Goal: Transaction & Acquisition: Book appointment/travel/reservation

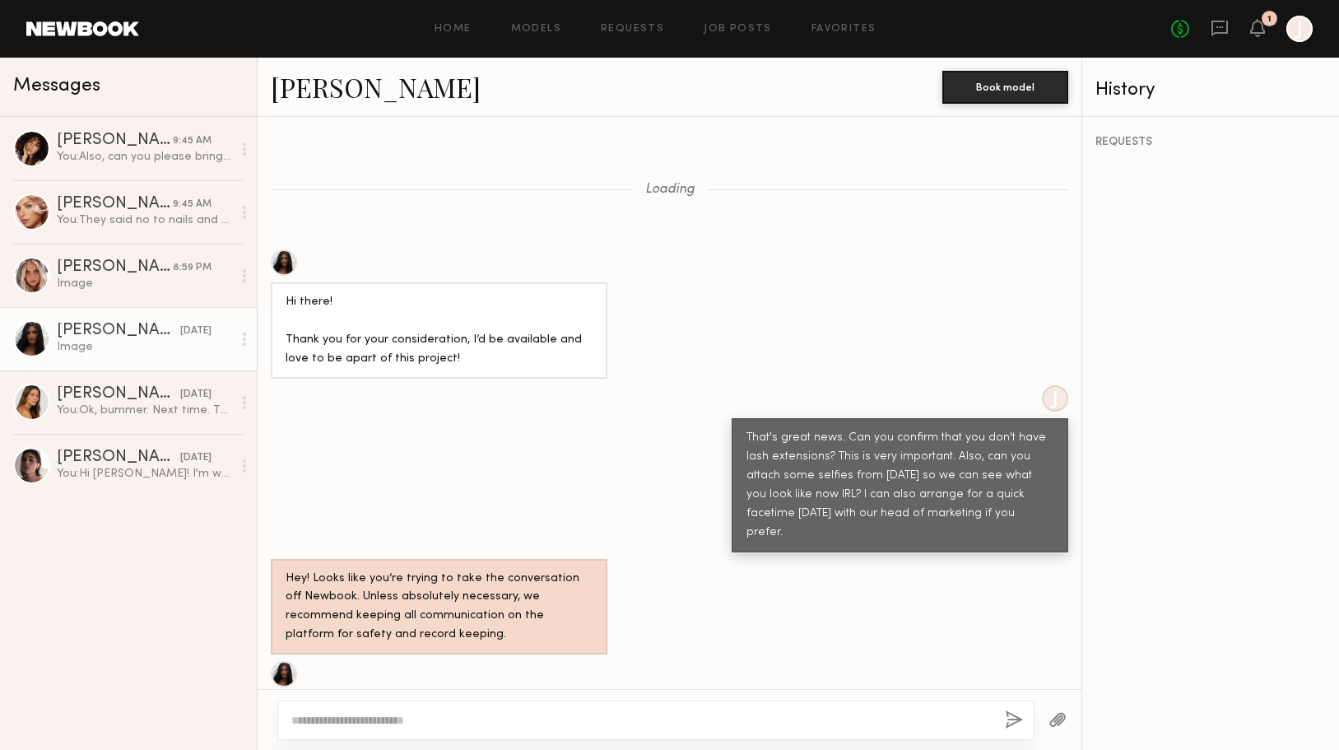
scroll to position [1616, 0]
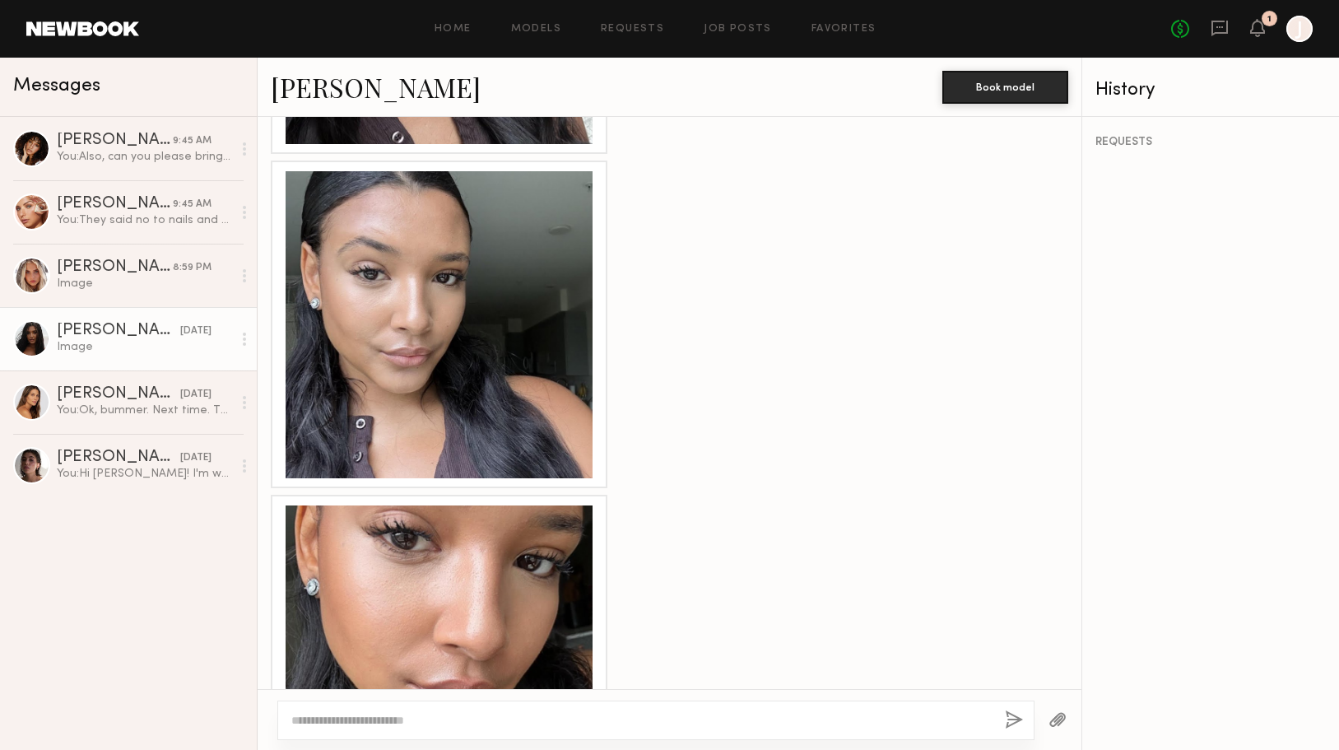
click at [775, 272] on div at bounding box center [670, 325] width 824 height 328
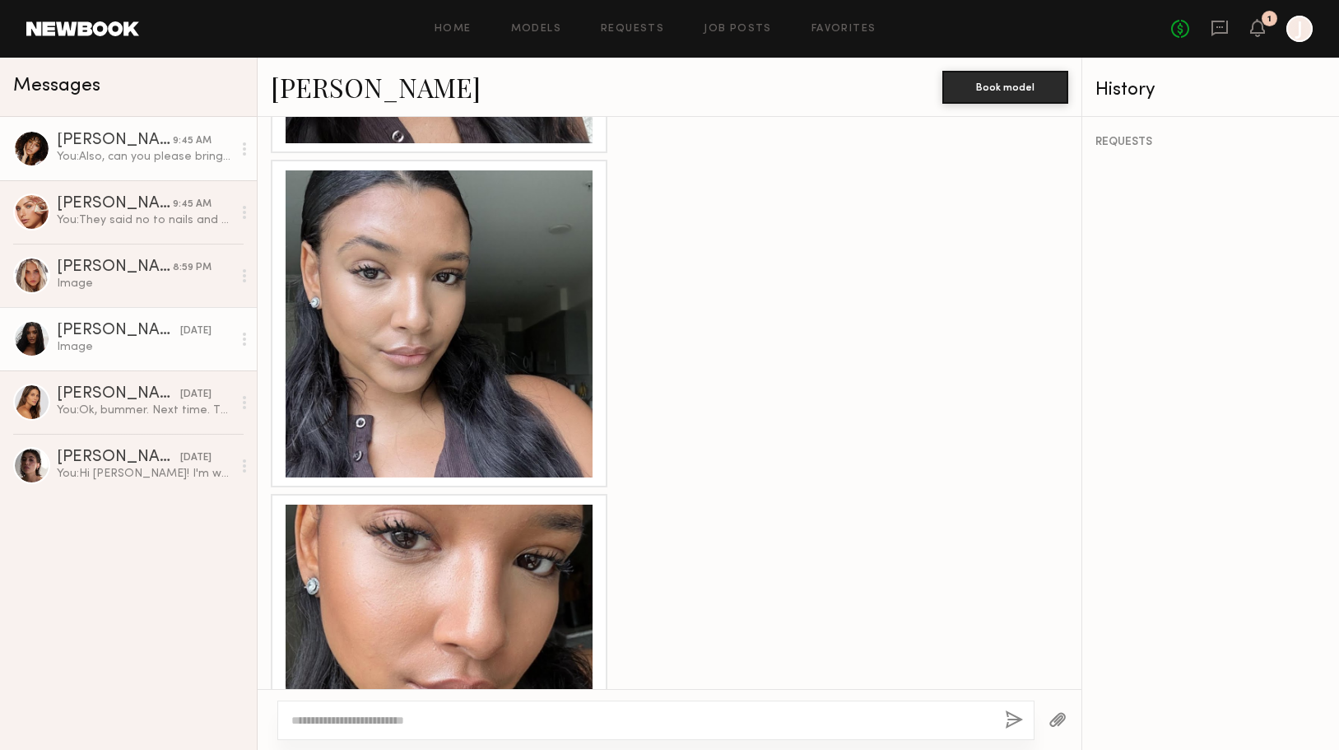
click at [117, 152] on div "You: Also, can you please bring a few swimsuits and cover ups if you have? We w…" at bounding box center [144, 157] width 175 height 16
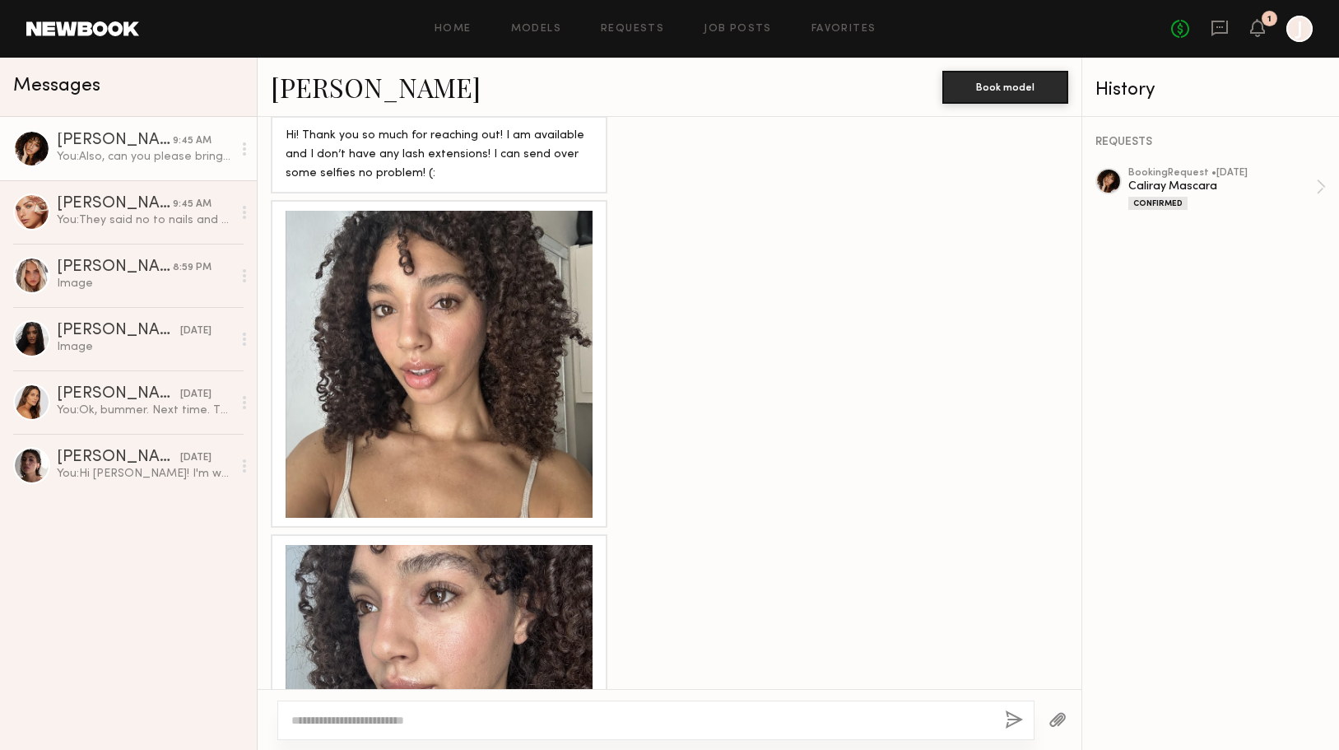
scroll to position [996, 0]
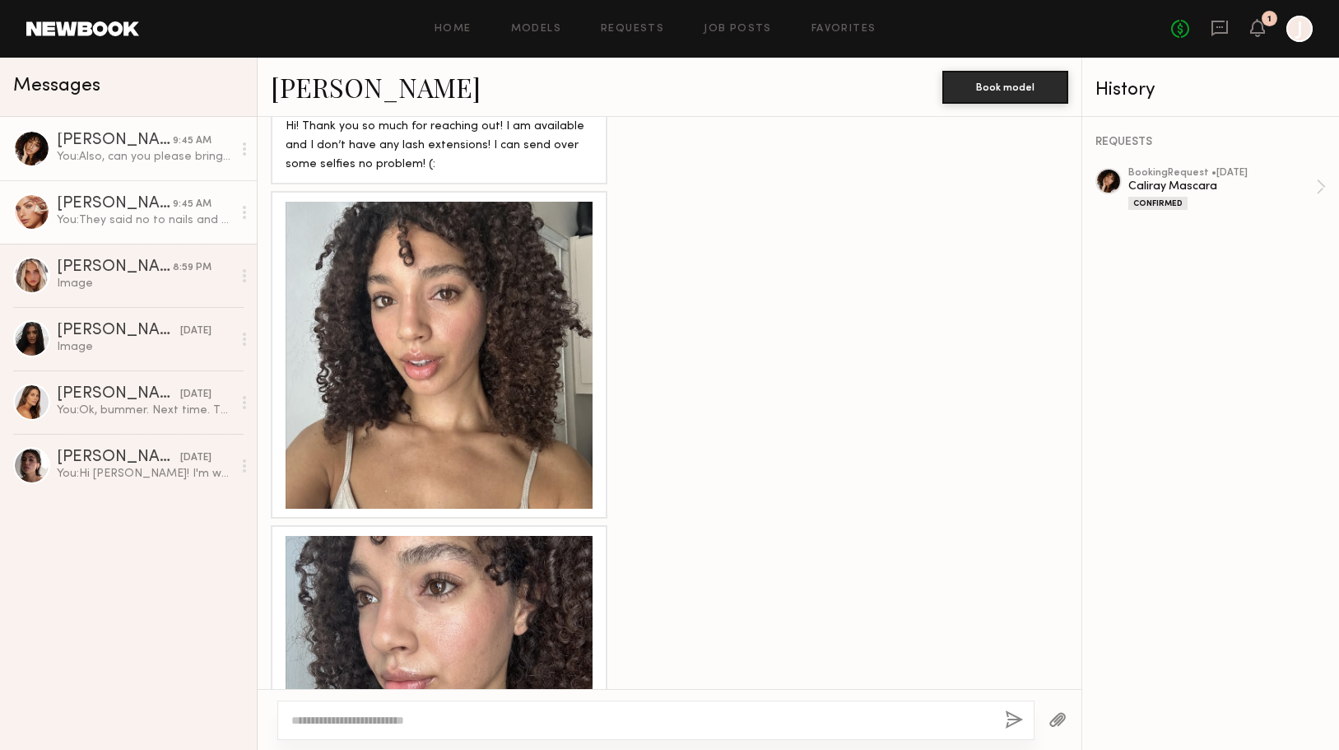
click at [172, 194] on link "Madison T. 9:45 AM You: They said no to nails and asked where you'll be commuti…" at bounding box center [128, 211] width 257 height 63
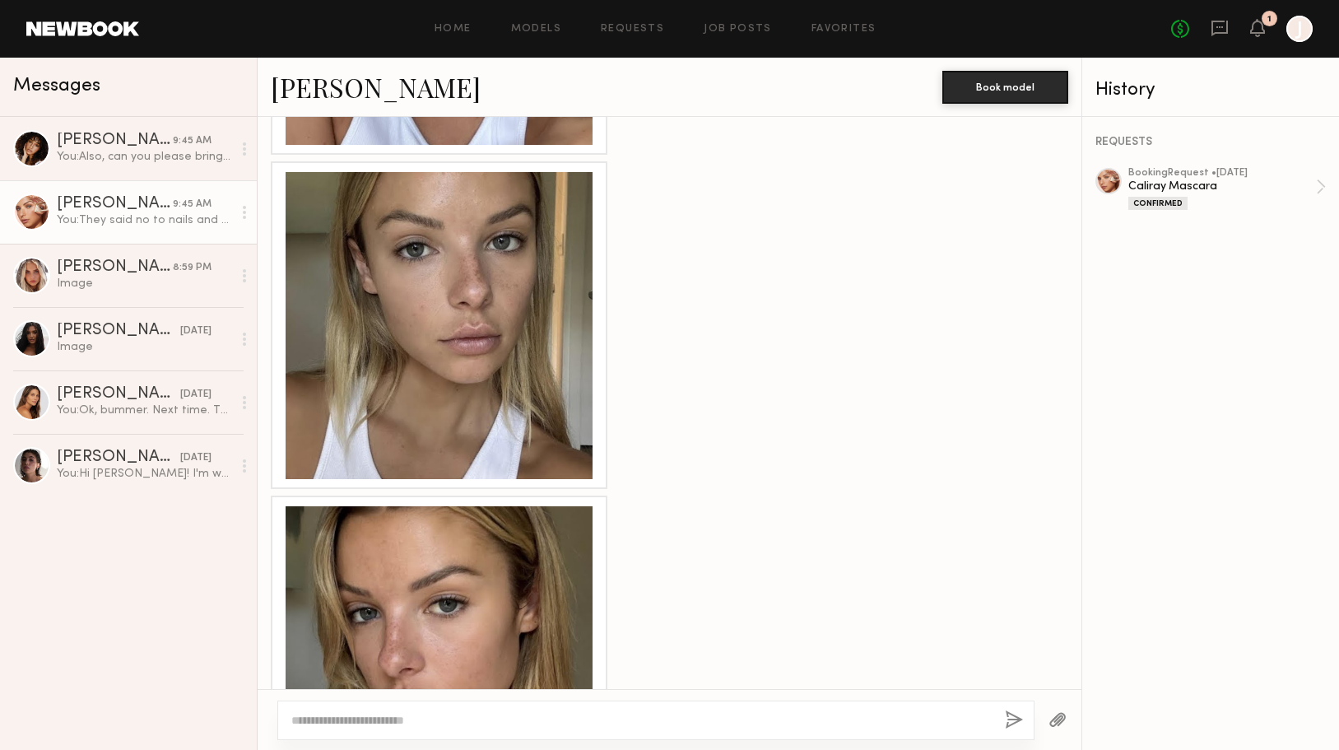
scroll to position [945, 0]
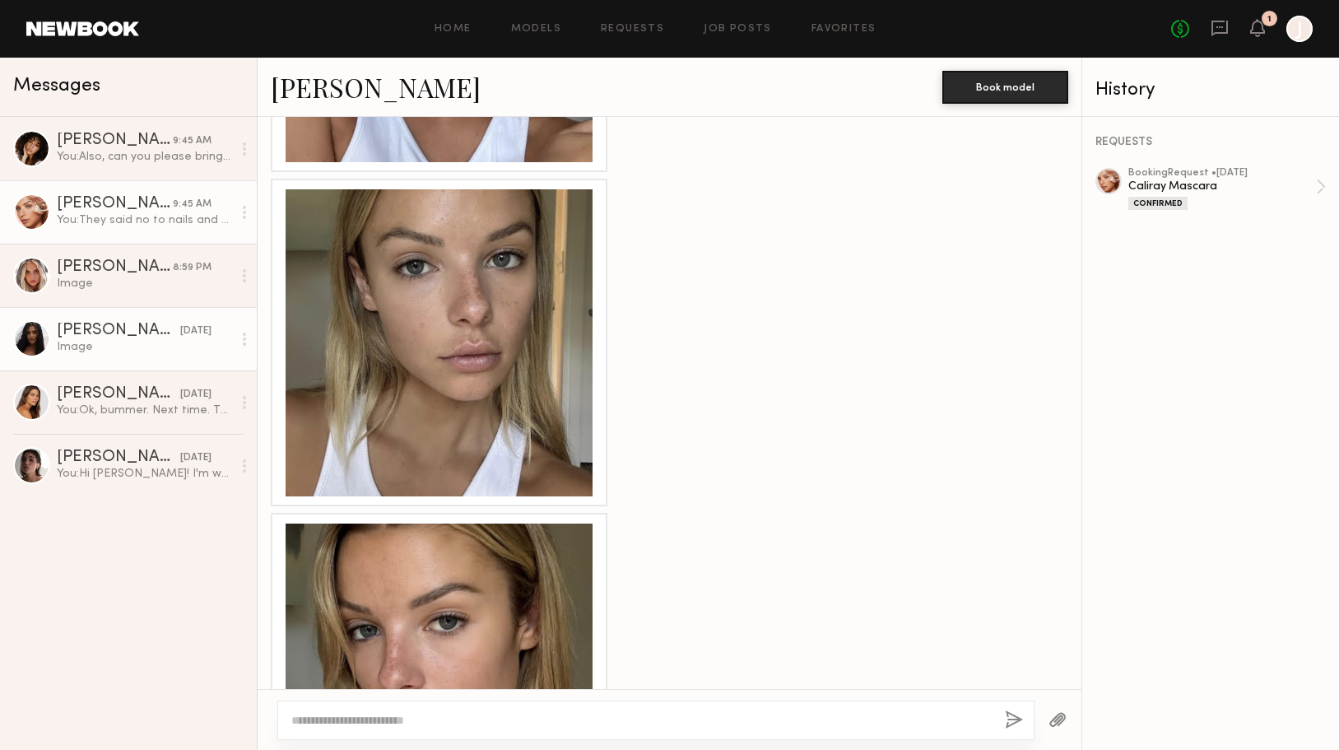
click at [180, 328] on div "[DATE]" at bounding box center [195, 332] width 31 height 16
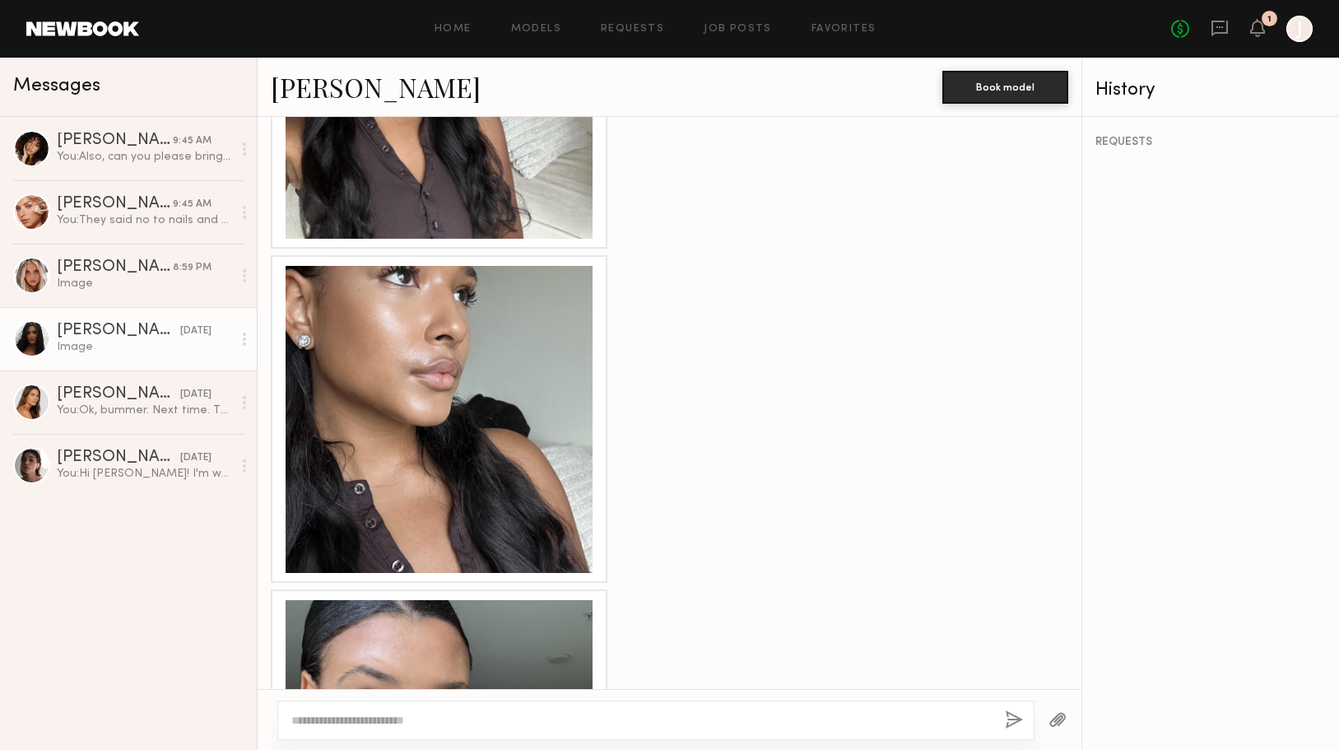
scroll to position [1183, 0]
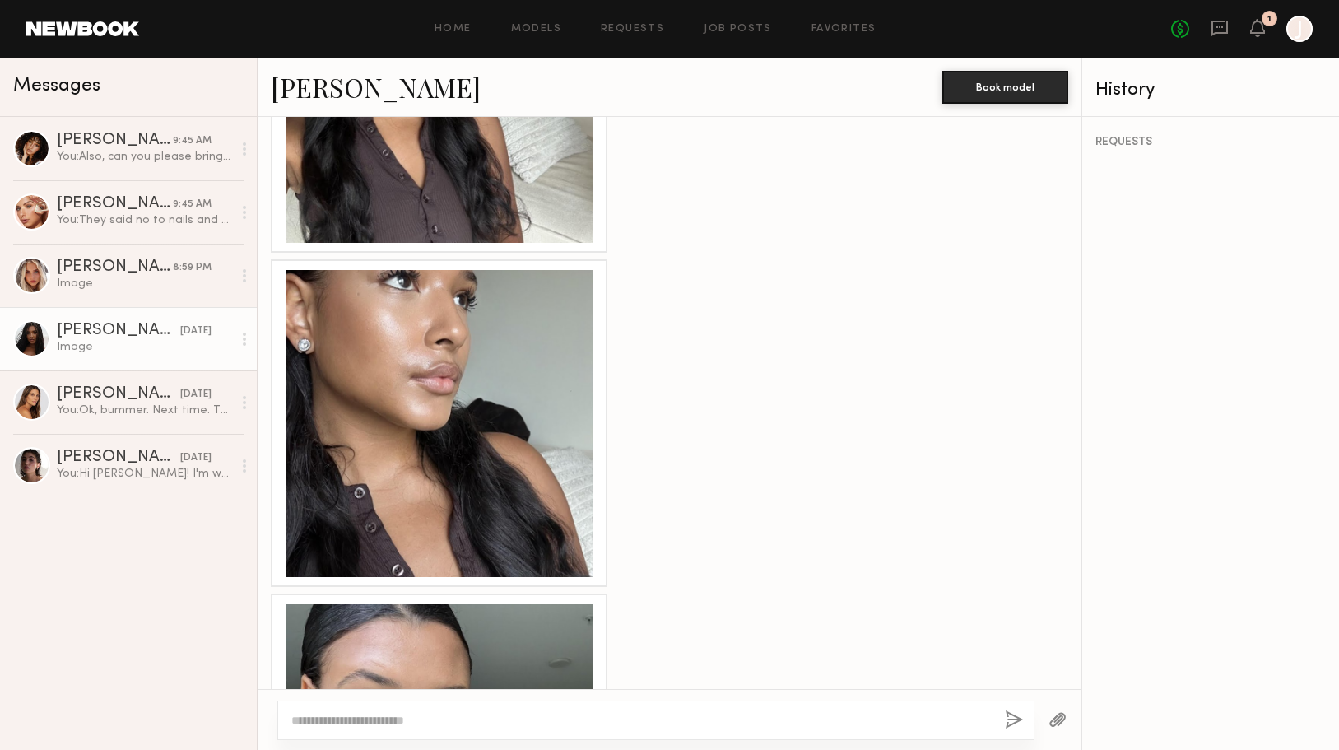
click at [496, 270] on div at bounding box center [439, 423] width 307 height 307
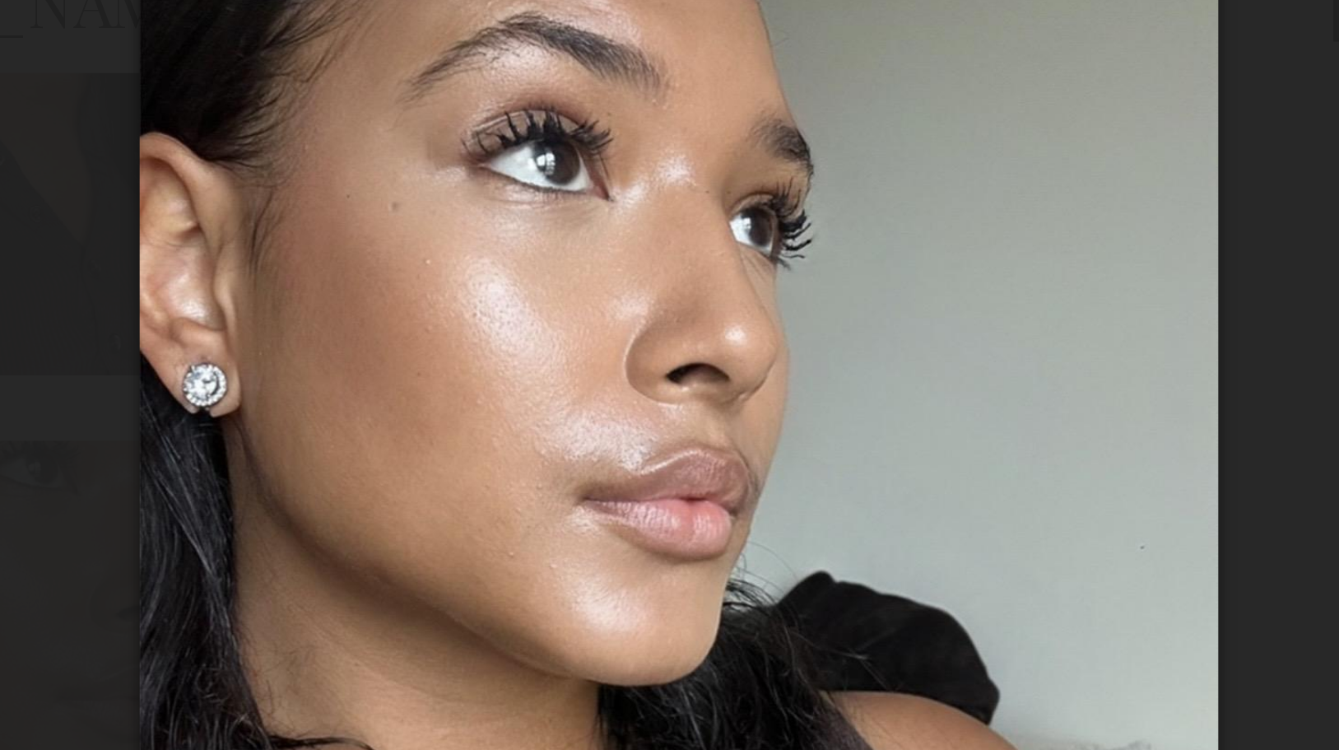
click at [912, 169] on div at bounding box center [669, 361] width 1339 height 671
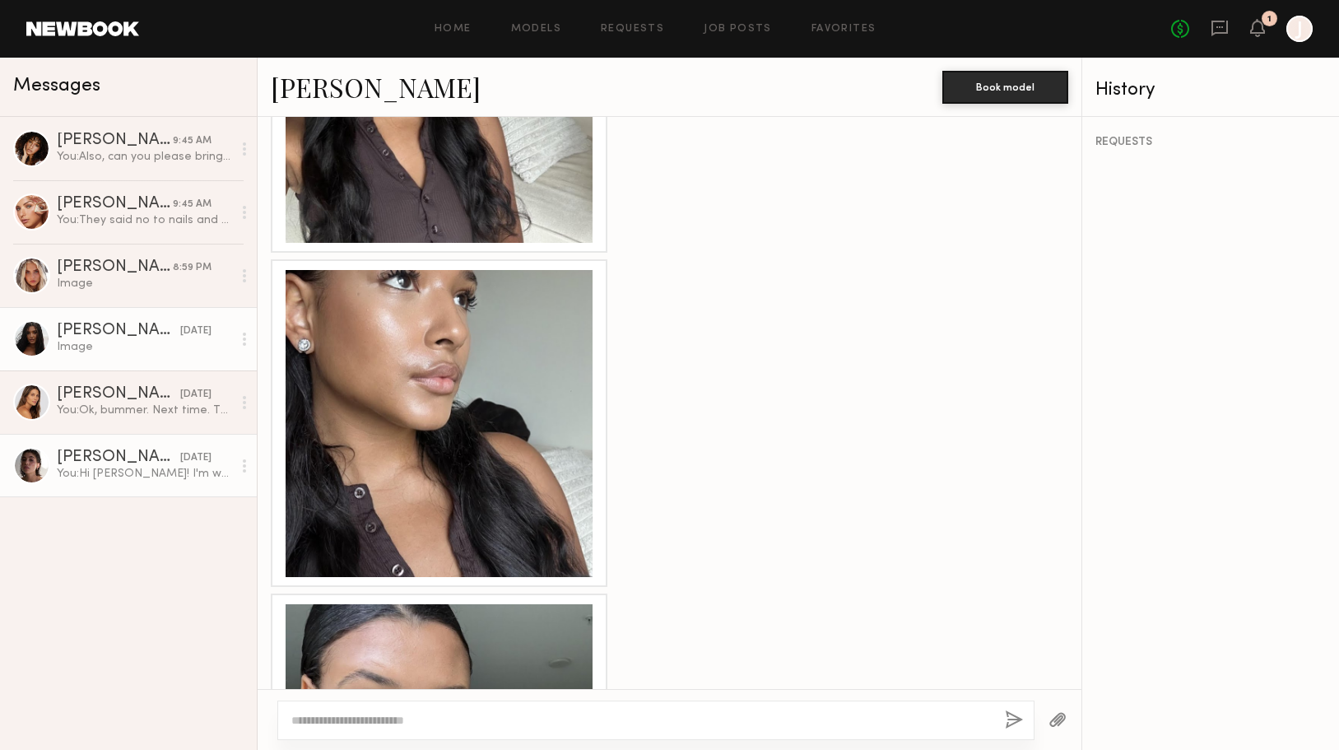
click at [105, 454] on div "Kelsey H." at bounding box center [118, 457] width 123 height 16
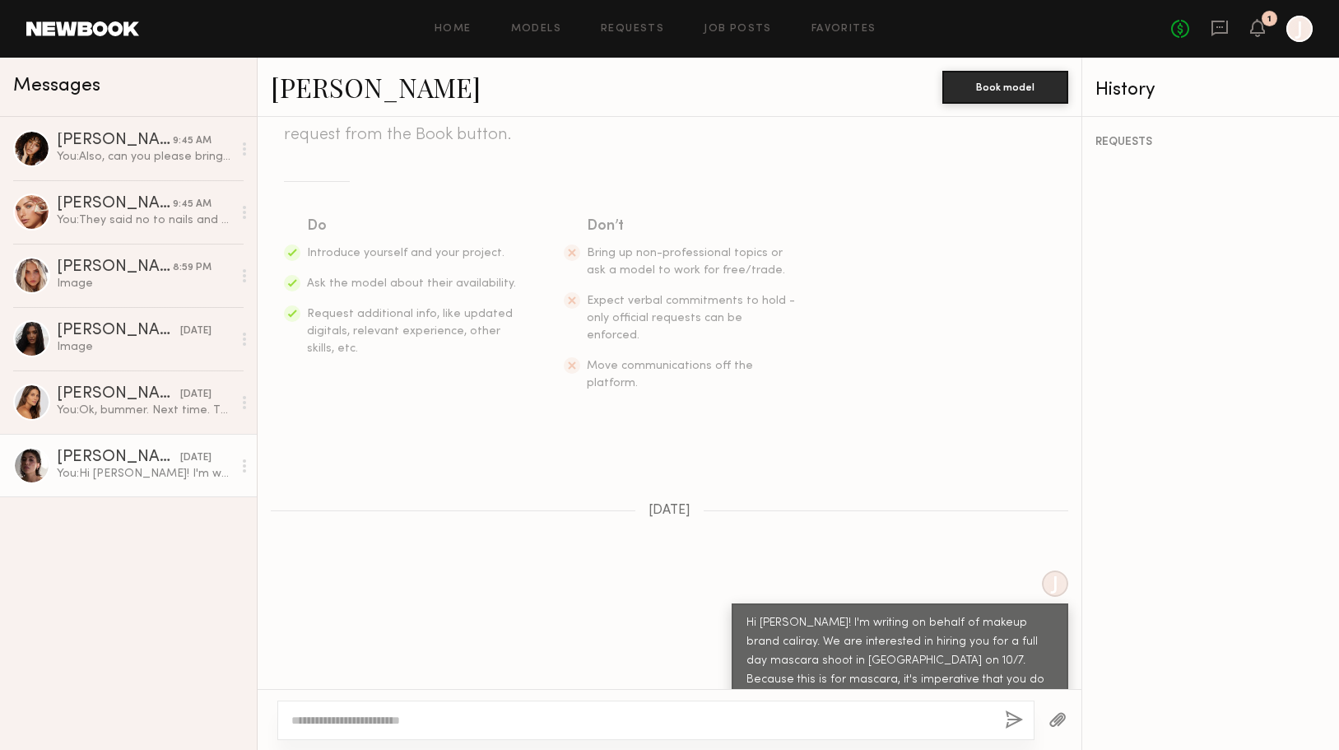
scroll to position [334, 0]
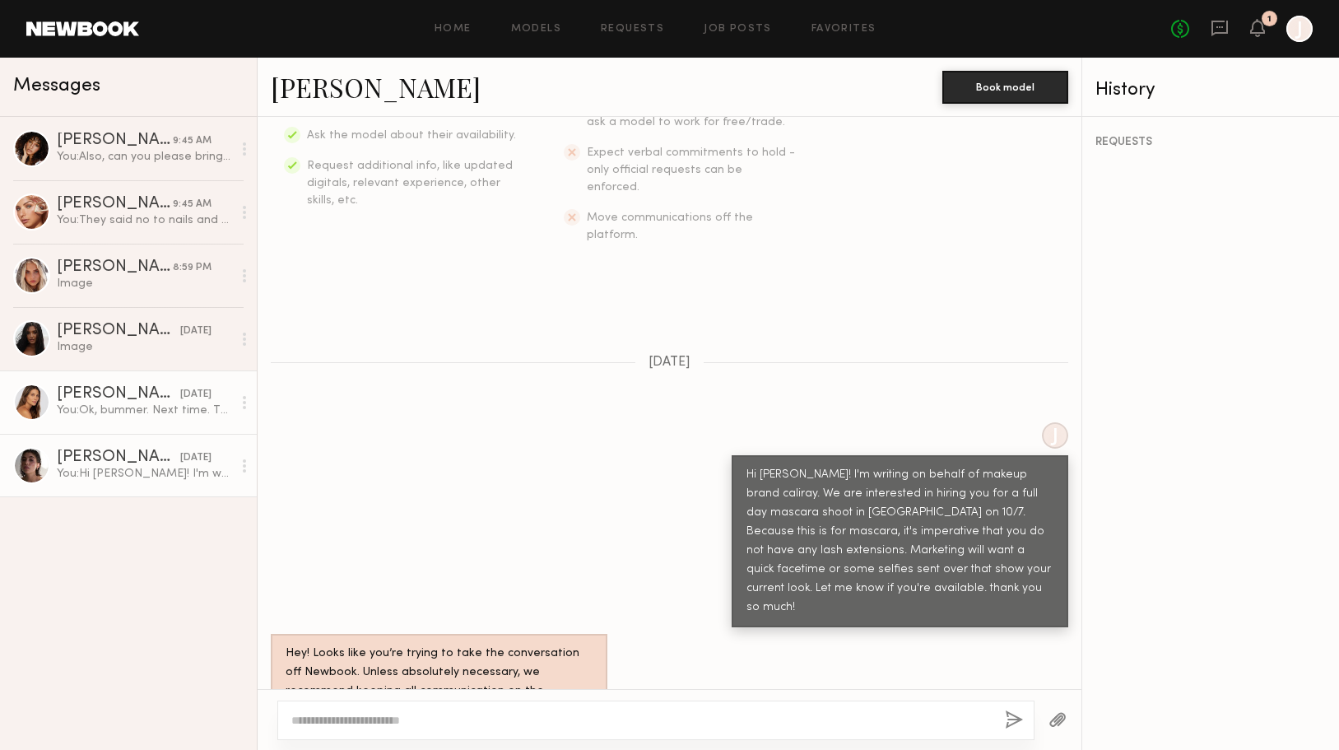
click at [154, 380] on link "Carly S. 09/25/2025 You: Ok, bummer. Next time. Thanks!" at bounding box center [128, 401] width 257 height 63
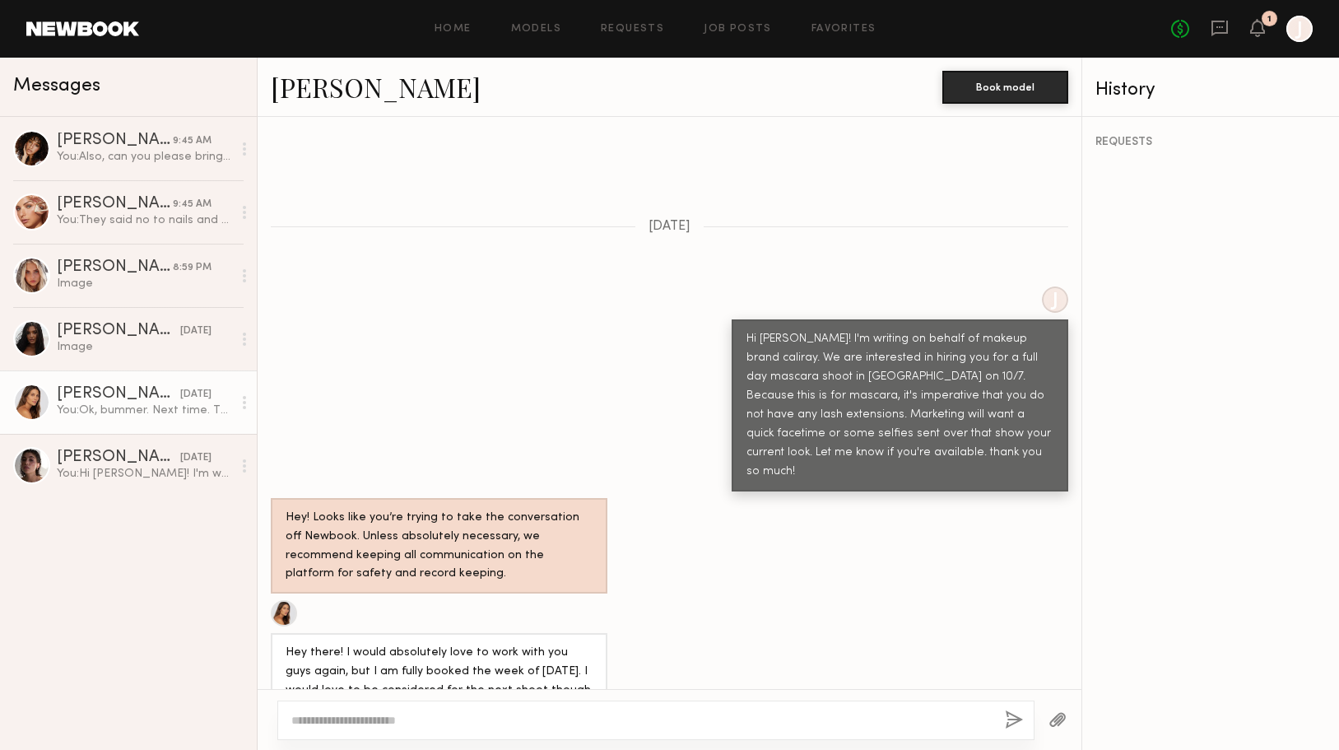
scroll to position [516, 0]
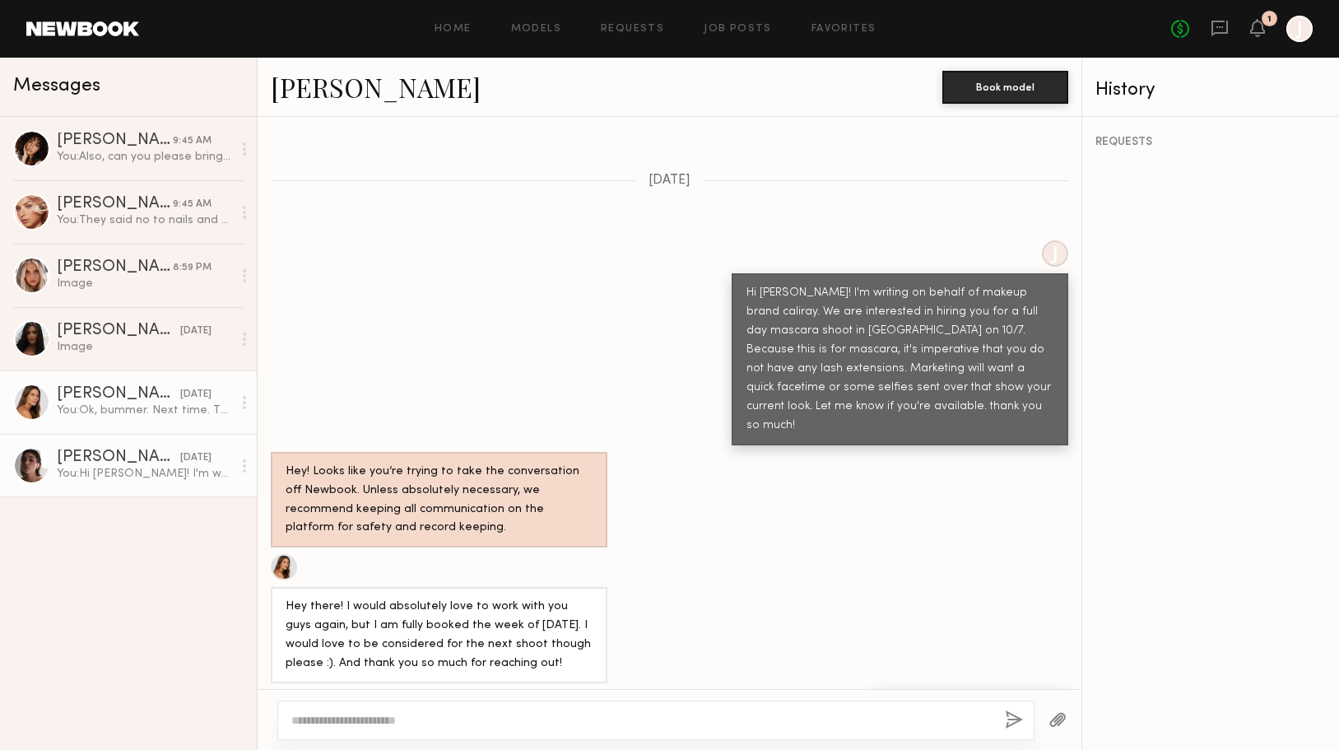
click at [100, 455] on div "Kelsey H." at bounding box center [118, 457] width 123 height 16
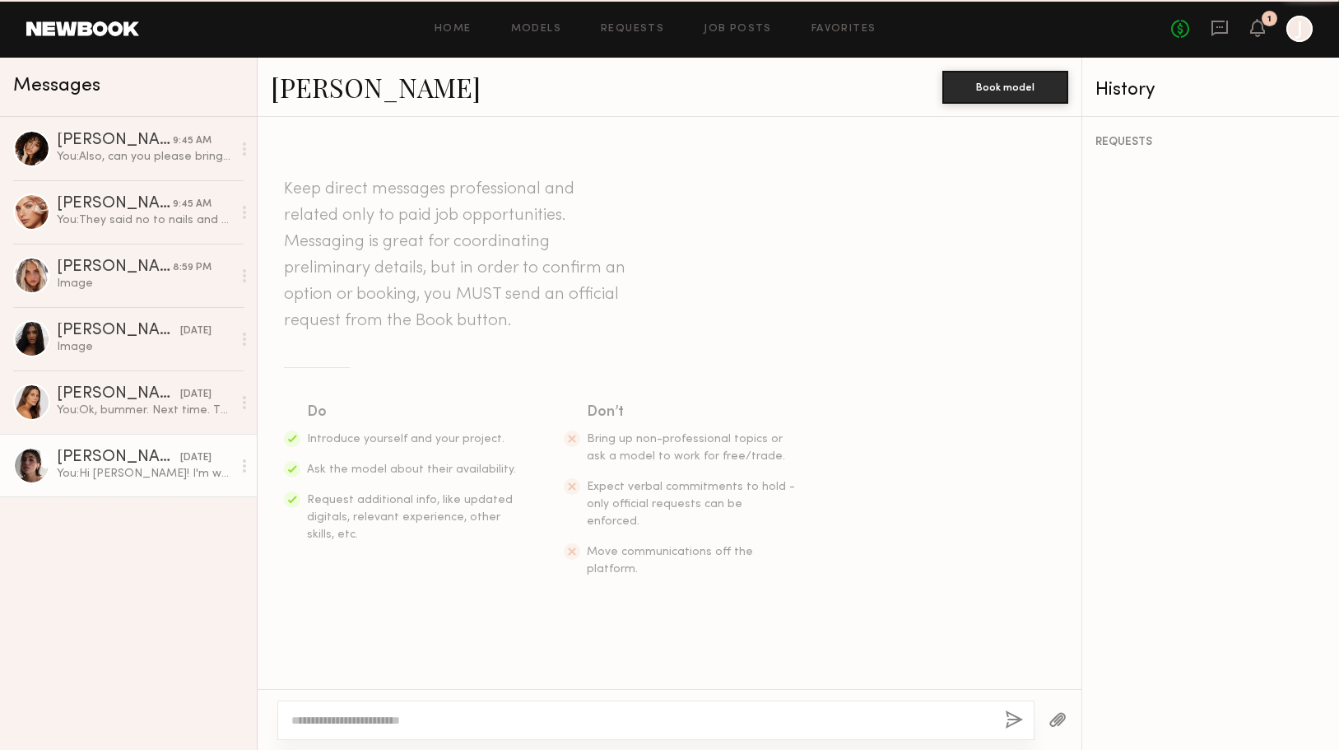
scroll to position [334, 0]
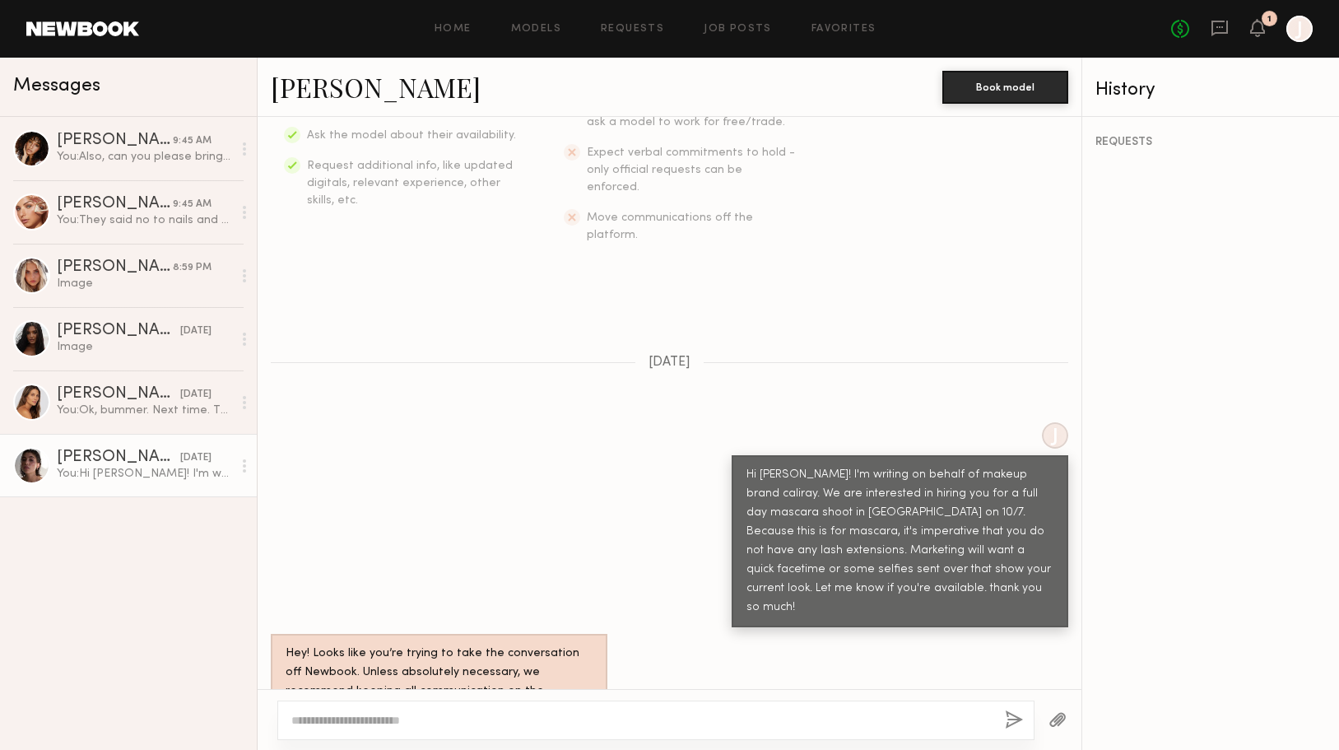
click at [38, 462] on div at bounding box center [31, 465] width 37 height 37
click at [84, 459] on div "[PERSON_NAME]" at bounding box center [118, 457] width 123 height 16
click at [103, 172] on link "Brianna L. 9:45 AM You: Also, can you please bring a few swimsuits and cover up…" at bounding box center [128, 148] width 257 height 63
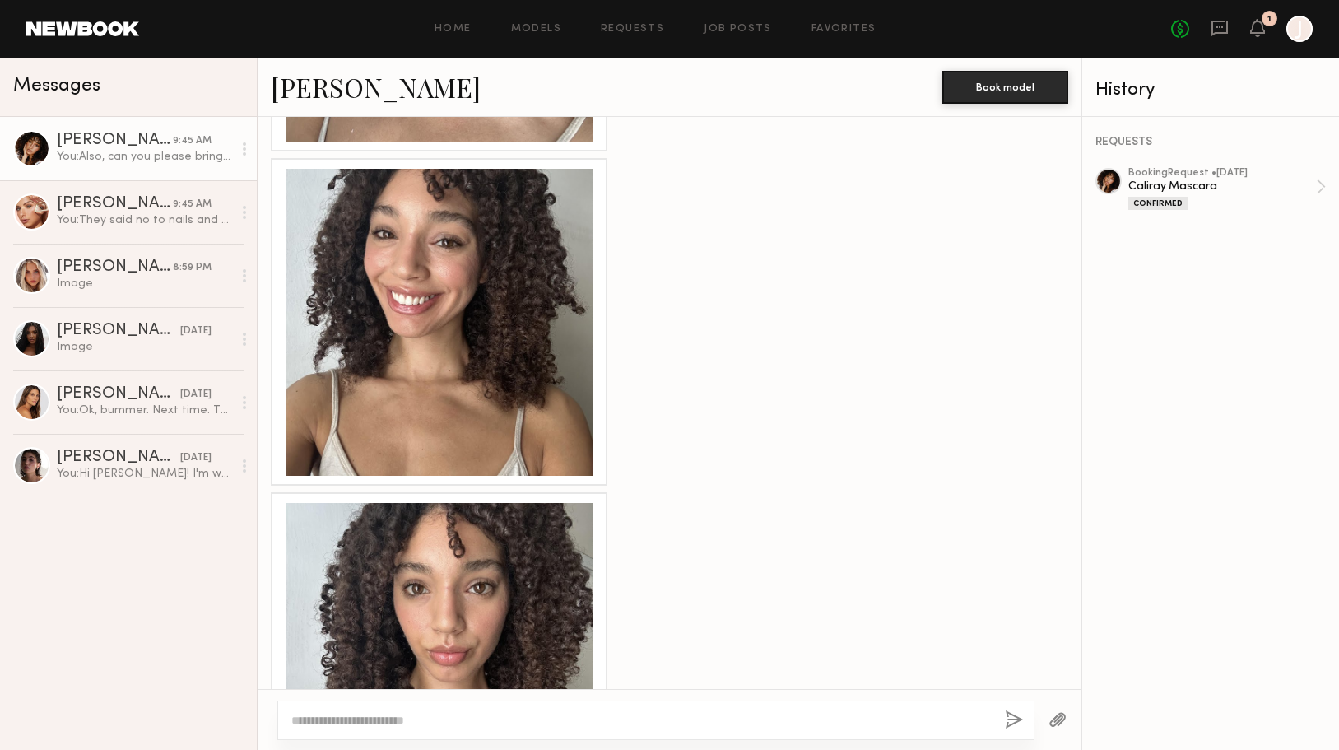
scroll to position [1697, 0]
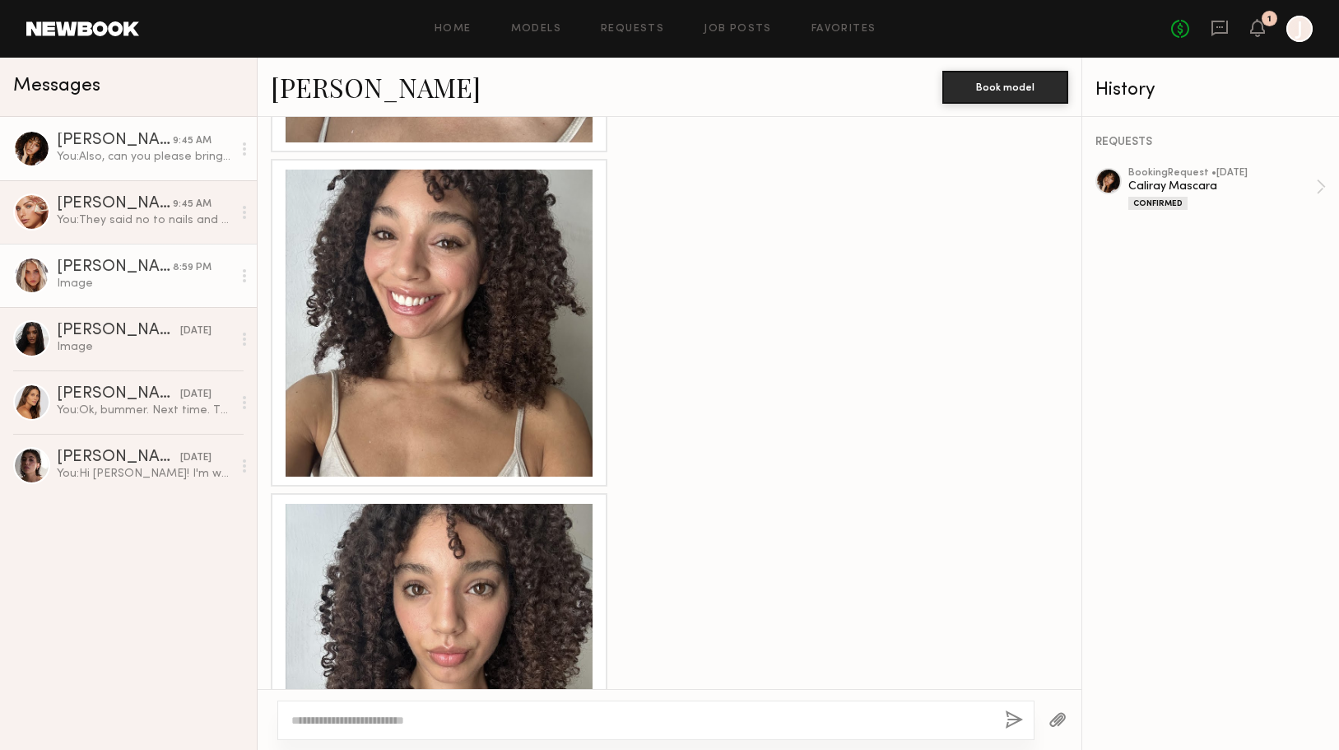
click at [184, 273] on div "8:59 PM" at bounding box center [192, 268] width 39 height 16
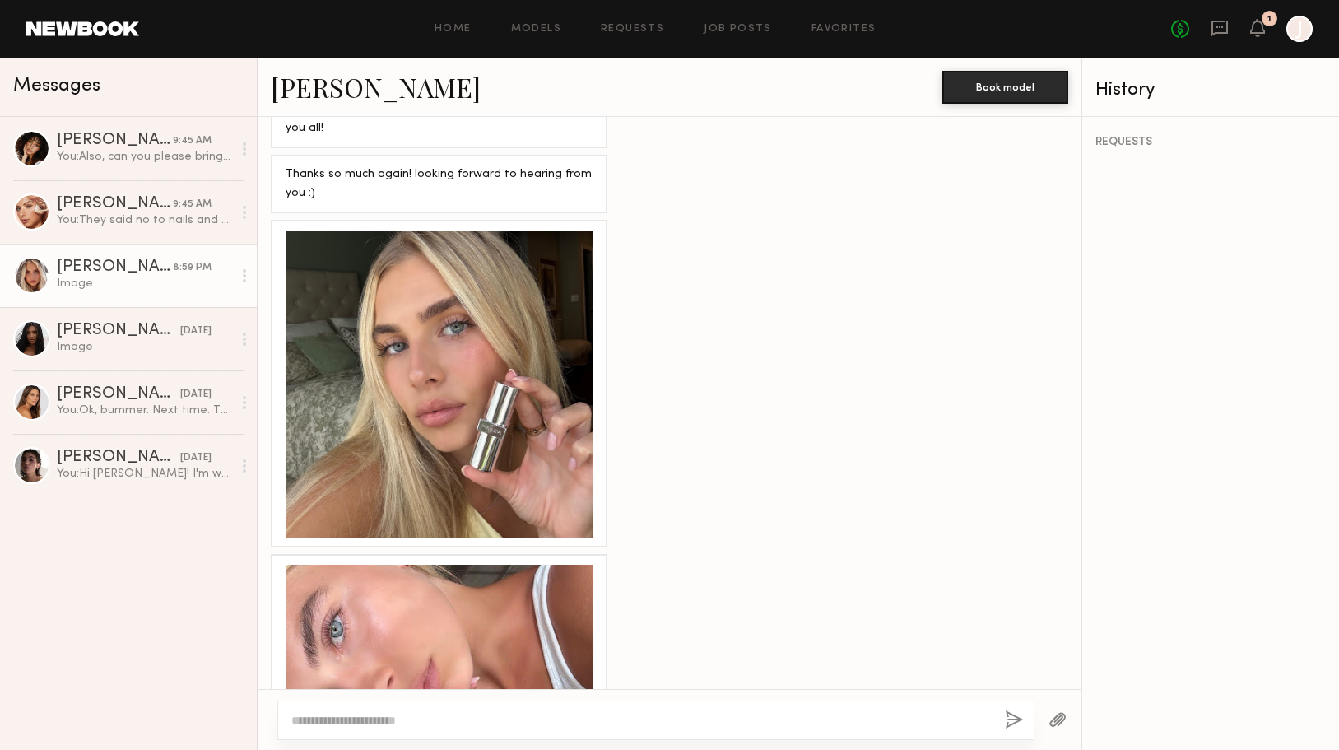
scroll to position [1194, 0]
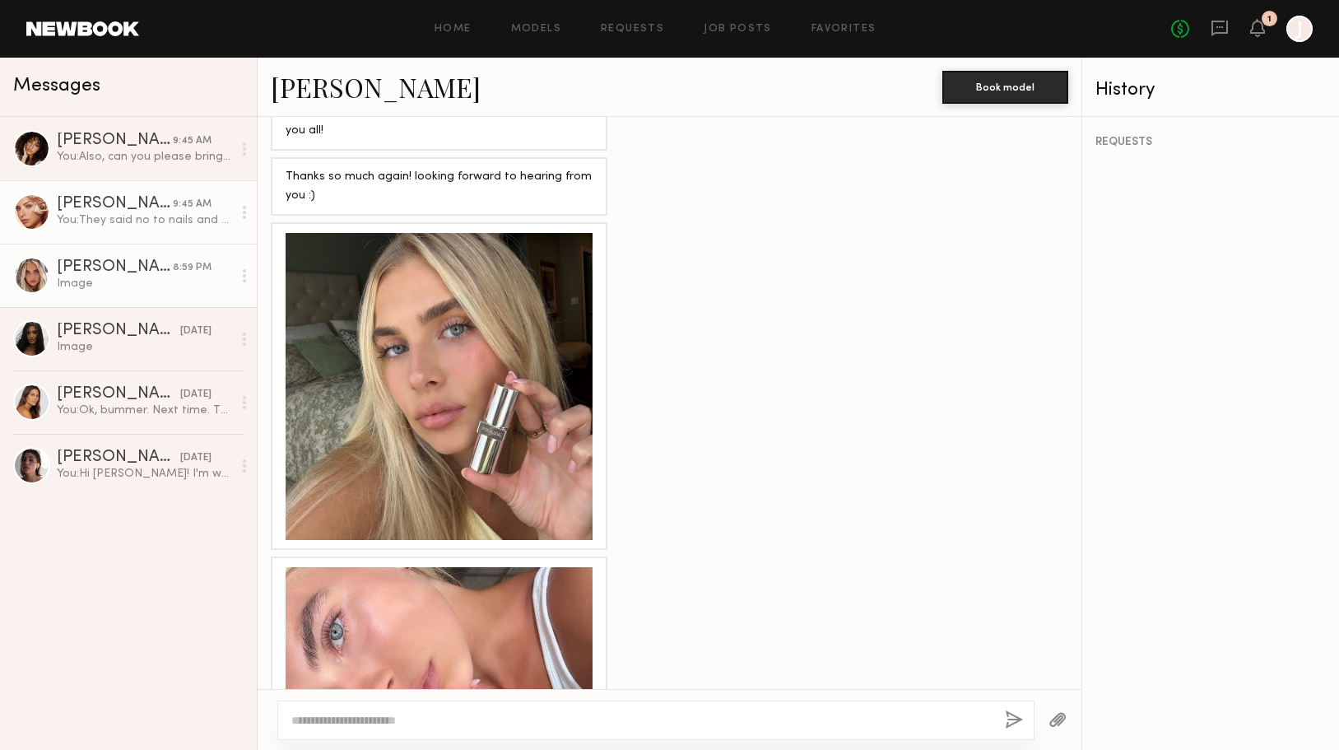
click at [137, 212] on div "You: They said no to nails and asked where you'll be commuting from re: gas. Al…" at bounding box center [144, 220] width 175 height 16
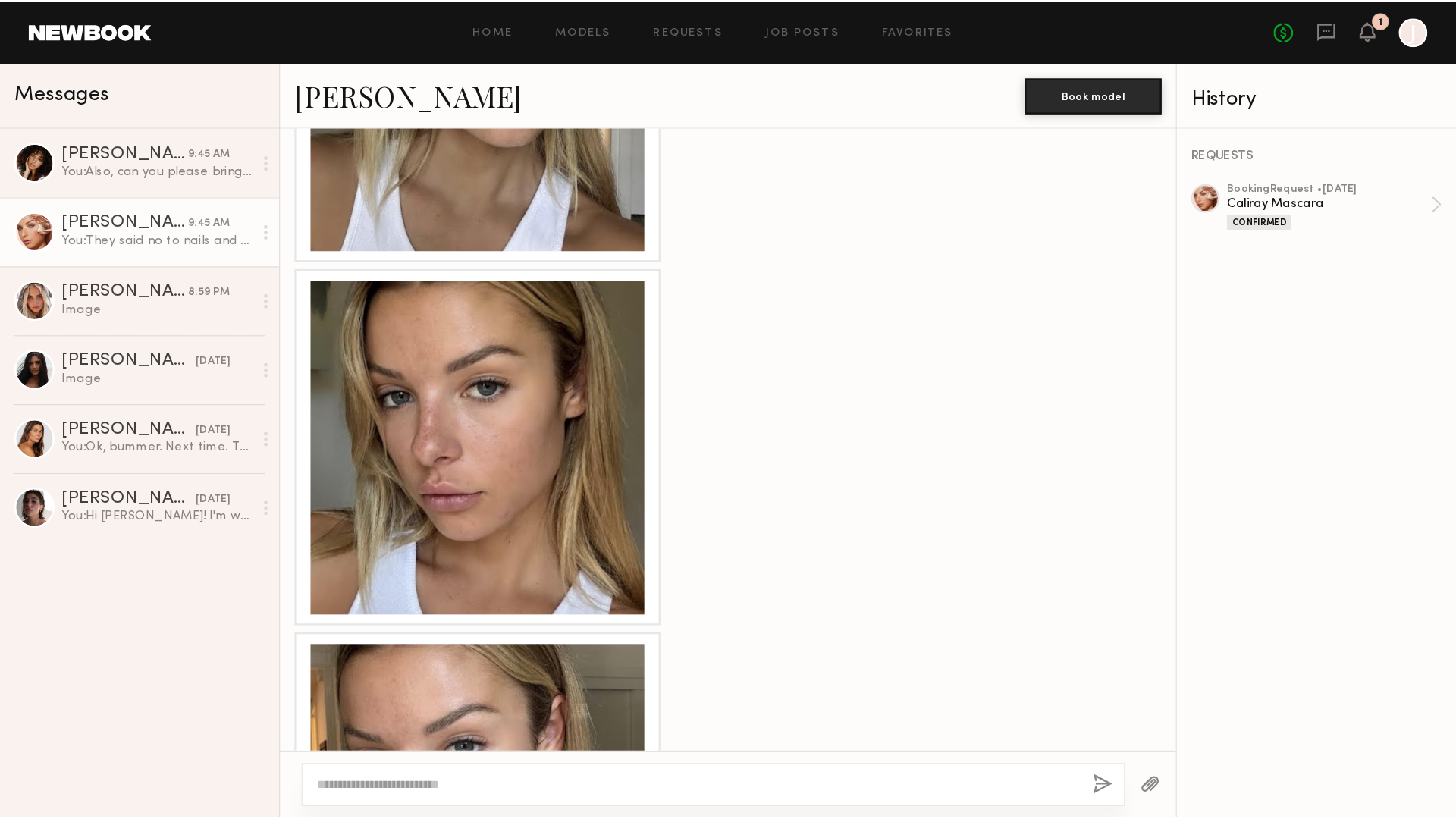
scroll to position [1112, 0]
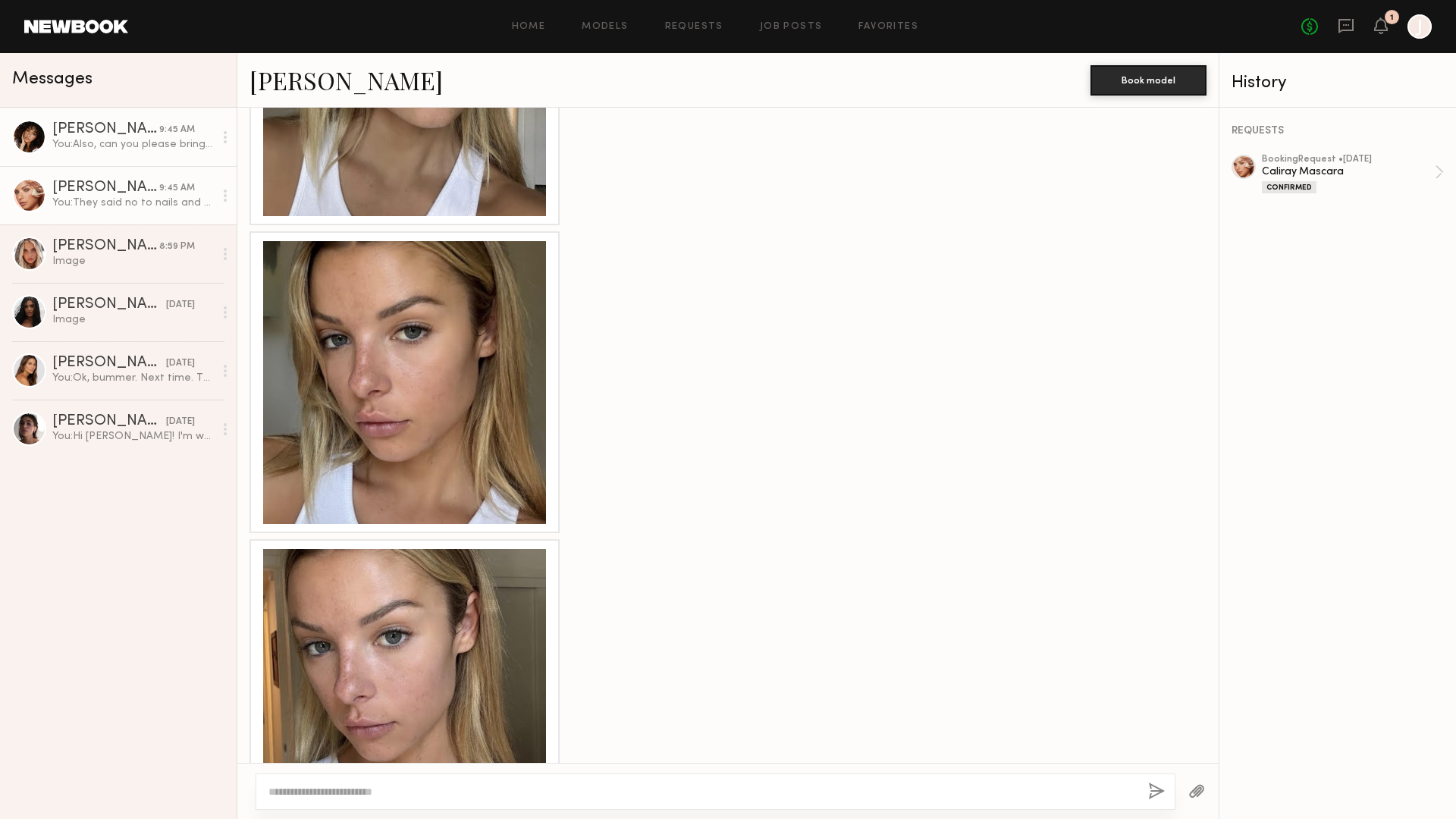
click at [133, 119] on link "Brianna L. 9:45 AM You: Also, can you please bring a few swimsuits and cover up…" at bounding box center [118, 136] width 237 height 58
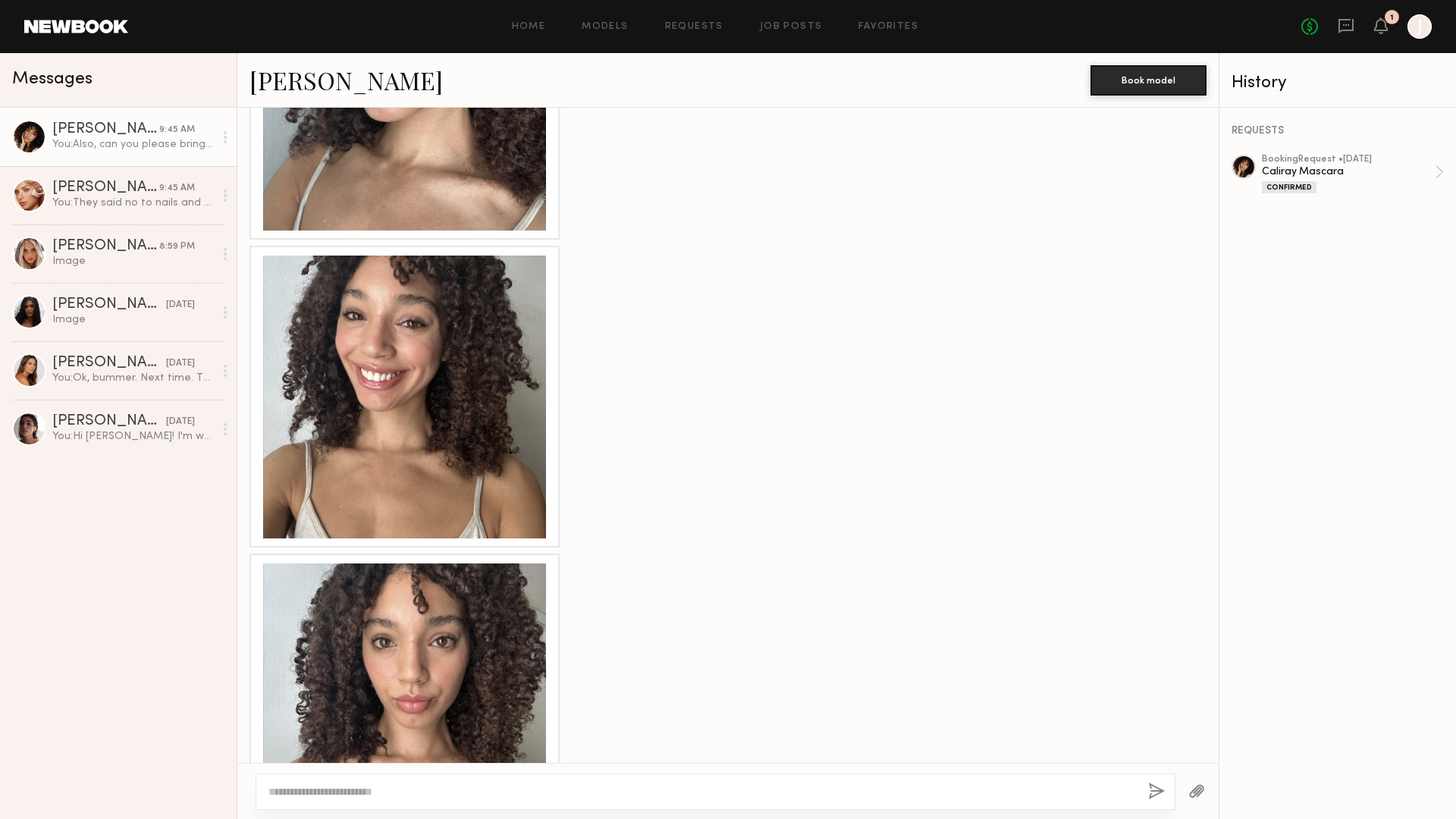
scroll to position [1465, 0]
click at [99, 252] on div "[PERSON_NAME]" at bounding box center [106, 246] width 107 height 15
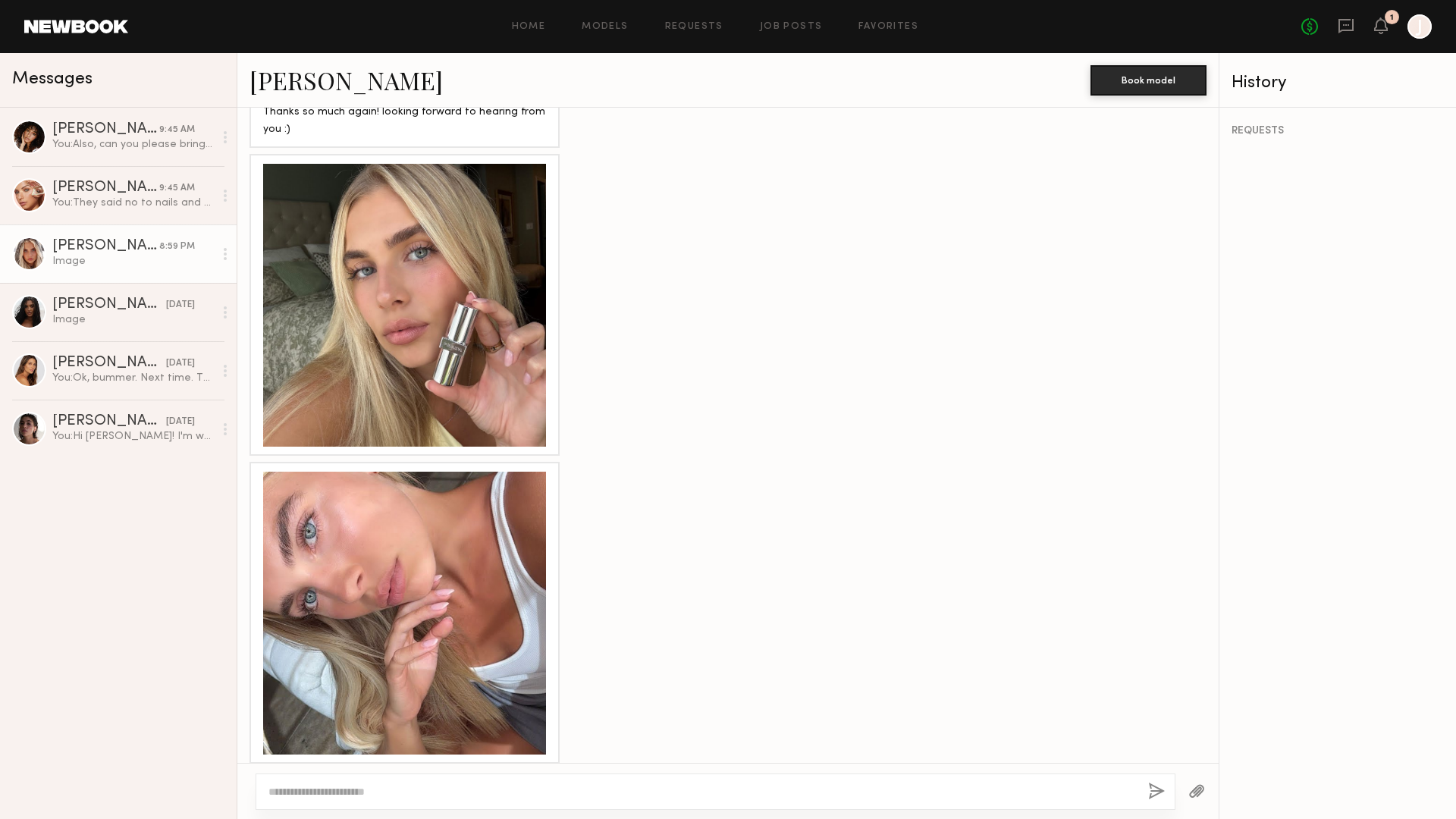
scroll to position [1152, 0]
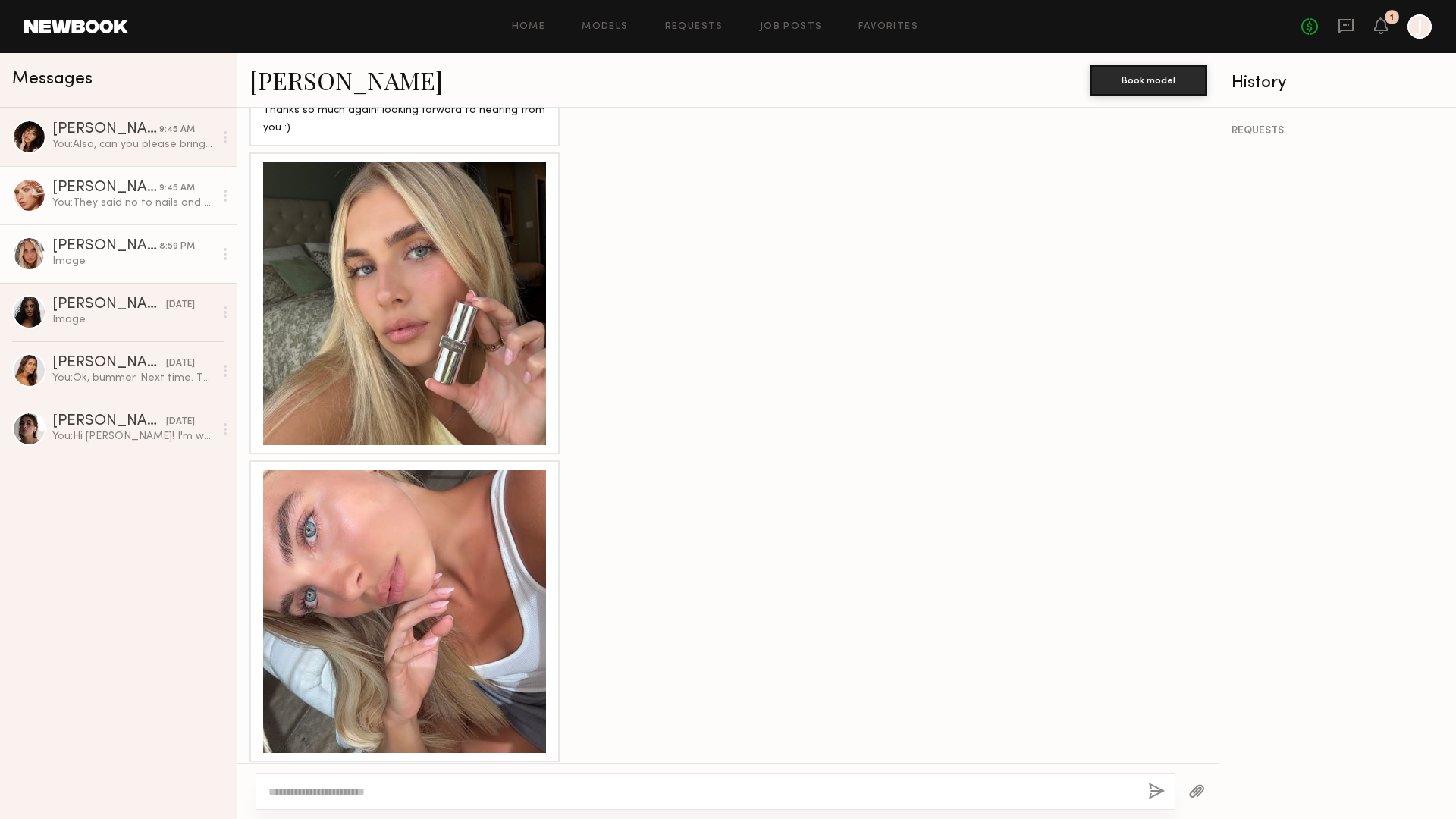
click at [169, 196] on div "You: They said no to nails and asked where you'll be commuting from re: gas. Al…" at bounding box center [133, 203] width 161 height 15
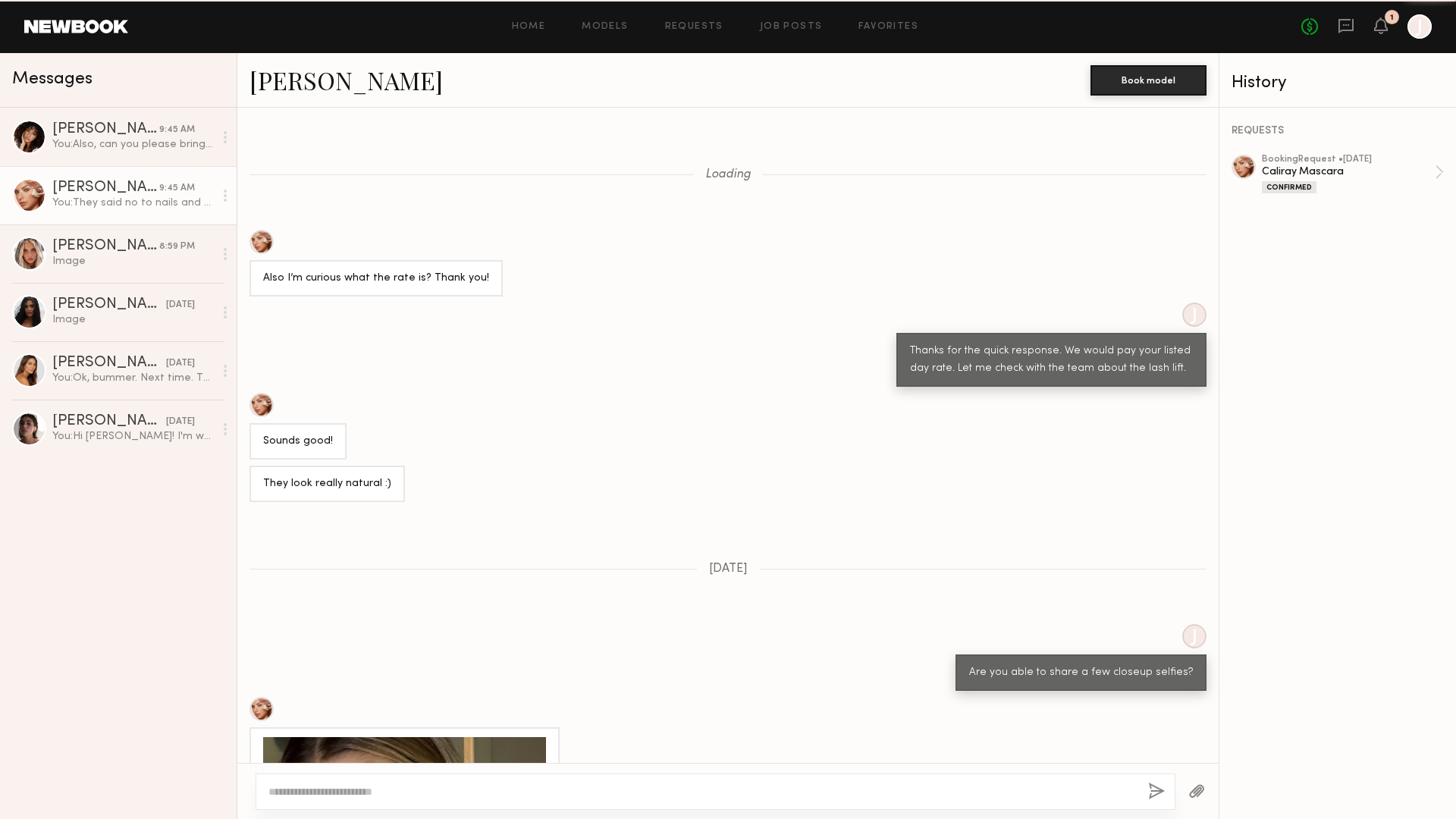
scroll to position [3372, 0]
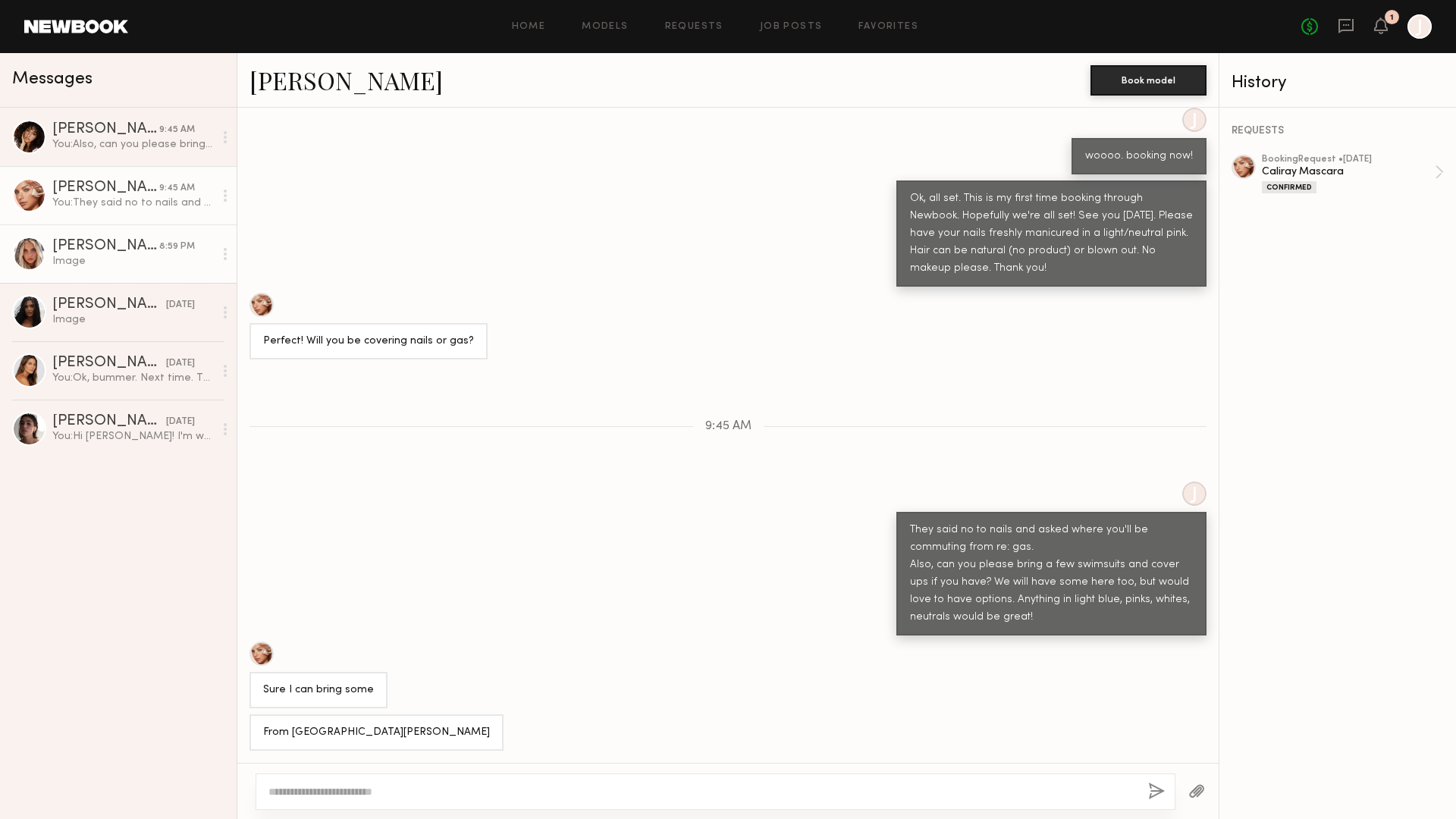
click at [144, 251] on div "[PERSON_NAME]" at bounding box center [106, 246] width 107 height 15
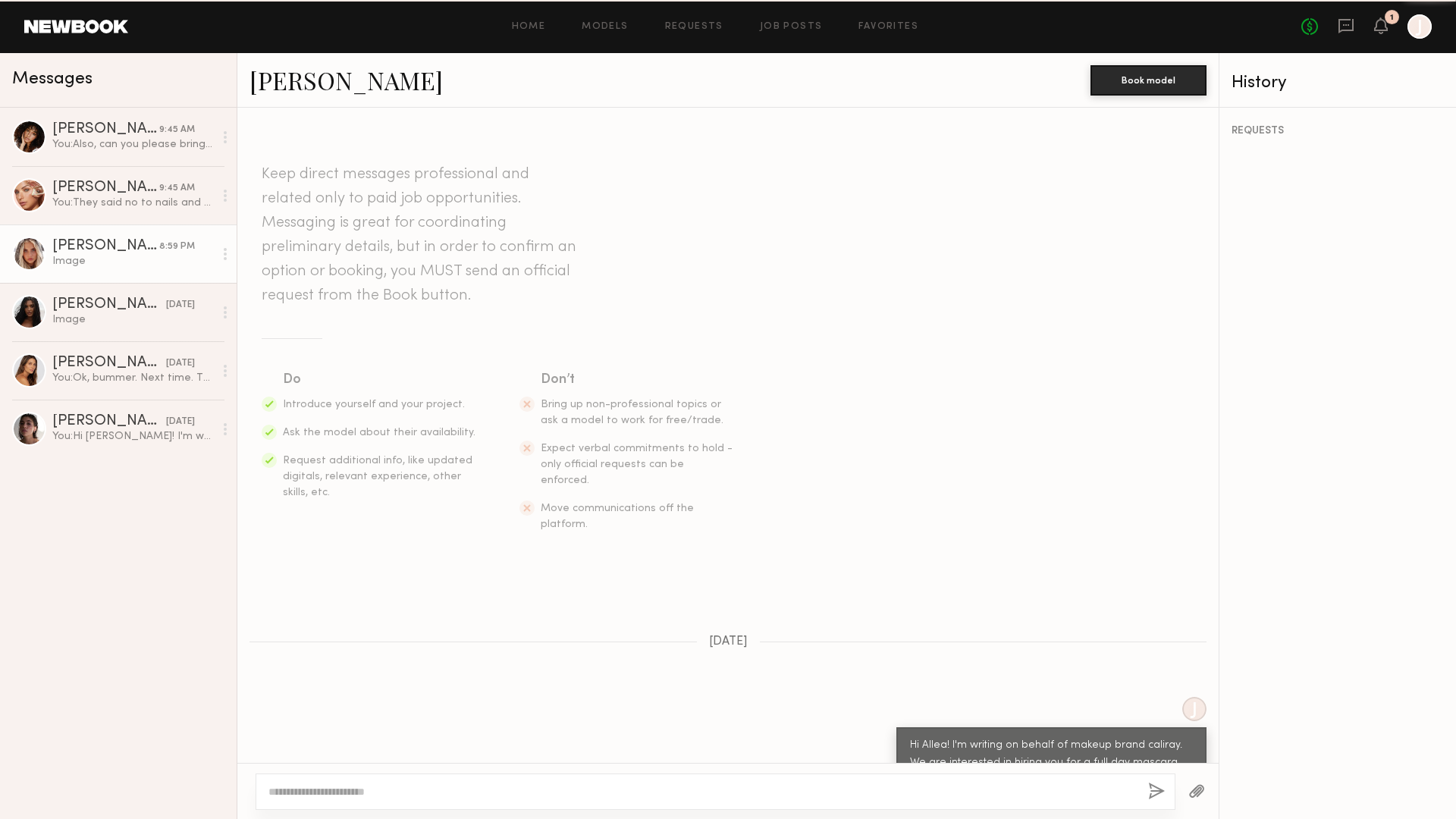
scroll to position [1422, 0]
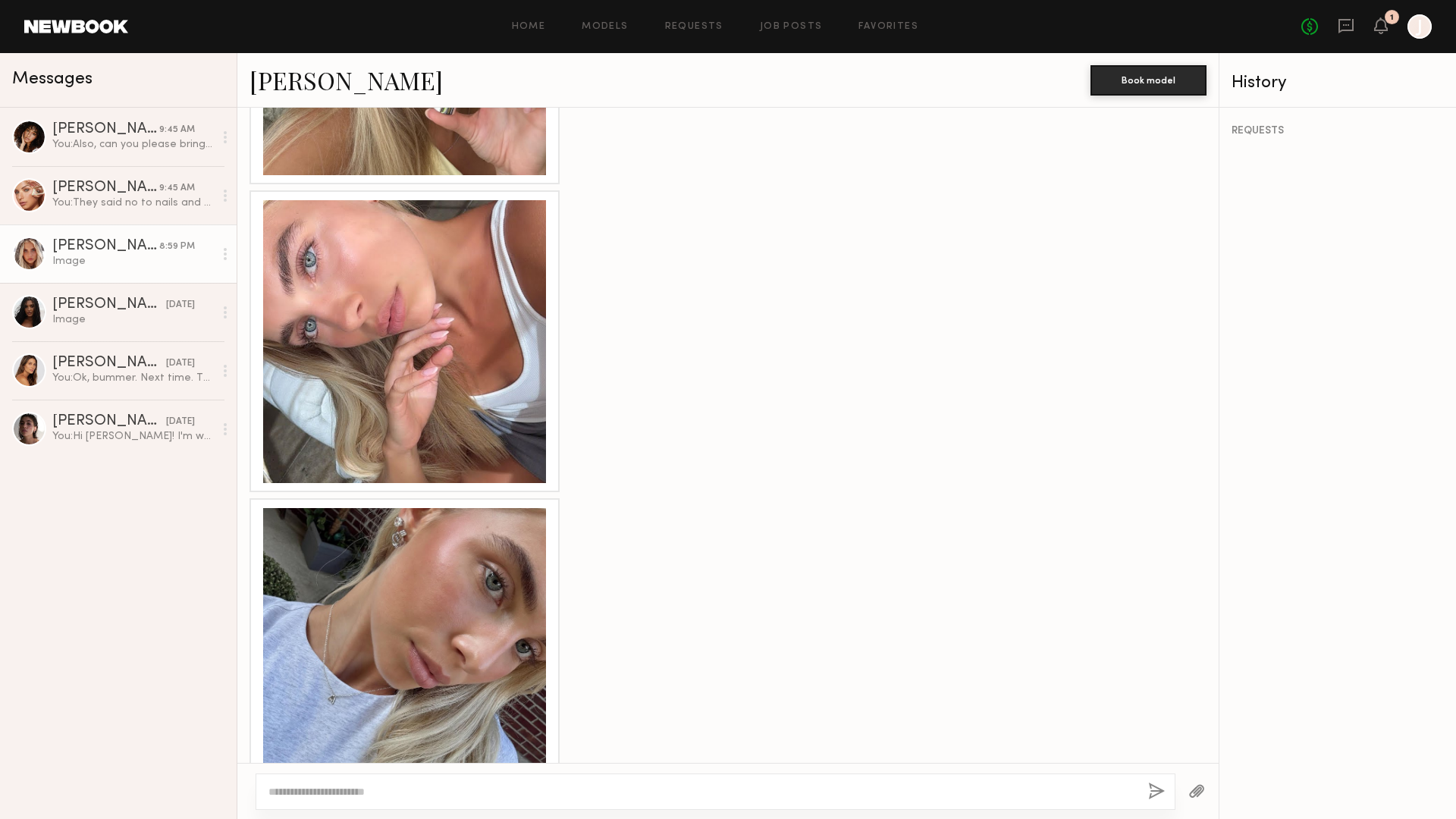
click at [346, 690] on textarea at bounding box center [702, 791] width 868 height 15
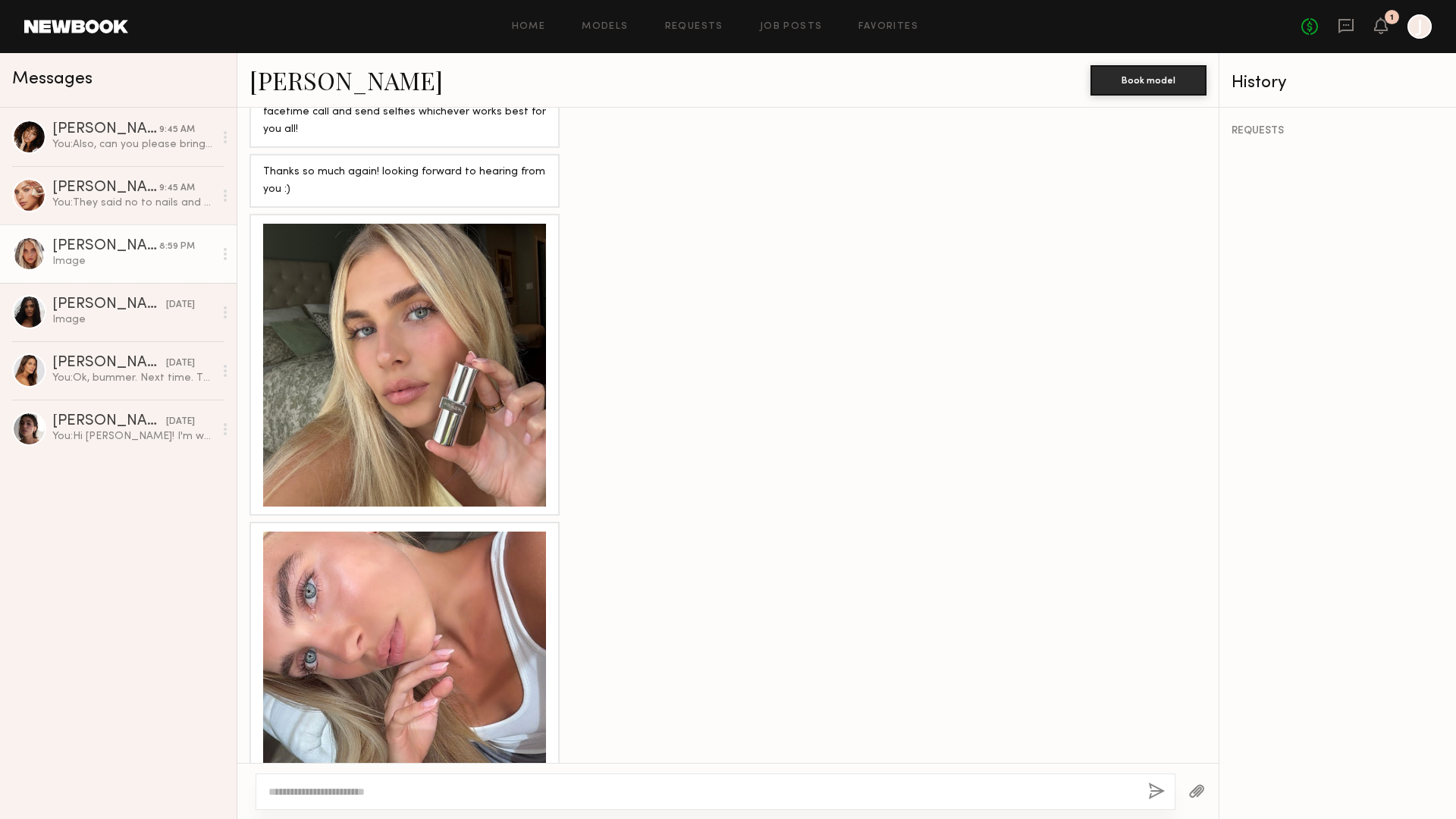
scroll to position [1118, 0]
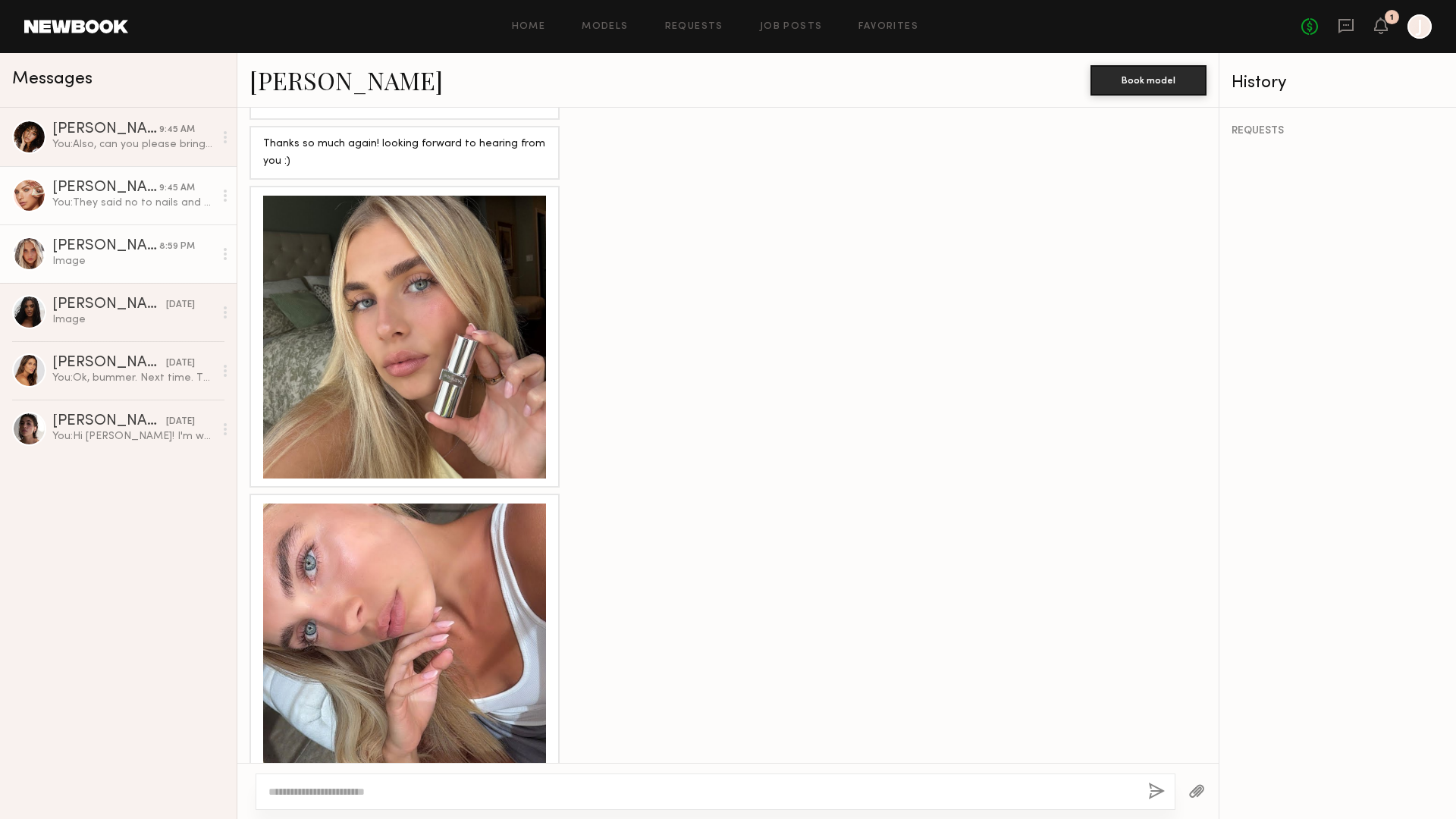
click at [161, 190] on div "9:45 AM" at bounding box center [177, 189] width 36 height 15
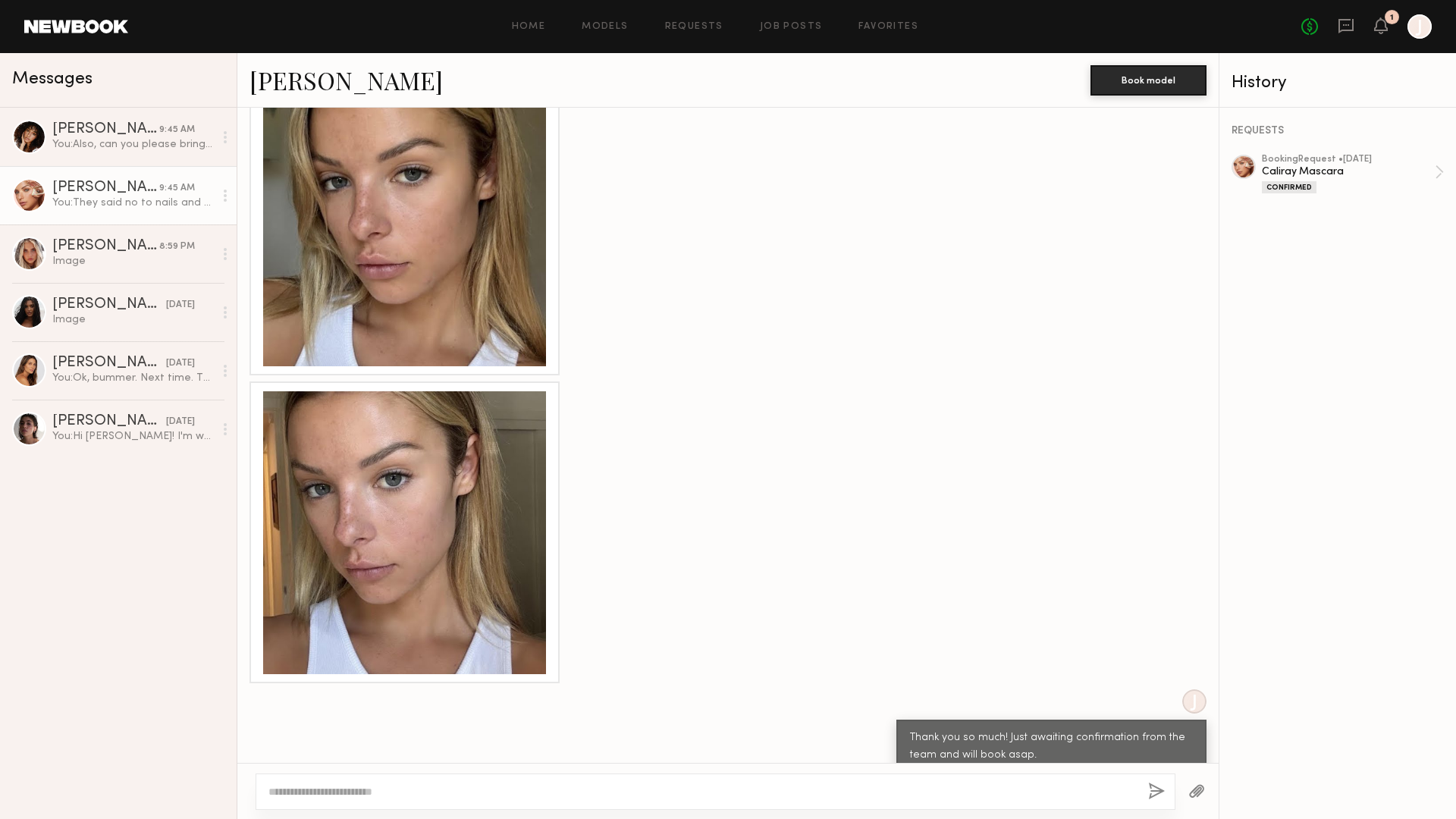
scroll to position [1271, 0]
click at [475, 268] on div at bounding box center [404, 223] width 283 height 283
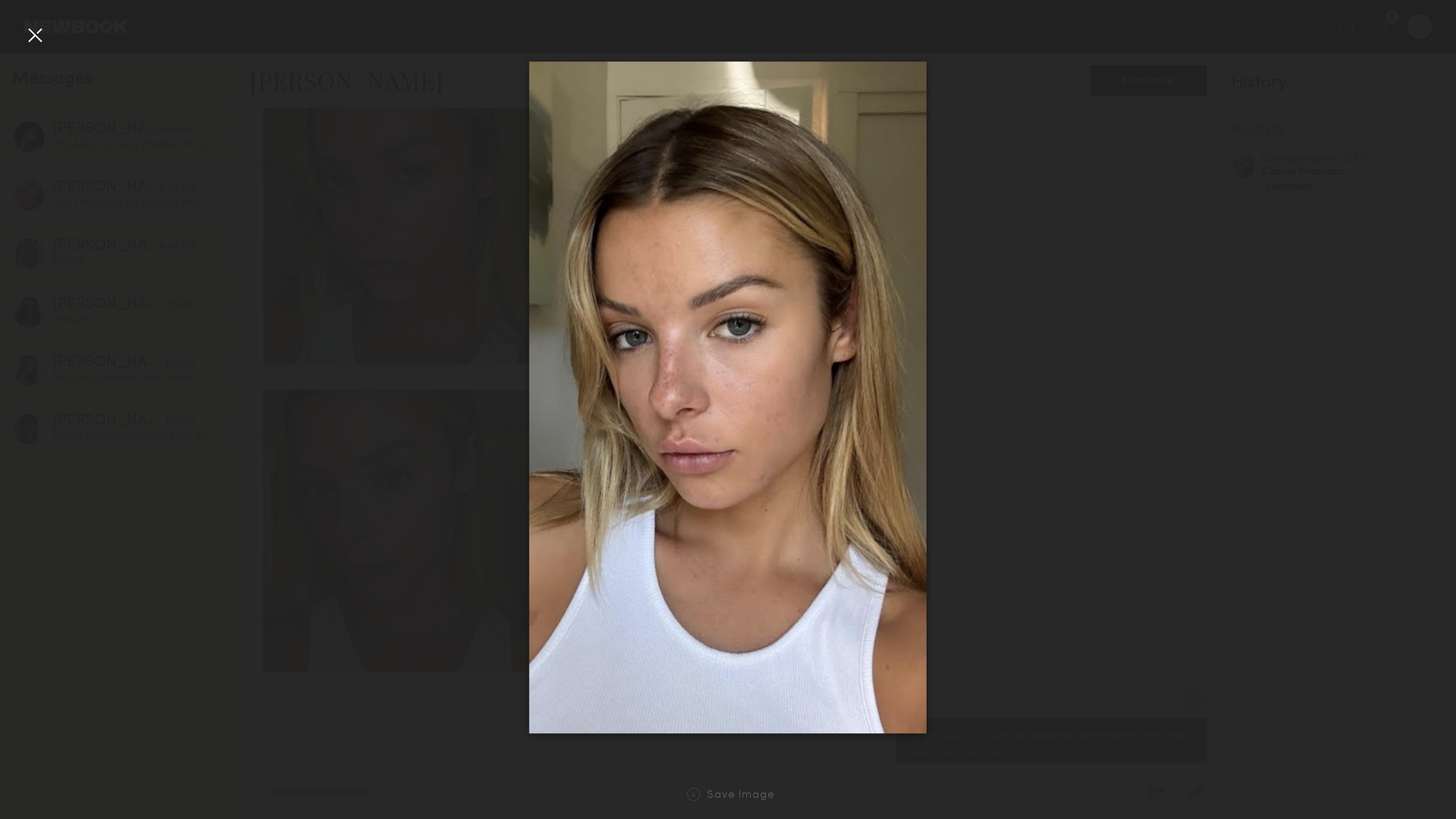
click at [32, 37] on div at bounding box center [35, 35] width 24 height 24
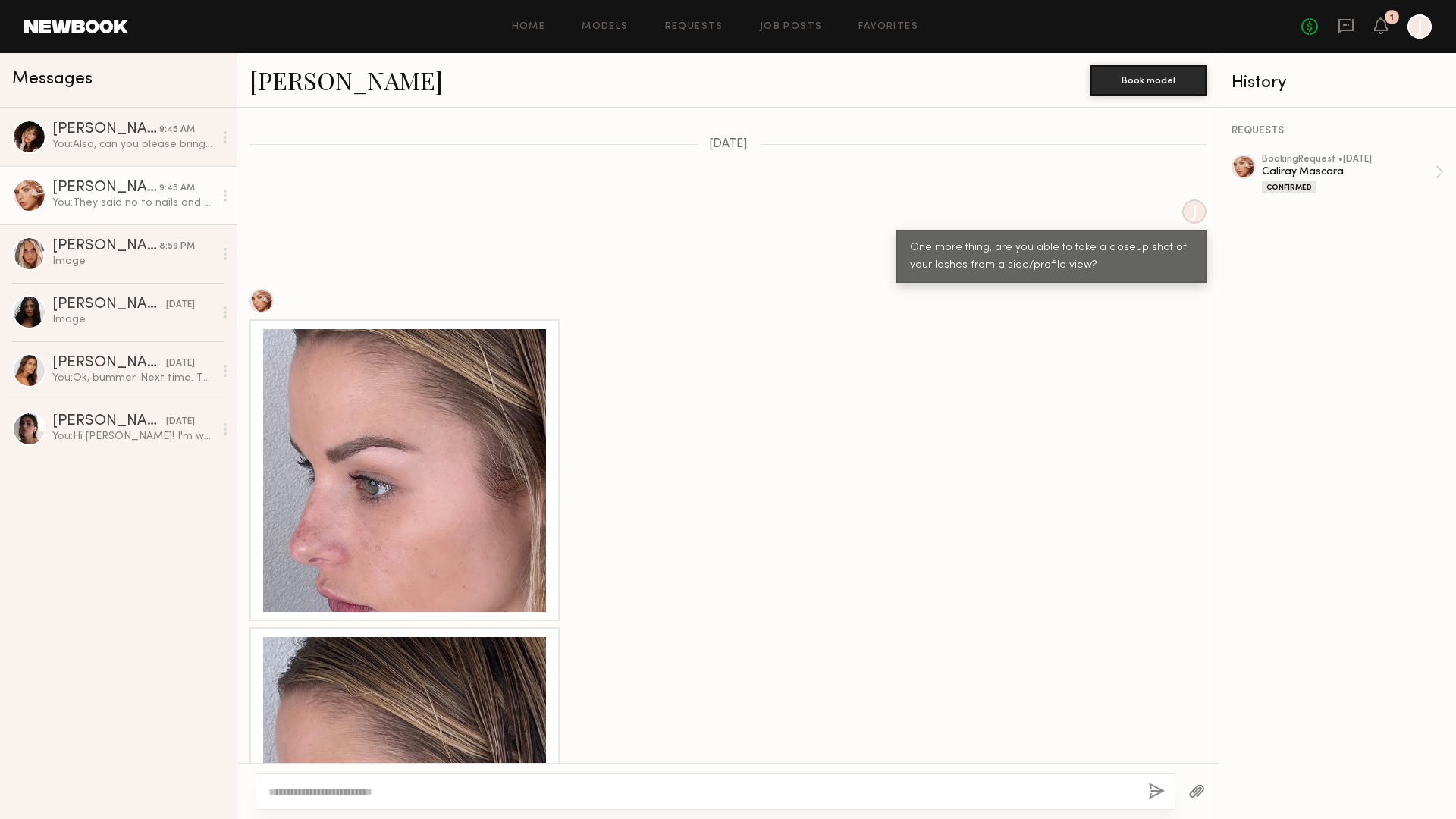
scroll to position [2041, 0]
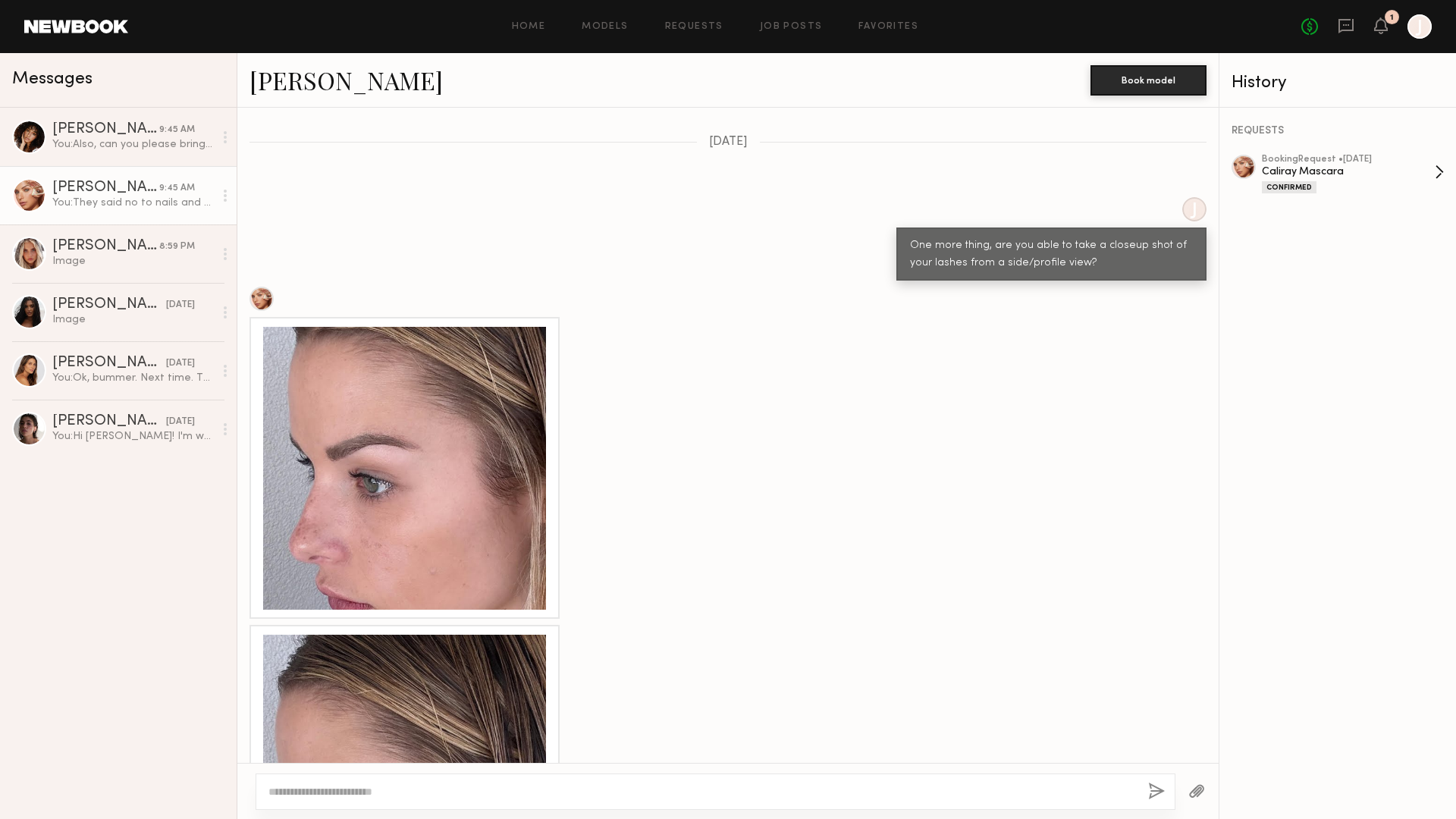
click at [1233, 174] on div "Caliray Mascara" at bounding box center [1348, 172] width 173 height 15
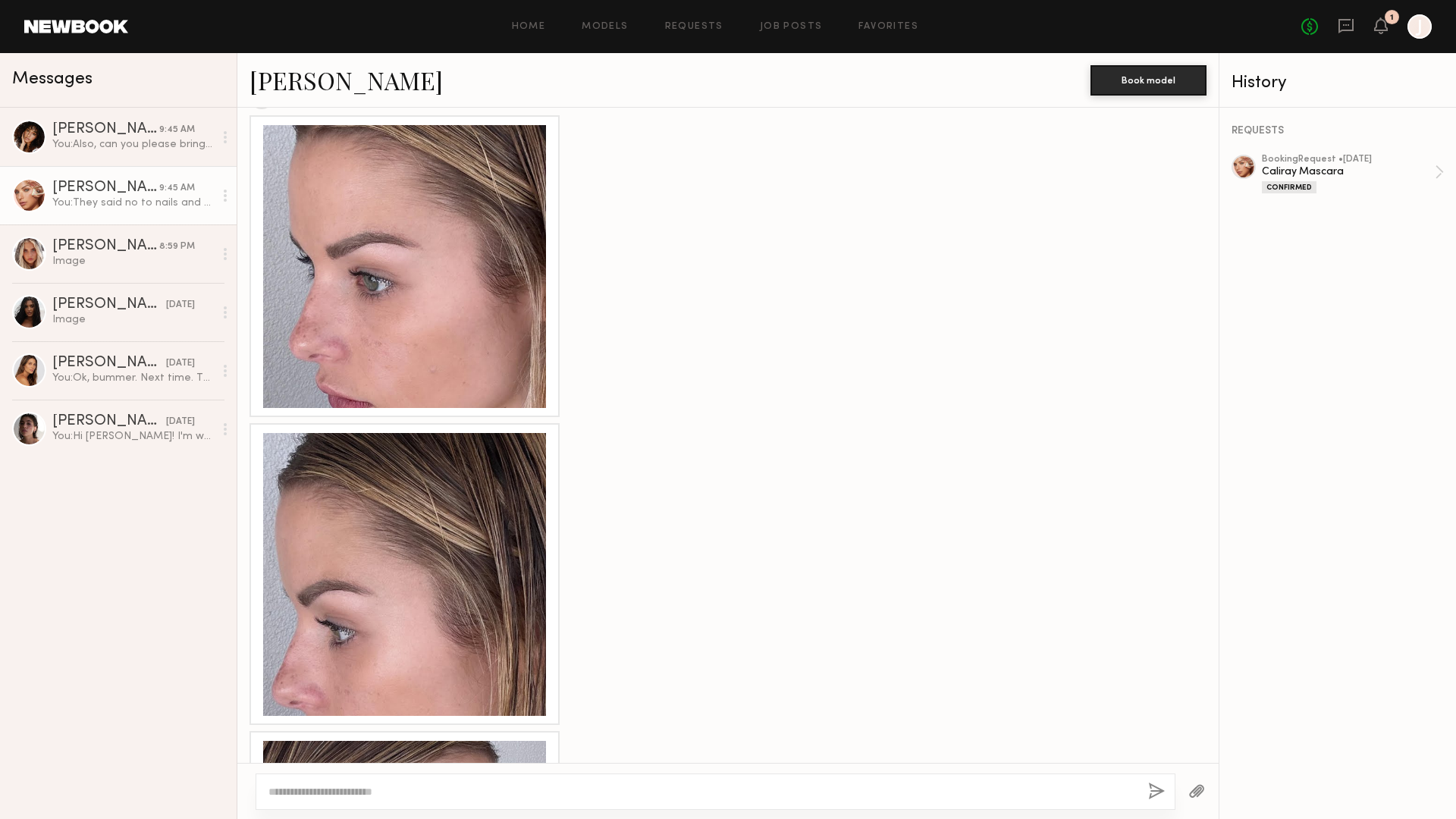
scroll to position [2264, 0]
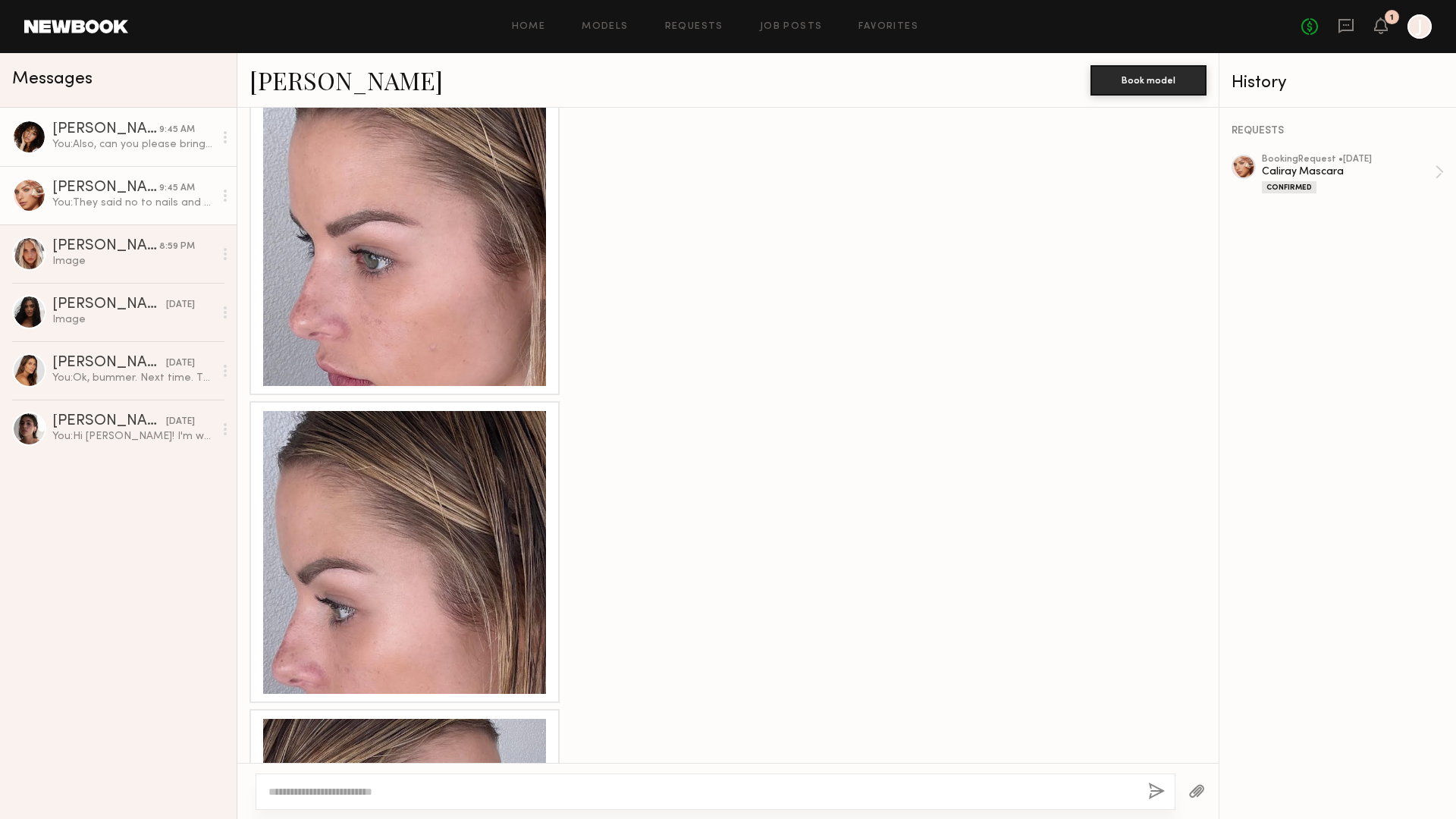
click at [161, 145] on div "You: Also, can you please bring a few swimsuits and cover ups if you have? We w…" at bounding box center [133, 145] width 161 height 15
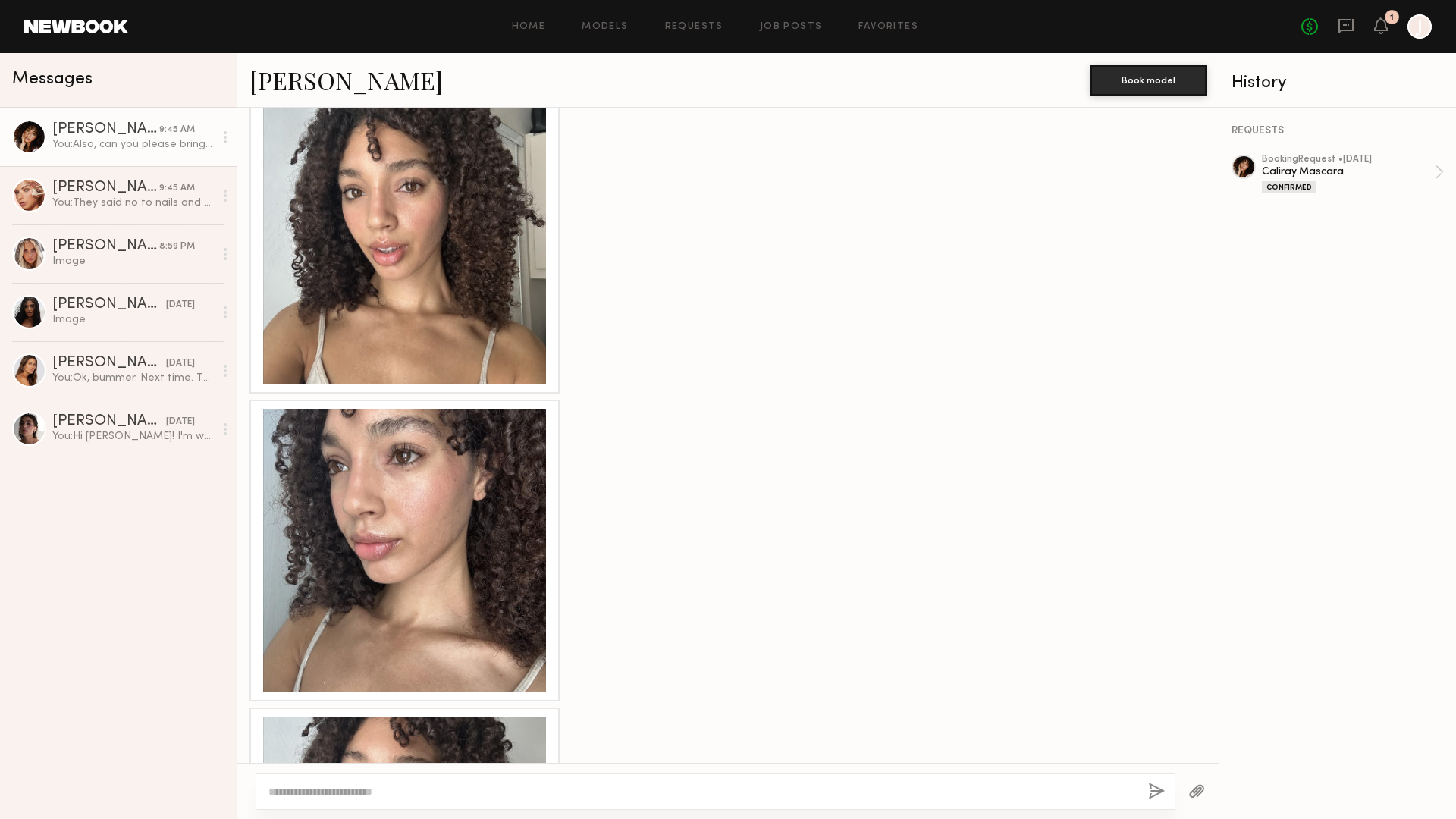
scroll to position [970, 0]
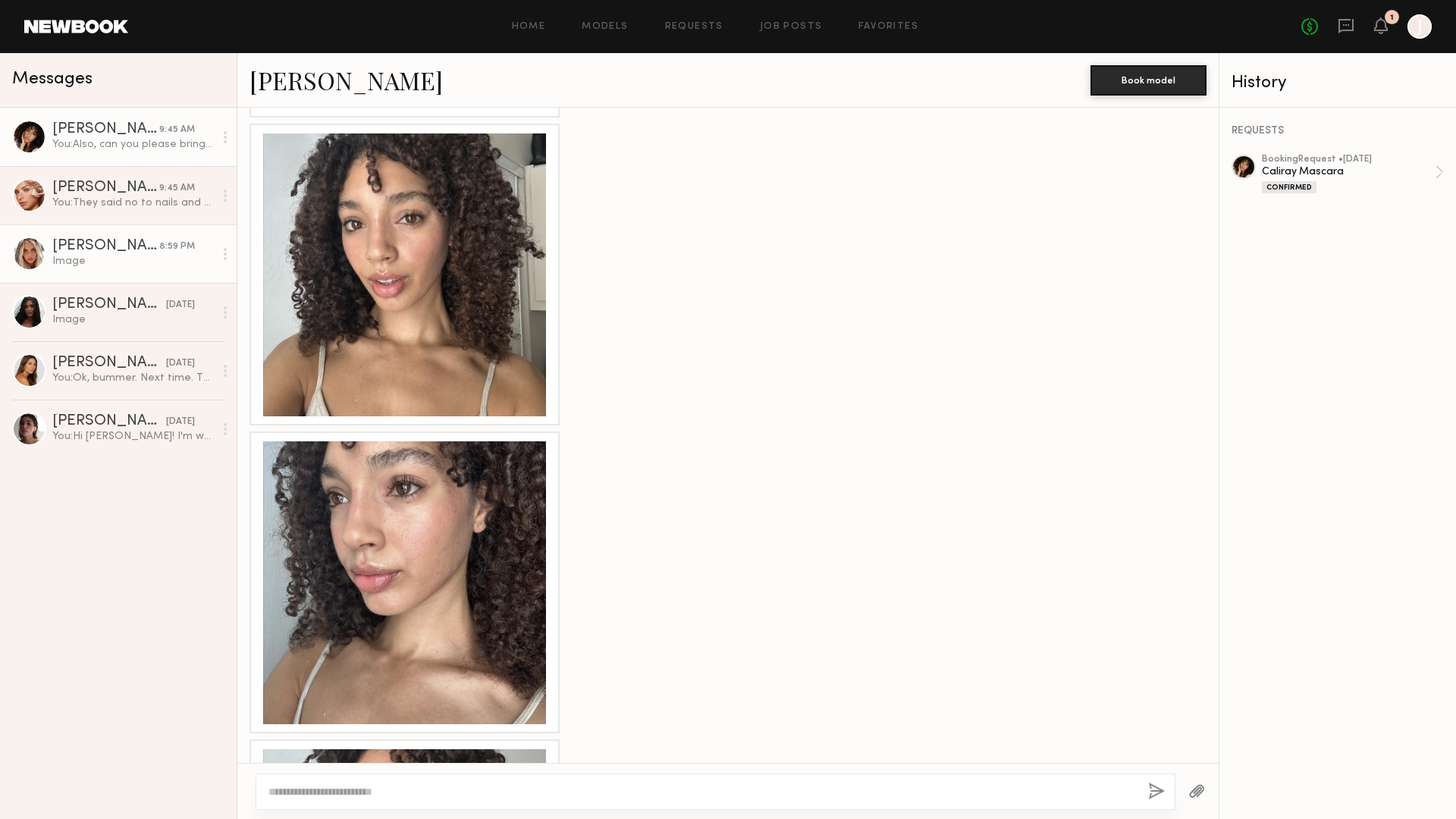
click at [140, 247] on div "[PERSON_NAME]" at bounding box center [106, 246] width 107 height 15
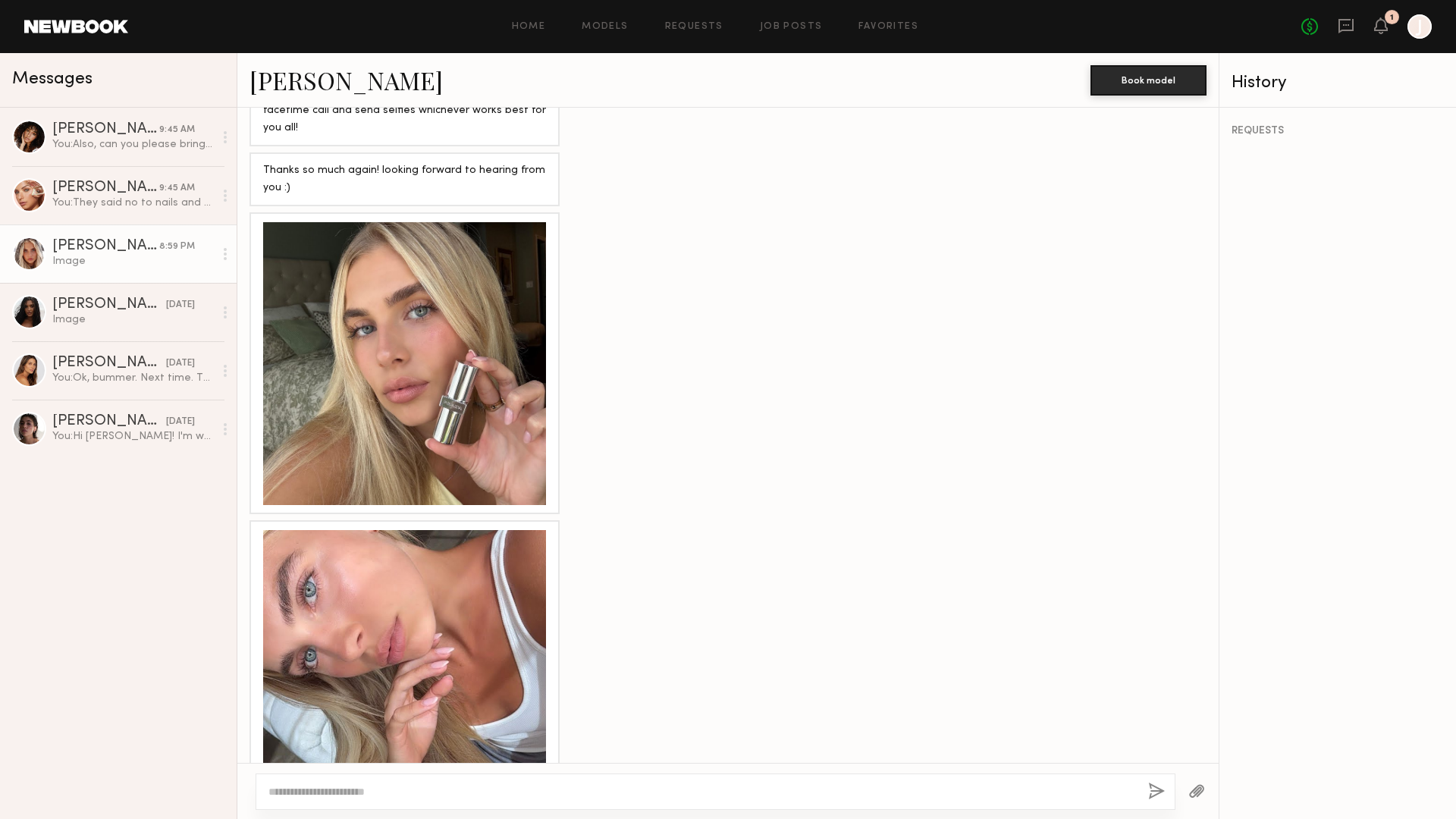
scroll to position [1091, 0]
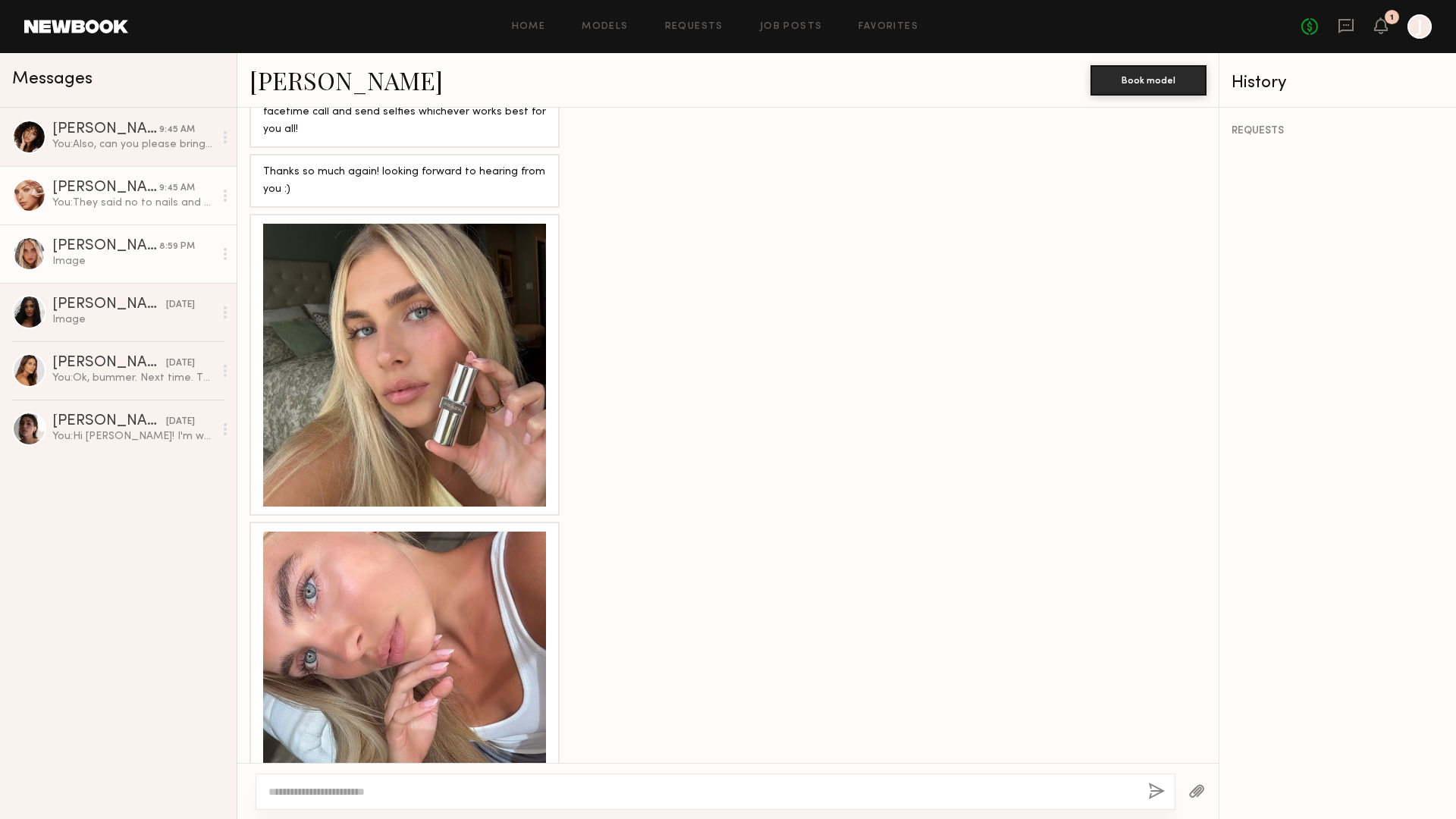
click at [192, 208] on div "You: They said no to nails and asked where you'll be commuting from re: gas. Al…" at bounding box center [133, 203] width 161 height 15
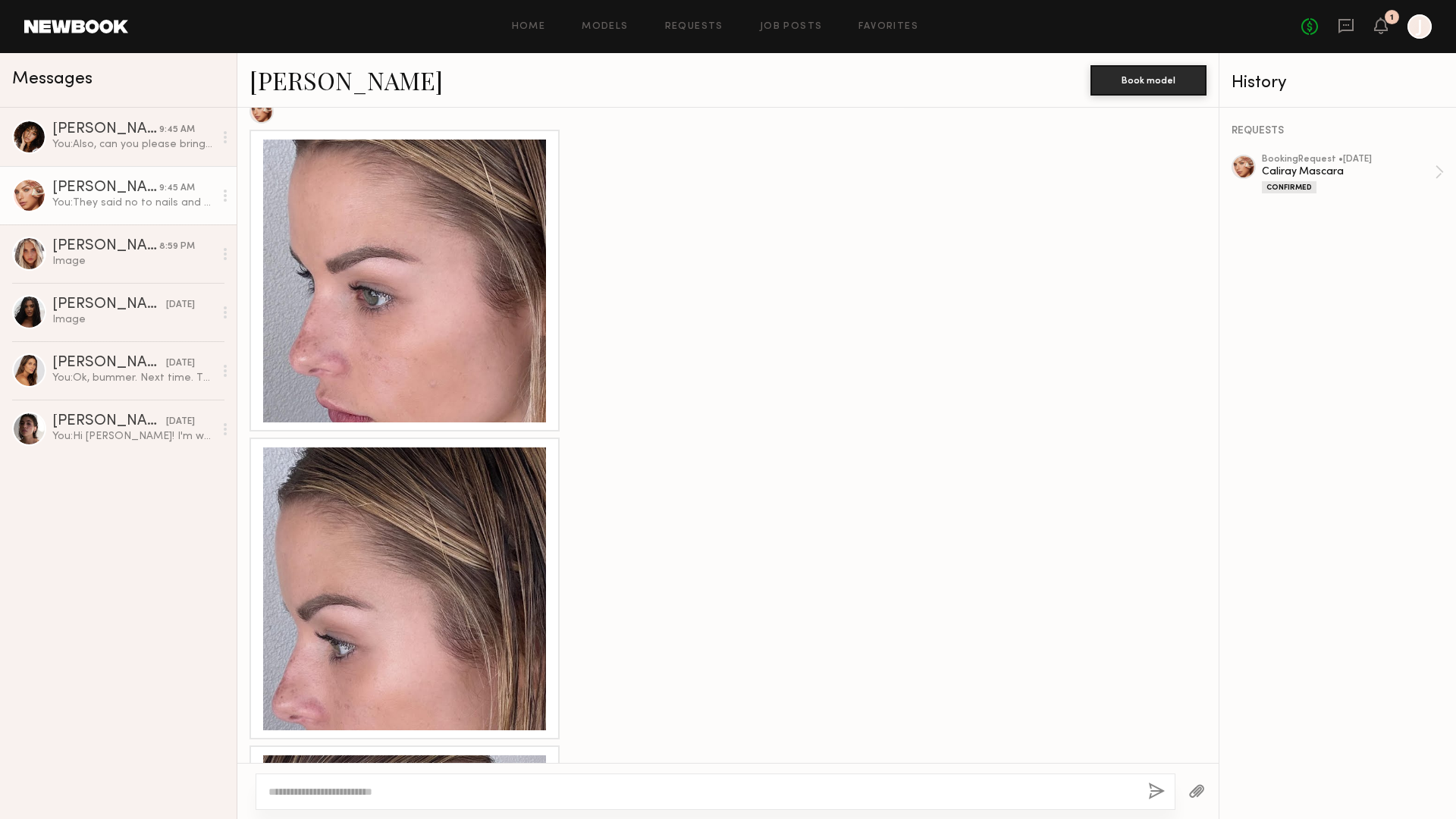
scroll to position [2231, 0]
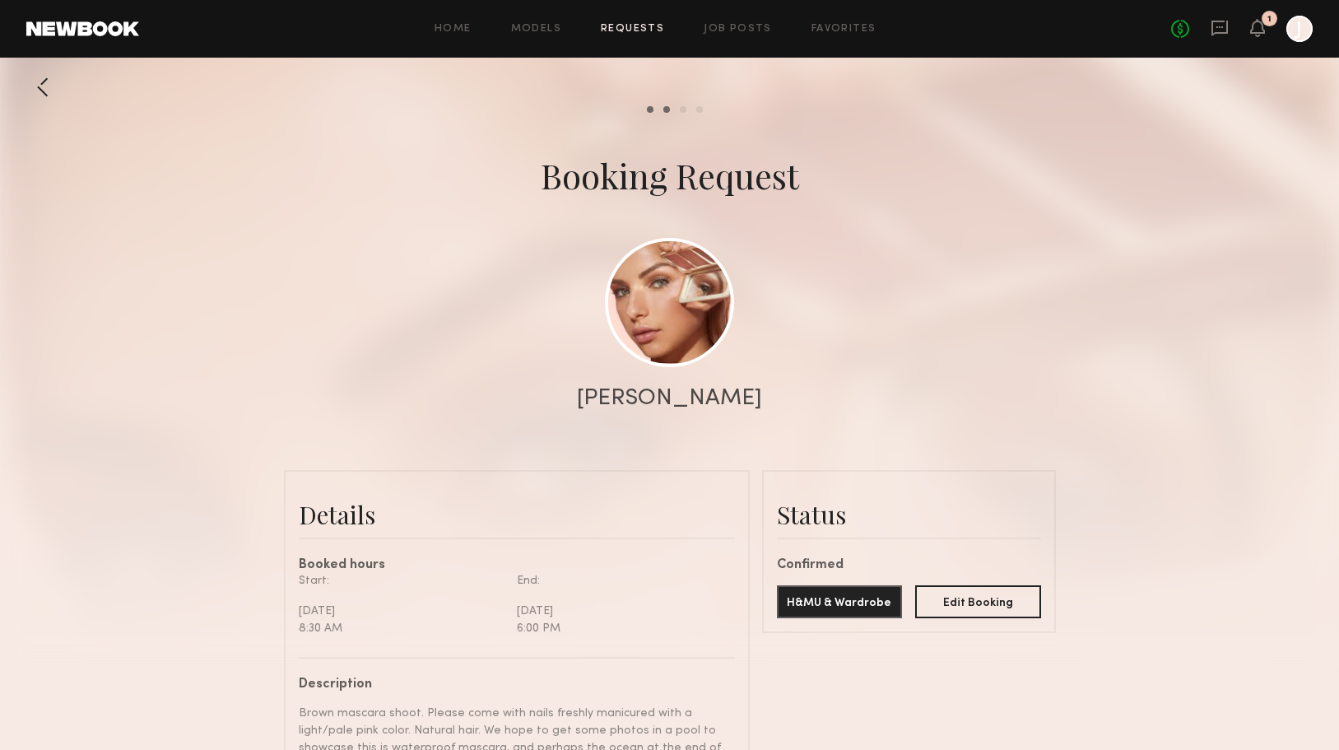
scroll to position [1473, 0]
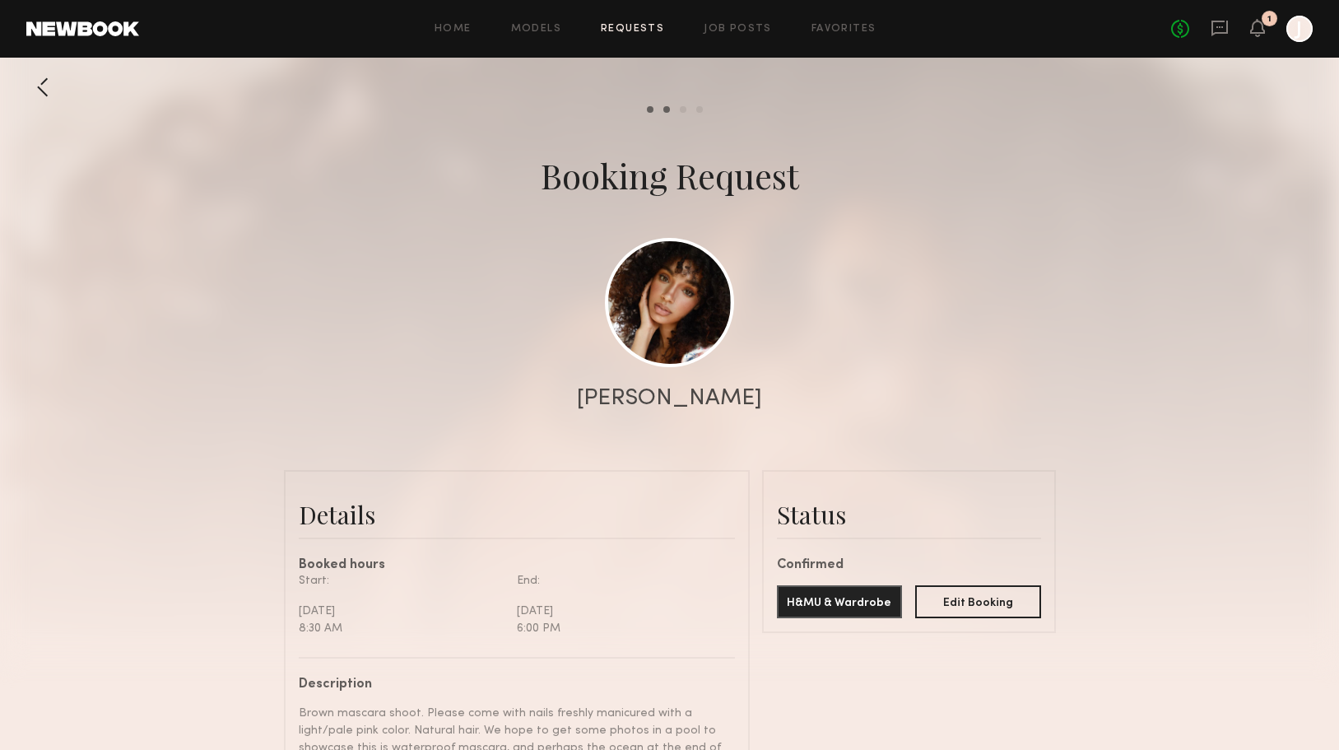
scroll to position [1935, 0]
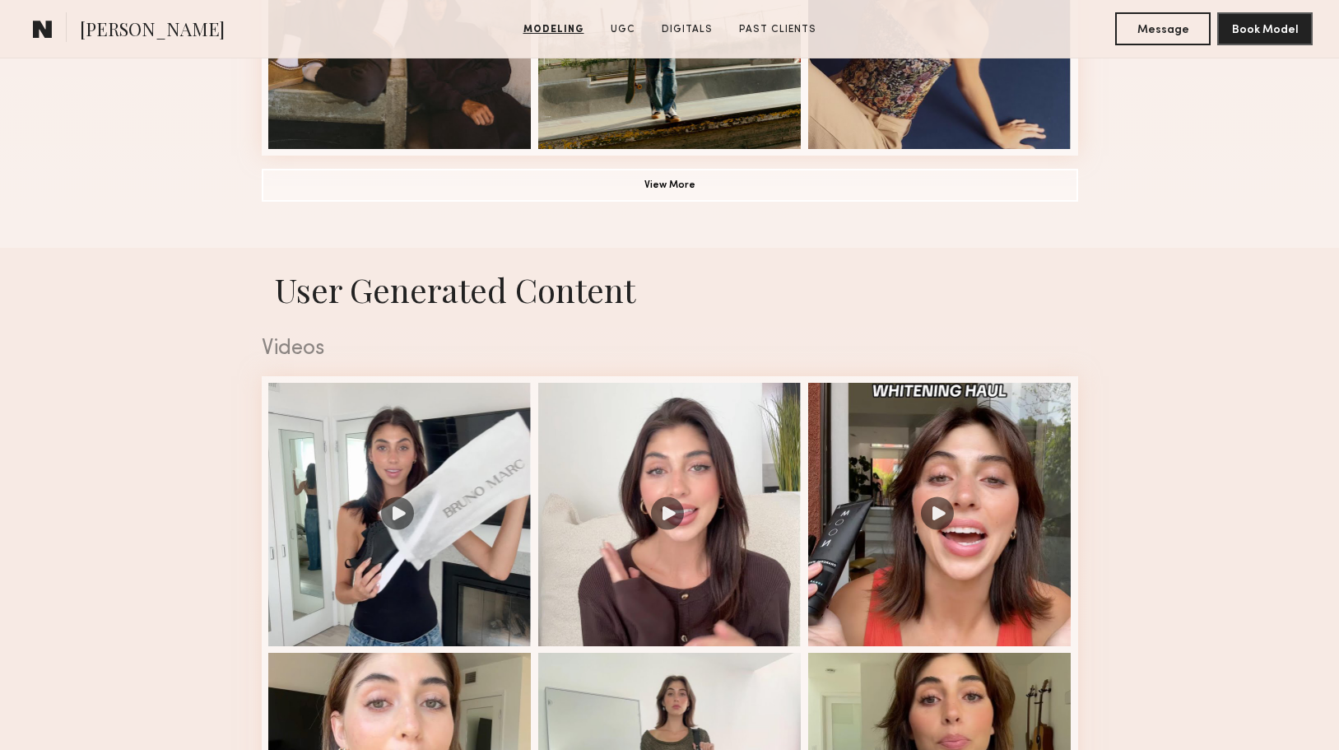
scroll to position [1413, 0]
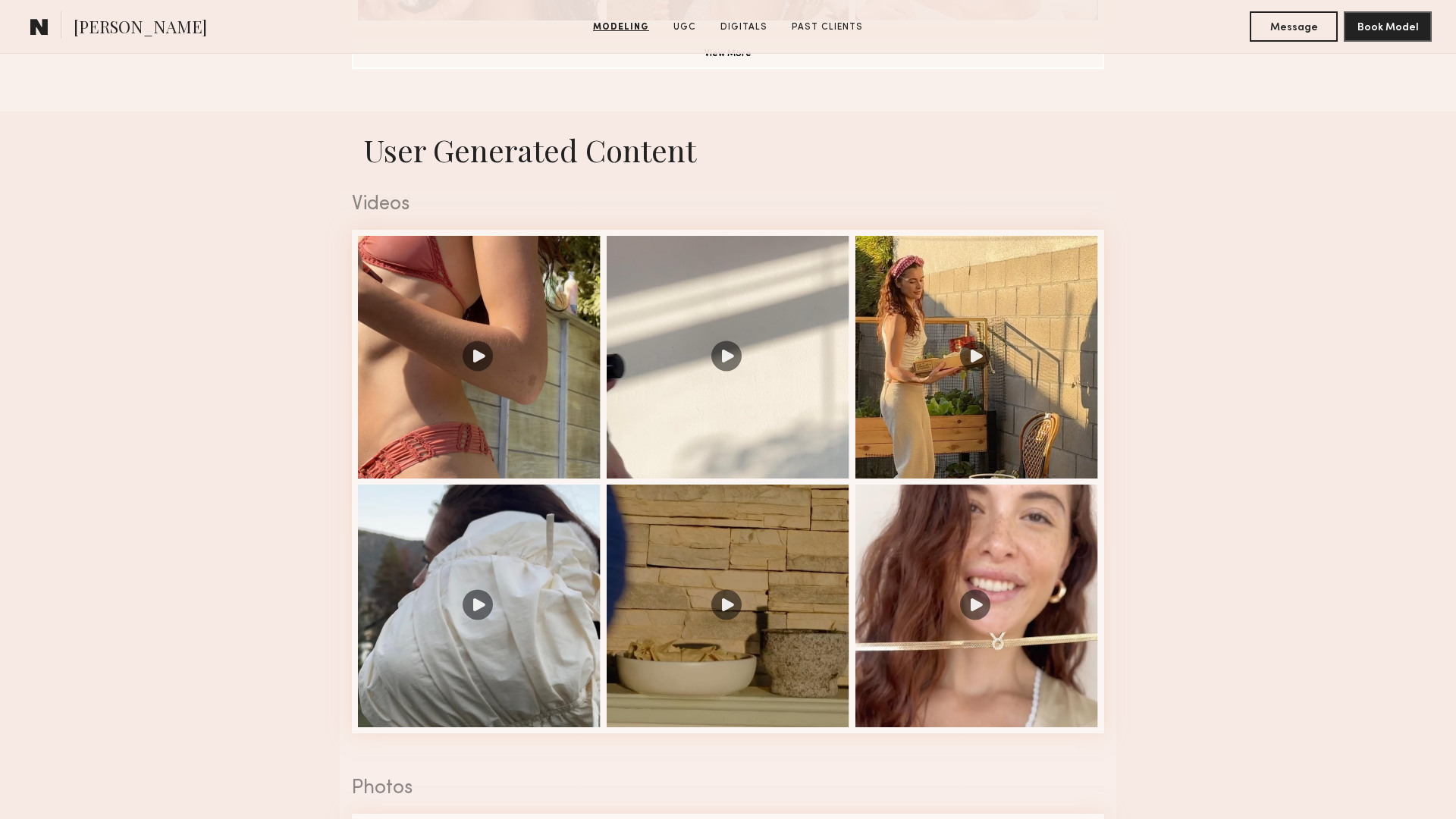
scroll to position [1419, 0]
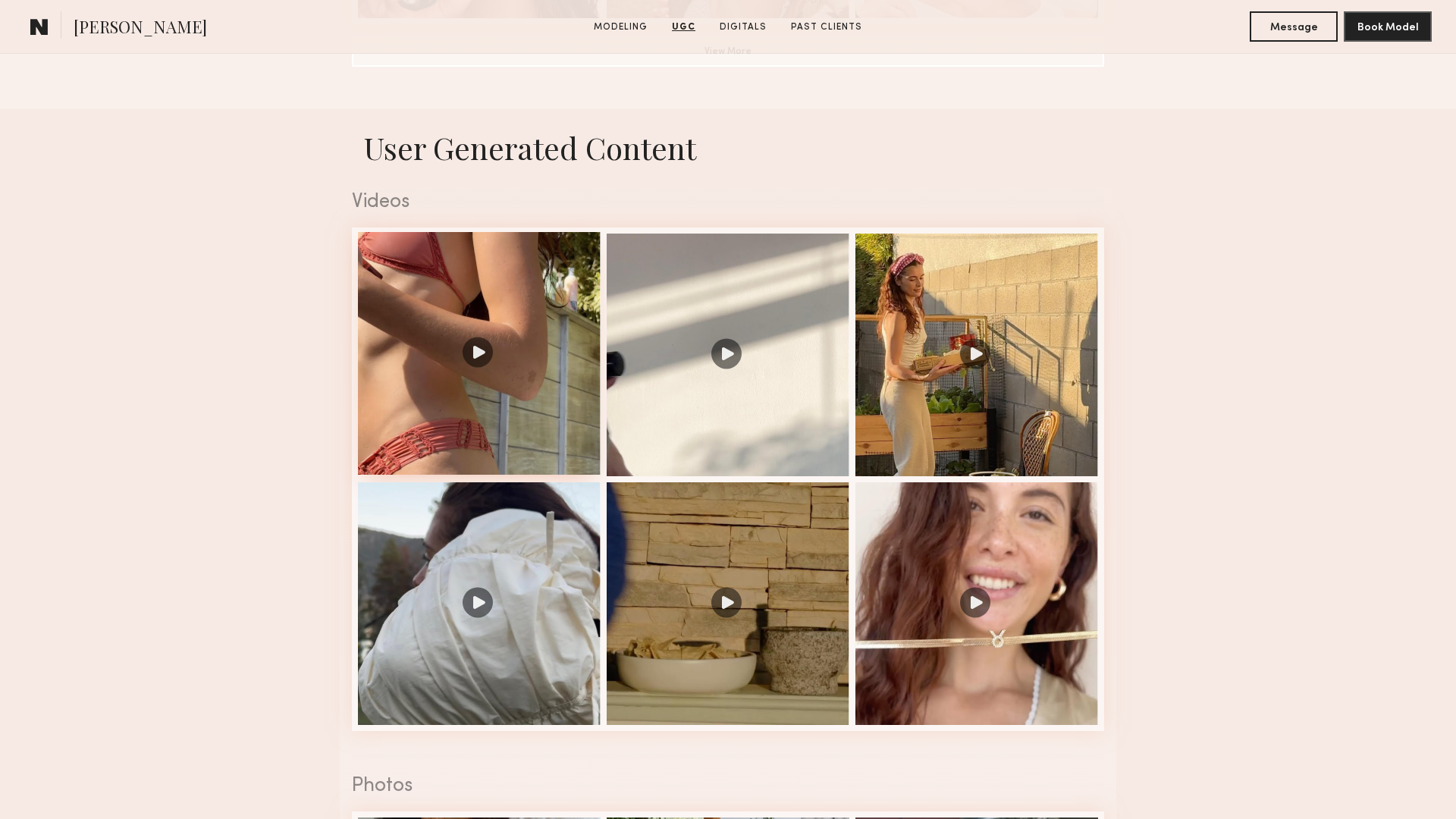
click at [479, 351] on div at bounding box center [479, 353] width 242 height 242
click at [982, 598] on div at bounding box center [976, 602] width 242 height 242
click at [756, 586] on div at bounding box center [728, 602] width 242 height 242
click at [479, 594] on div at bounding box center [479, 602] width 242 height 242
click at [231, 366] on nb-model-profile-ugc-container "User Generated Content Videos 4 of 6 Photos 1 of 3" at bounding box center [728, 606] width 1456 height 993
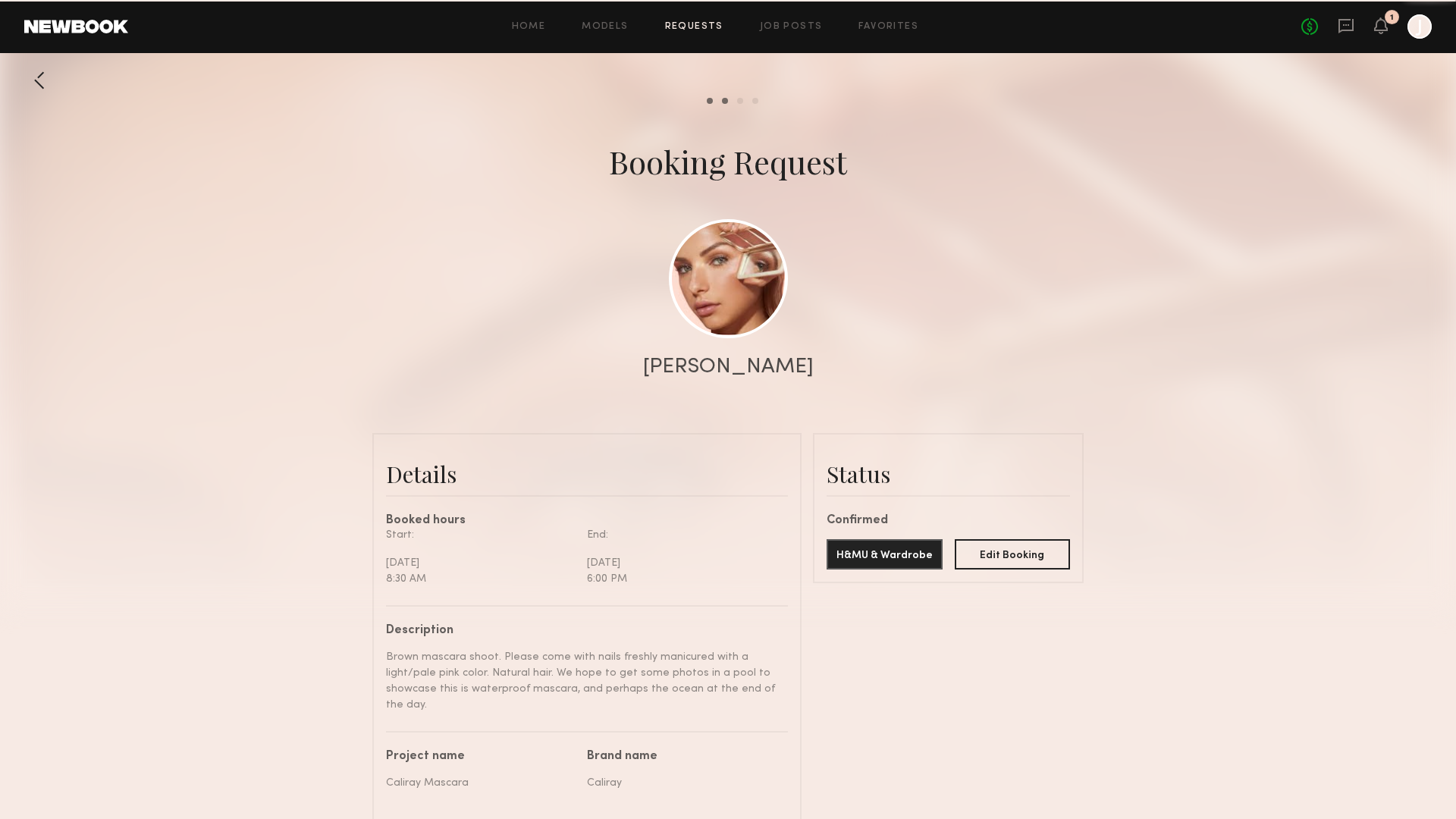
scroll to position [3752, 0]
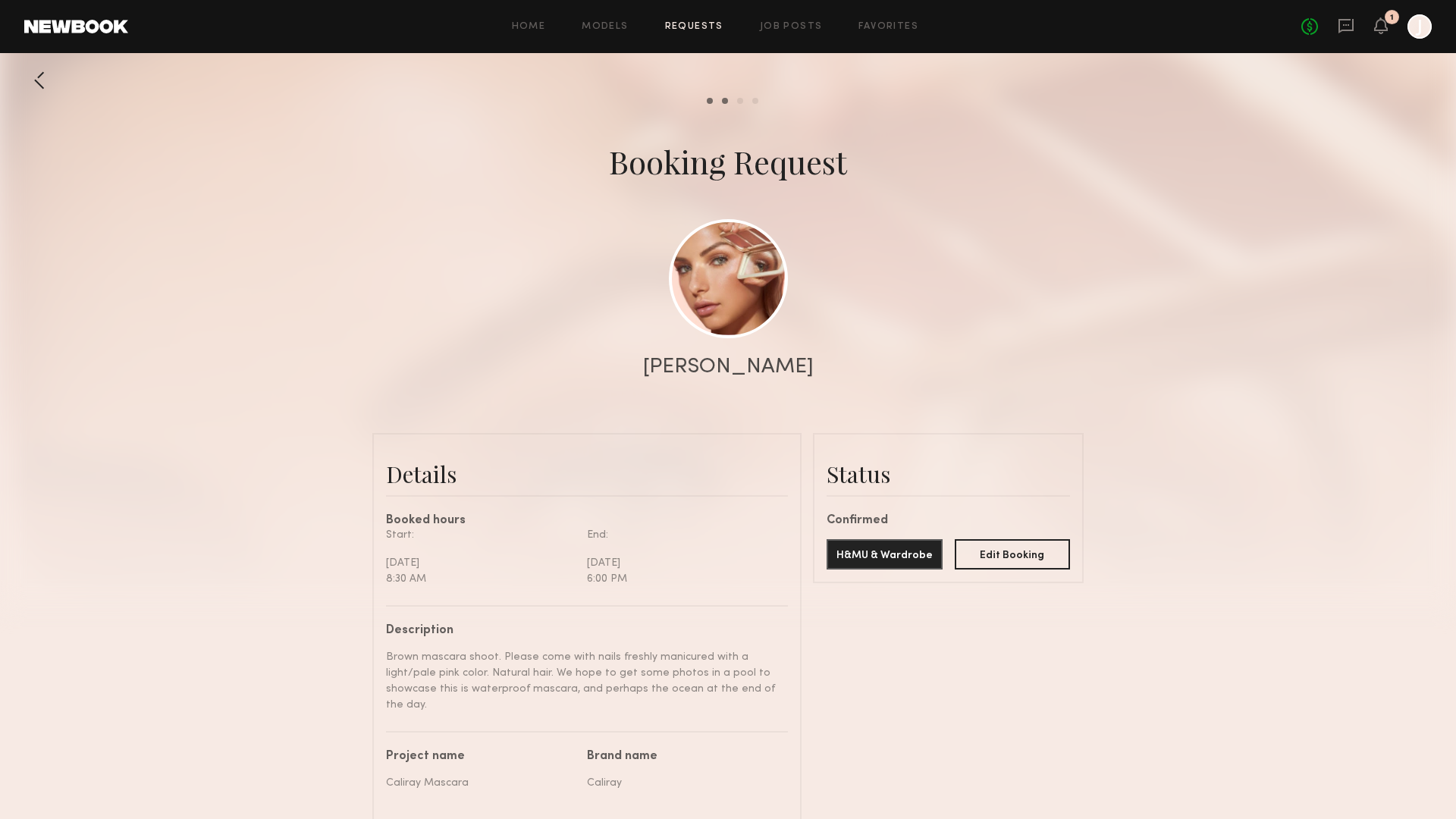
click at [42, 78] on div at bounding box center [39, 80] width 30 height 30
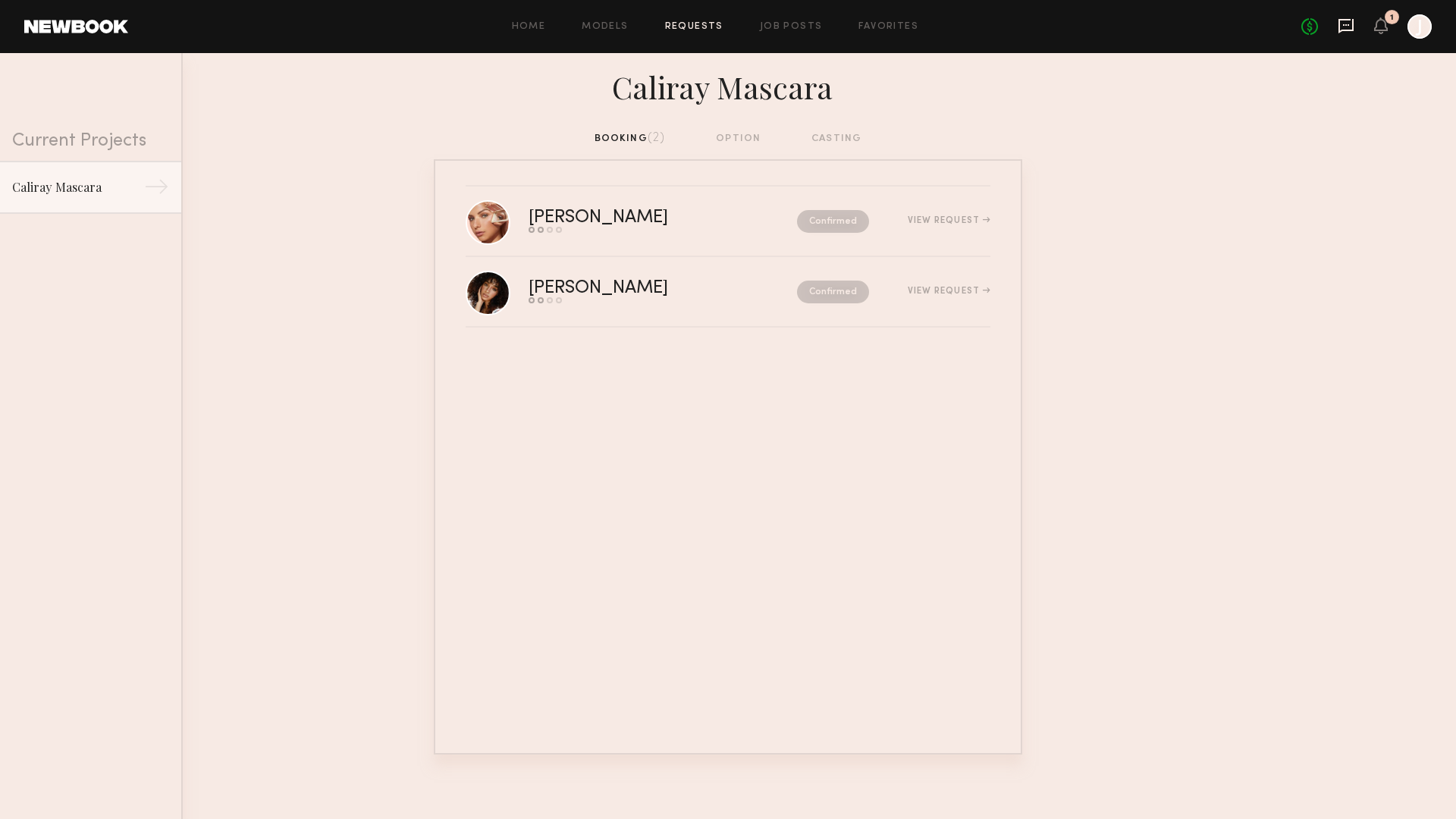
click at [1343, 28] on icon at bounding box center [1345, 26] width 17 height 17
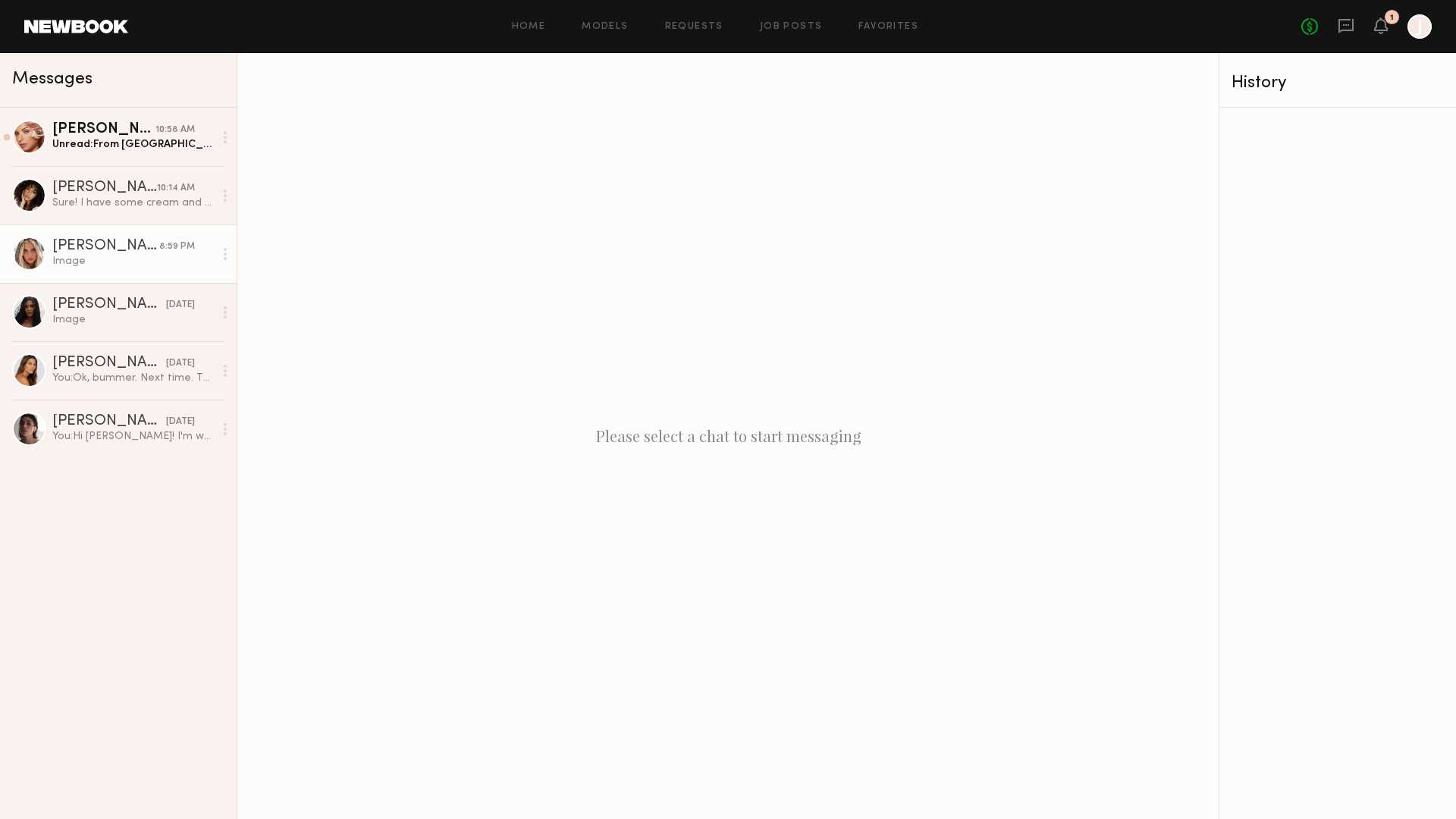
click at [146, 252] on div "Allea S." at bounding box center [106, 246] width 107 height 15
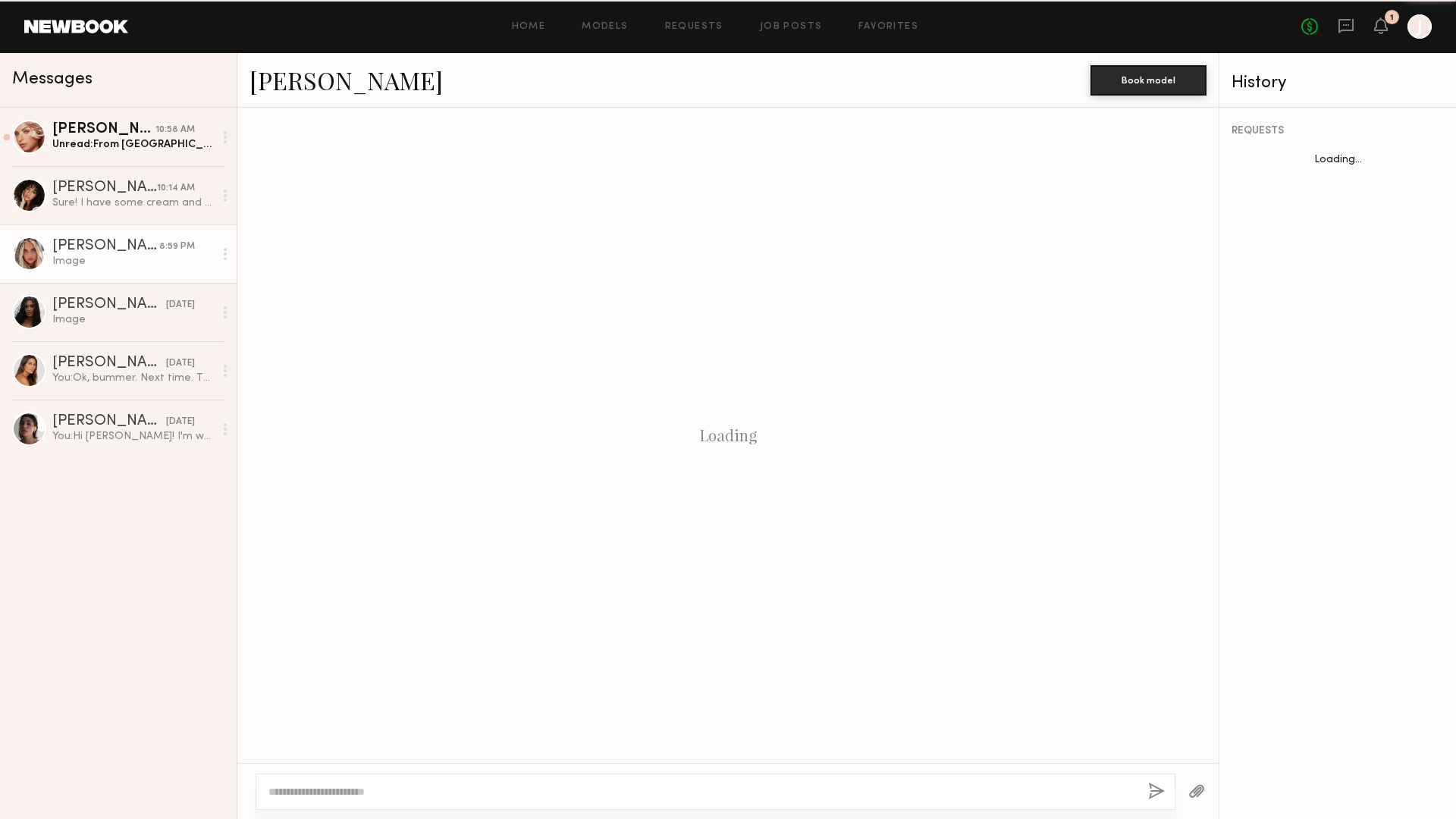
scroll to position [1422, 0]
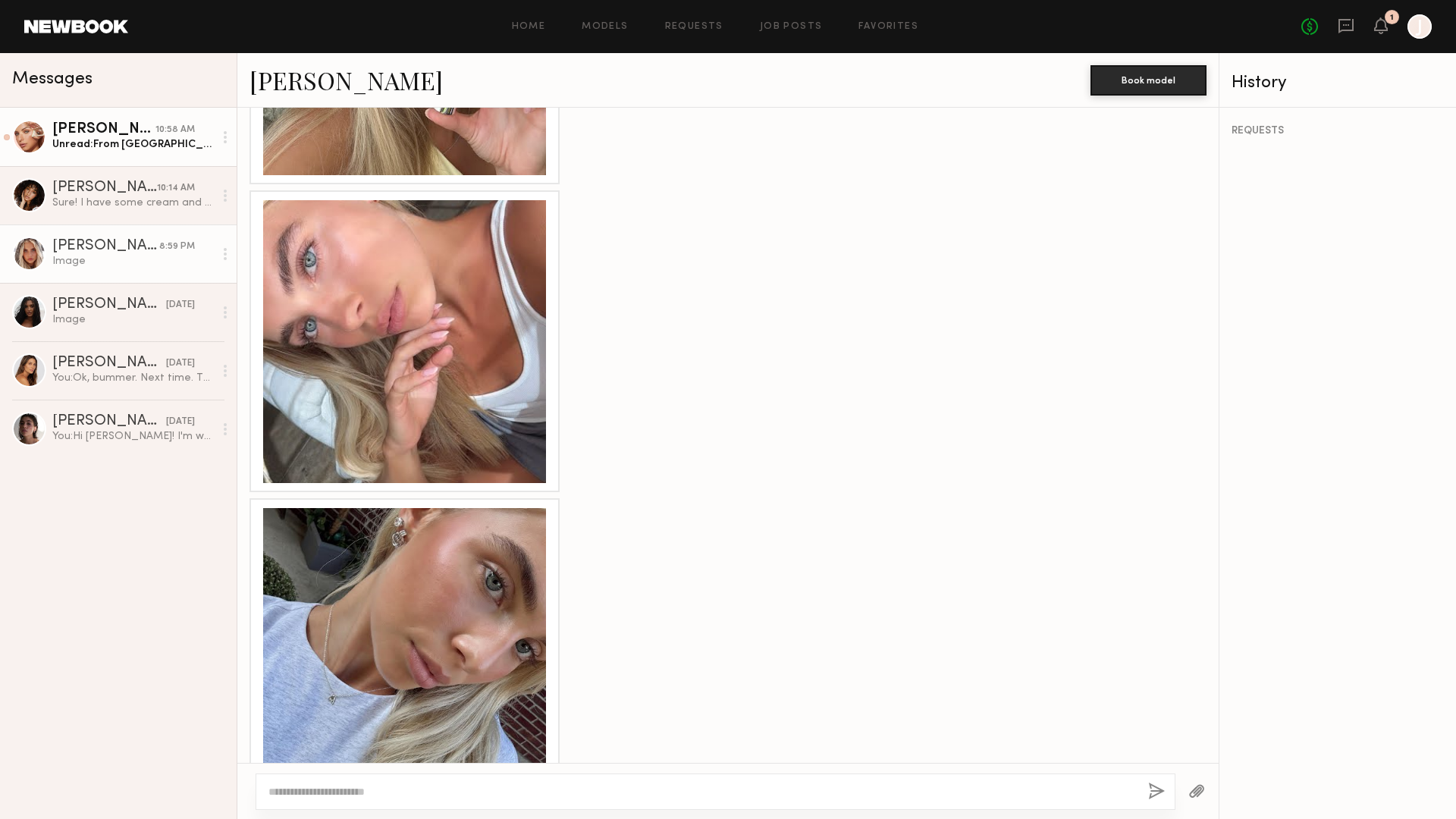
click at [136, 149] on div "Unread: From Santa Monica" at bounding box center [133, 145] width 161 height 15
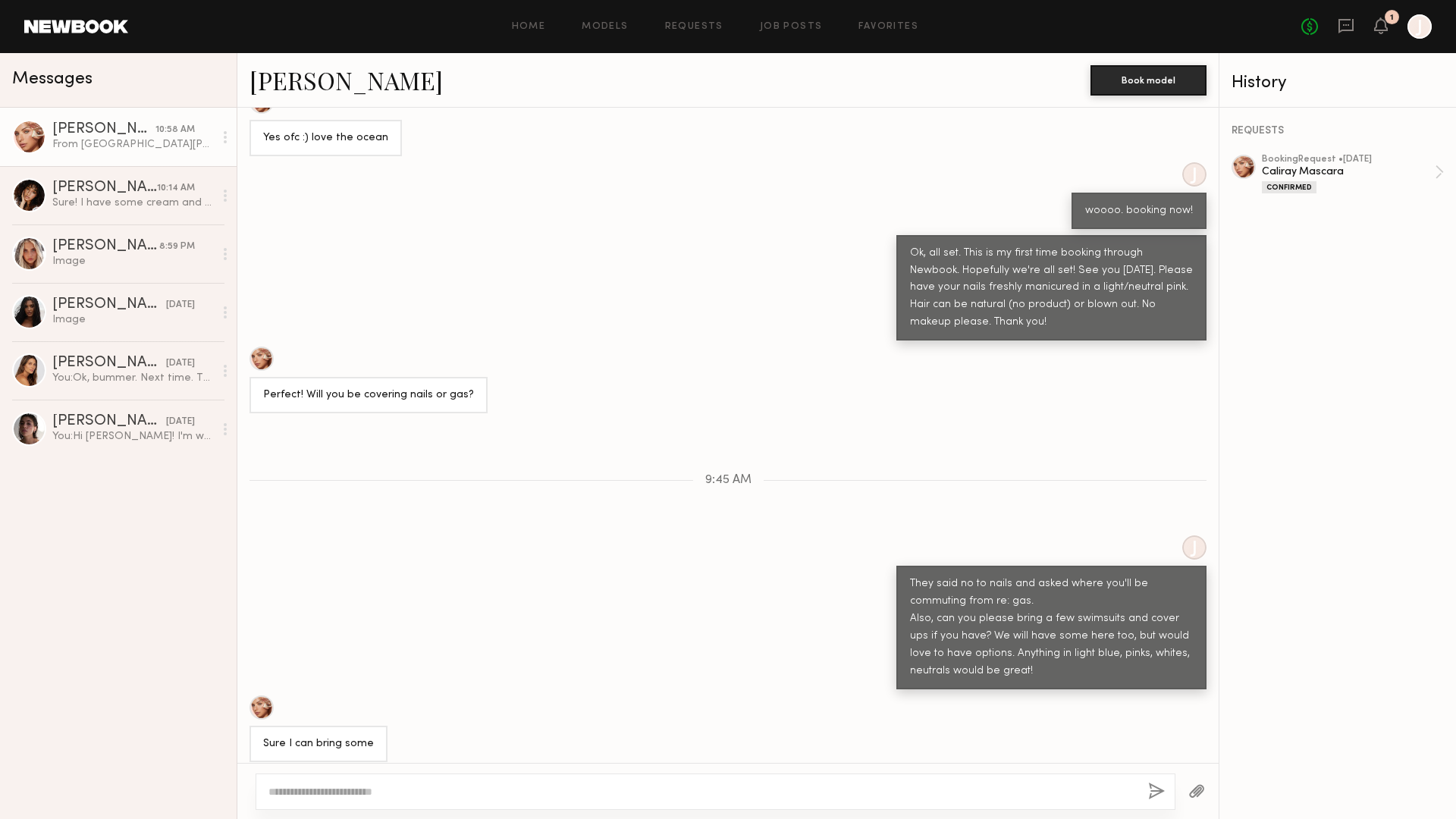
scroll to position [3679, 0]
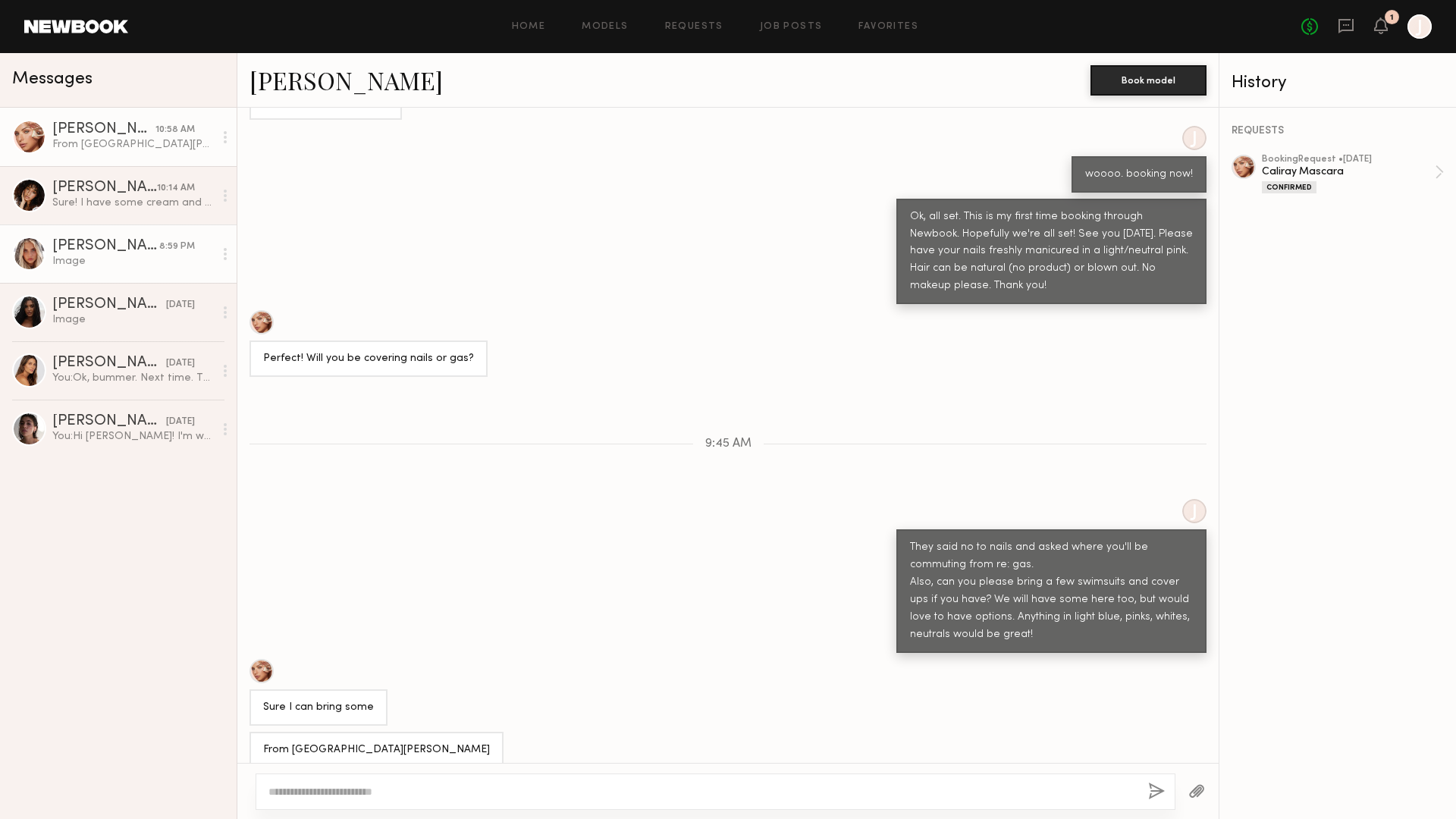
click at [182, 252] on div "8:59 PM" at bounding box center [177, 247] width 36 height 15
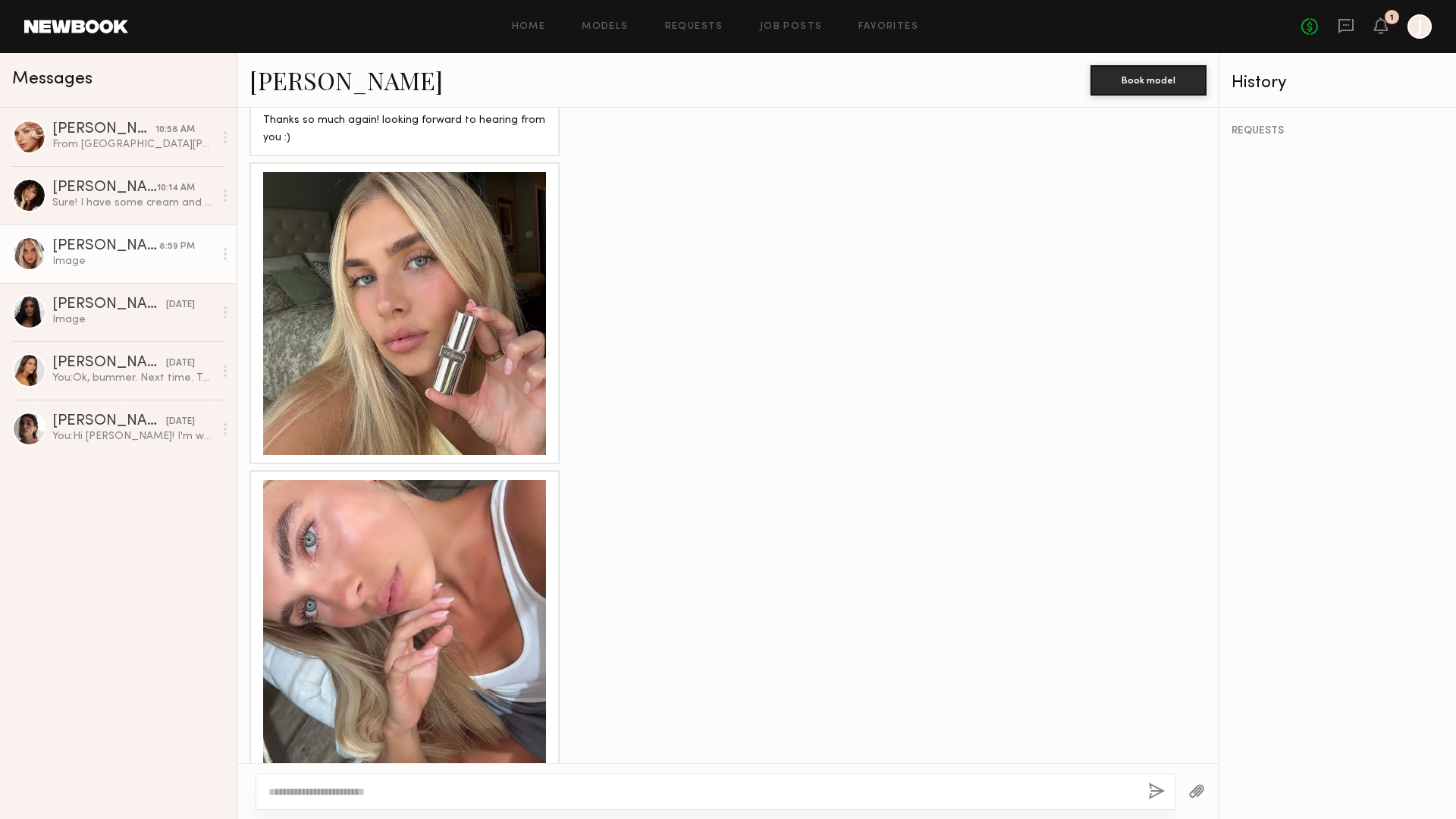
scroll to position [1148, 0]
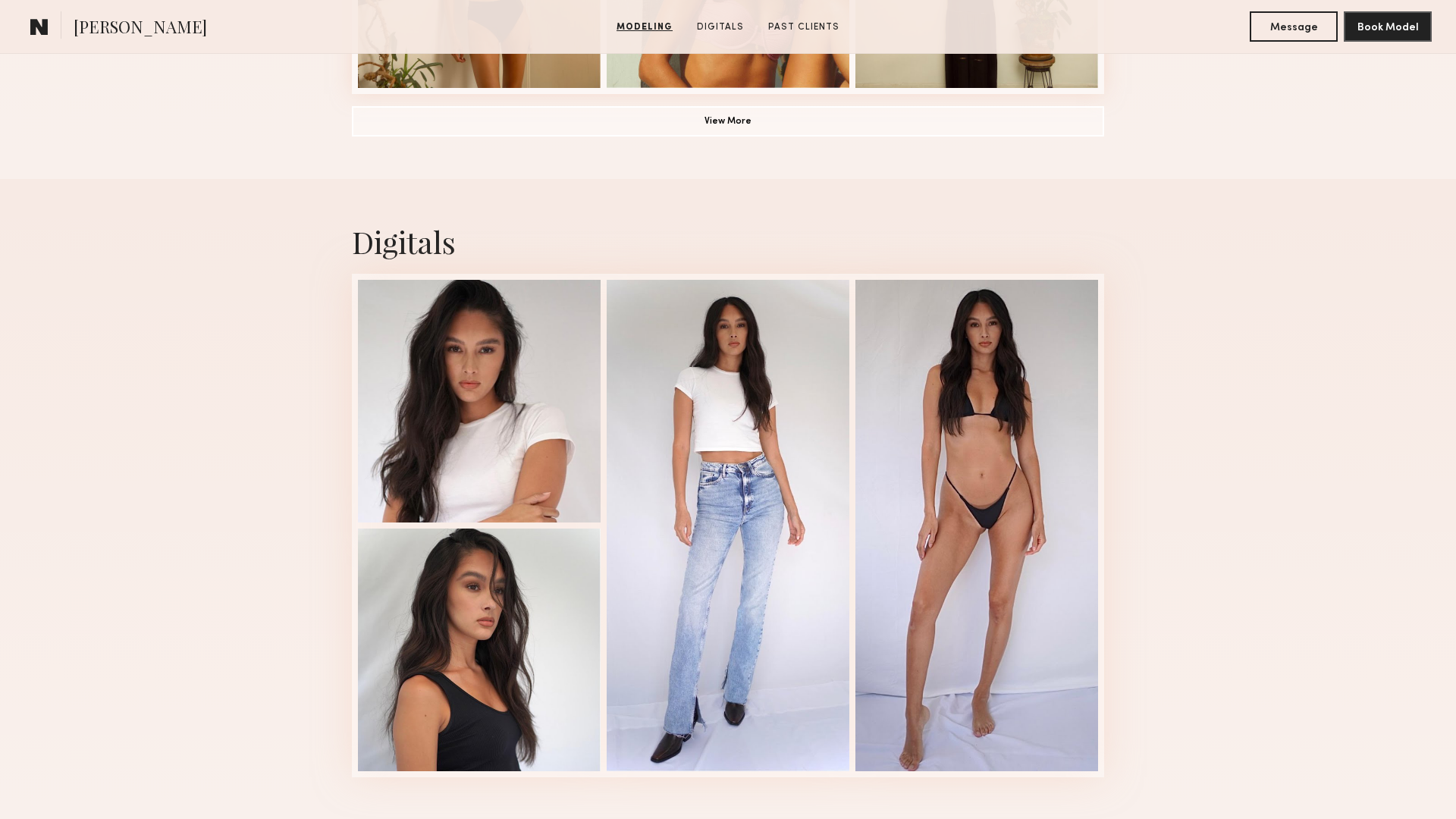
scroll to position [1354, 0]
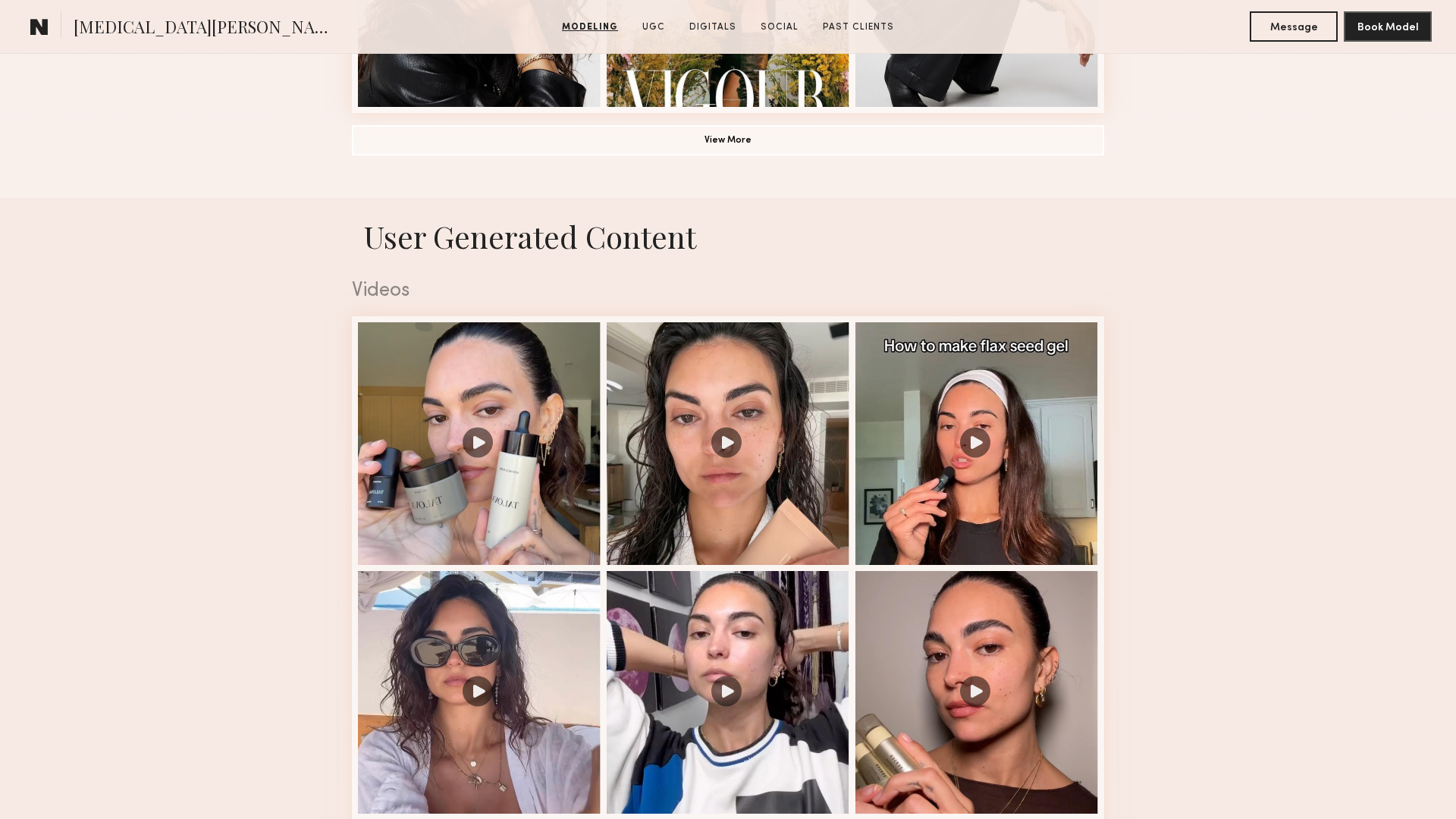
scroll to position [1347, 0]
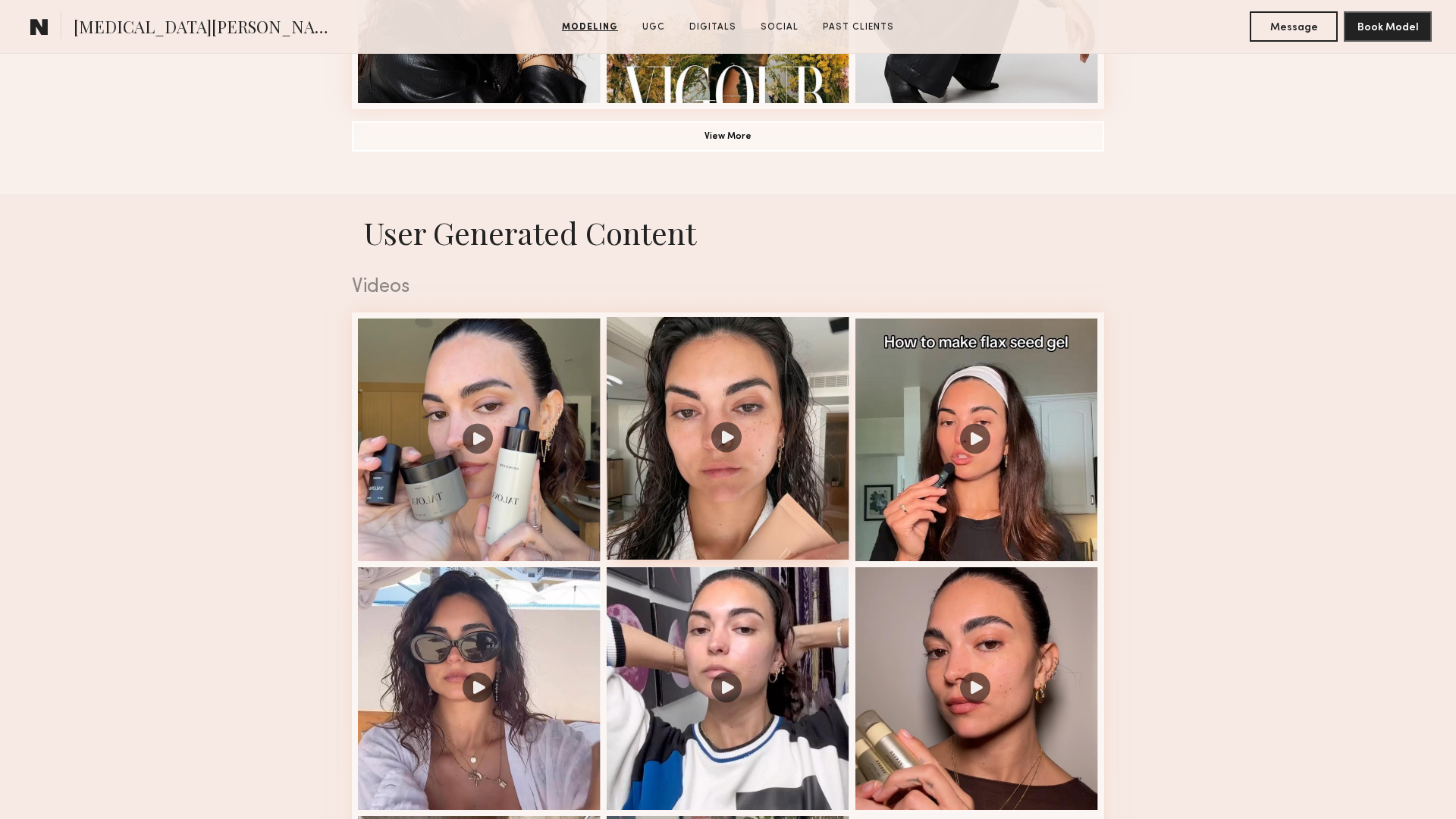
click at [722, 423] on div at bounding box center [728, 438] width 242 height 242
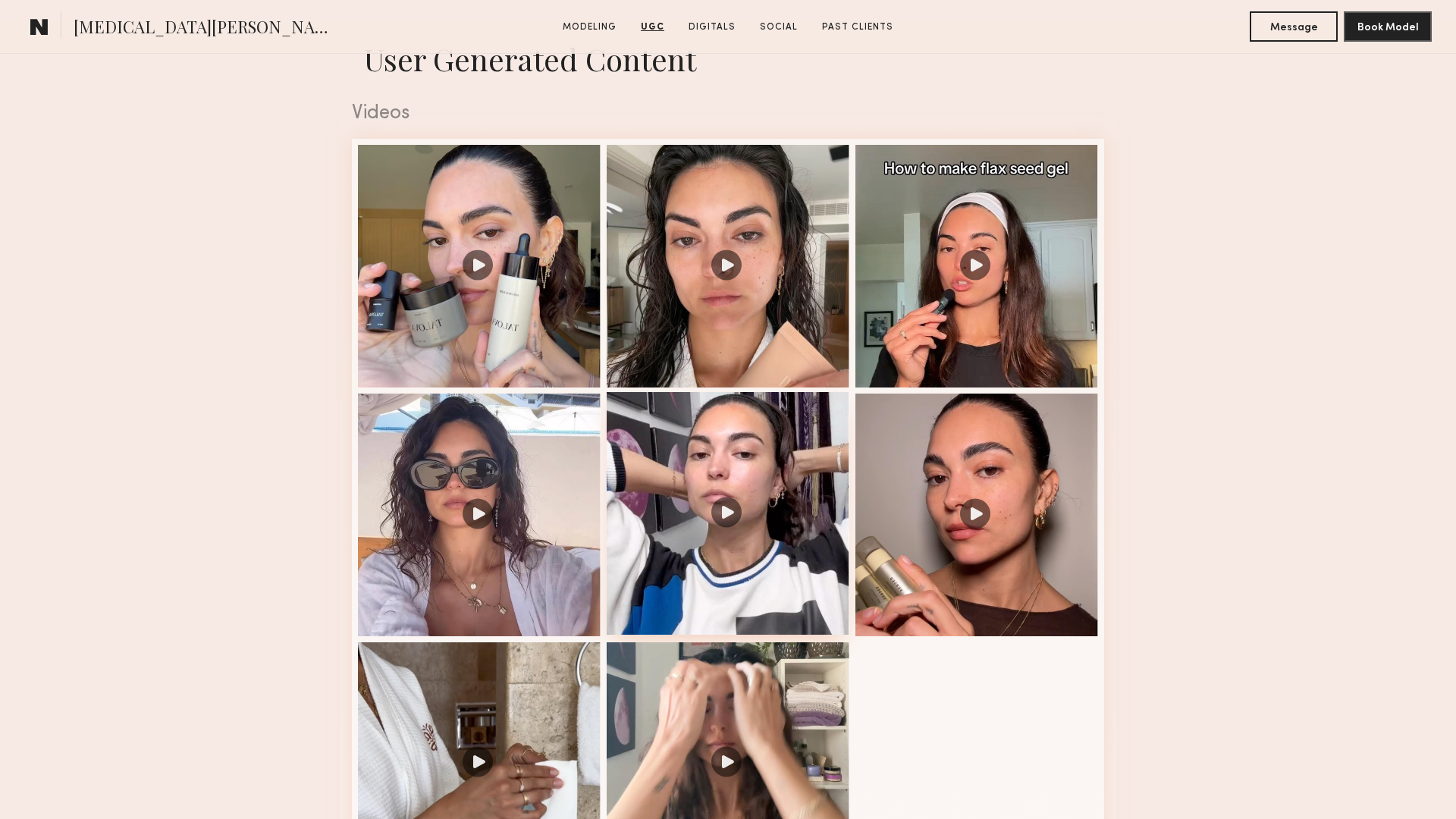
scroll to position [1514, 0]
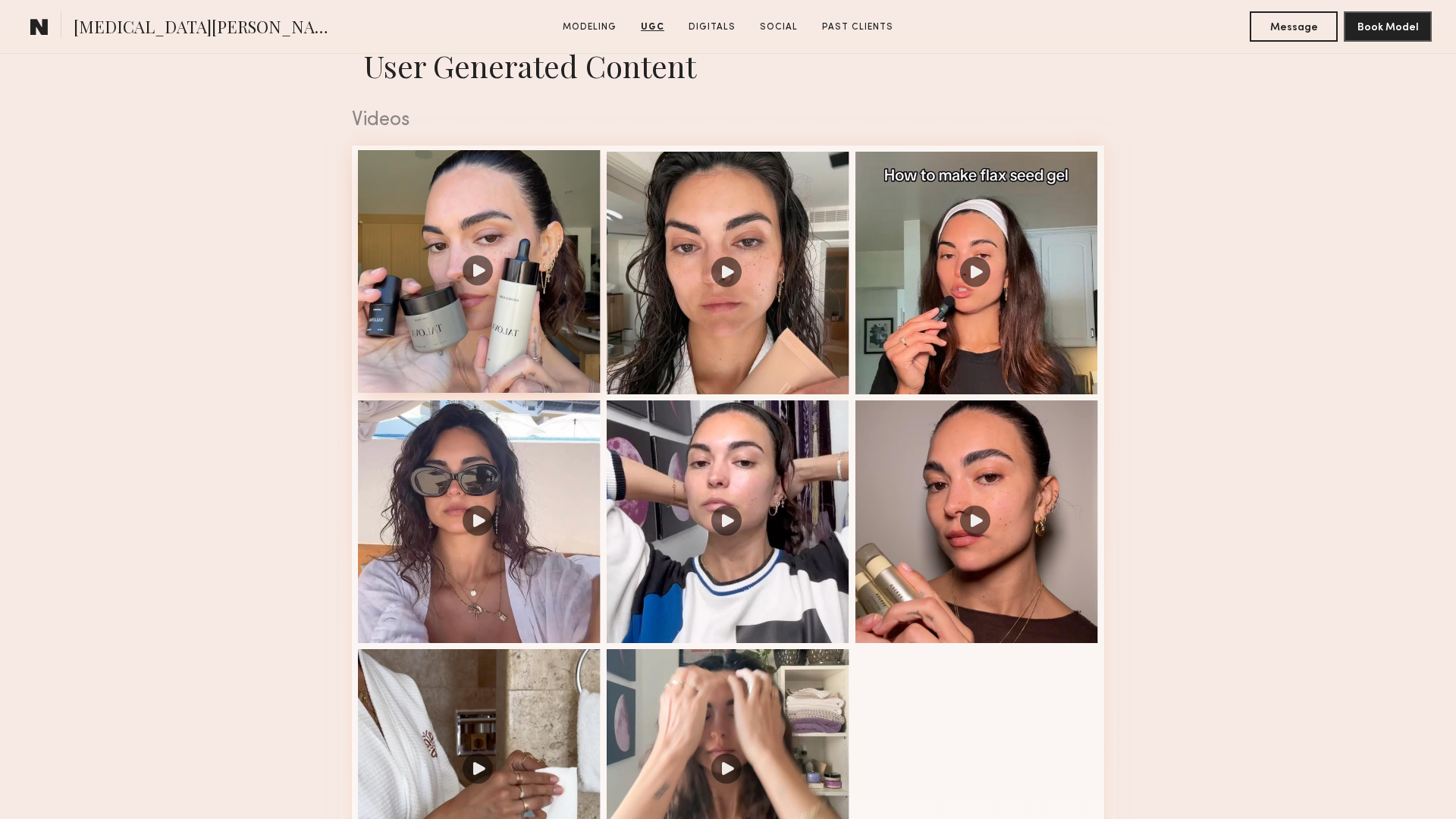
click at [473, 251] on div at bounding box center [479, 271] width 242 height 242
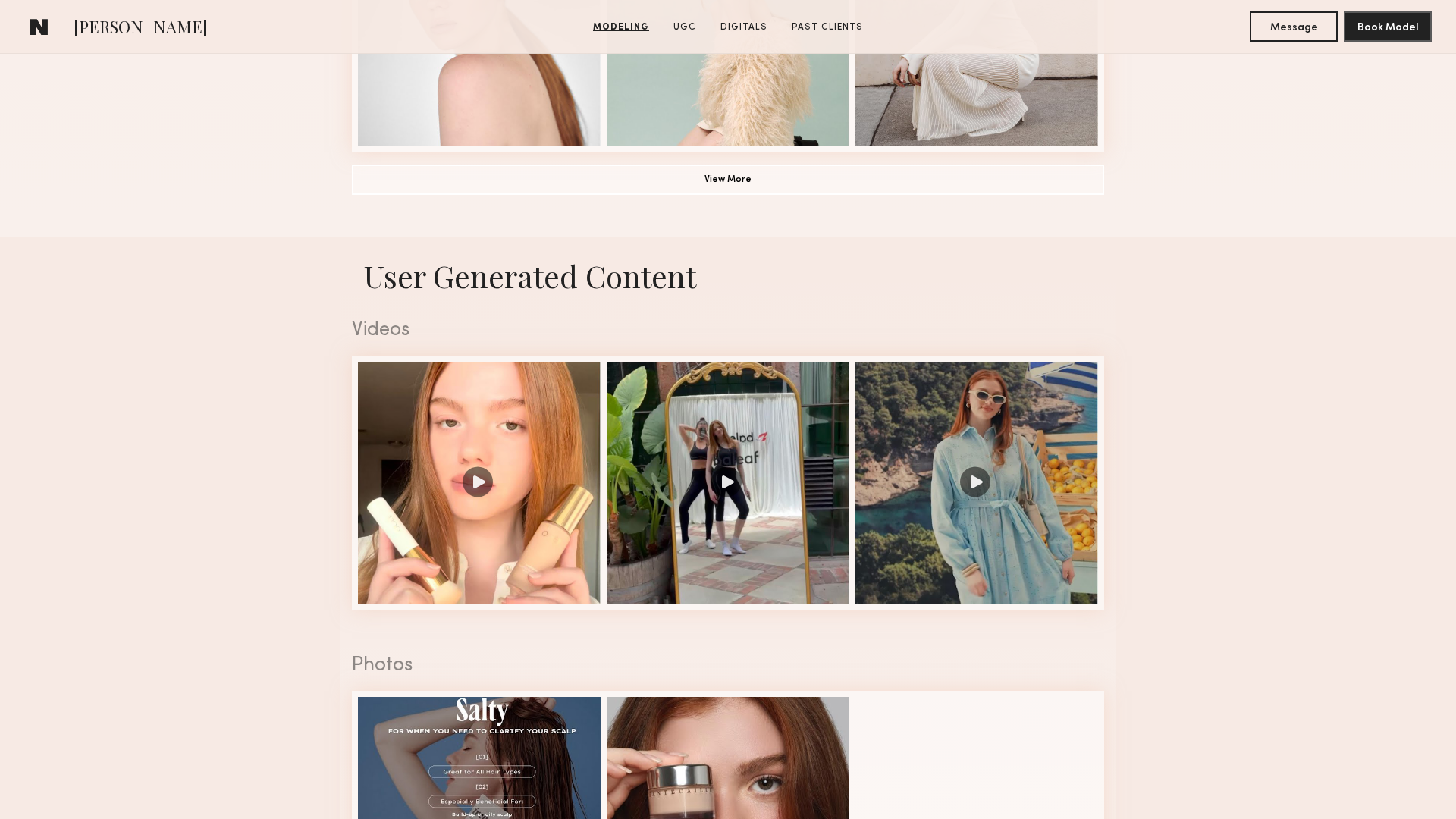
scroll to position [1294, 0]
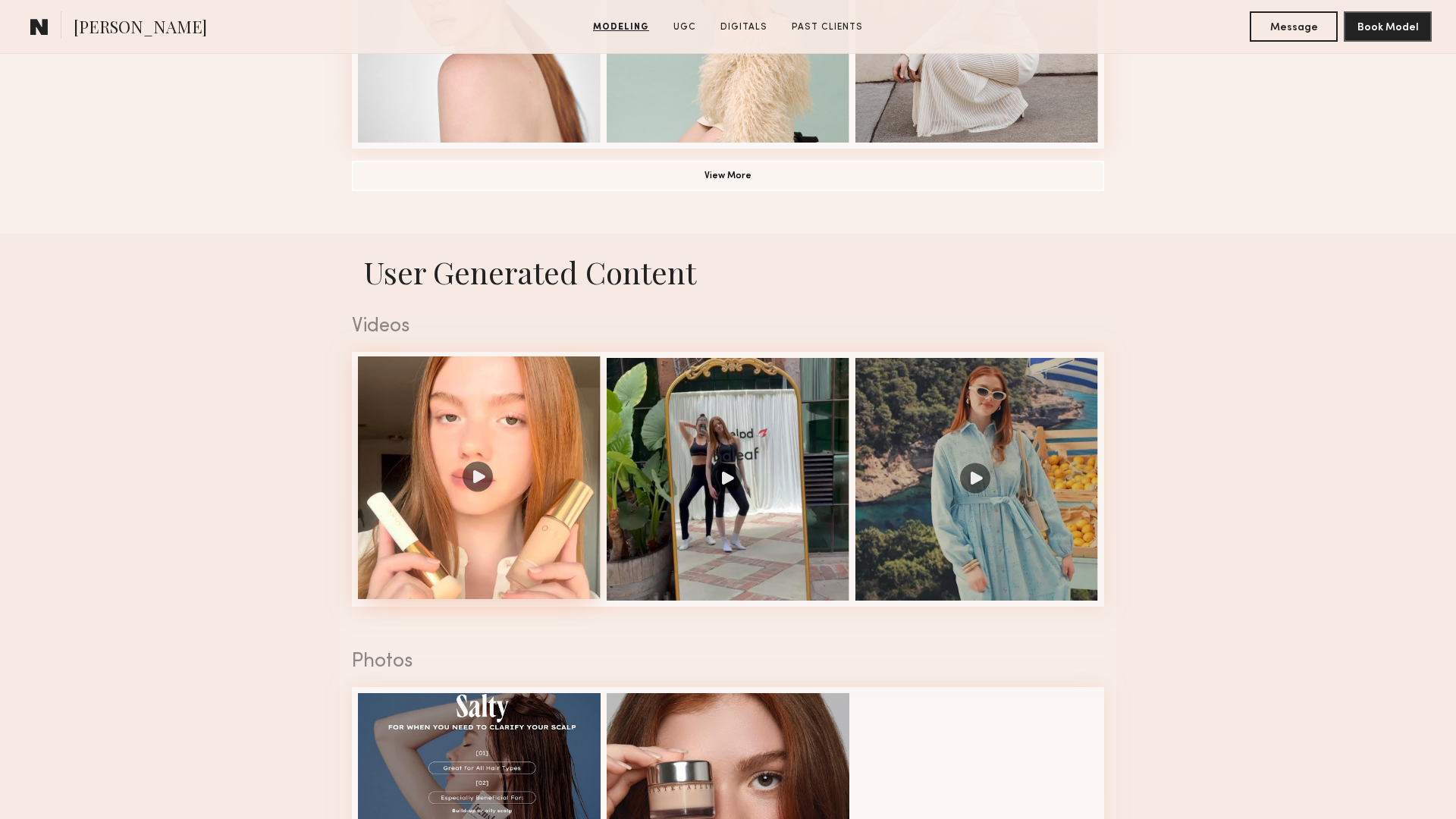
click at [477, 477] on div at bounding box center [479, 477] width 242 height 242
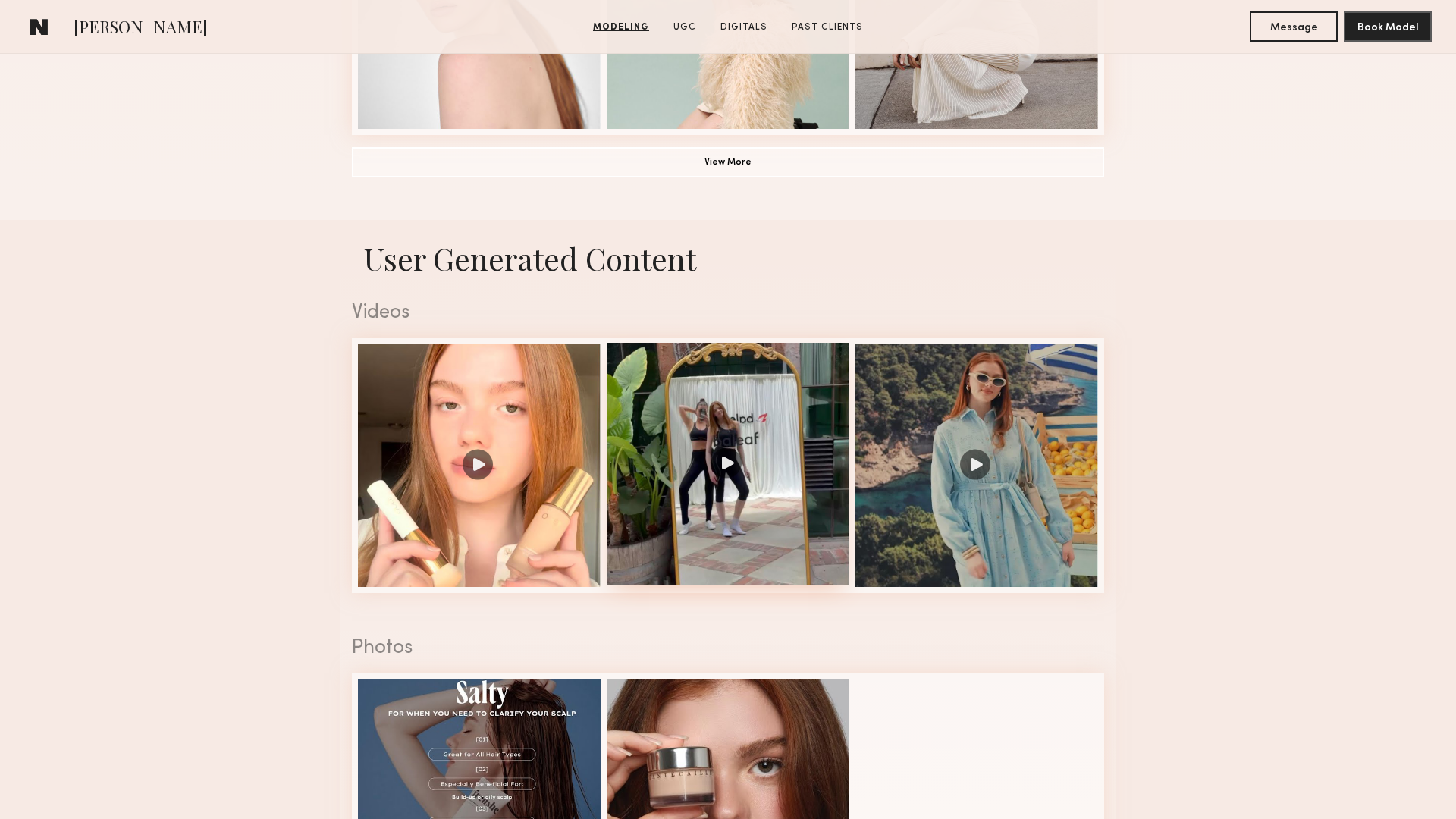
scroll to position [1337, 0]
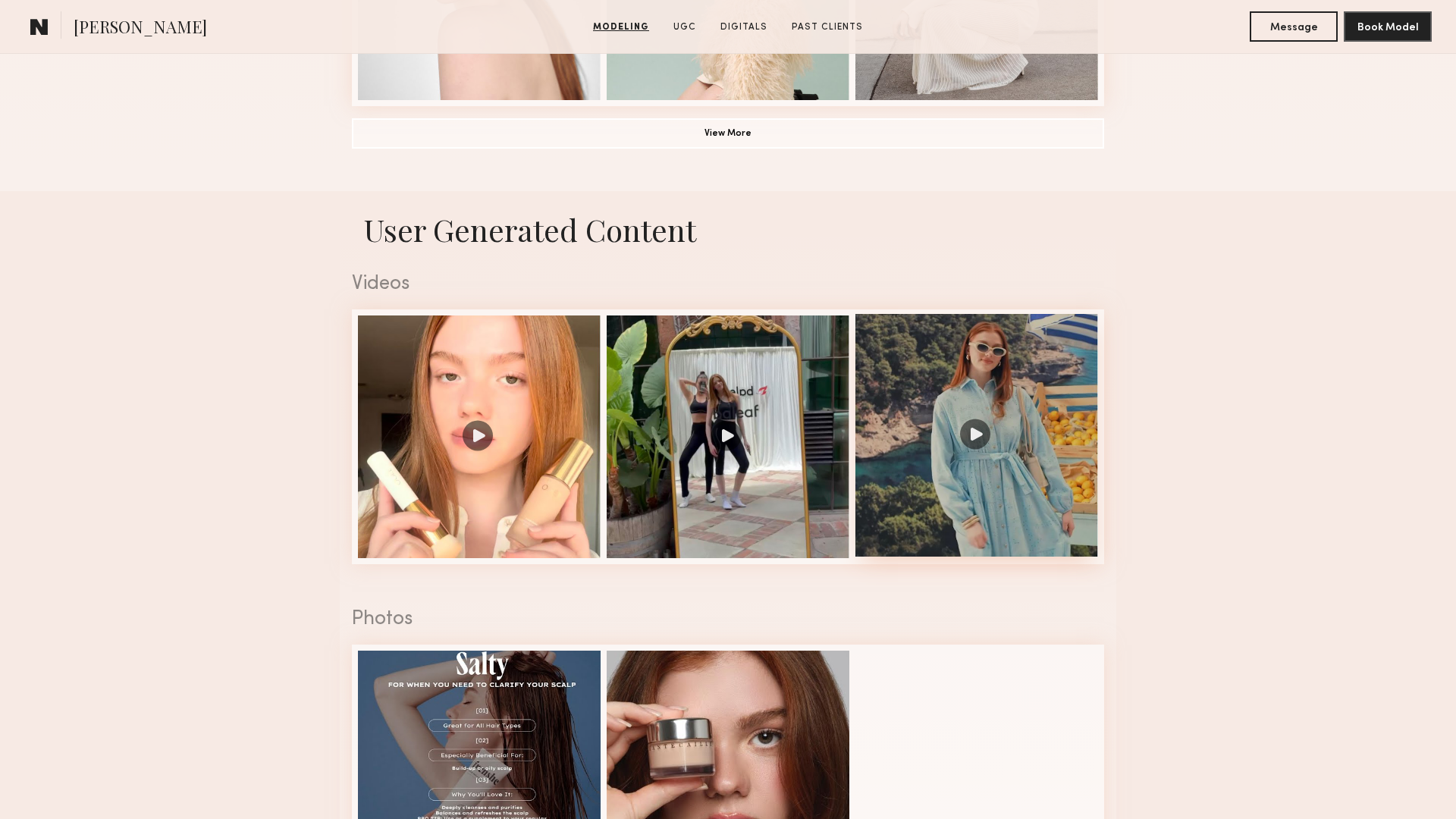
click at [976, 427] on div at bounding box center [976, 435] width 242 height 242
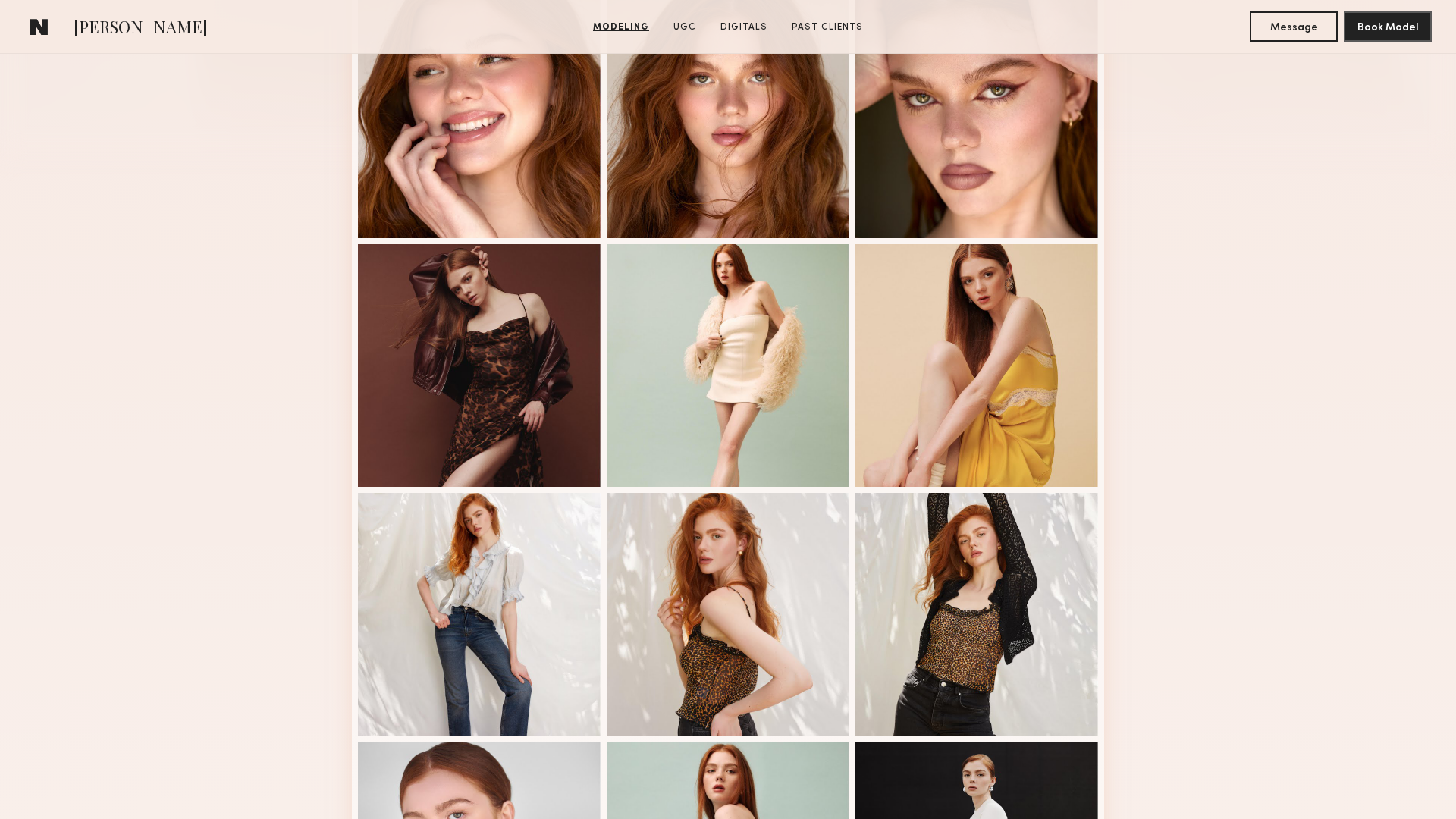
scroll to position [451, 0]
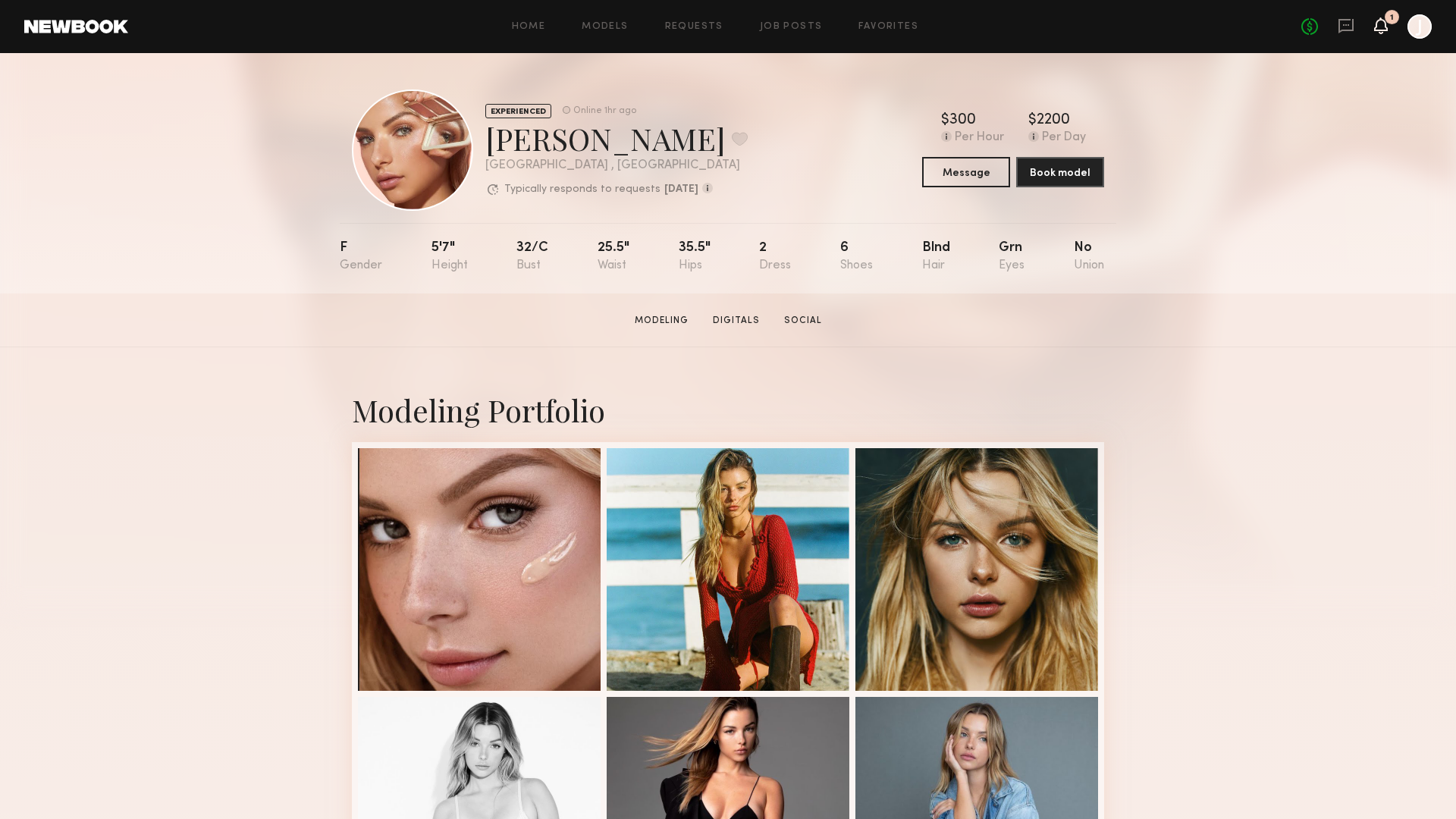
click at [1376, 19] on icon at bounding box center [1380, 26] width 14 height 17
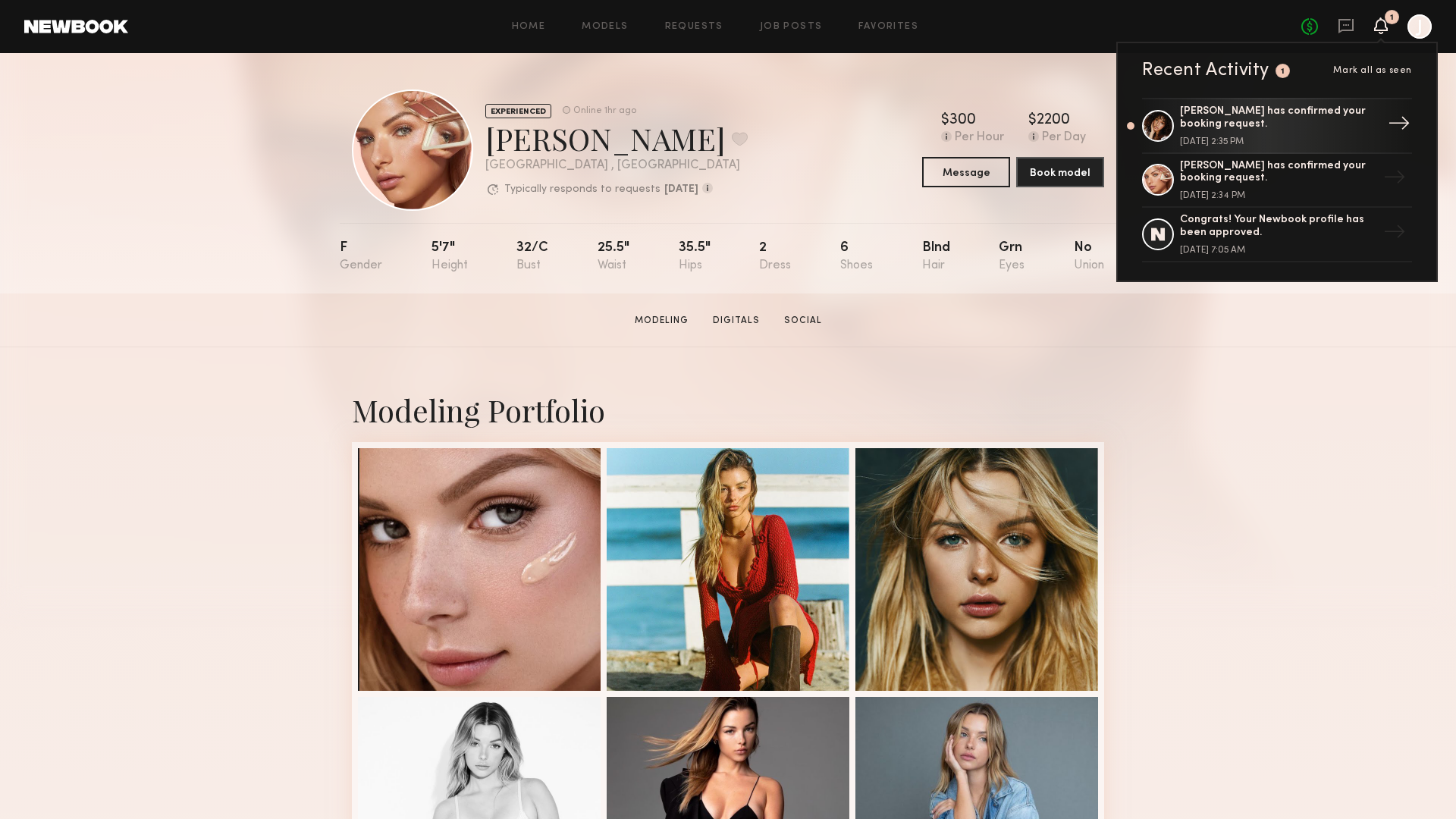
click at [1290, 113] on div "Brianna L. has confirmed your booking request." at bounding box center [1278, 118] width 197 height 26
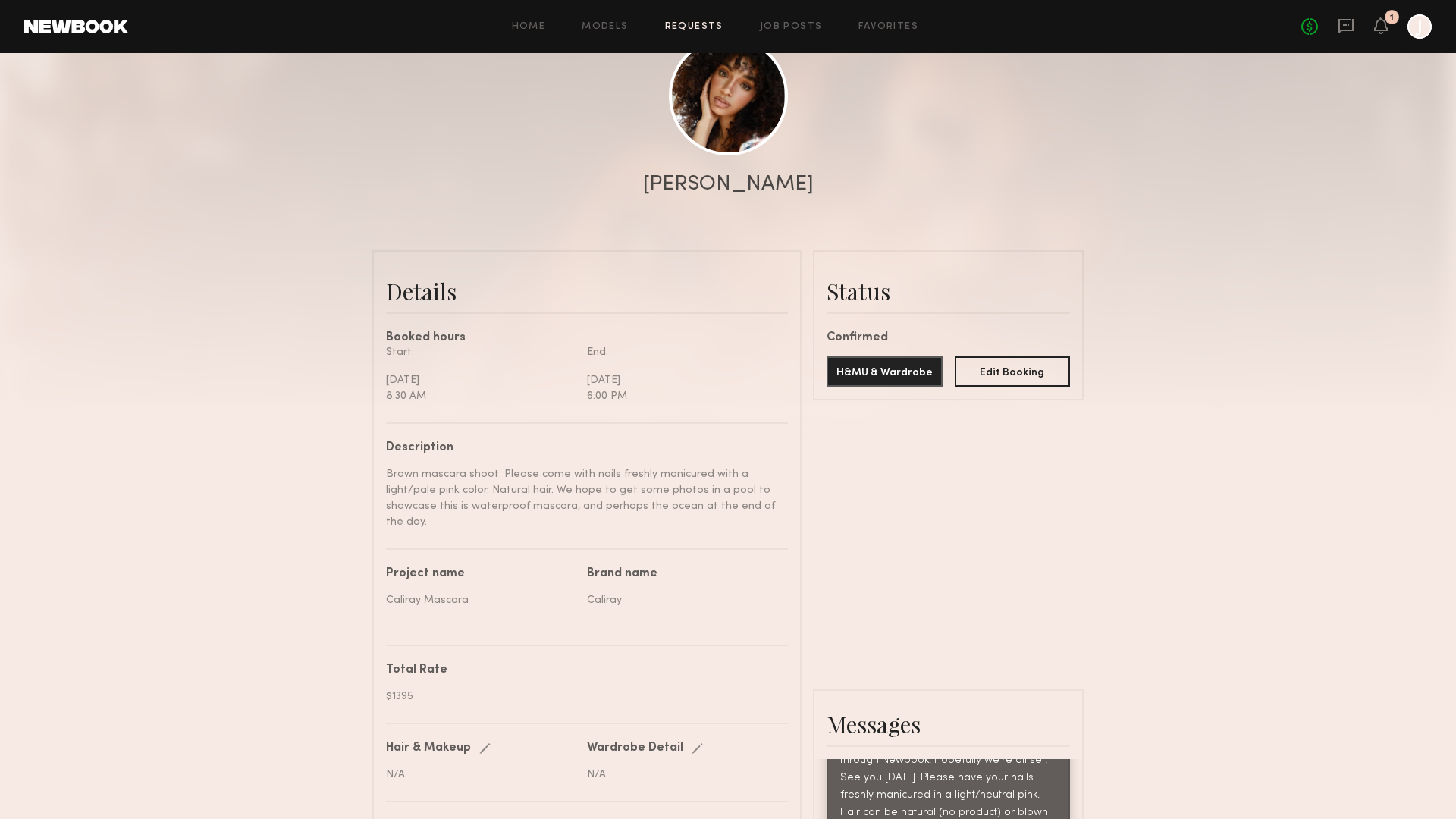
scroll to position [194, 0]
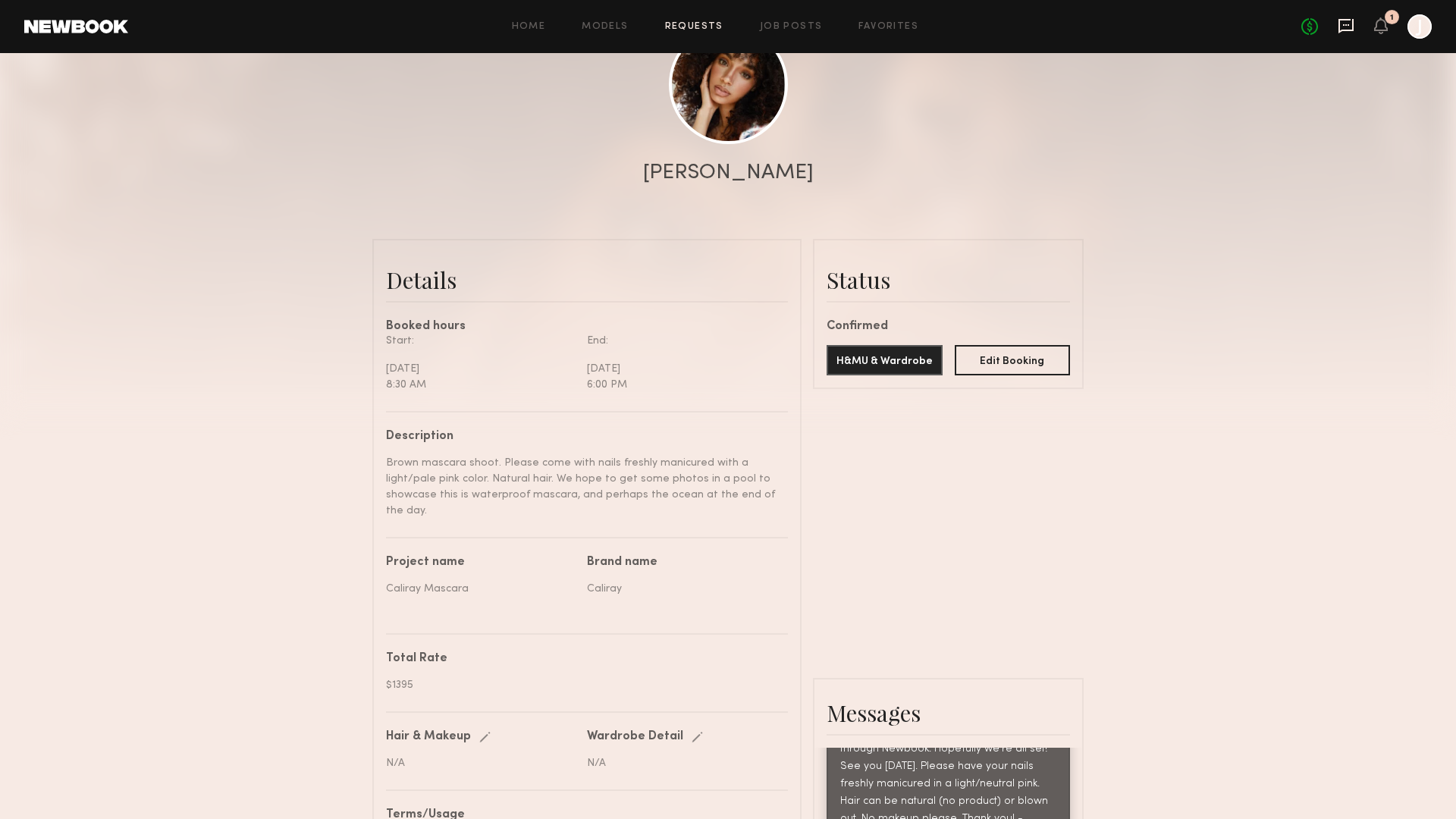
click at [1343, 24] on icon at bounding box center [1345, 25] width 6 height 2
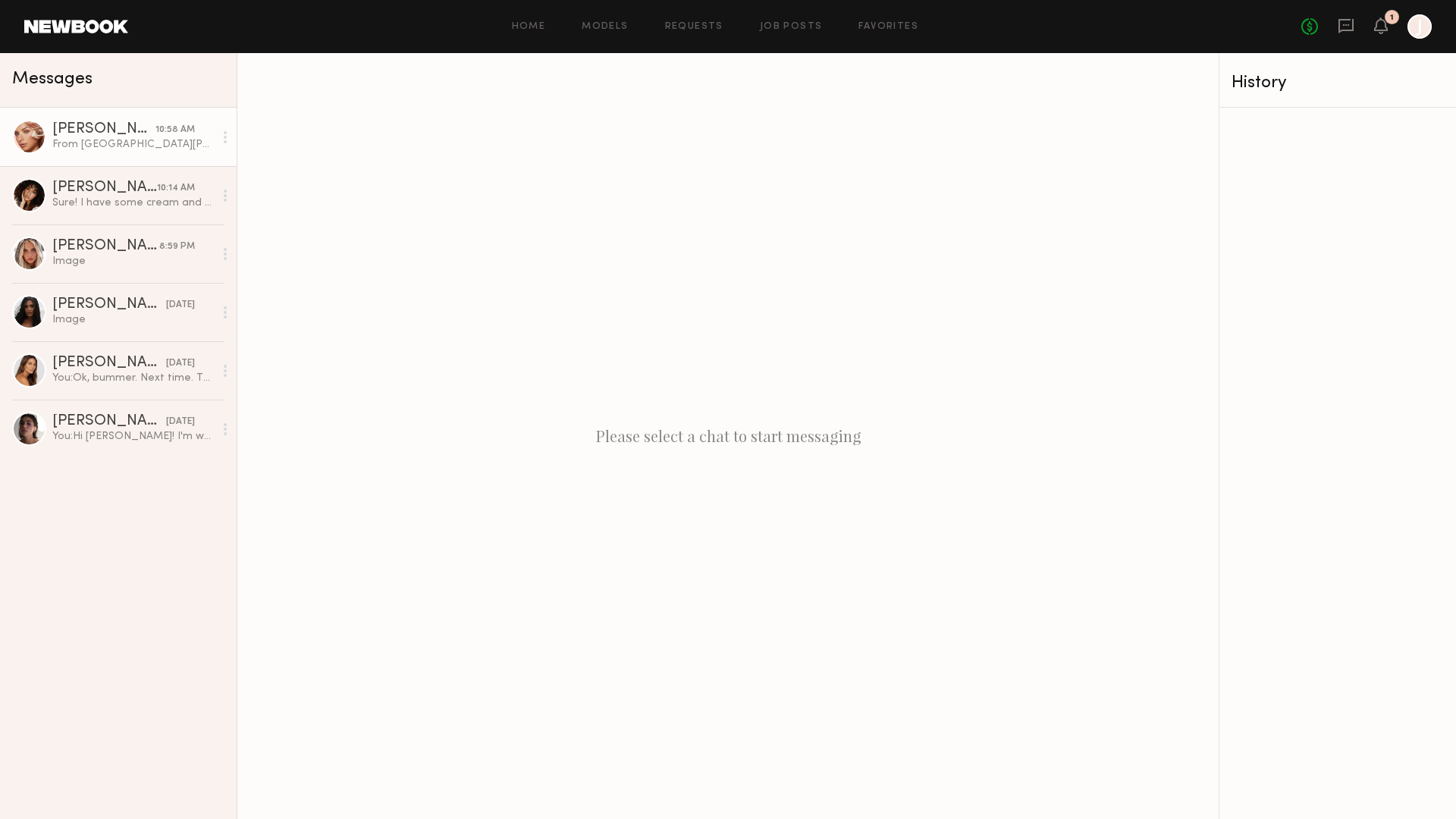
click at [99, 134] on div "[PERSON_NAME]" at bounding box center [104, 130] width 103 height 15
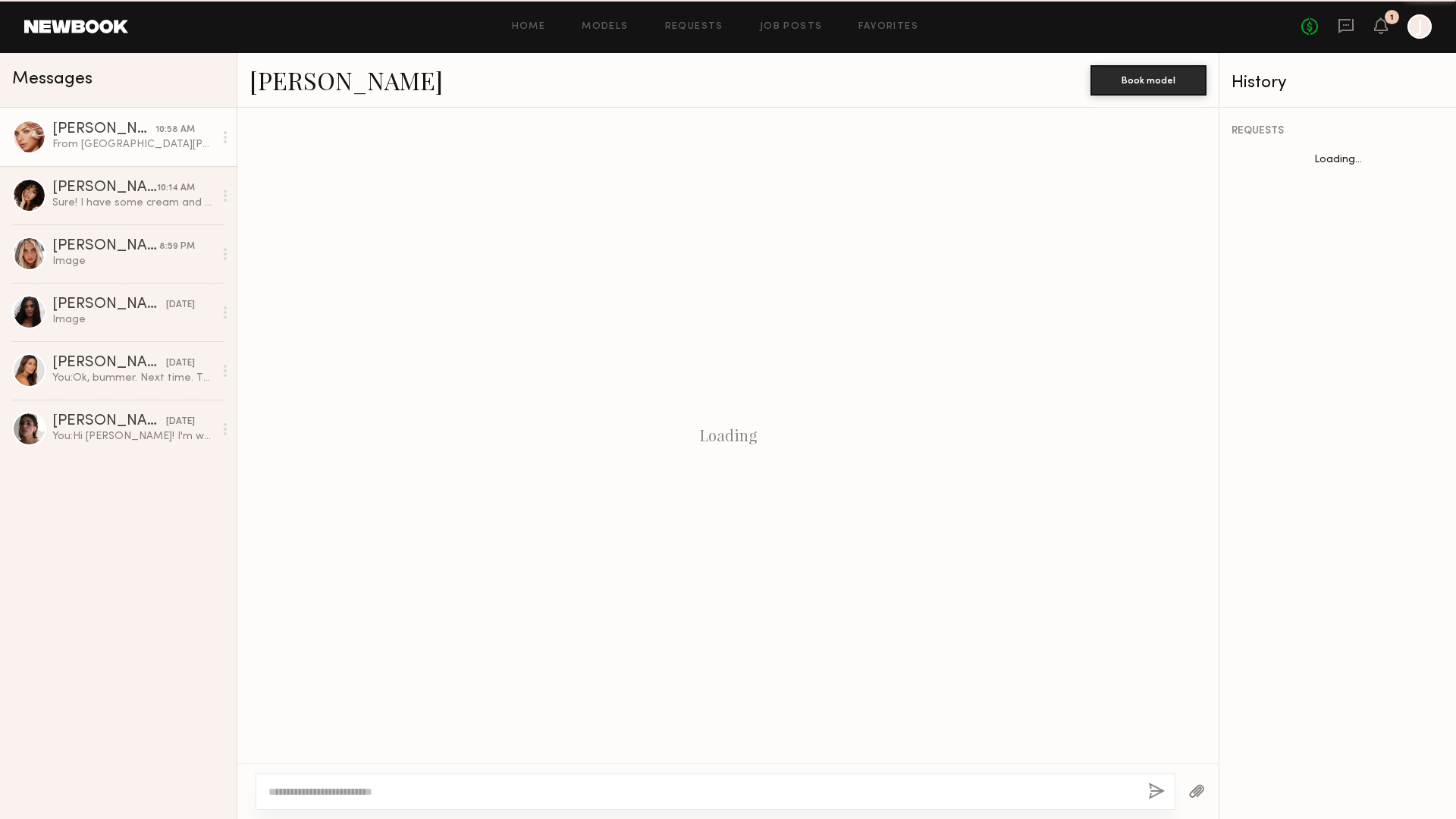
scroll to position [965, 0]
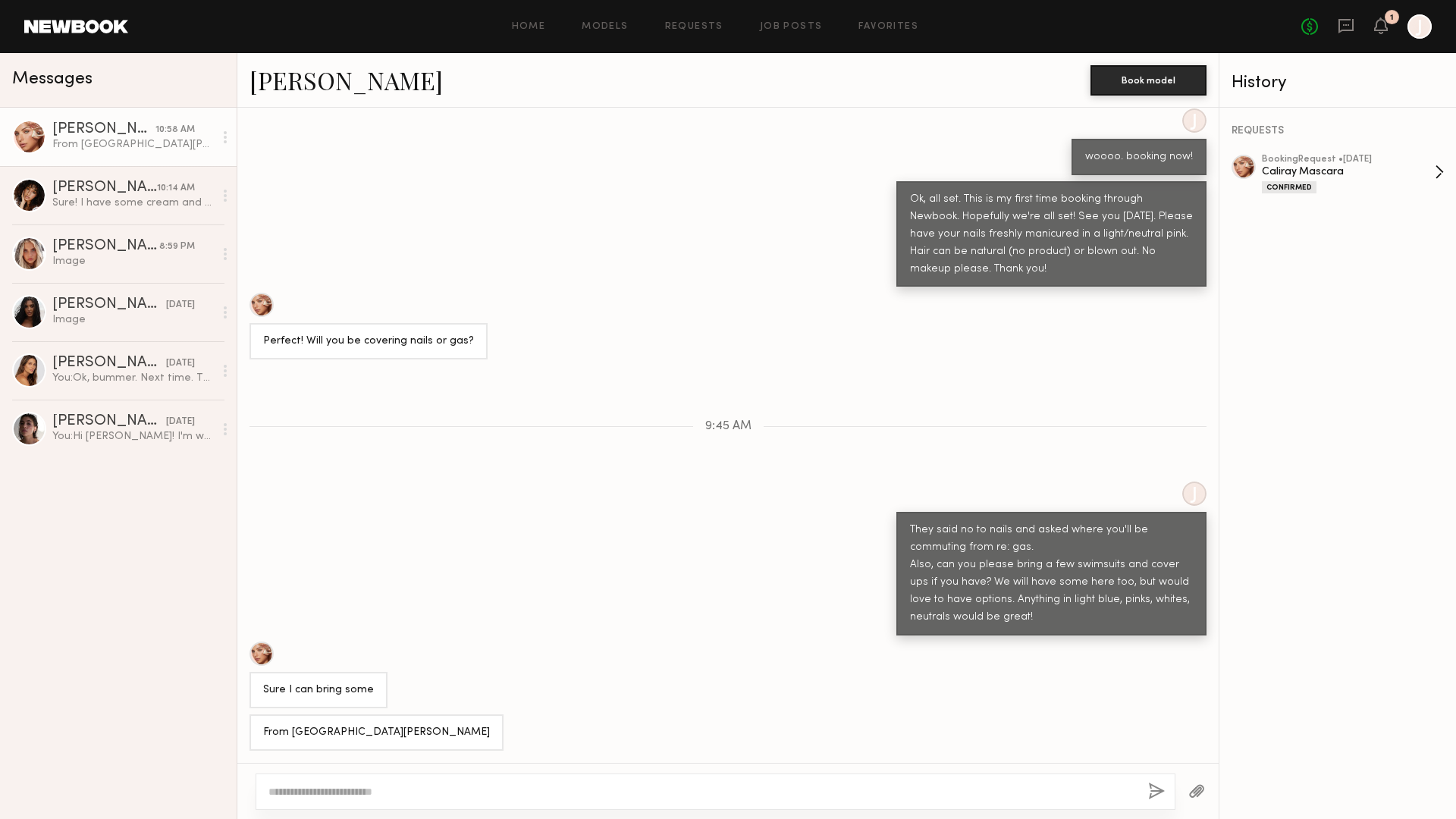
click at [1367, 177] on div "Caliray Mascara" at bounding box center [1348, 172] width 173 height 15
click at [1345, 25] on icon at bounding box center [1345, 25] width 6 height 2
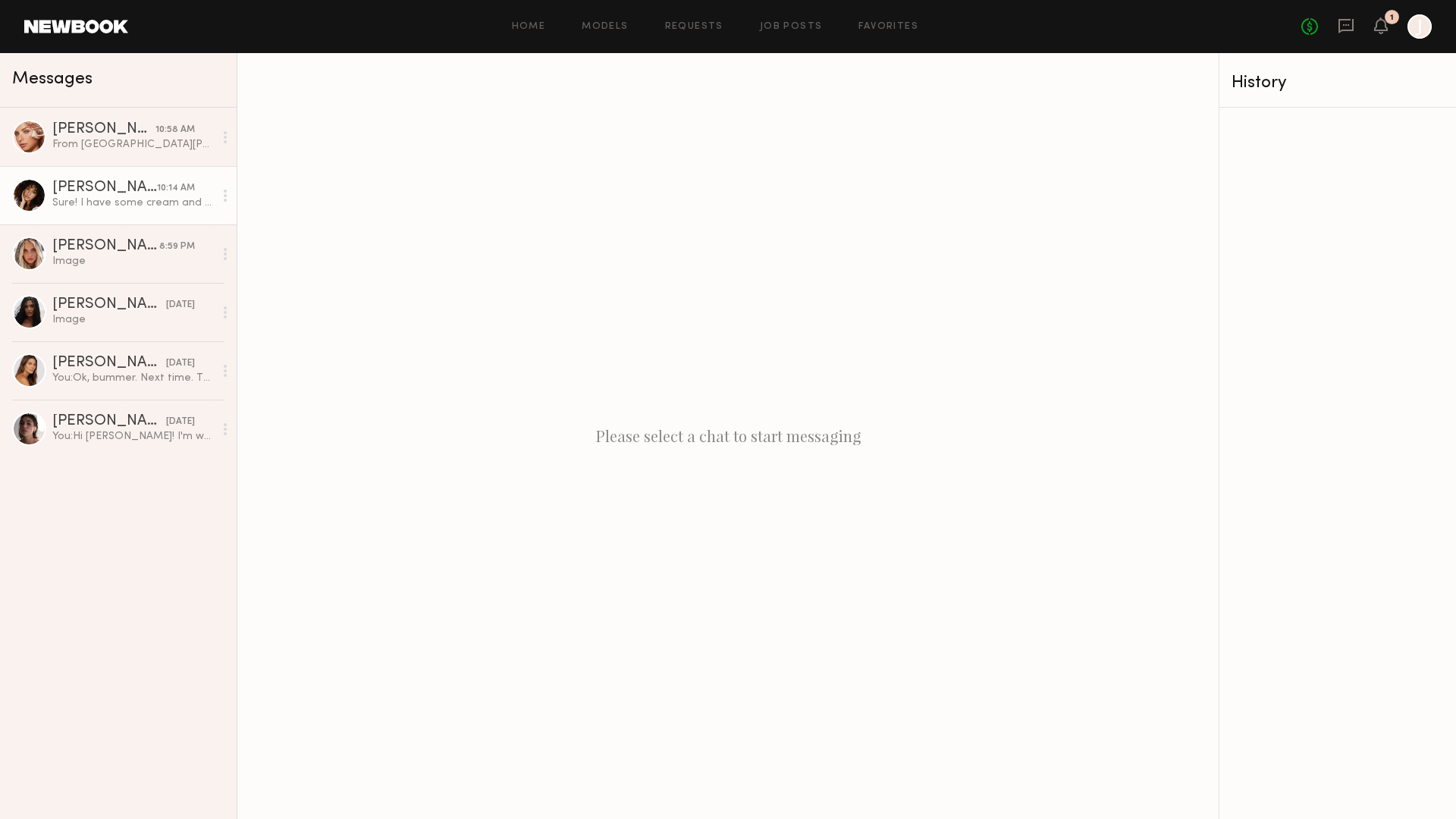
click at [130, 211] on link "Brianna L. 10:14 AM Sure! I have some cream and black ones I can bring ." at bounding box center [118, 194] width 237 height 58
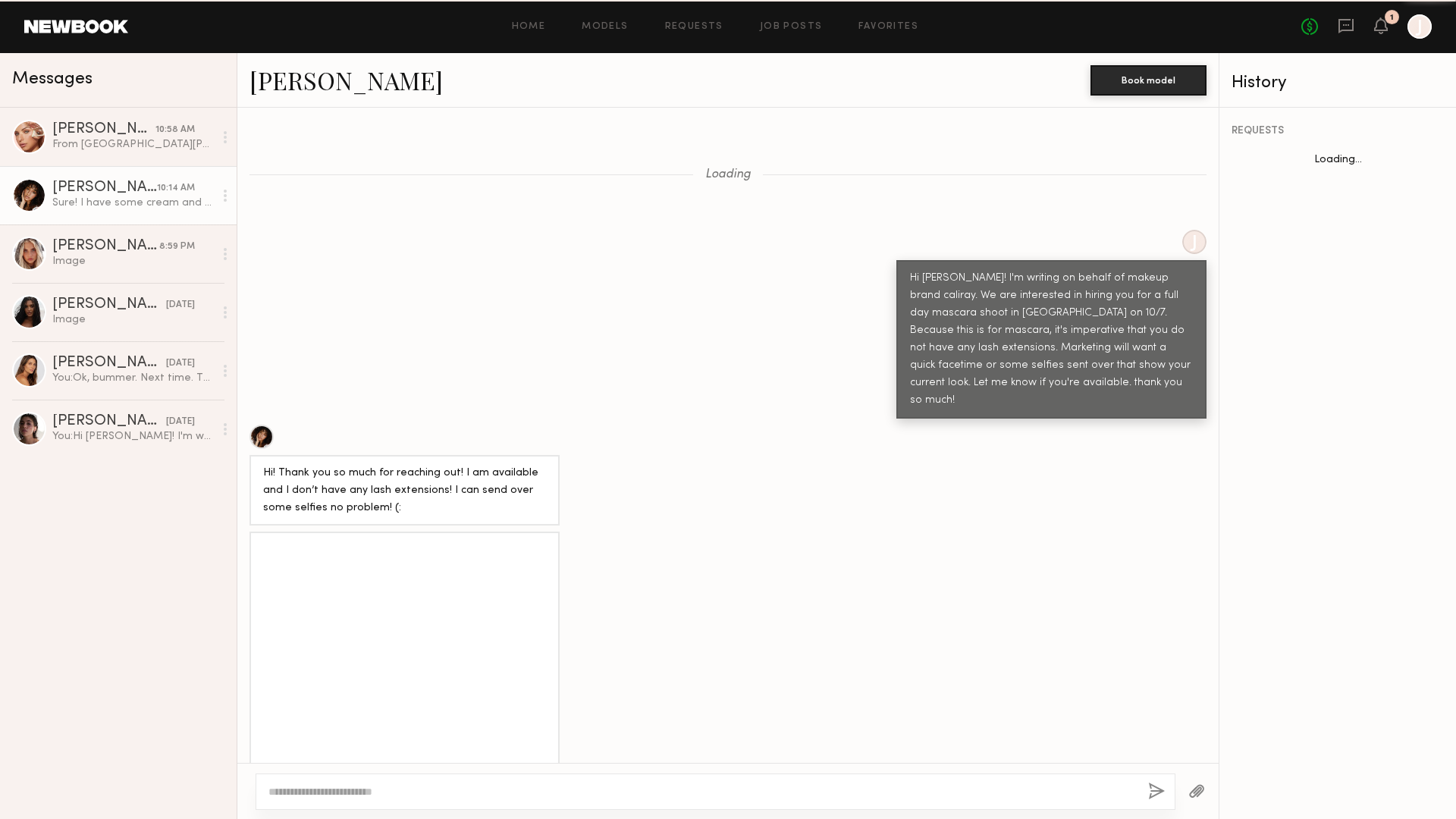
scroll to position [1767, 0]
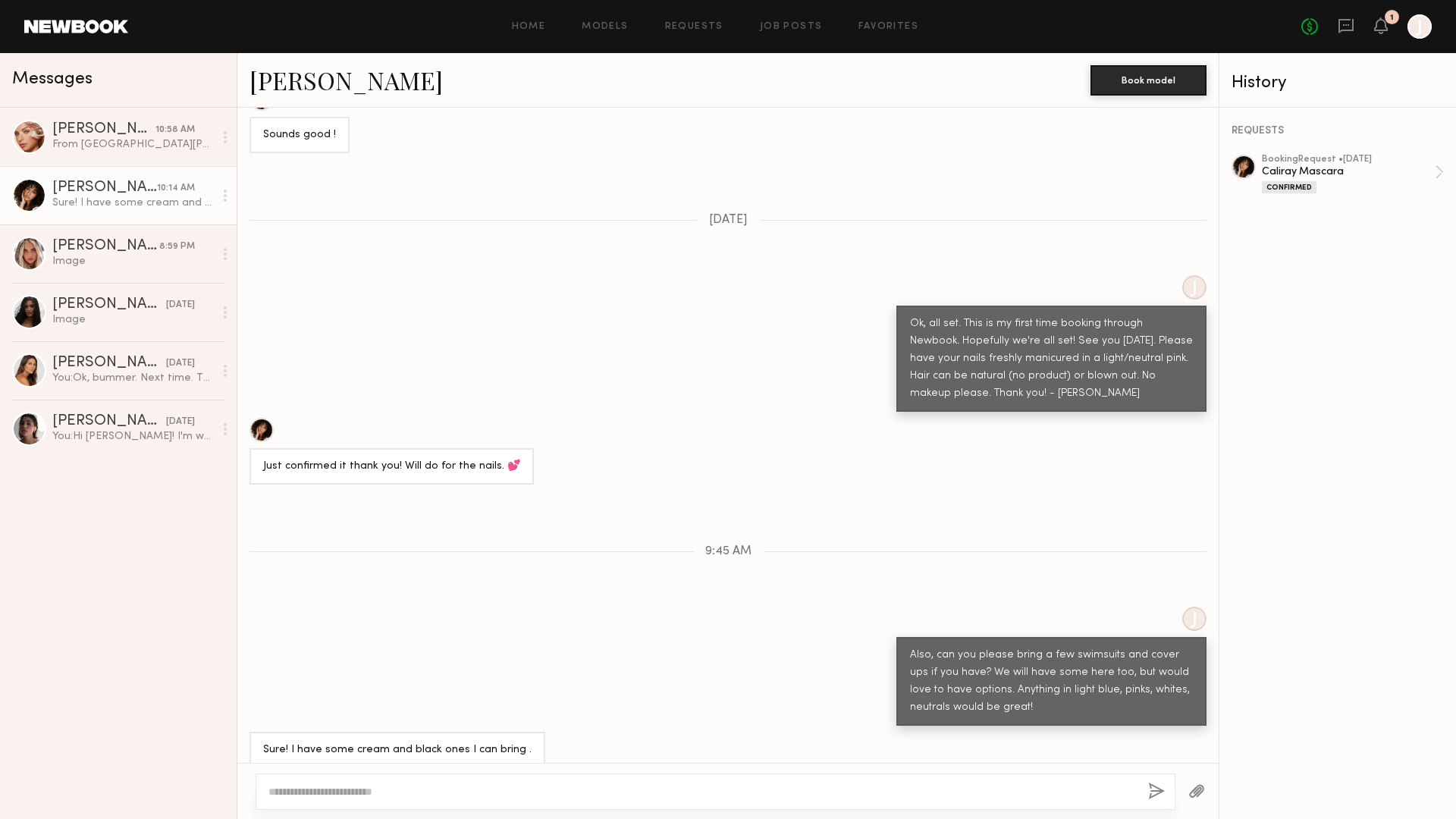
click at [400, 787] on textarea at bounding box center [702, 791] width 868 height 15
type textarea "**********"
click at [1156, 795] on button "button" at bounding box center [1156, 792] width 17 height 19
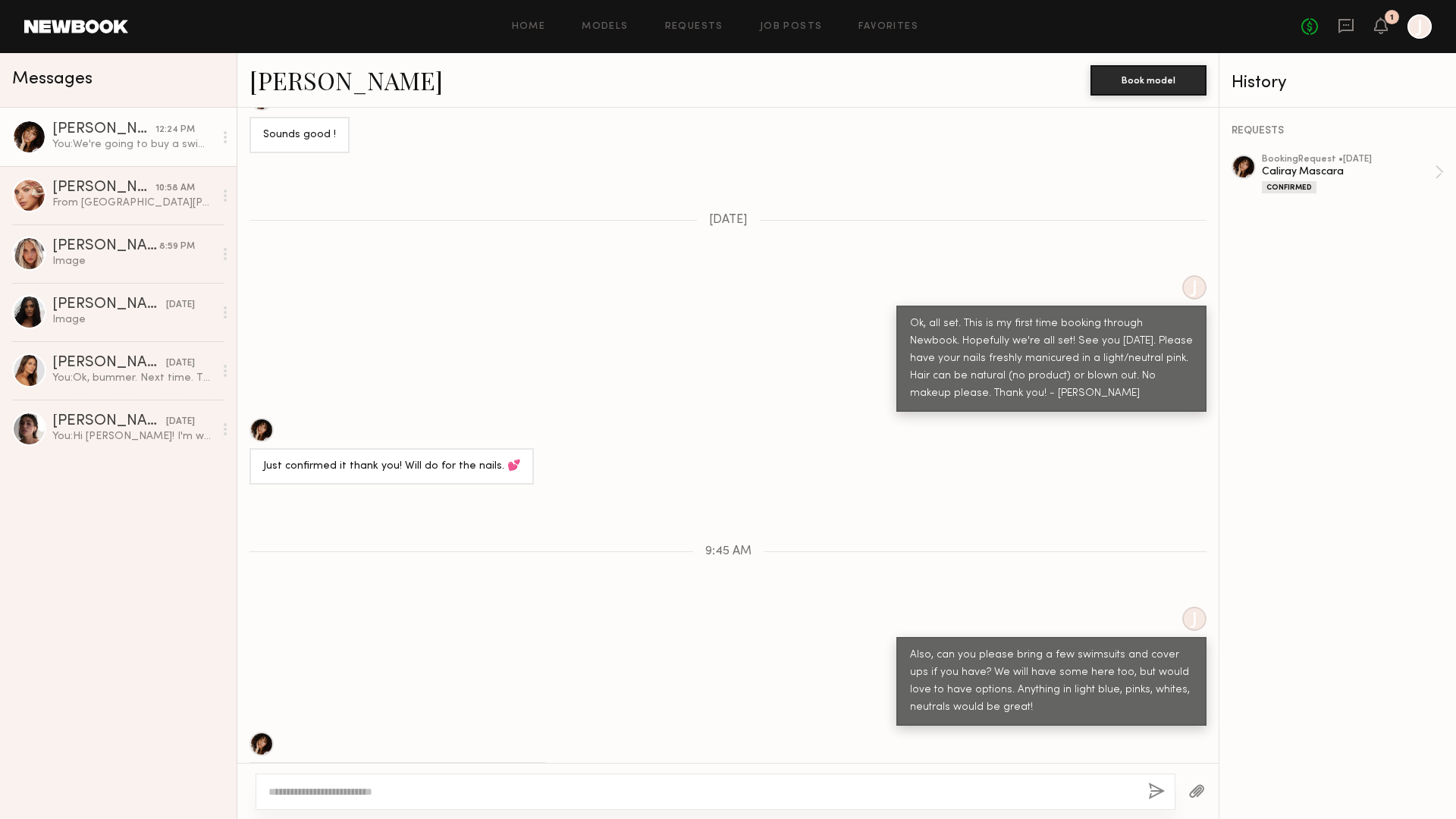
scroll to position [1973, 0]
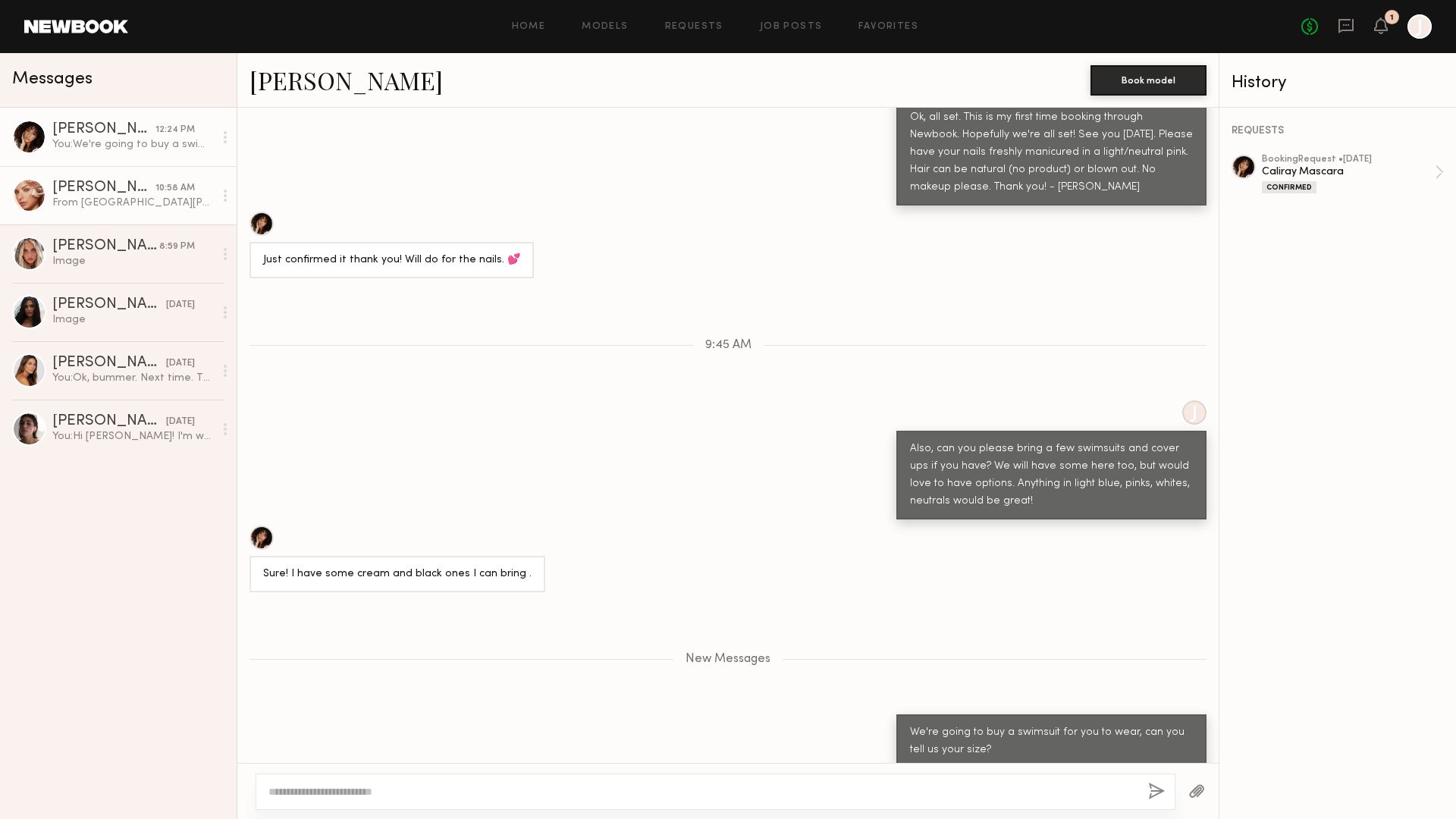
click at [140, 189] on div "[PERSON_NAME]" at bounding box center [104, 188] width 103 height 15
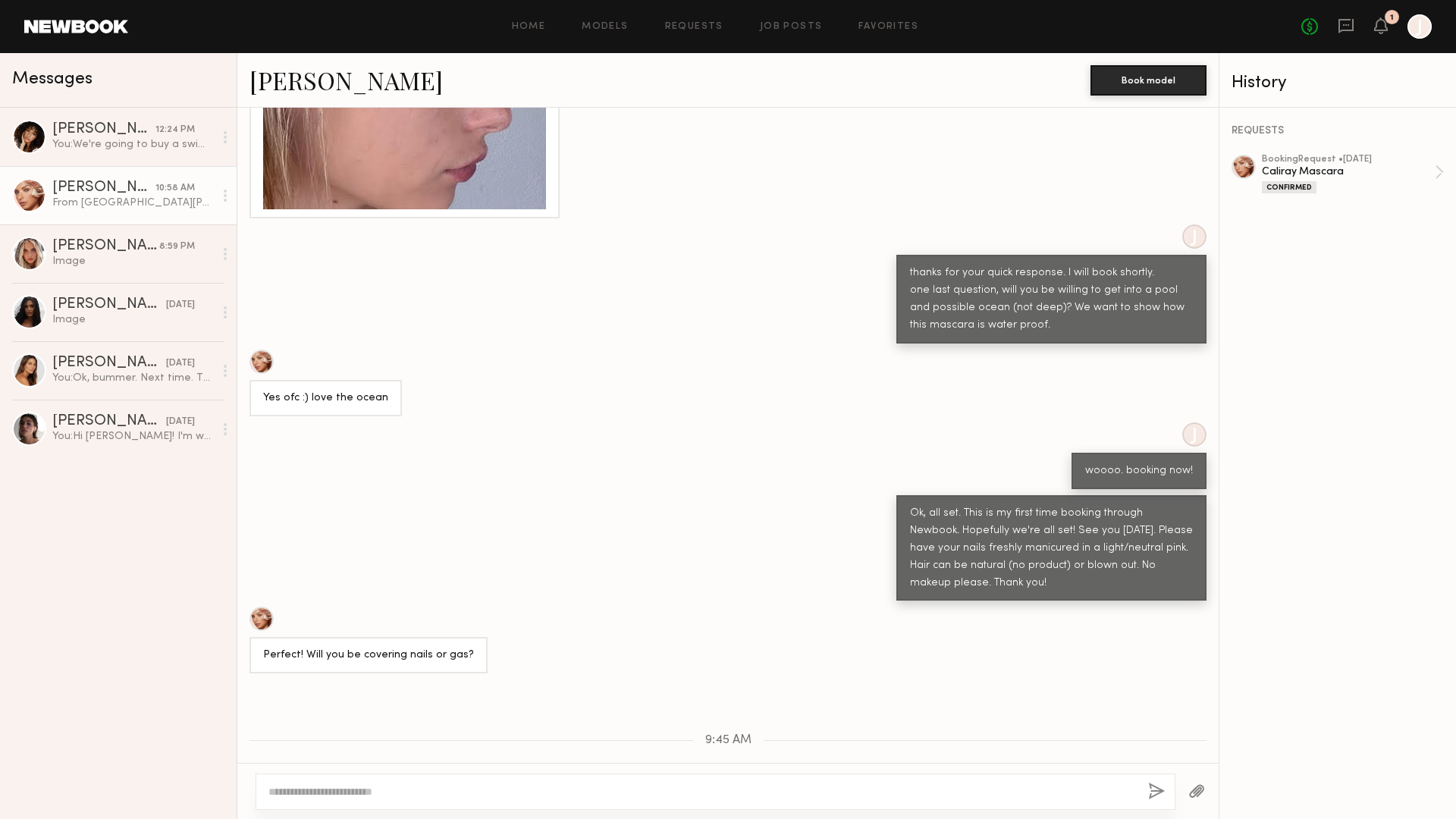
scroll to position [657, 0]
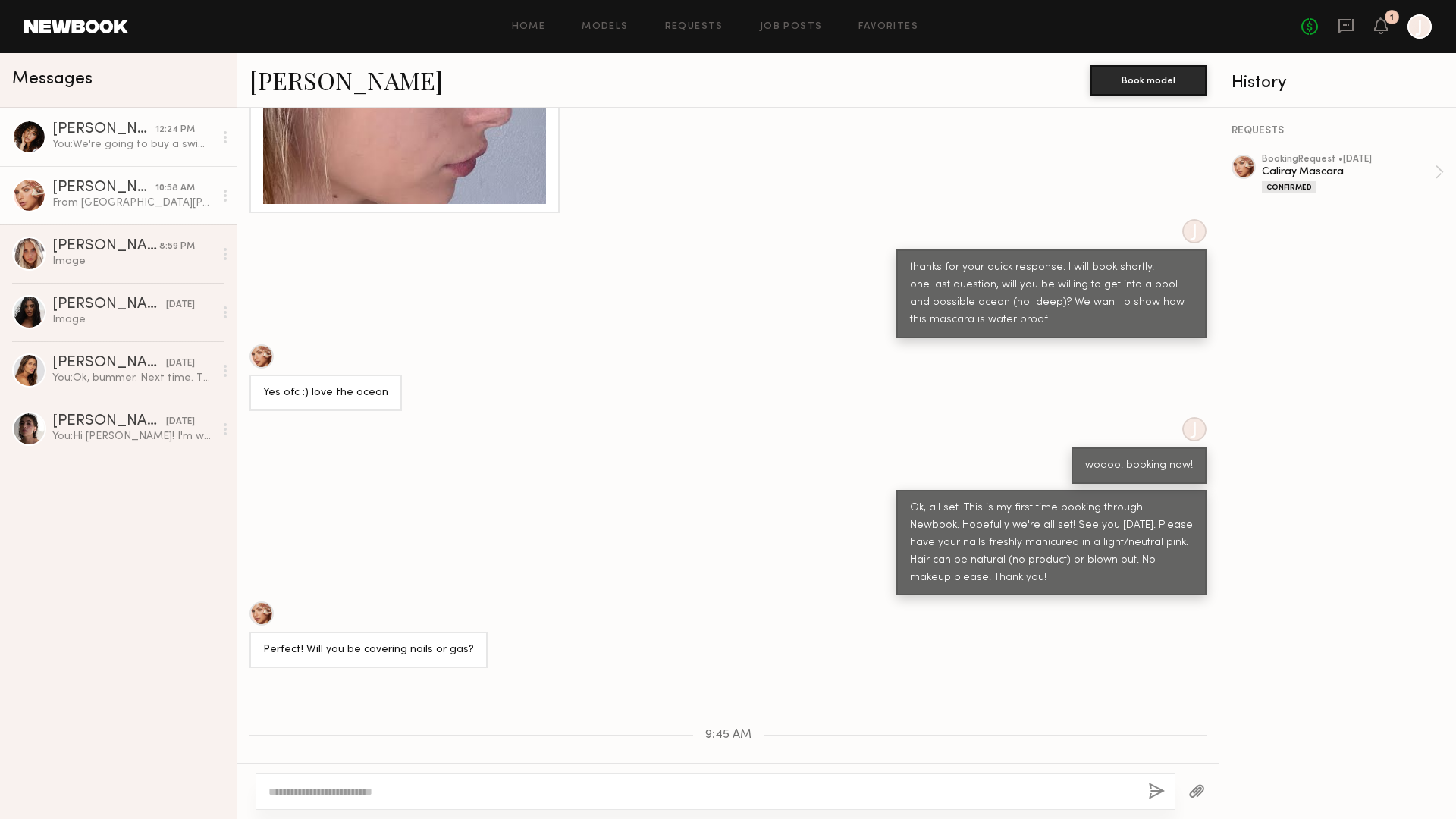
click at [138, 131] on div "[PERSON_NAME]" at bounding box center [104, 130] width 103 height 15
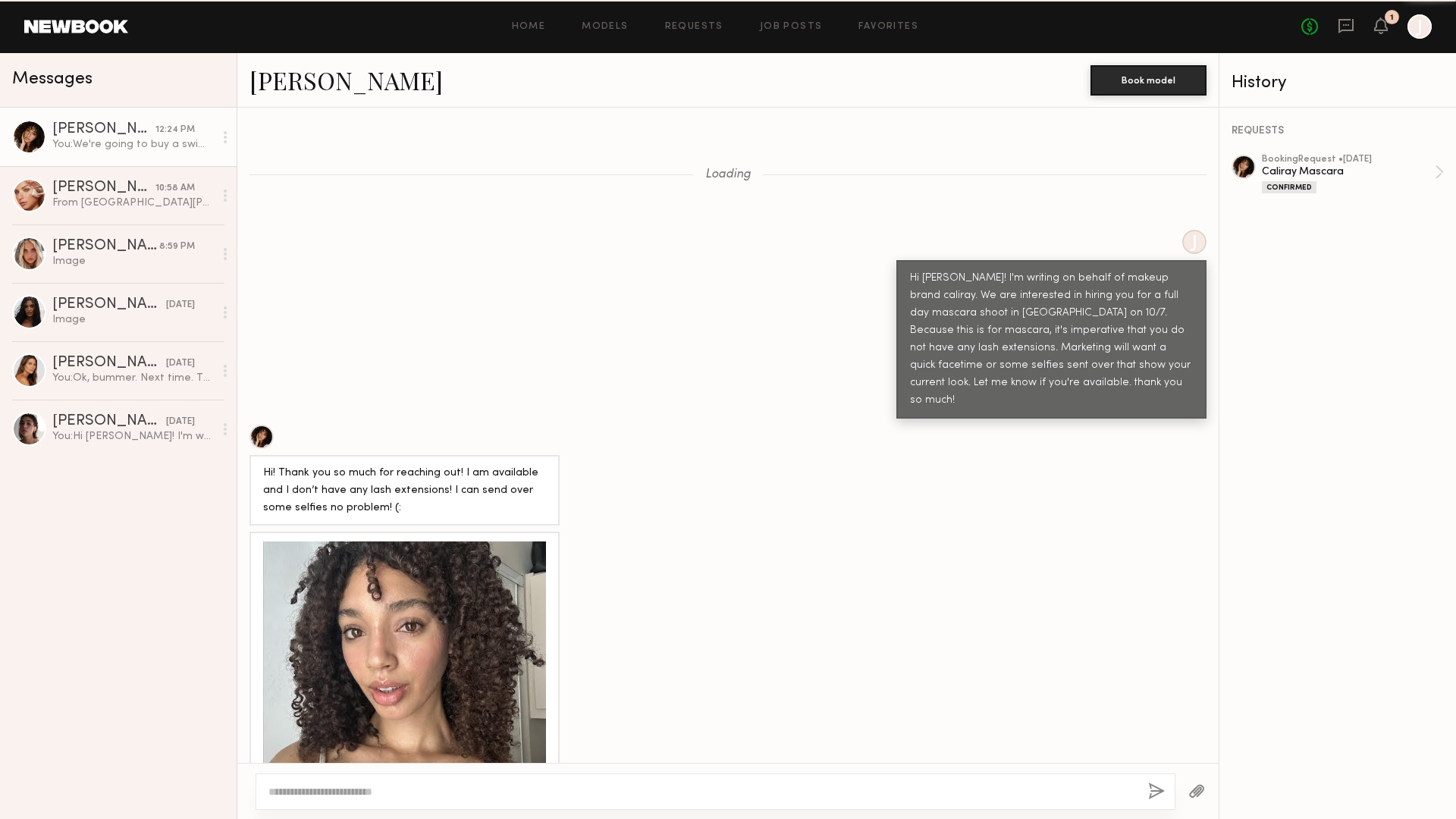
scroll to position [1857, 0]
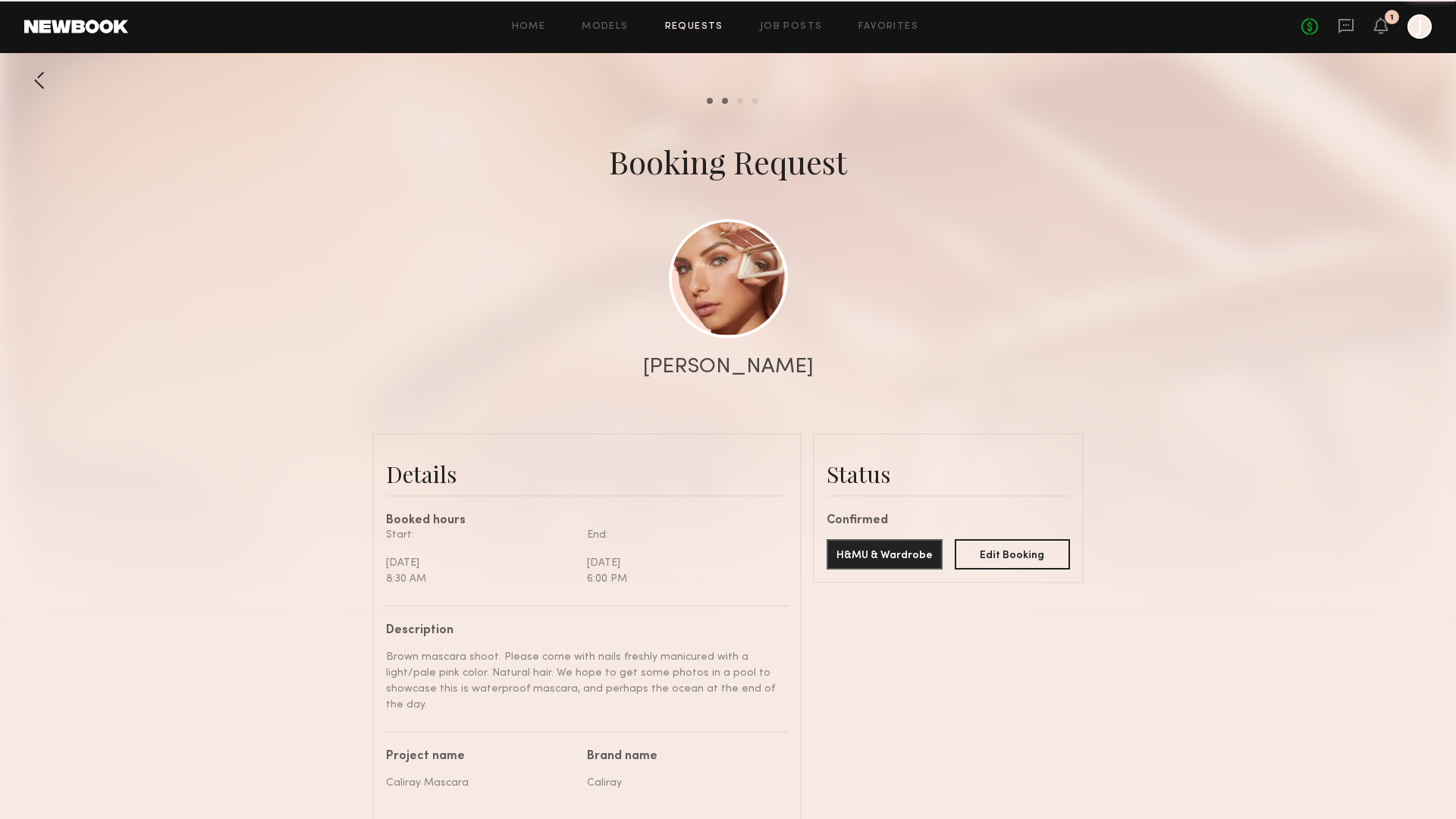
scroll to position [1153, 0]
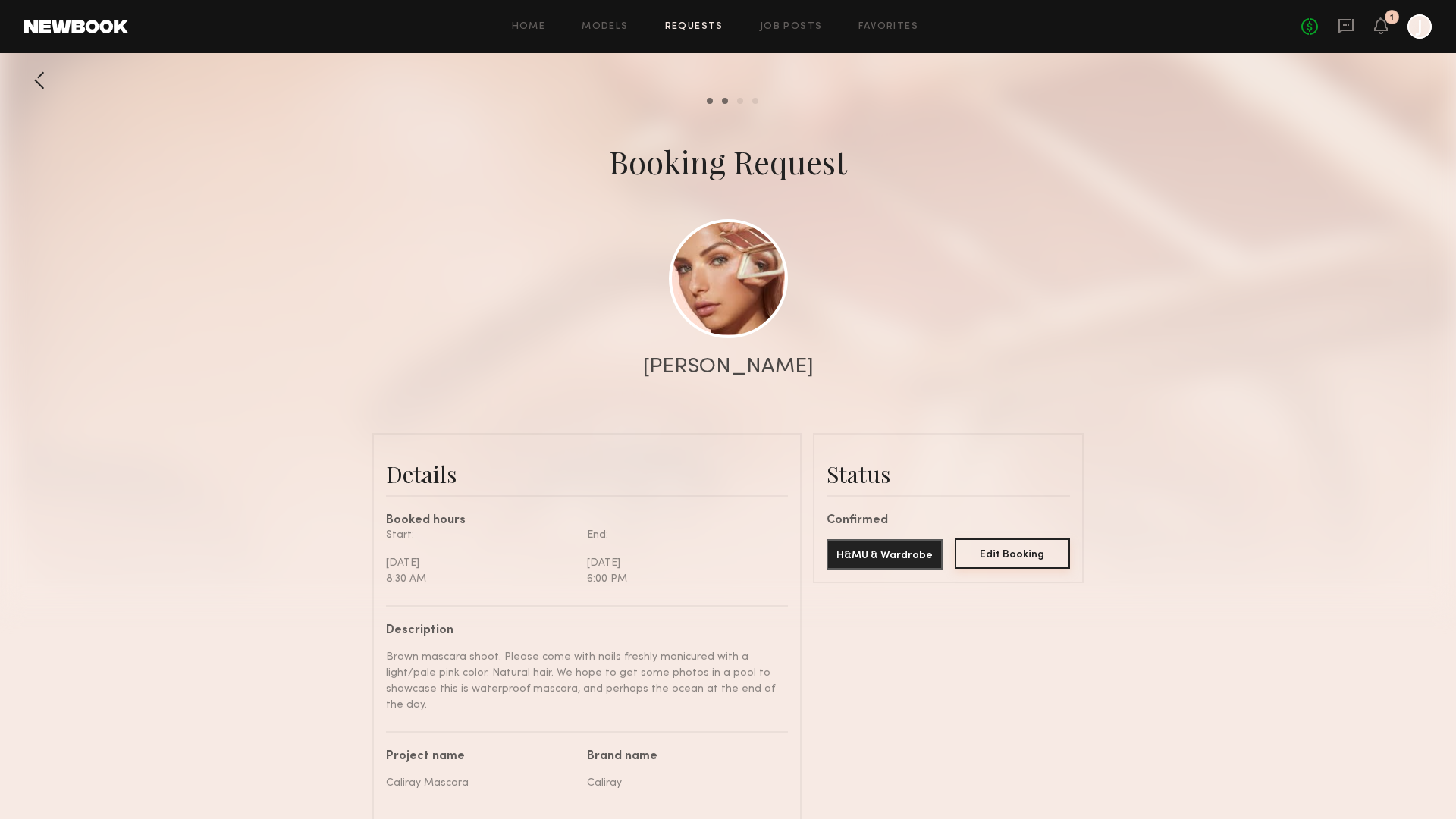
click at [1003, 552] on button "Edit Booking" at bounding box center [1012, 553] width 116 height 30
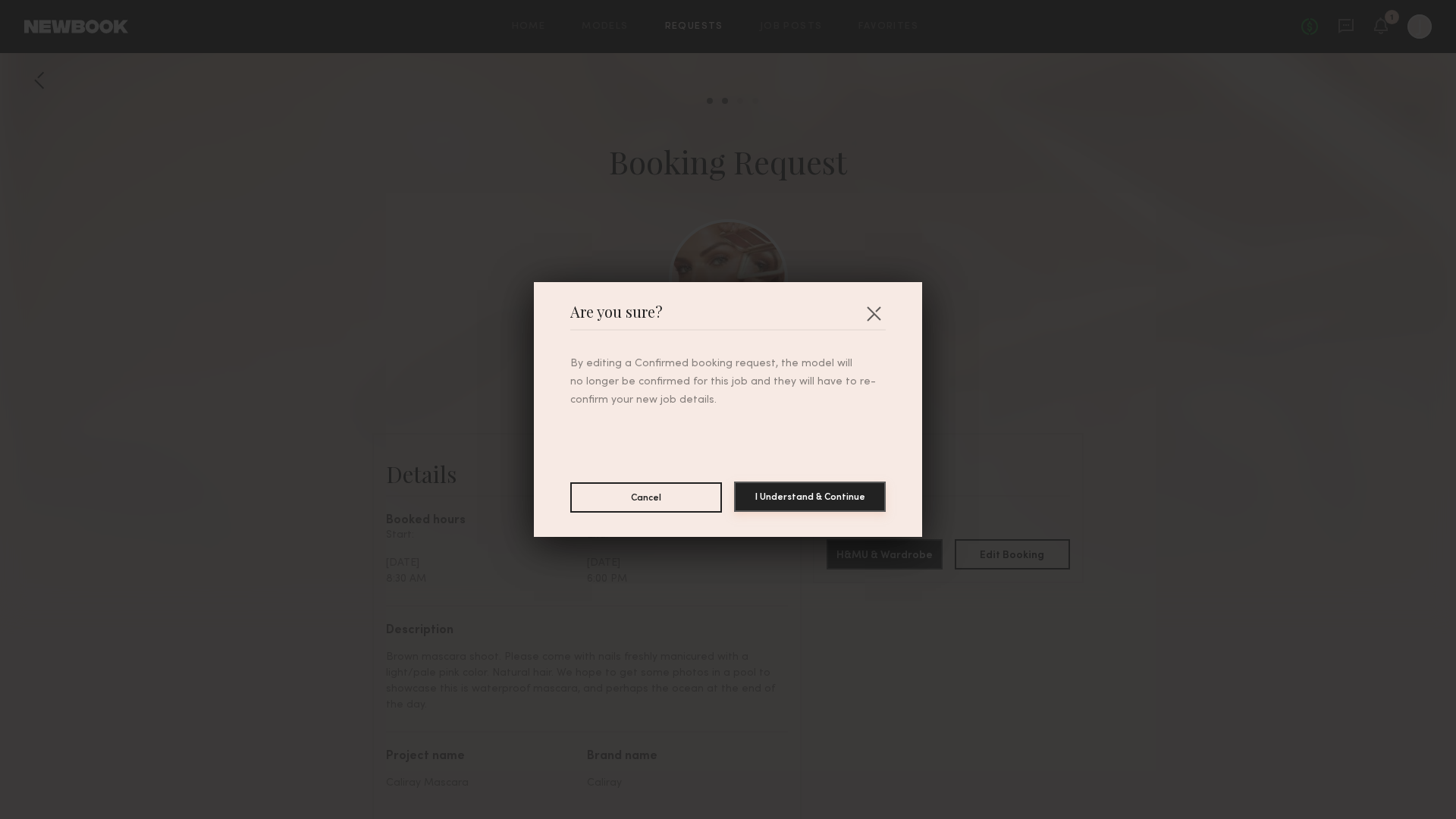
click at [845, 500] on button "I Understand & Continue" at bounding box center [810, 497] width 152 height 30
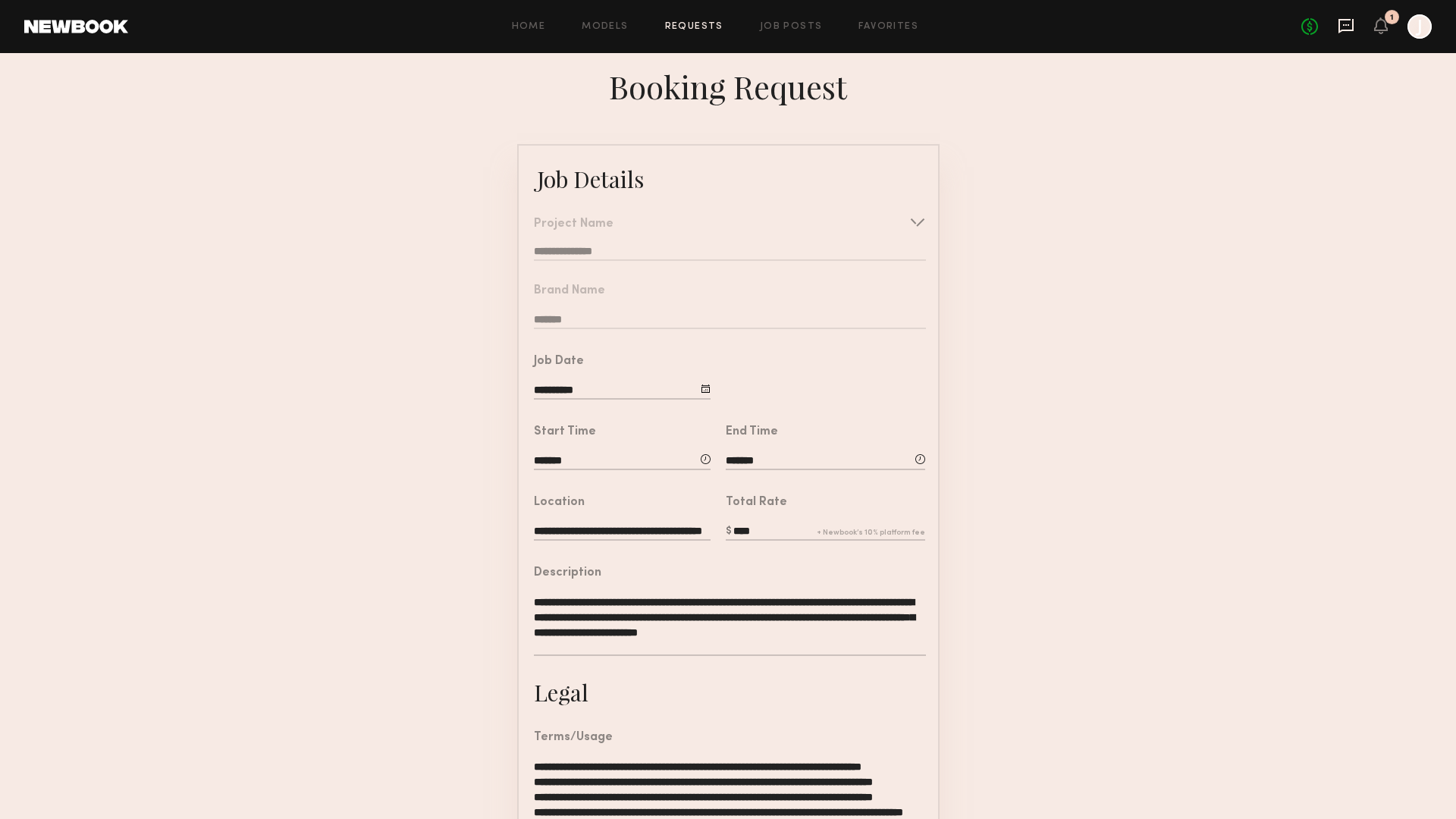
click at [1353, 20] on icon at bounding box center [1345, 27] width 15 height 15
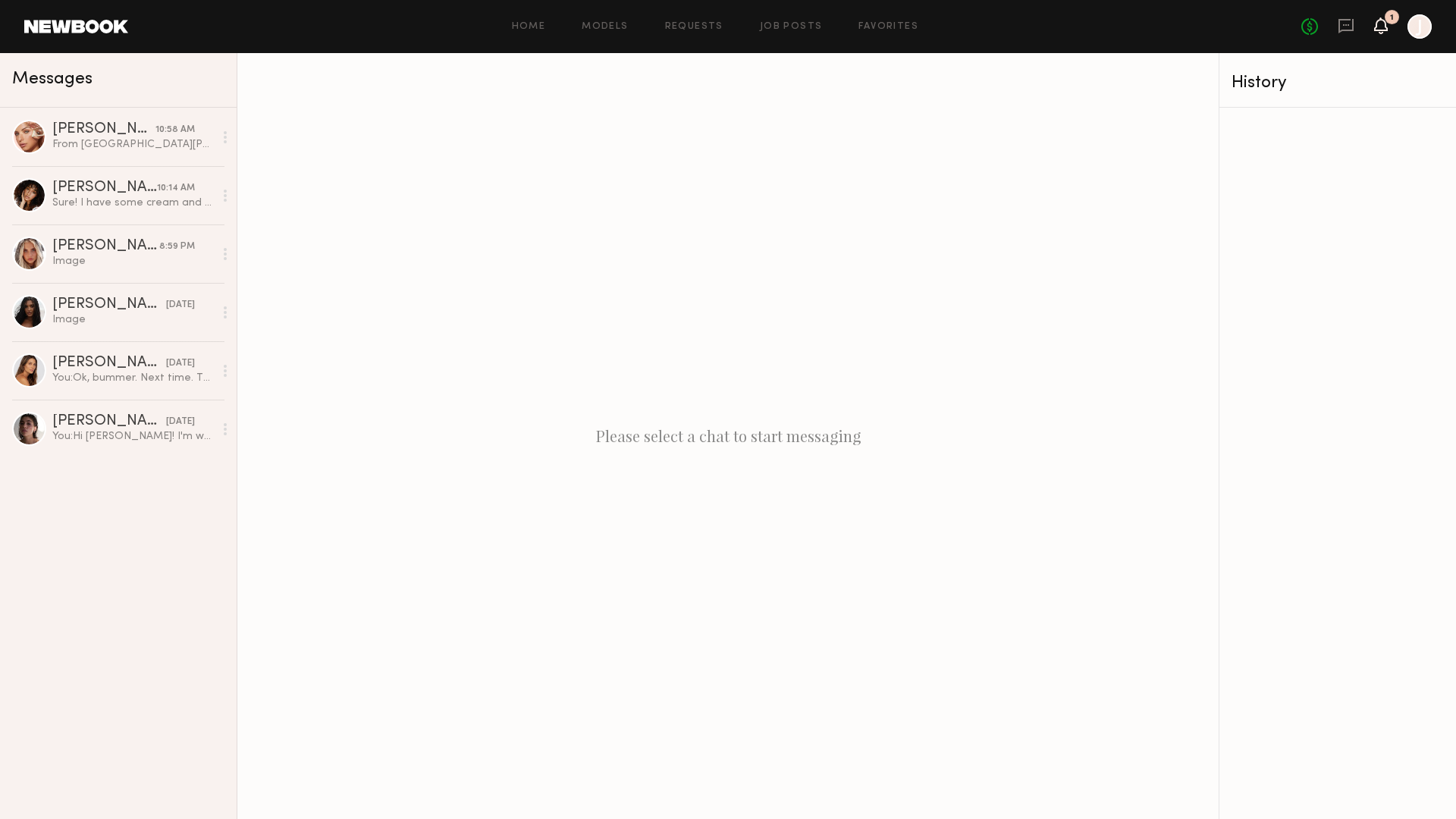
click at [1381, 21] on icon at bounding box center [1380, 25] width 12 height 11
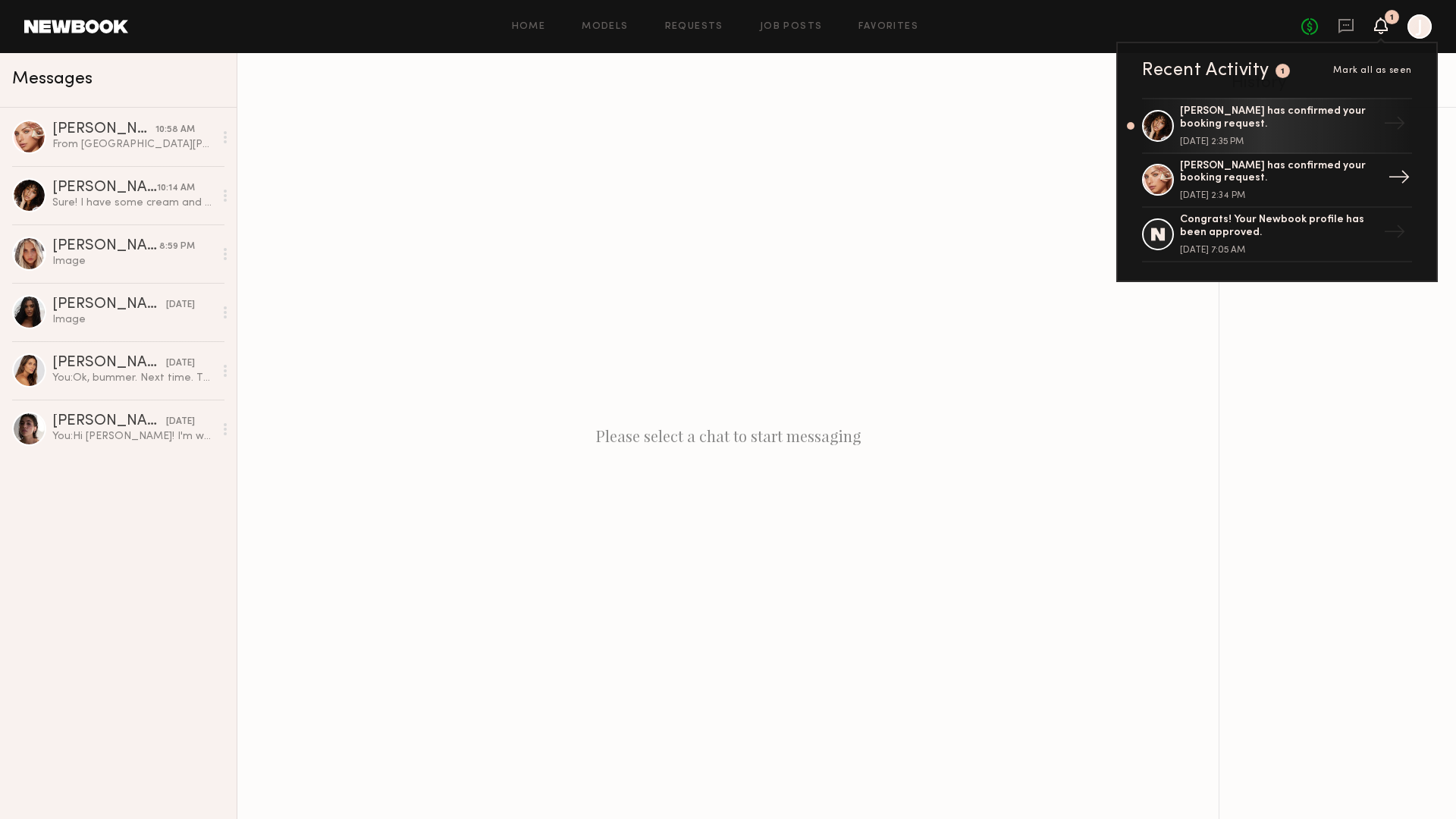
click at [1267, 174] on div "[PERSON_NAME] has confirmed your booking request." at bounding box center [1278, 173] width 197 height 26
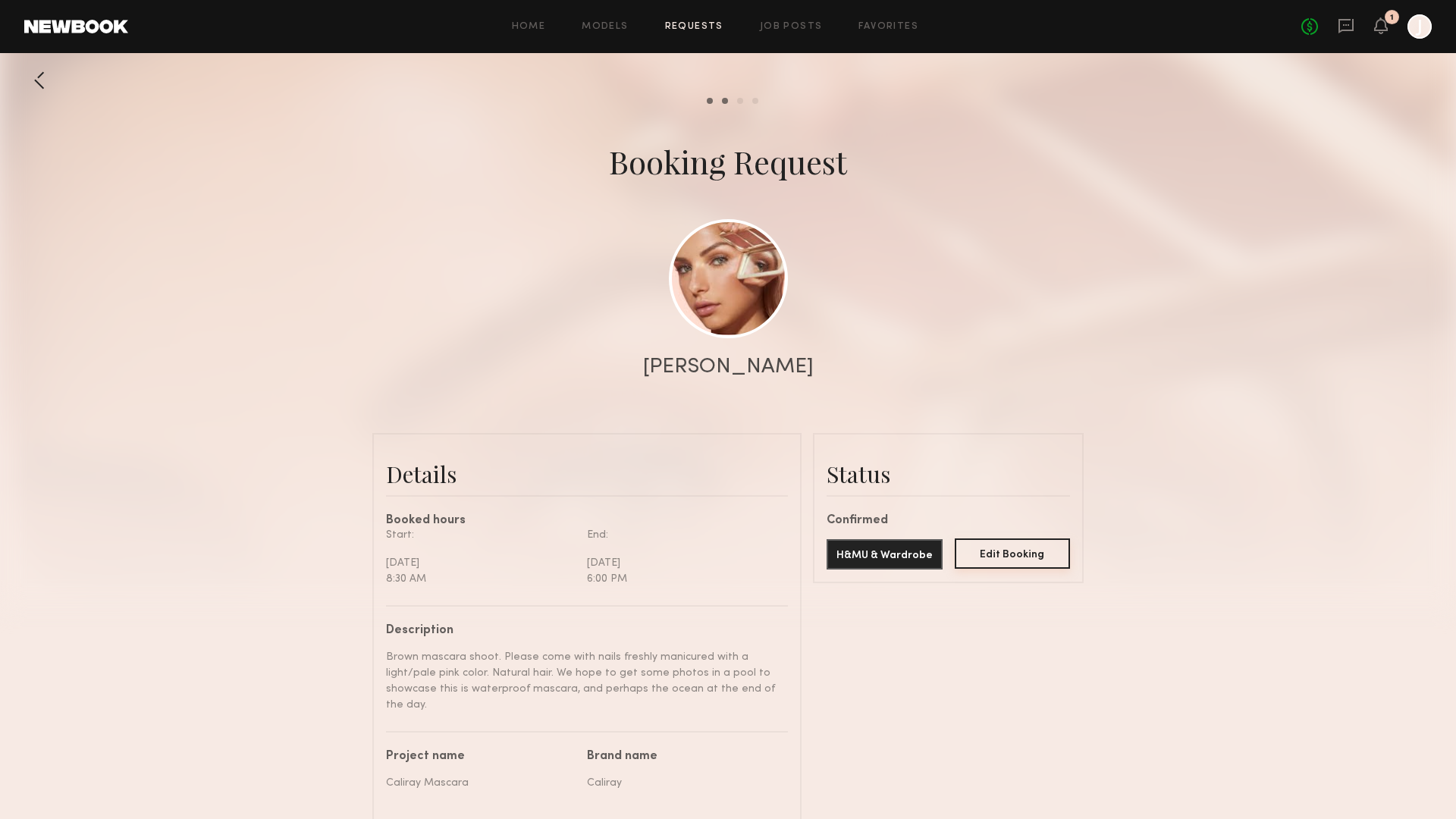
click at [1014, 561] on button "Edit Booking" at bounding box center [1012, 553] width 116 height 30
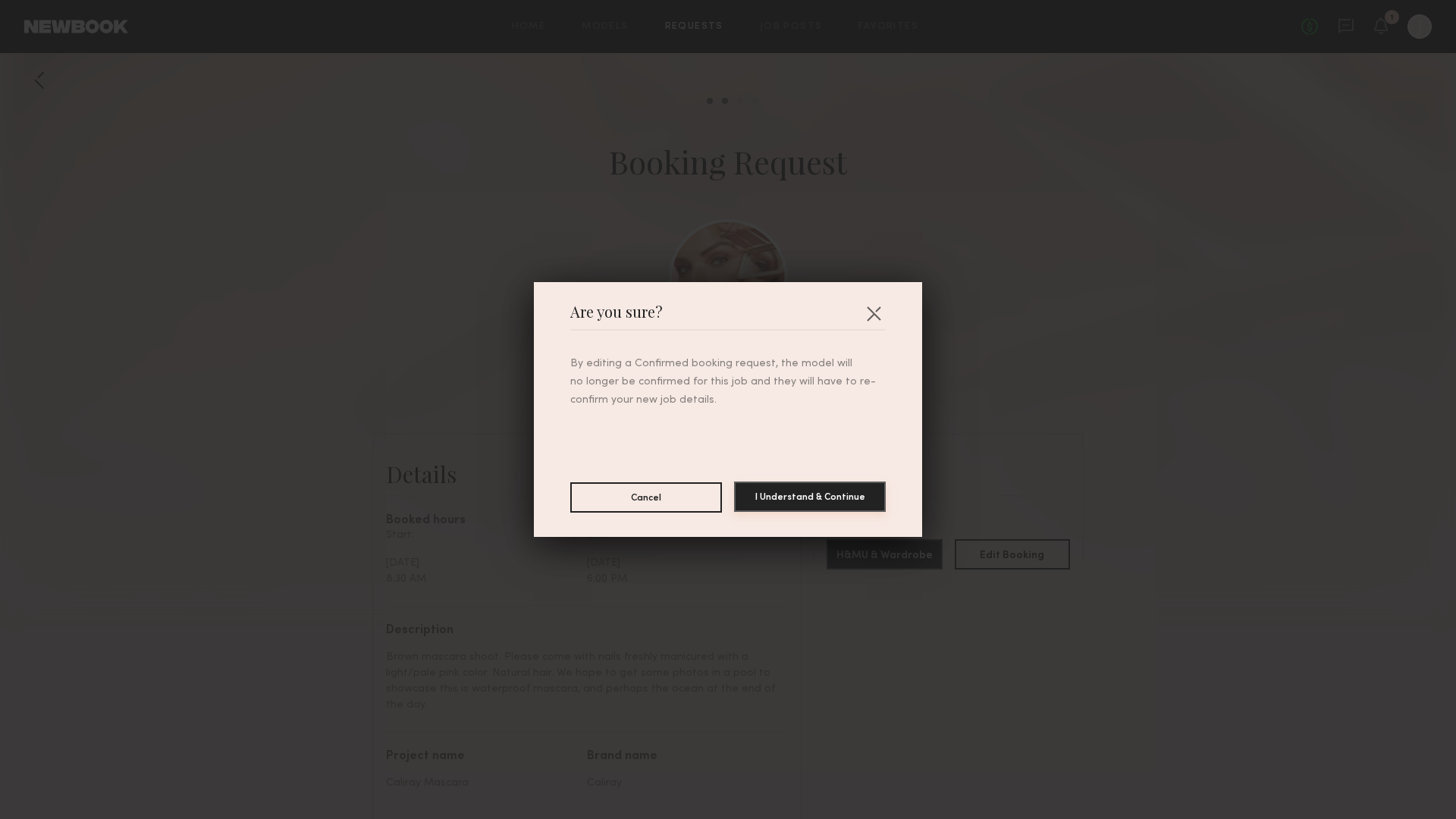
click at [825, 497] on button "I Understand & Continue" at bounding box center [810, 497] width 152 height 30
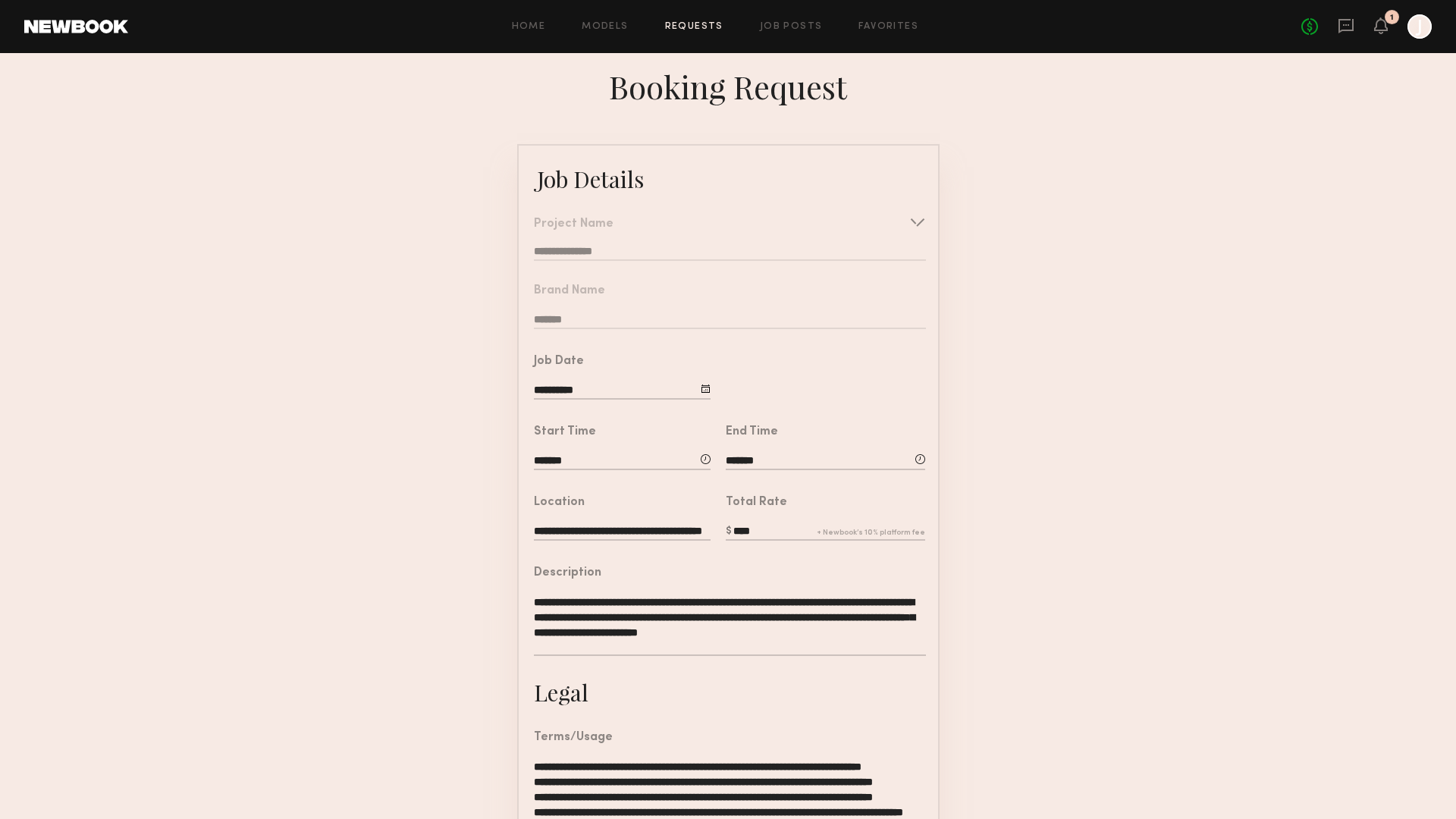
click at [920, 221] on nb-form-field "**********" at bounding box center [728, 233] width 419 height 66
click at [1415, 24] on div at bounding box center [1419, 27] width 24 height 24
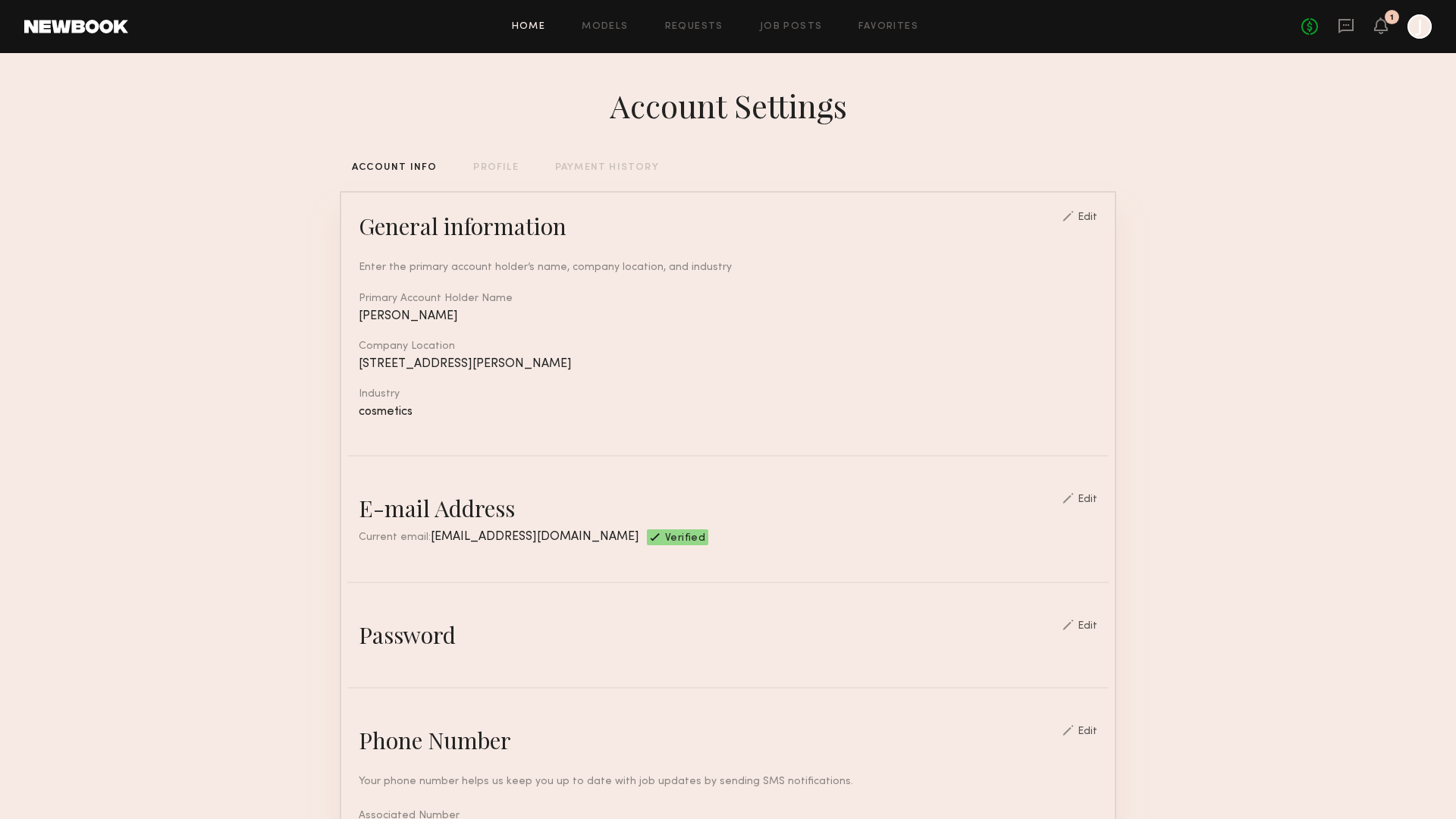
click at [534, 27] on link "Home" at bounding box center [529, 27] width 34 height 10
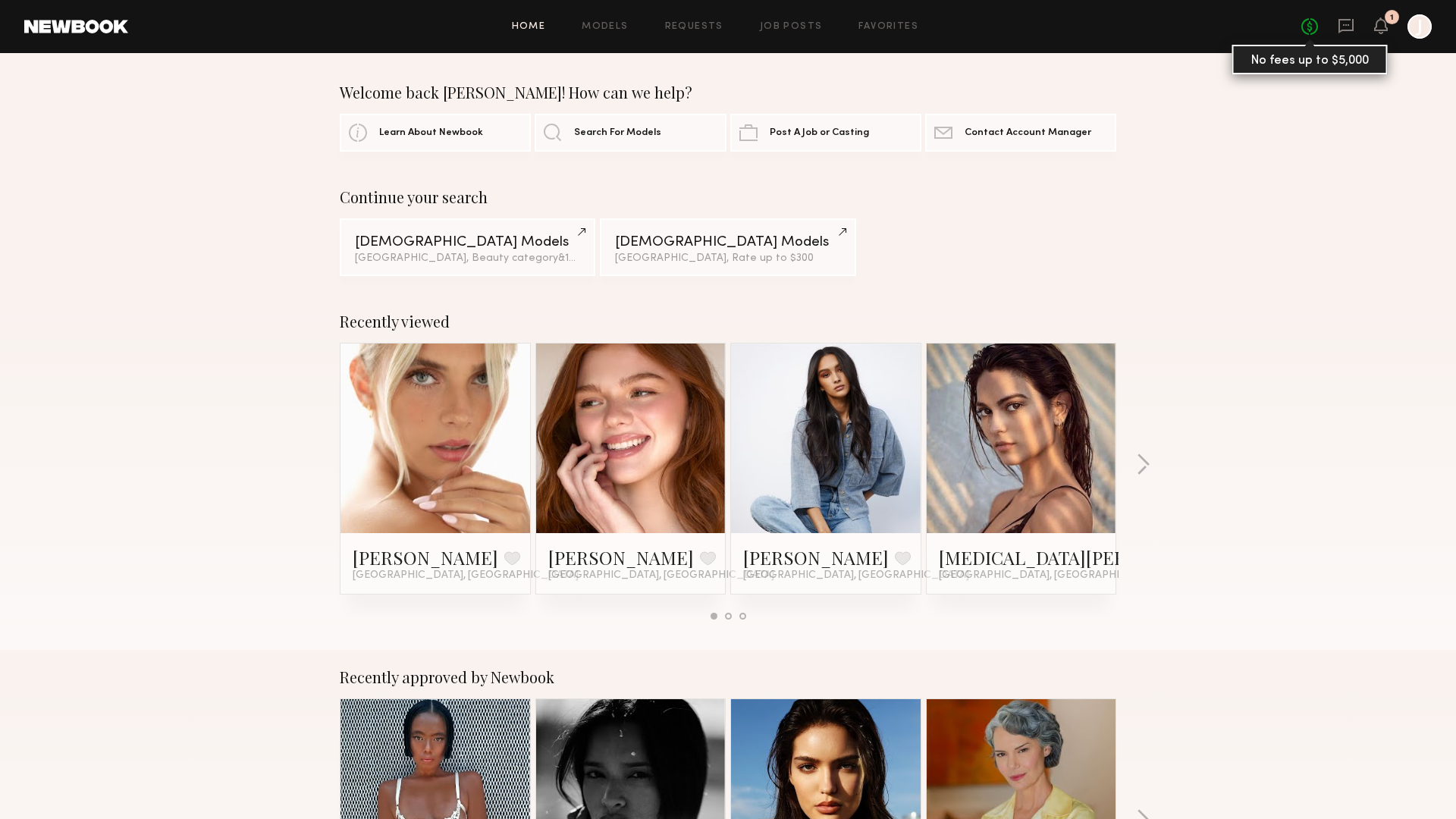
click at [1307, 24] on link "No fees up to $5,000" at bounding box center [1310, 27] width 17 height 17
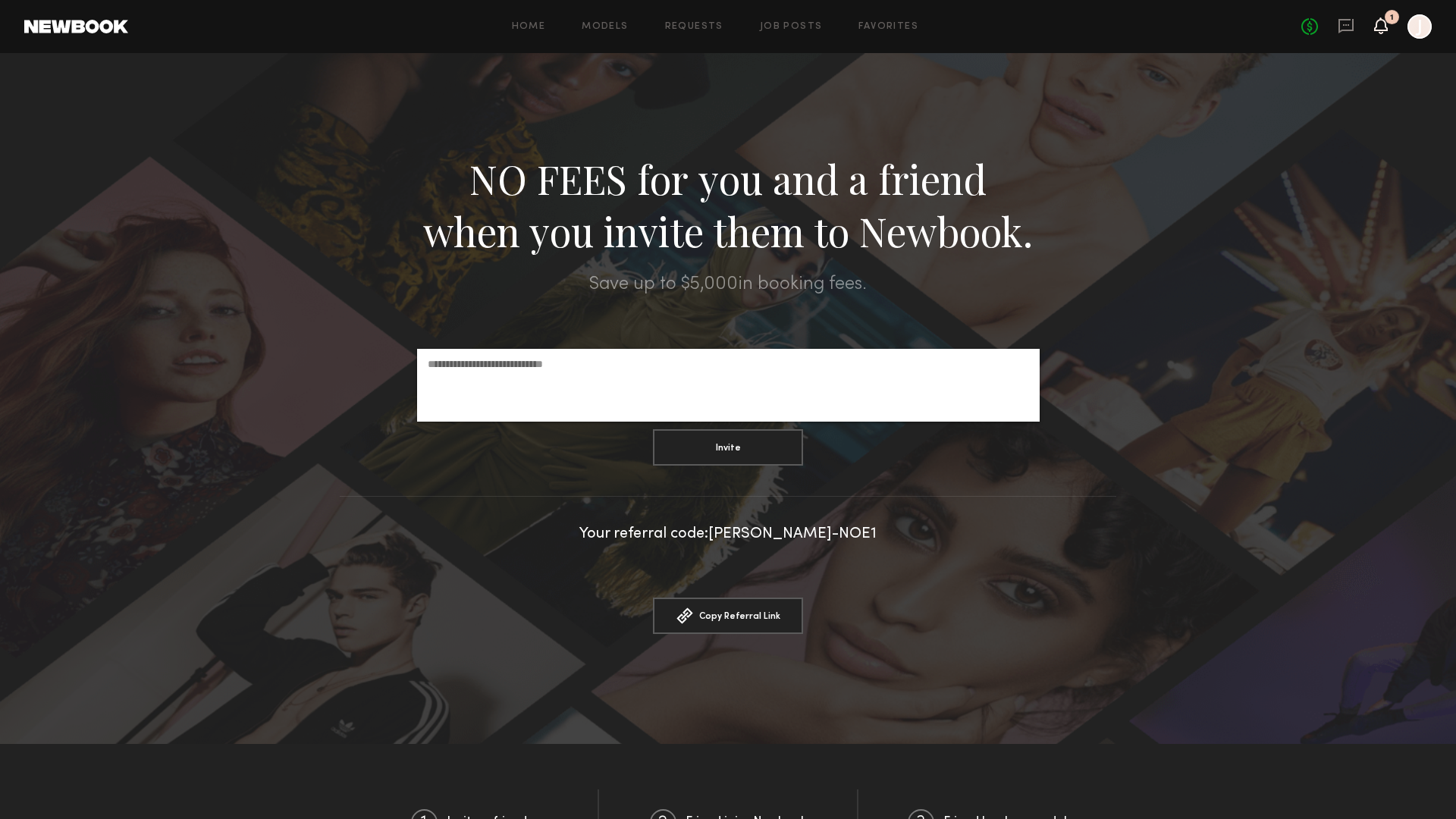
click at [1381, 27] on icon at bounding box center [1380, 25] width 12 height 11
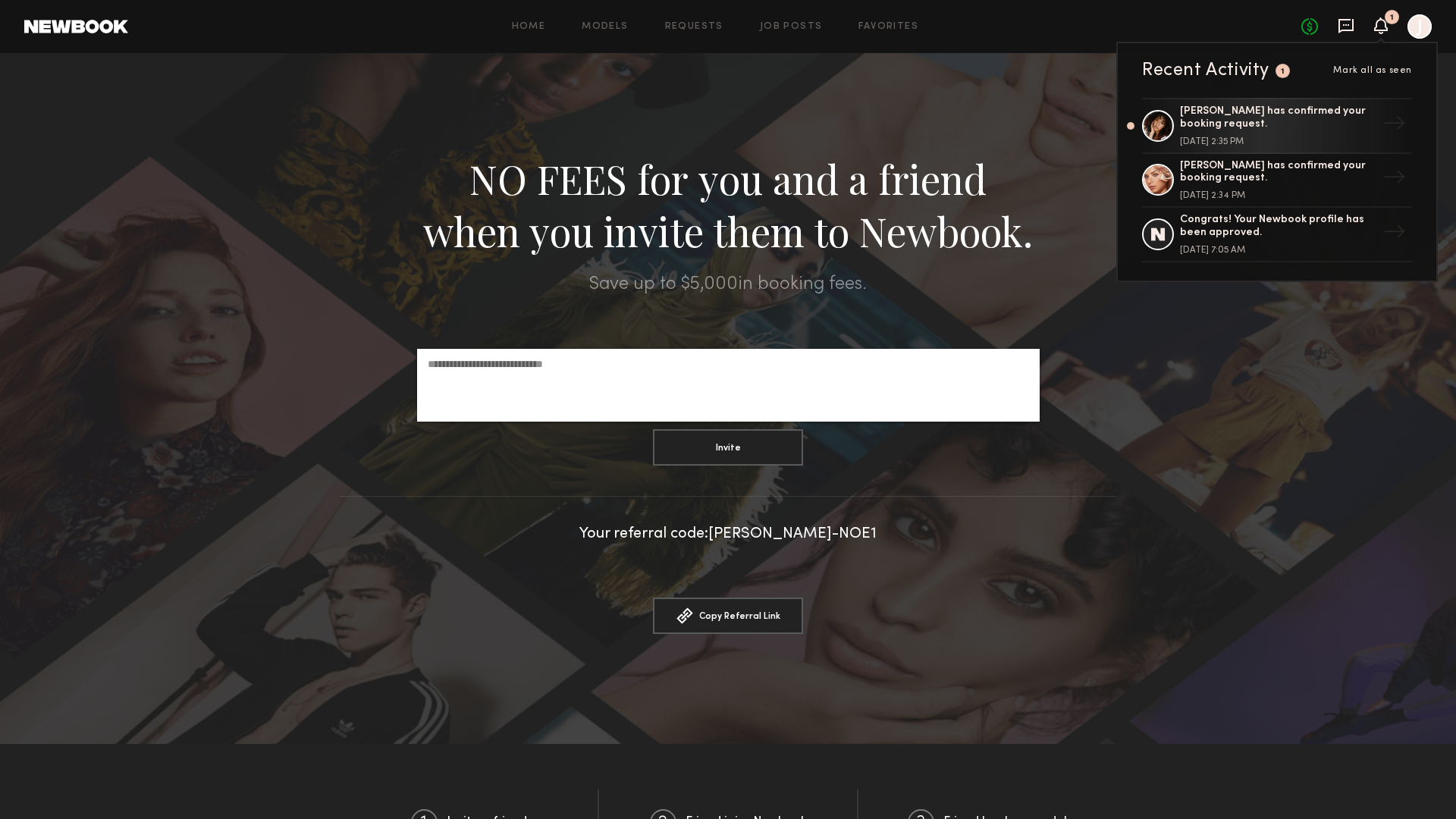
click at [1344, 29] on icon at bounding box center [1345, 27] width 15 height 15
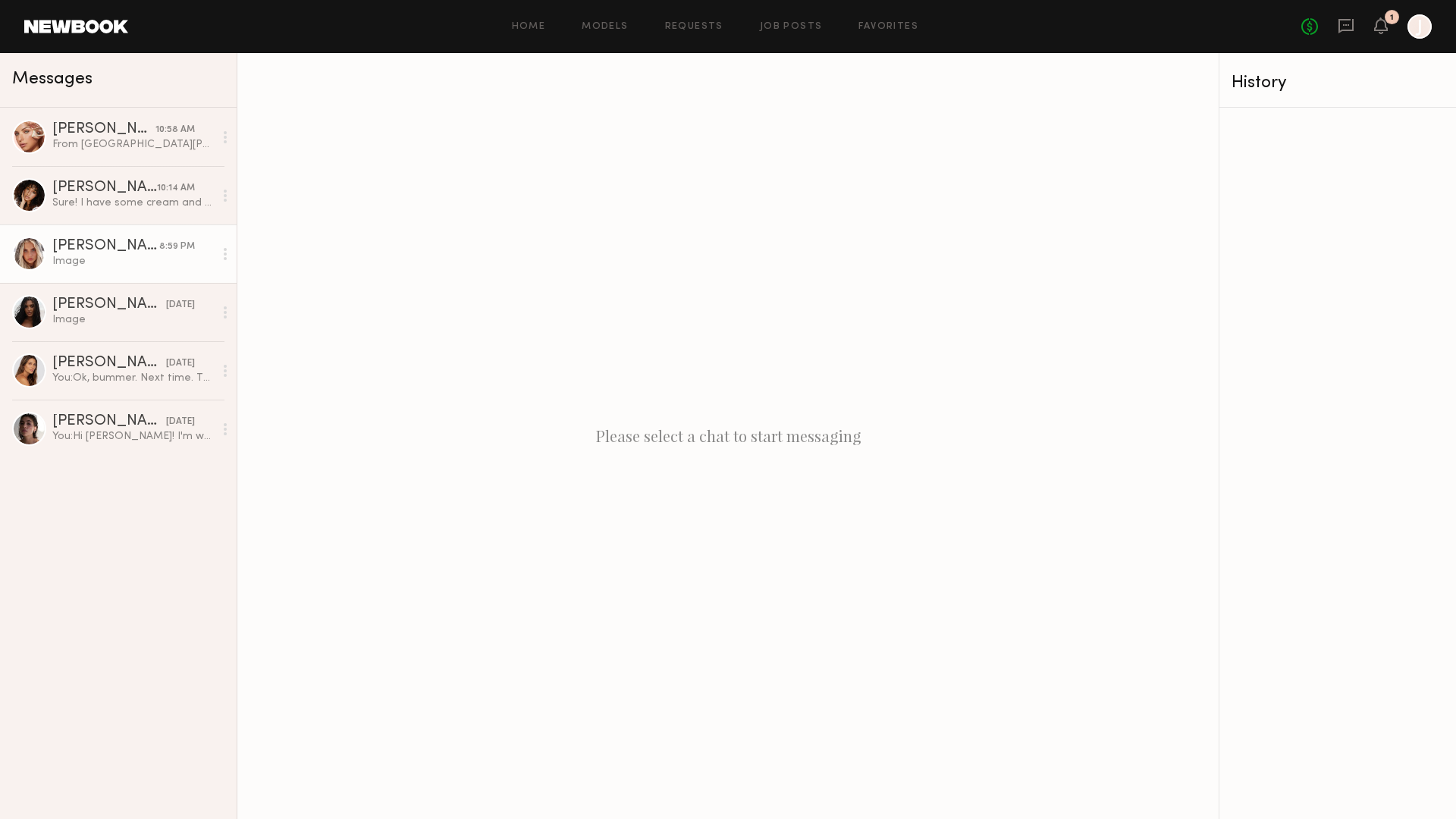
click at [145, 252] on div "[PERSON_NAME]" at bounding box center [106, 246] width 107 height 15
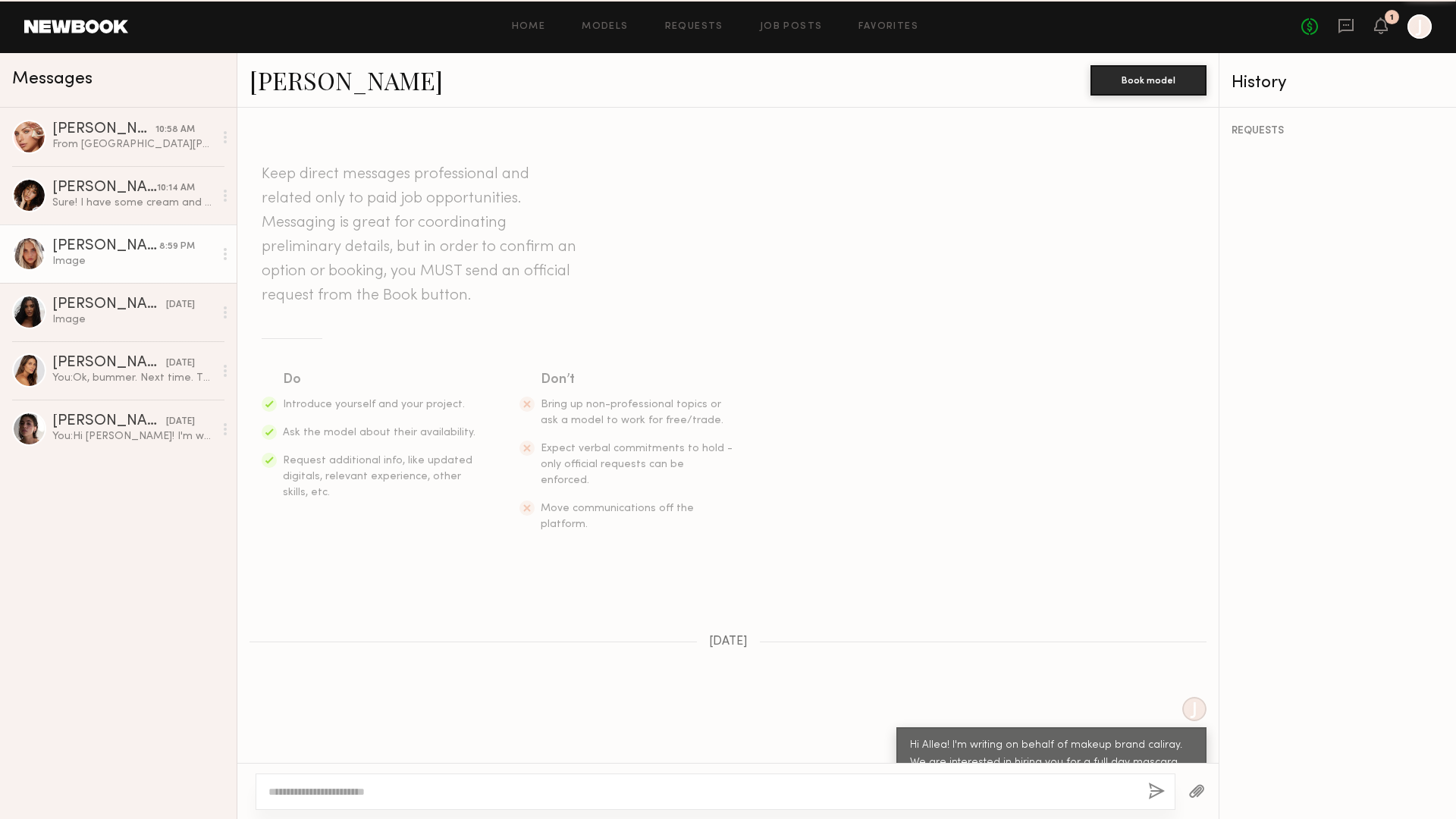
scroll to position [1422, 0]
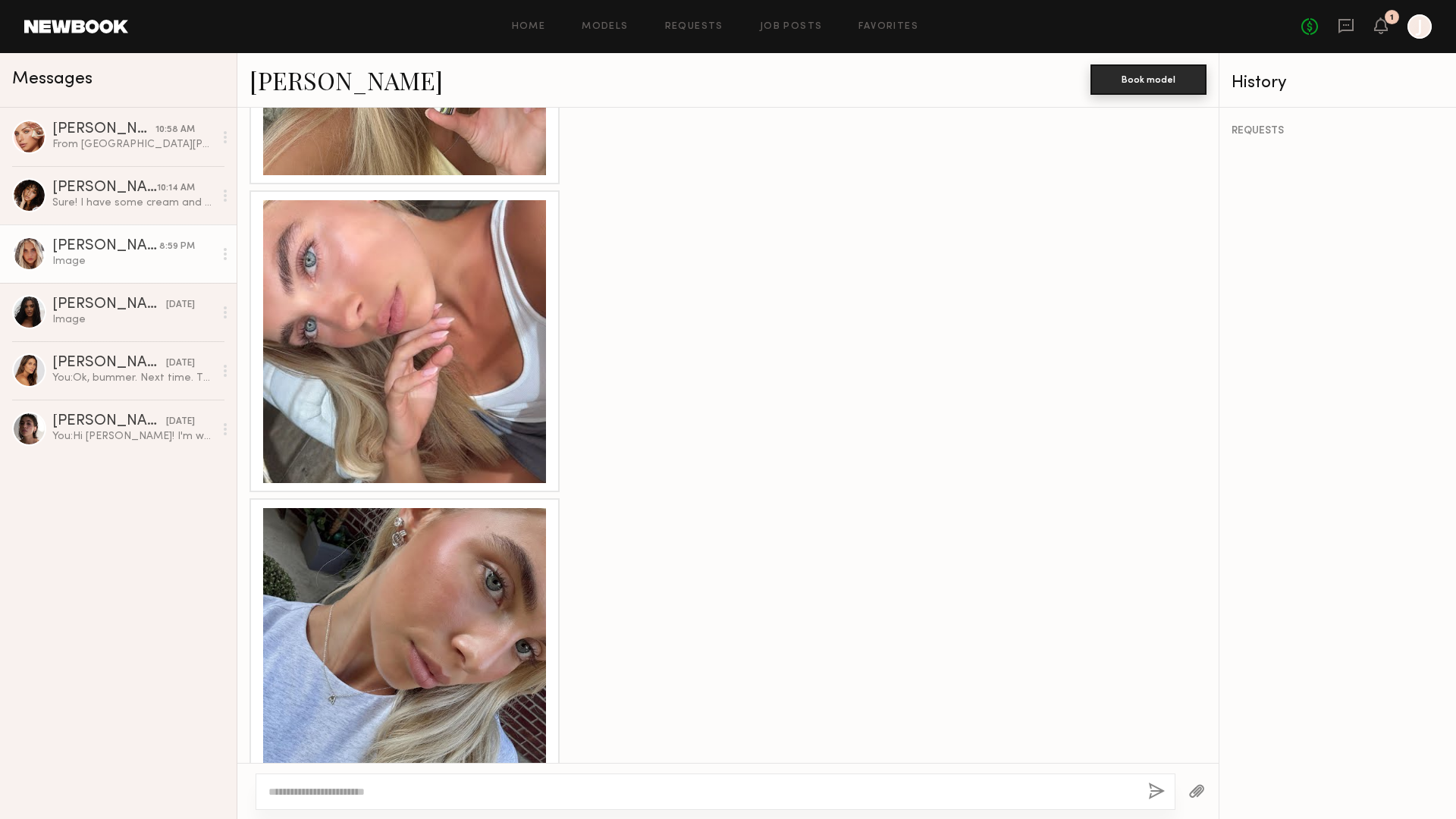
click at [1147, 74] on button "Book model" at bounding box center [1148, 79] width 116 height 30
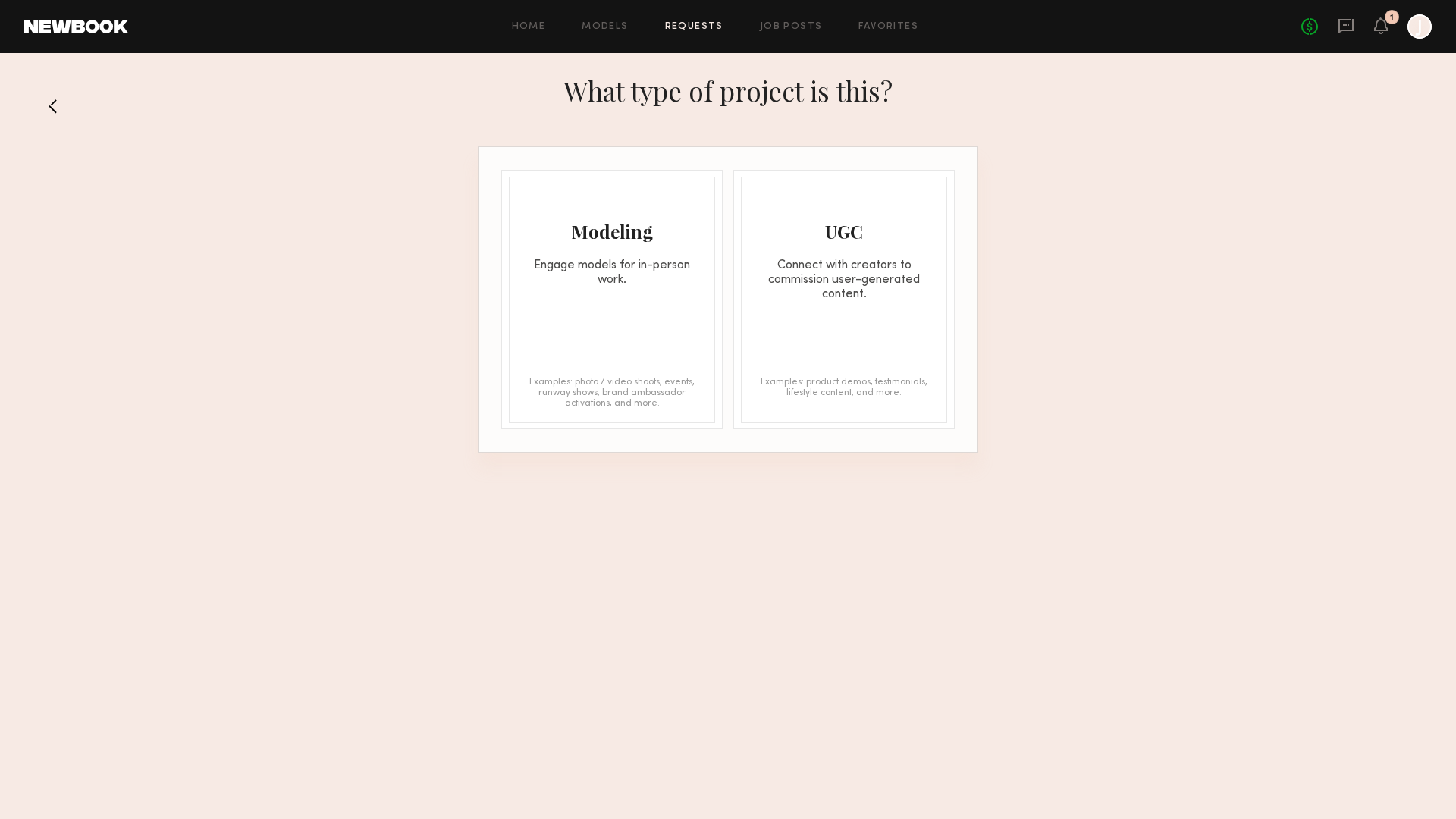
click at [641, 213] on div "Modeling Engage models for in-person work." at bounding box center [612, 232] width 204 height 110
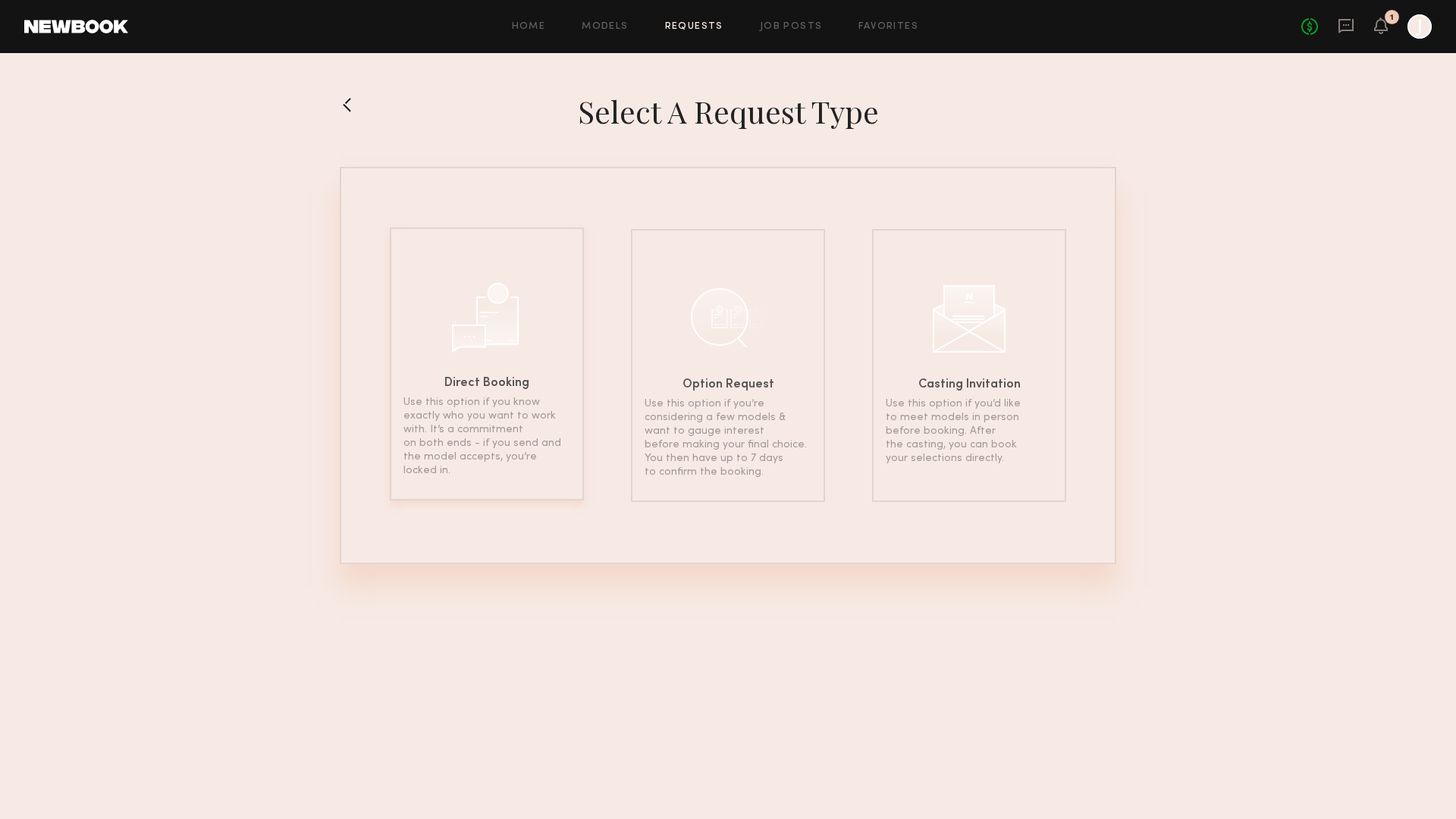
click at [514, 314] on div at bounding box center [486, 315] width 76 height 76
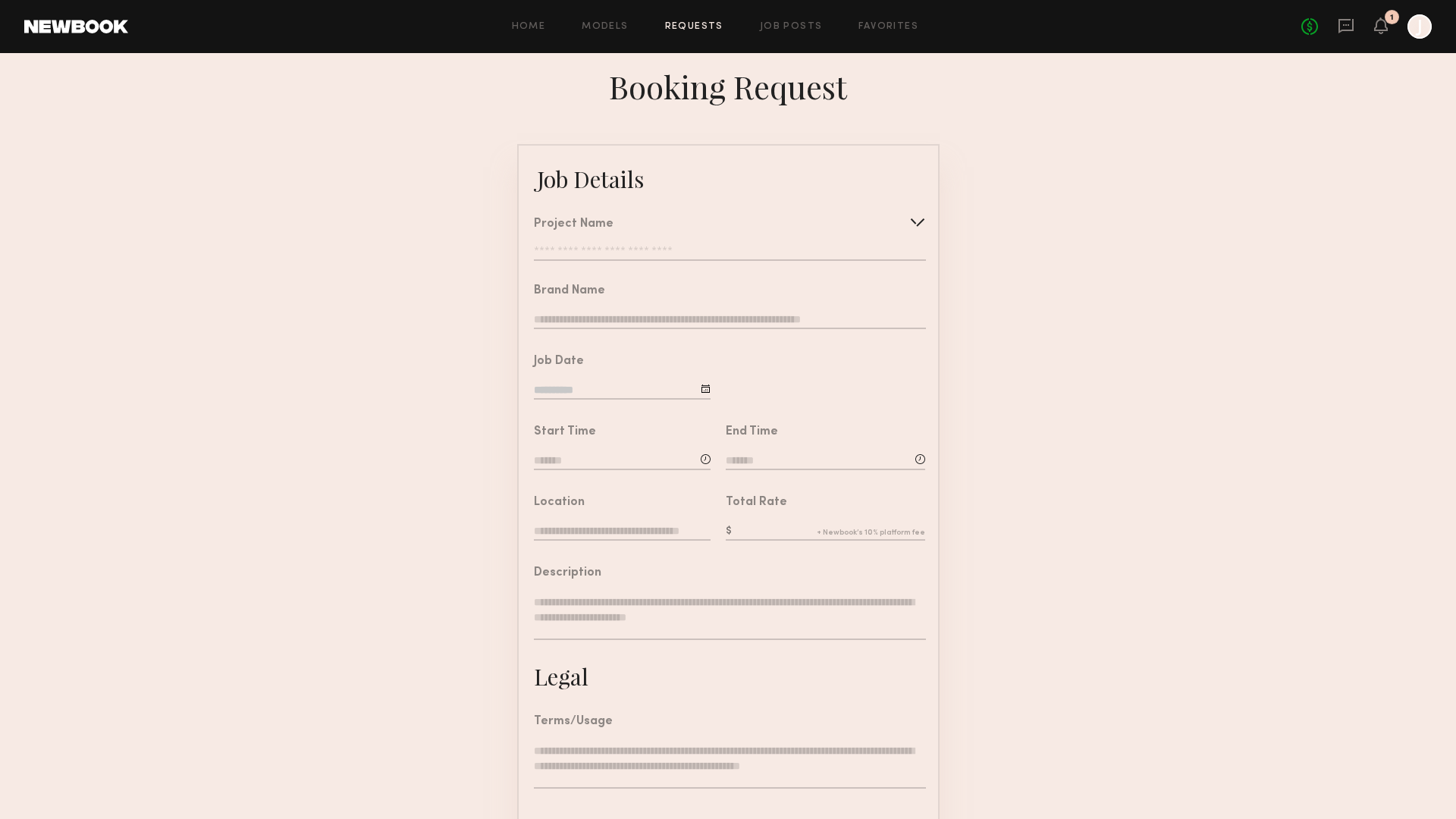
click at [924, 219] on div at bounding box center [917, 222] width 24 height 24
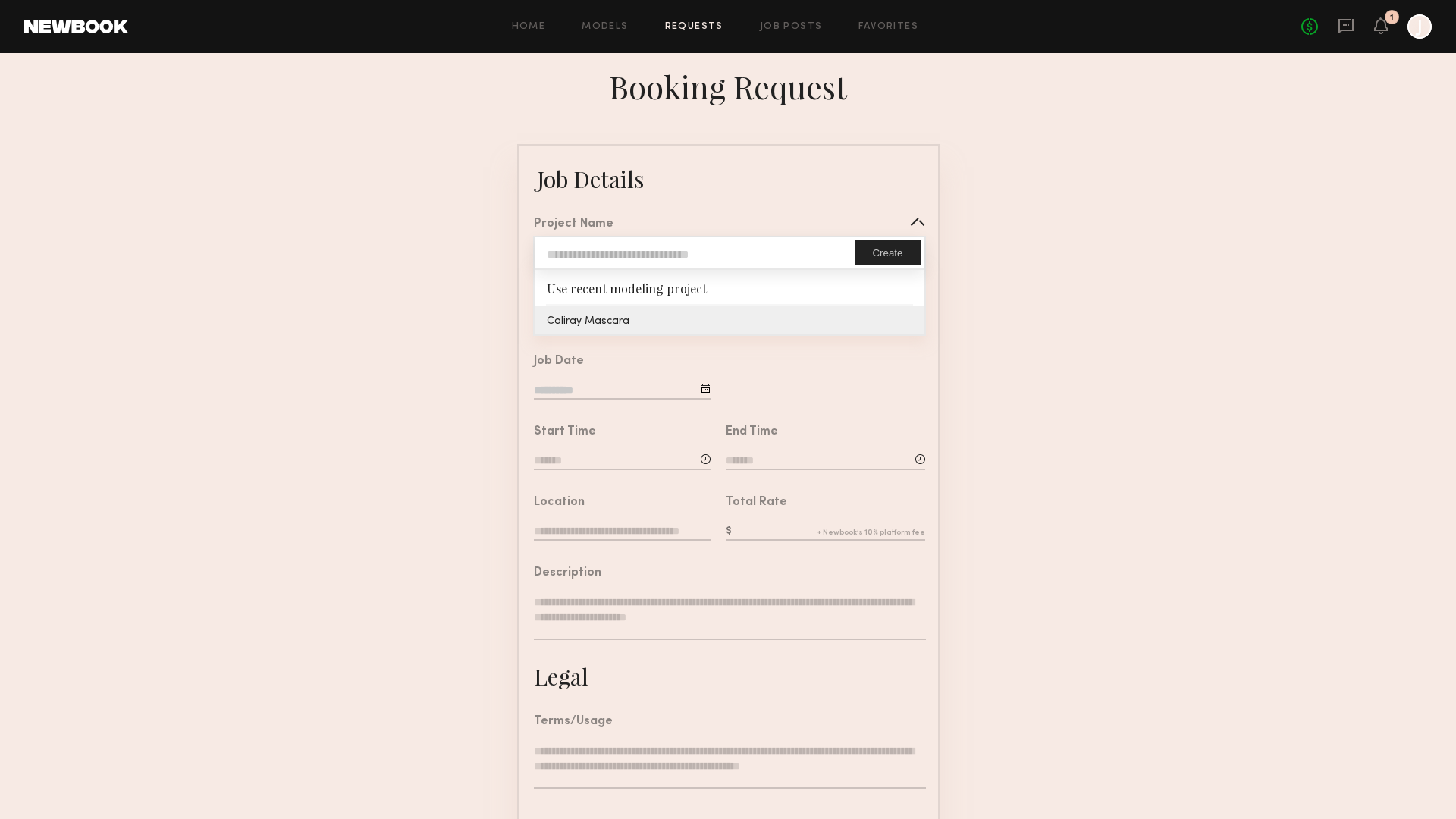
click at [677, 327] on common-border "Job Details Project Name Create Use recent modeling project Caliray Mascara Bra…" at bounding box center [728, 566] width 423 height 845
type input "**********"
type input "*******"
type input "**********"
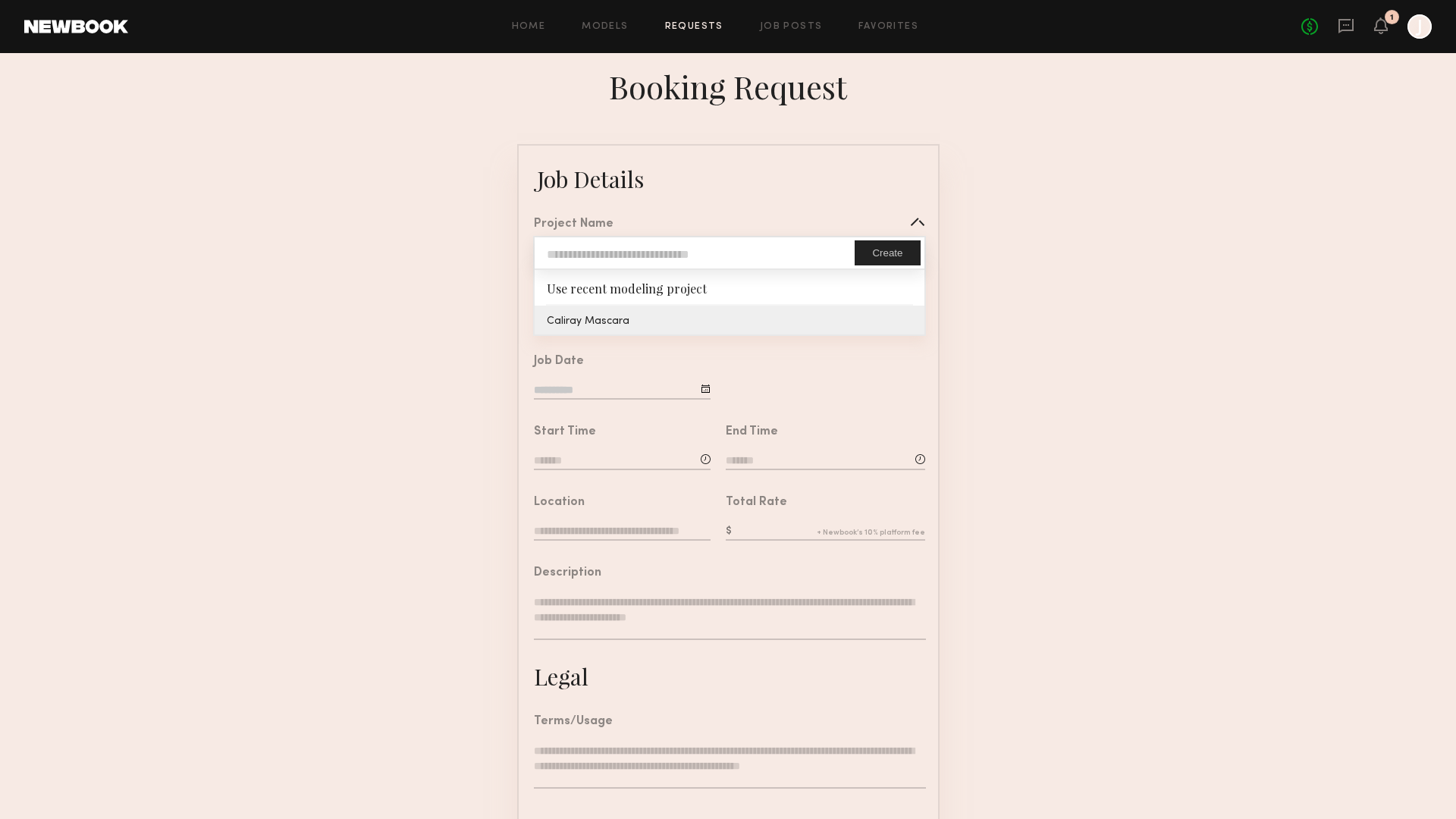
type textarea "**********"
type textarea "**"
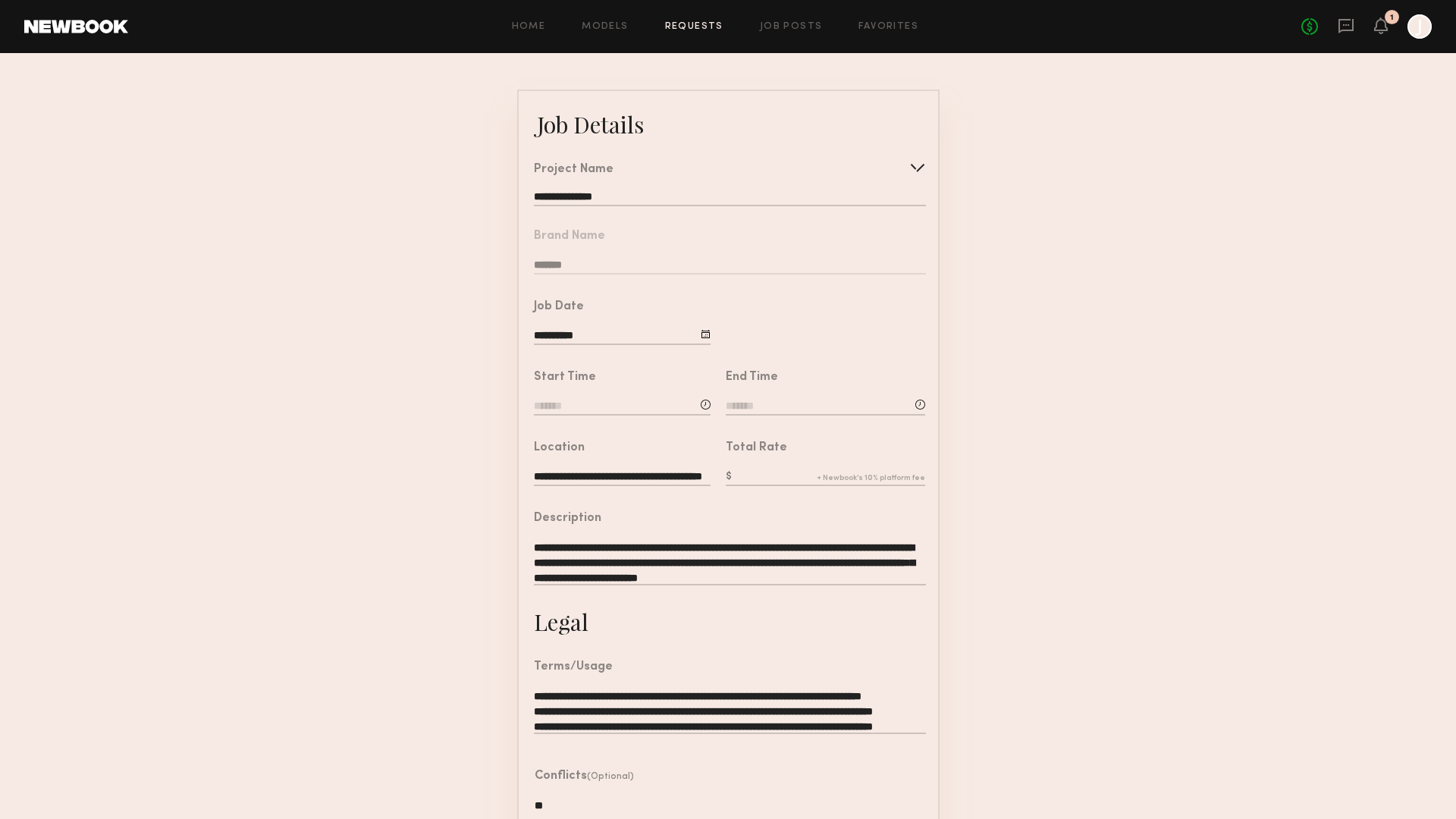
scroll to position [59, 0]
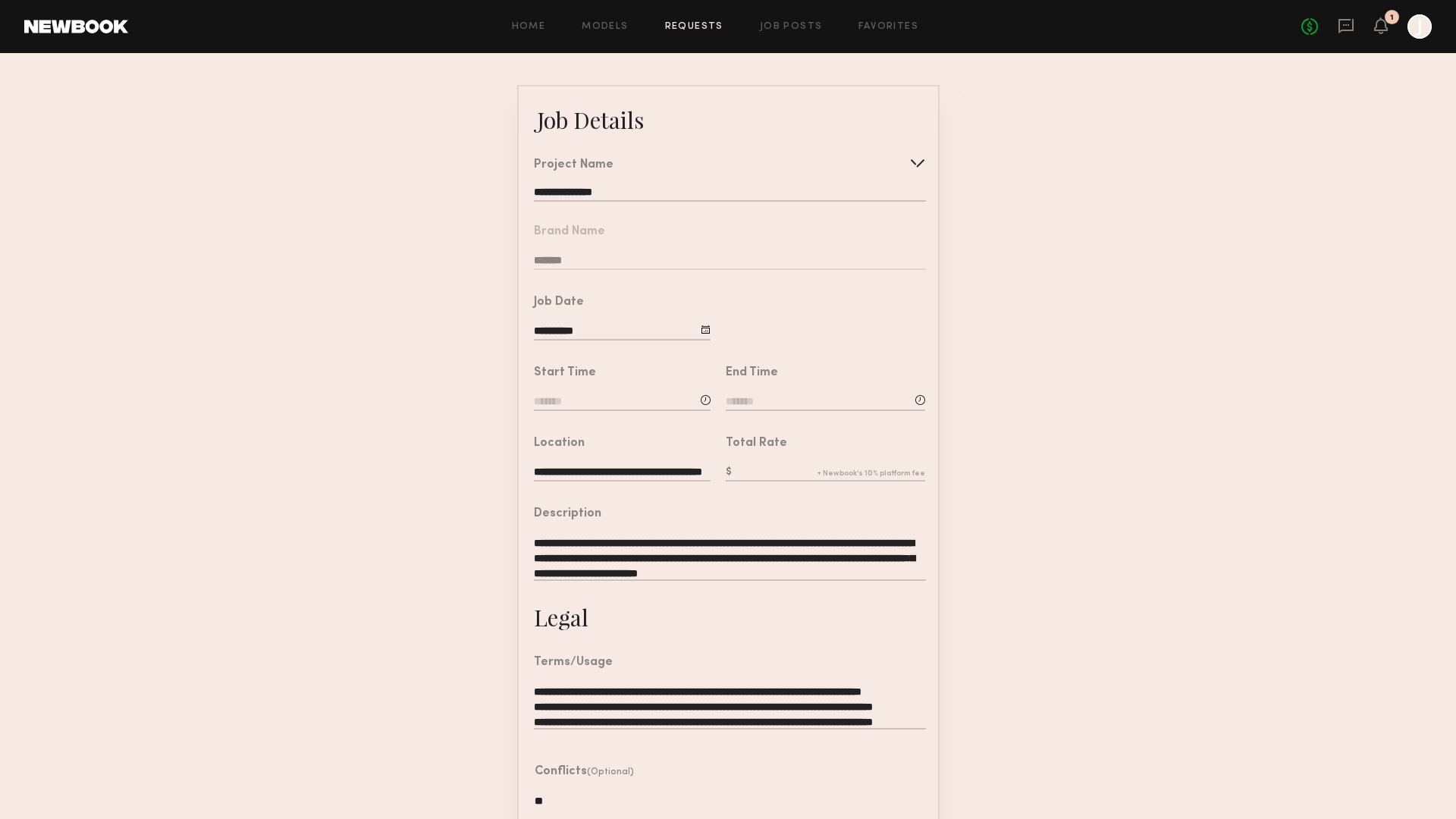
click at [746, 466] on input "text" at bounding box center [825, 474] width 200 height 17
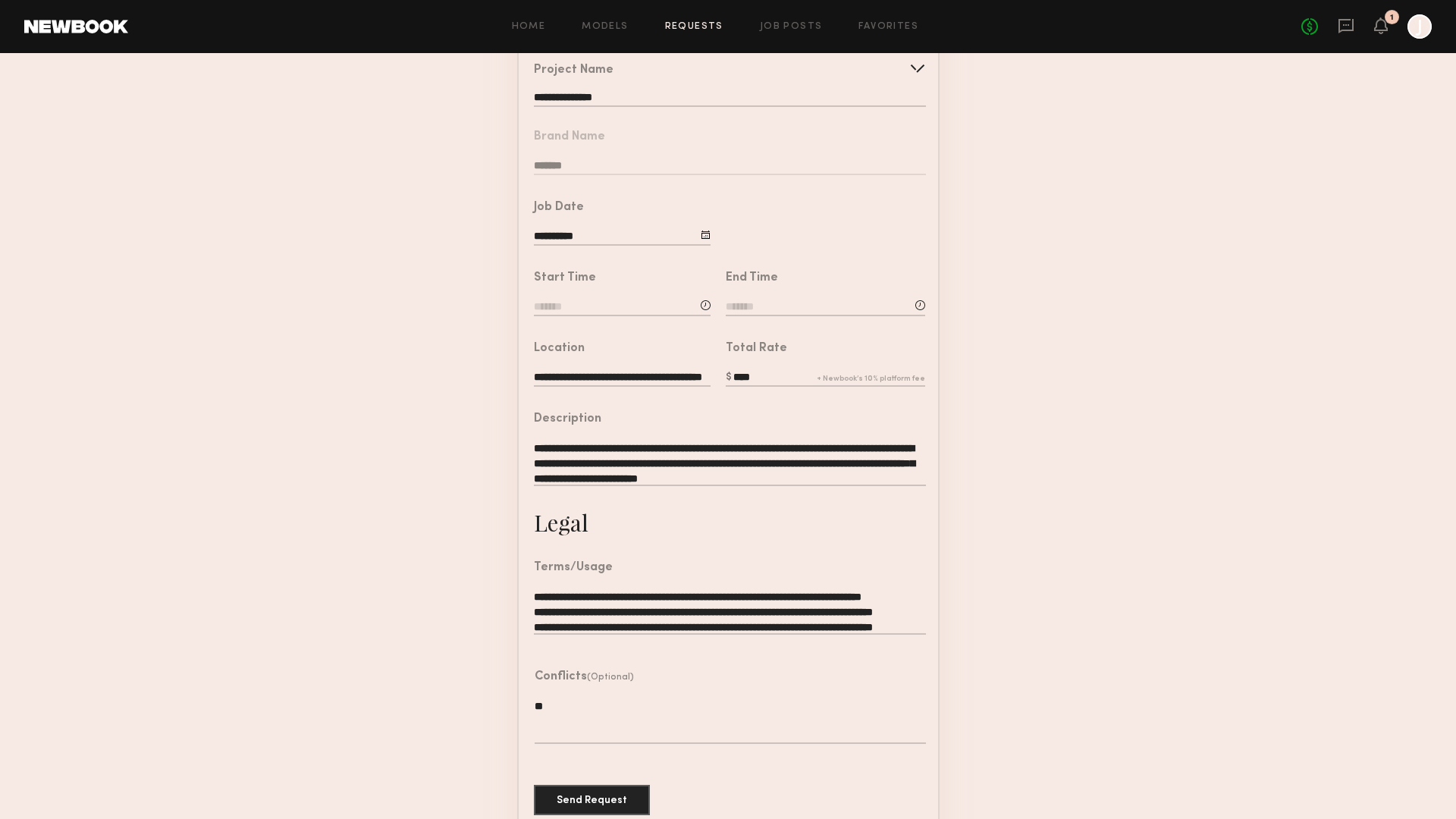
scroll to position [181, 0]
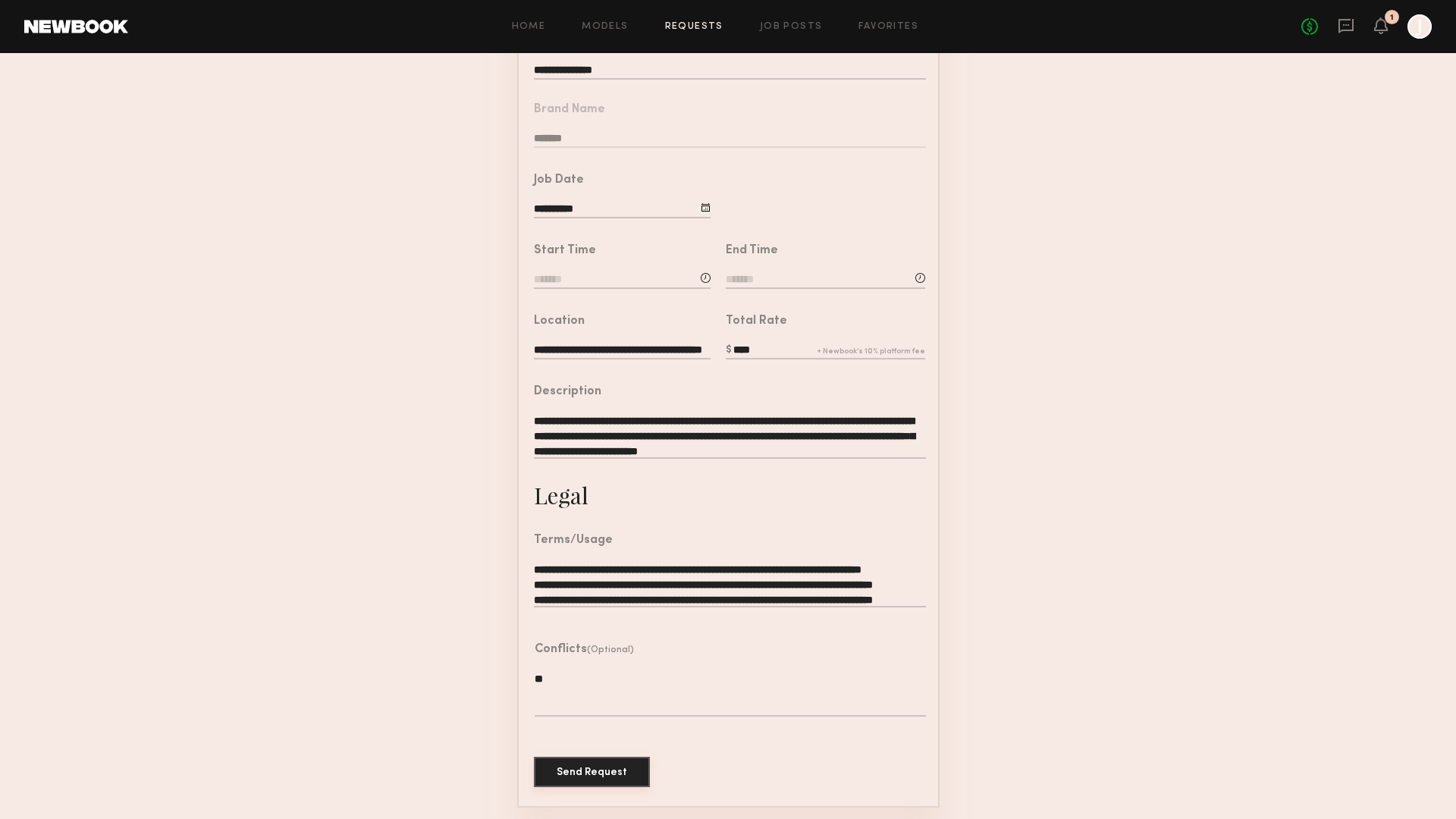
type input "****"
click at [610, 771] on button "Send Request" at bounding box center [592, 772] width 116 height 30
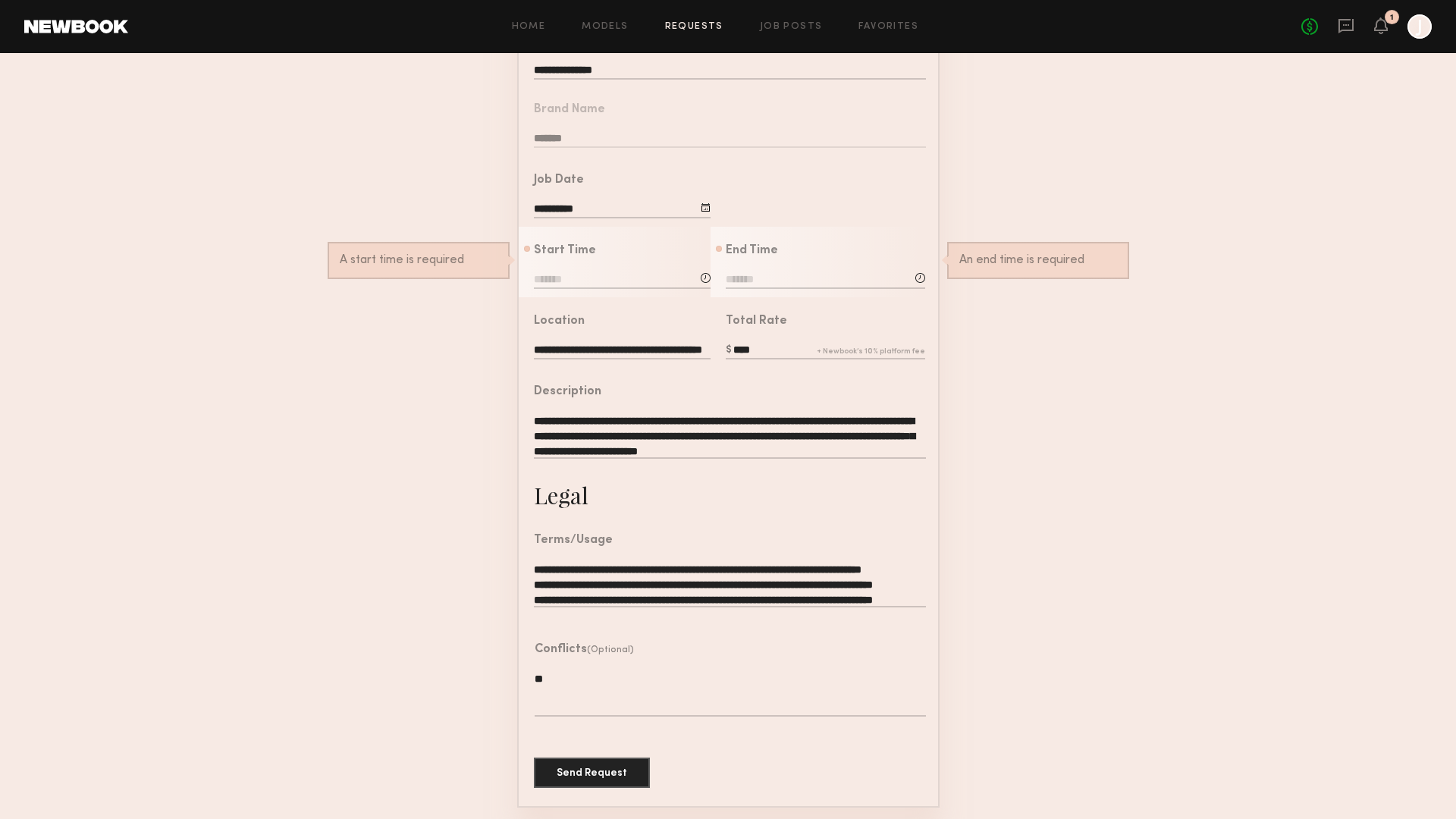
click at [539, 280] on input at bounding box center [623, 281] width 177 height 17
click at [612, 275] on input at bounding box center [623, 281] width 177 height 17
click at [587, 338] on input "text" at bounding box center [577, 345] width 56 height 28
type input "*"
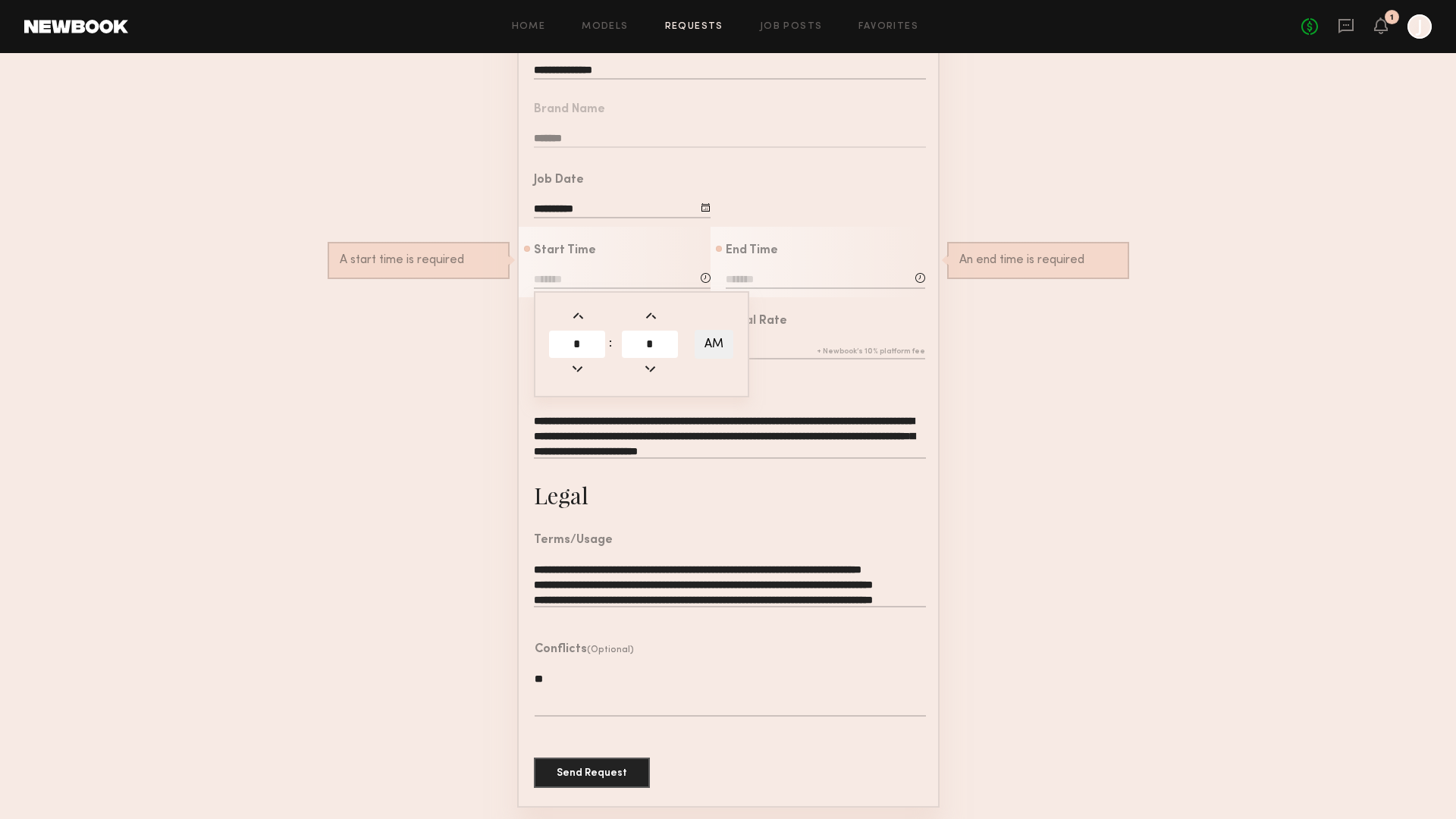
type input "**"
type input "*******"
click at [784, 345] on input "****" at bounding box center [825, 351] width 200 height 17
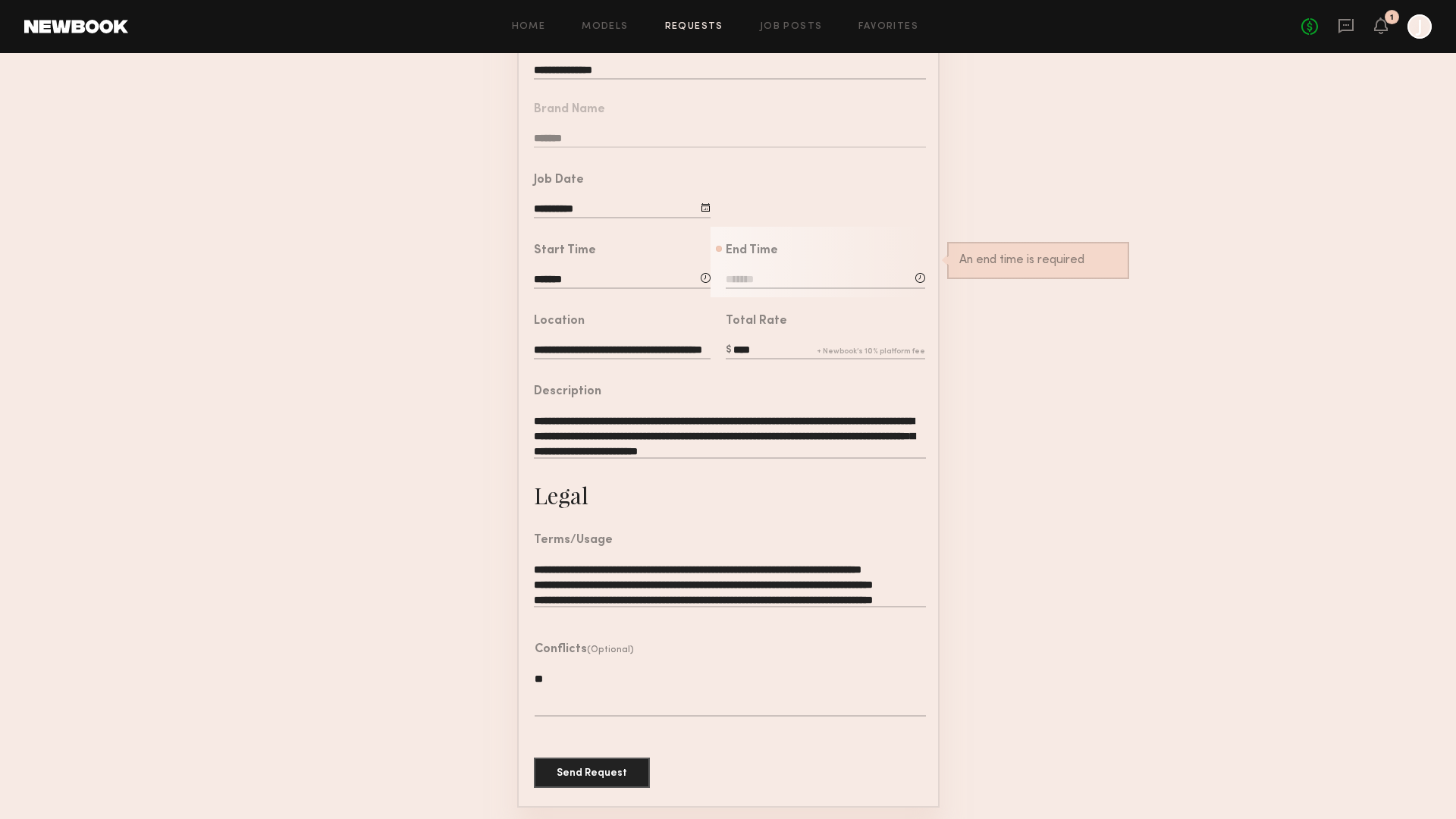
click at [788, 275] on input at bounding box center [825, 281] width 200 height 17
click at [772, 340] on input "text" at bounding box center [768, 345] width 56 height 28
type input "*"
click at [840, 337] on input "text" at bounding box center [841, 345] width 56 height 28
type input "**"
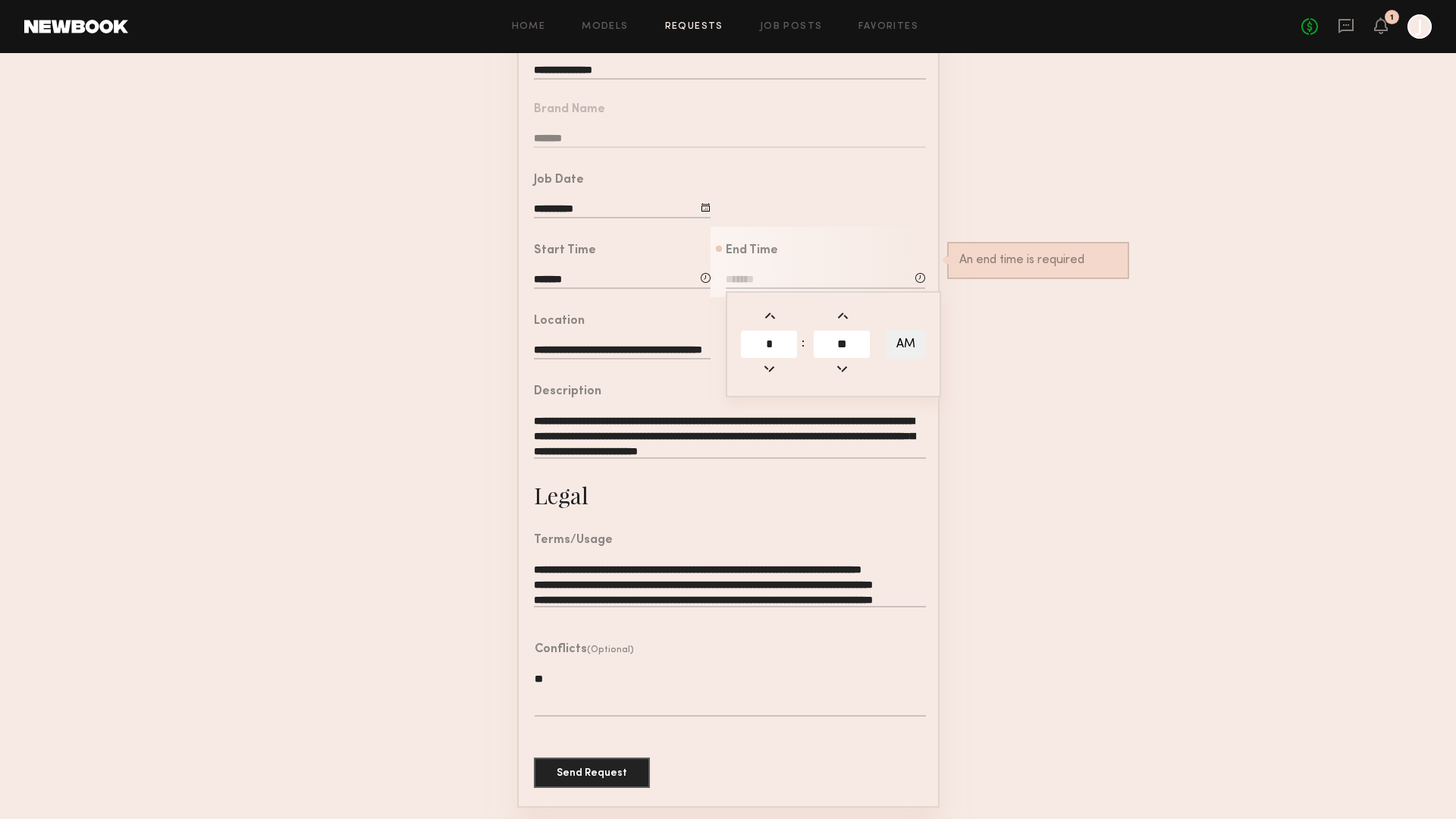
type input "*******"
type input "**"
click at [906, 334] on button "AM" at bounding box center [905, 344] width 39 height 29
type input "*******"
click at [984, 426] on form "**********" at bounding box center [728, 385] width 1456 height 845
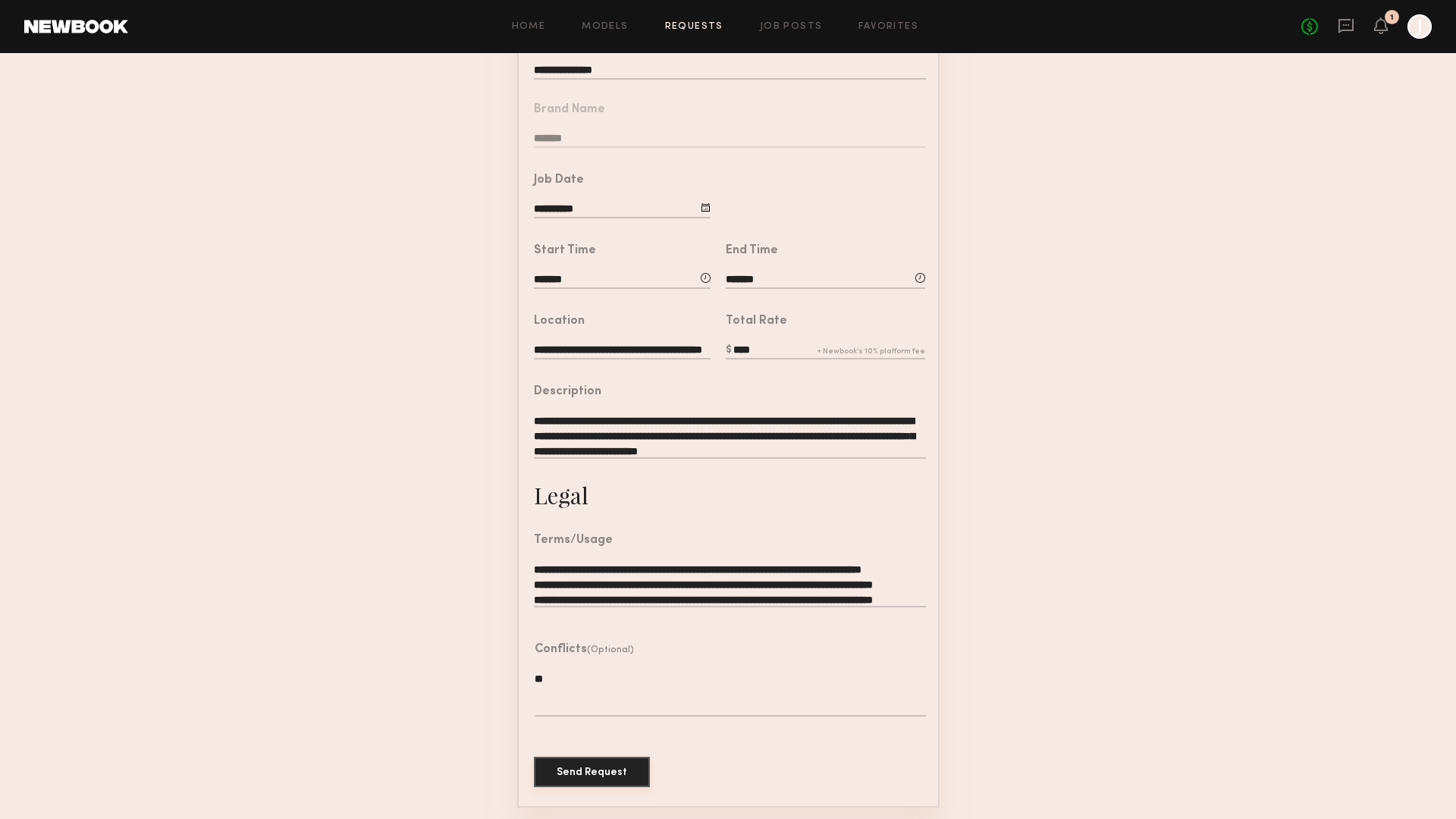
click at [600, 766] on button "Send Request" at bounding box center [592, 772] width 116 height 30
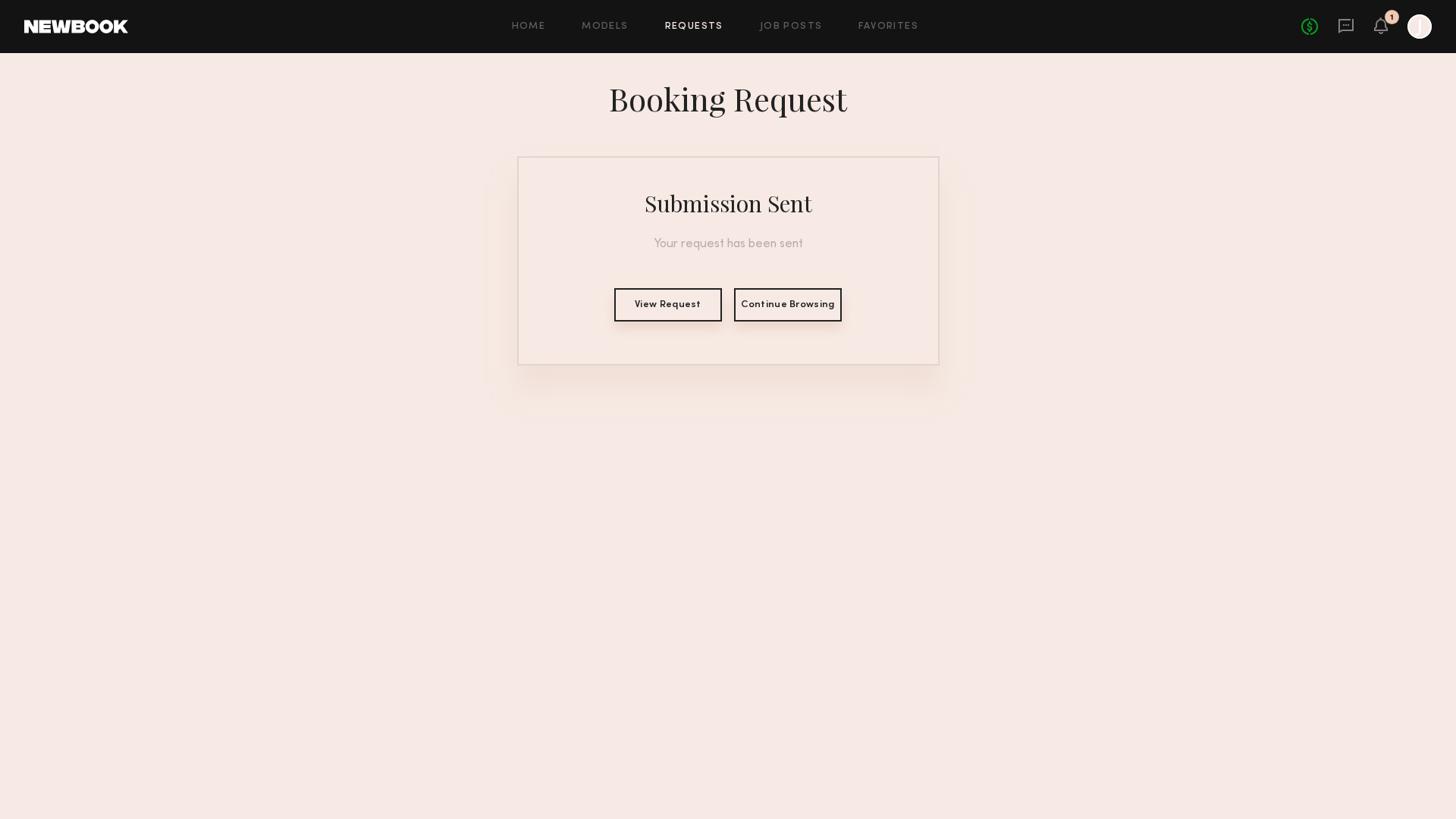
click at [1148, 130] on nb-booking-result "Booking Request Submission Sent Your request has been sent View Request Continu…" at bounding box center [728, 221] width 1456 height 288
click at [1345, 27] on icon at bounding box center [1345, 26] width 17 height 17
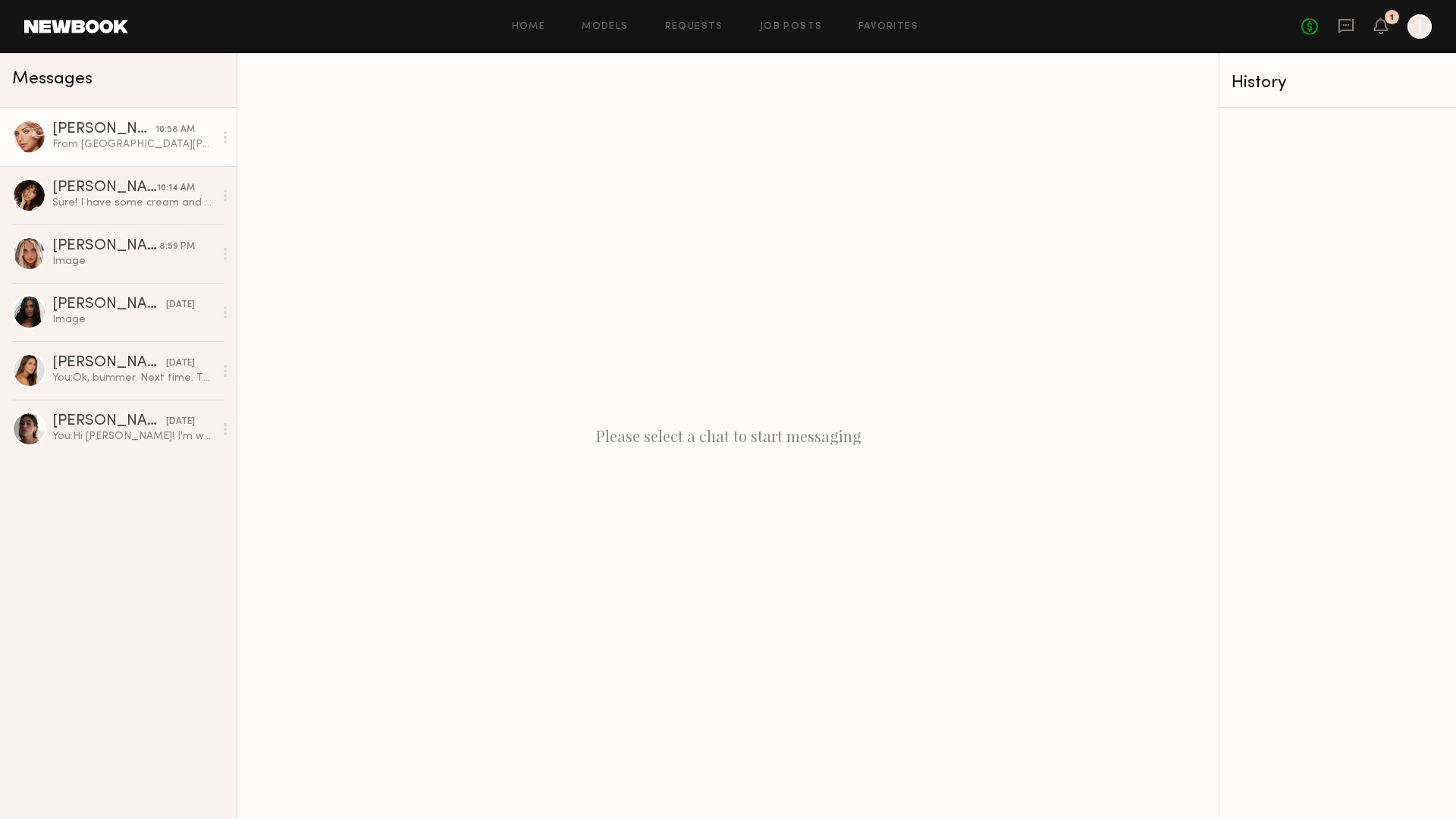
click at [134, 135] on div "[PERSON_NAME]" at bounding box center [104, 130] width 103 height 15
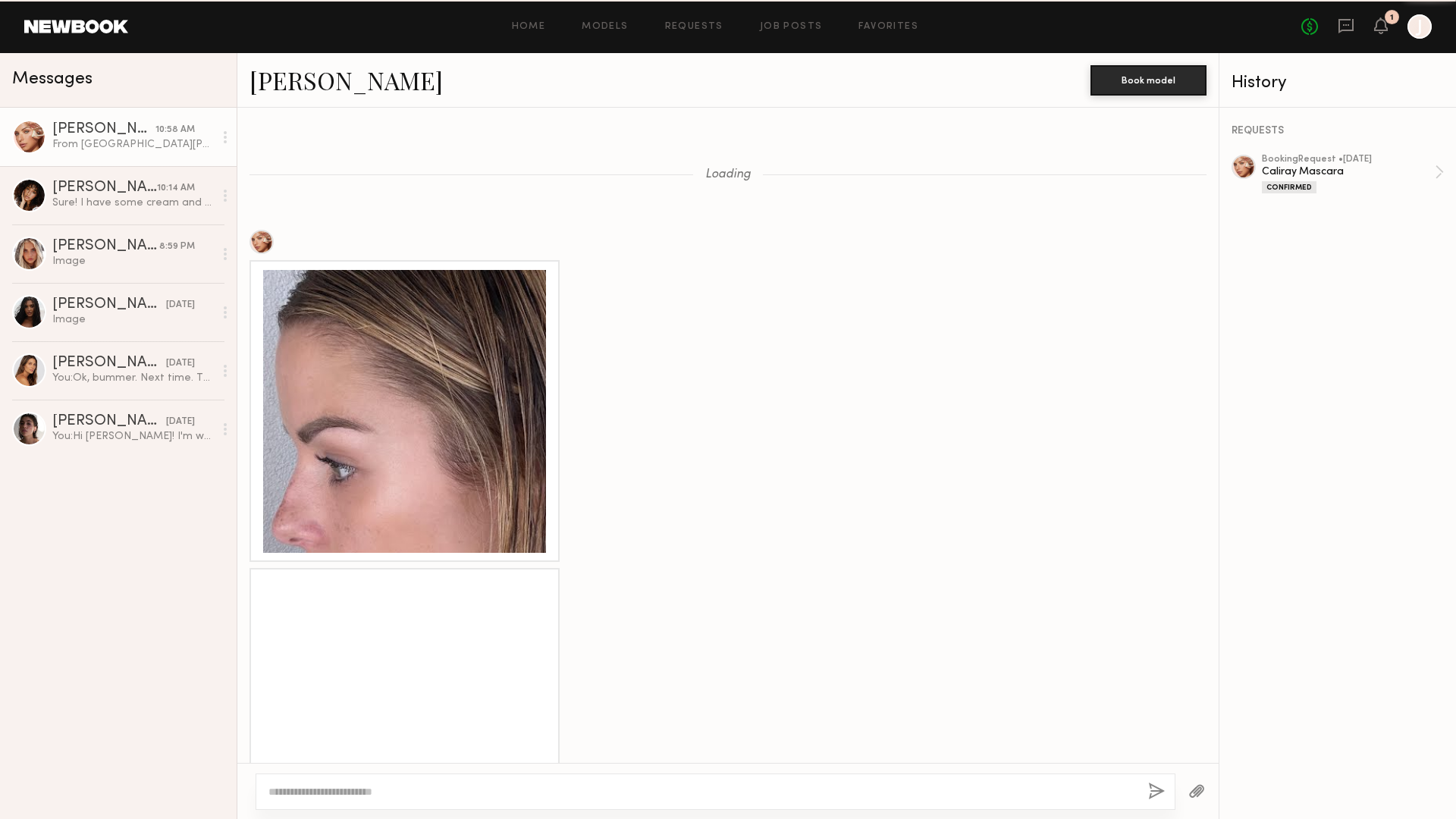
scroll to position [965, 0]
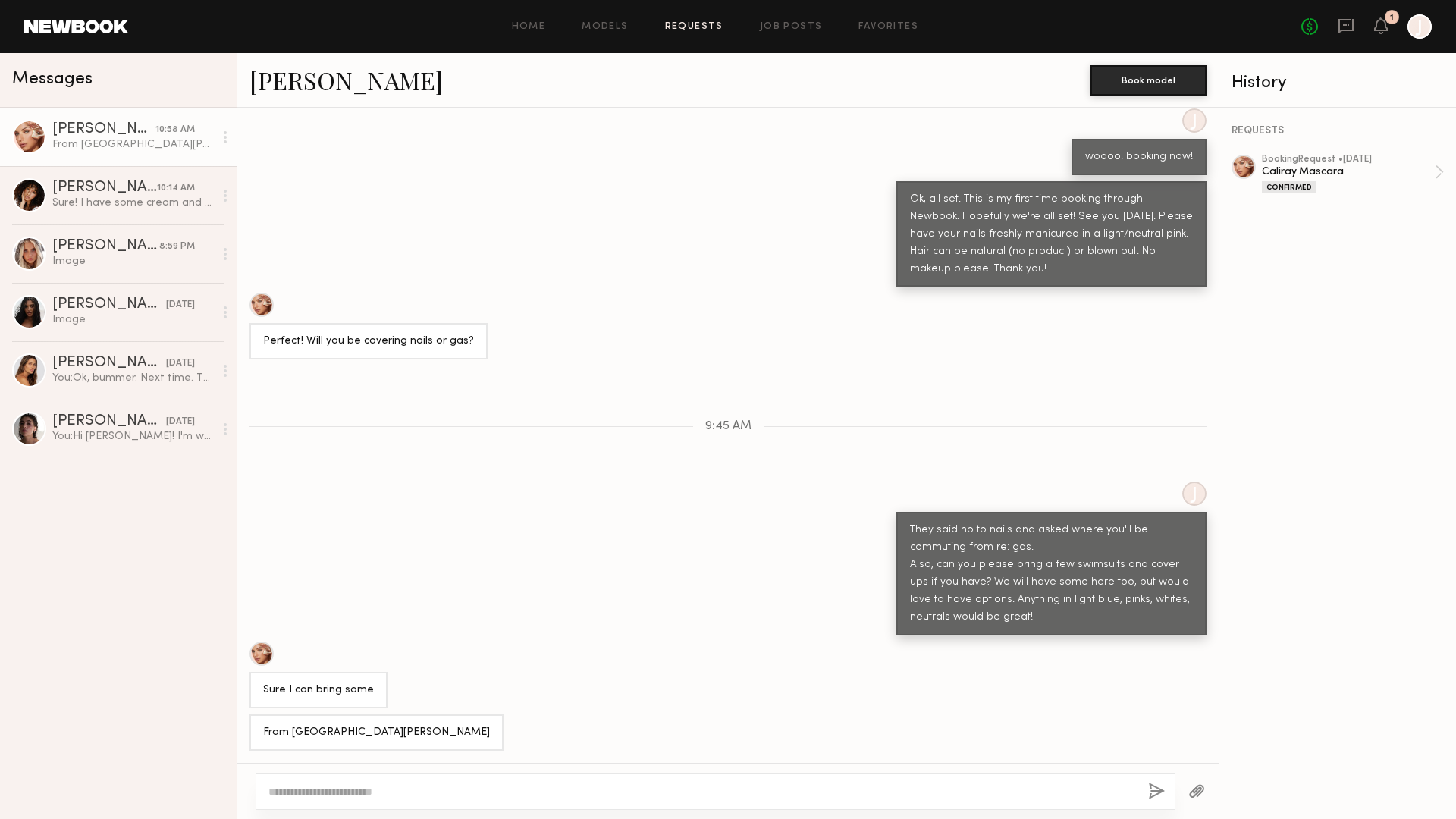
click at [710, 28] on link "Requests" at bounding box center [693, 27] width 58 height 10
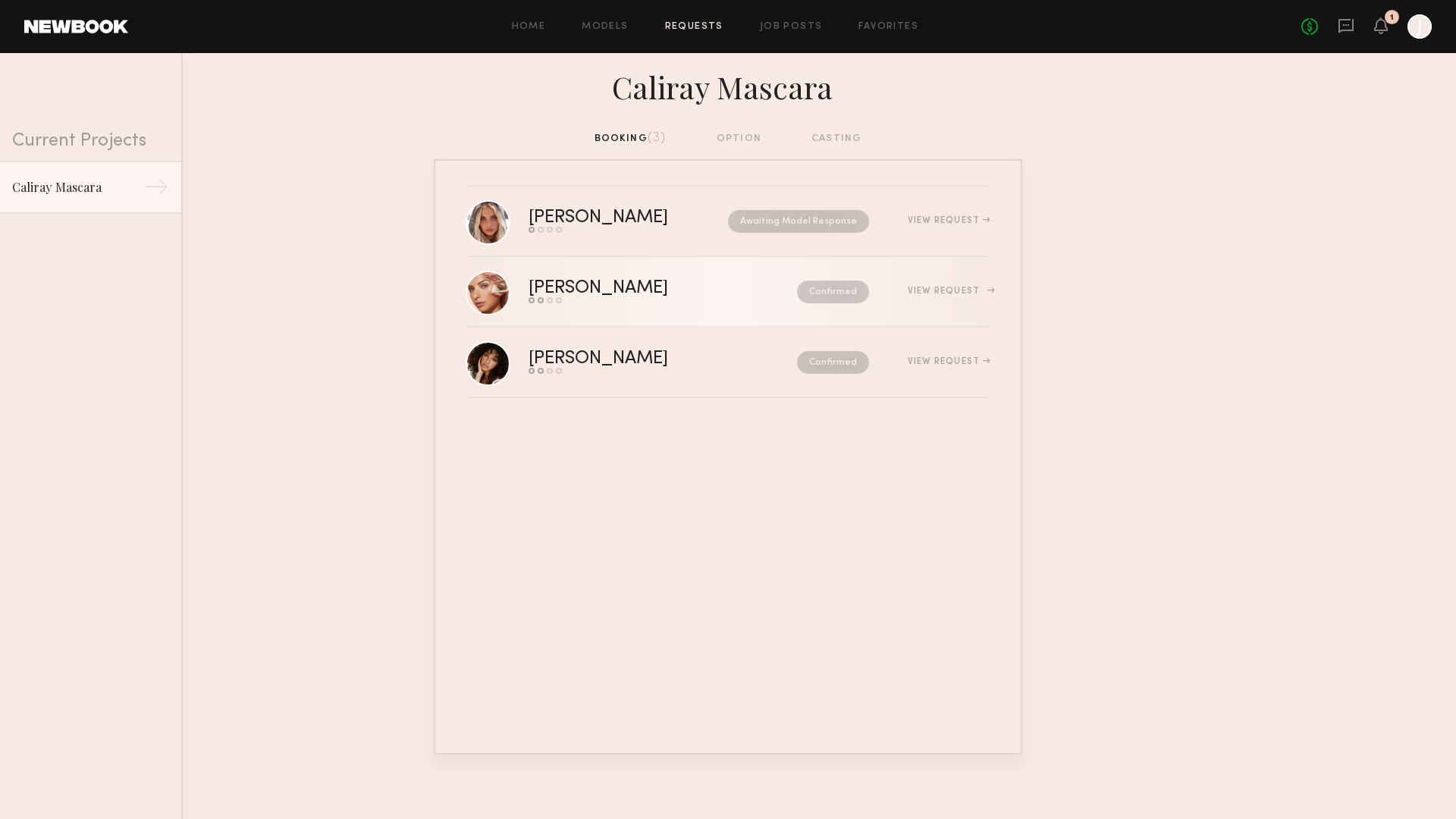
click at [986, 294] on div "View Request" at bounding box center [949, 291] width 83 height 9
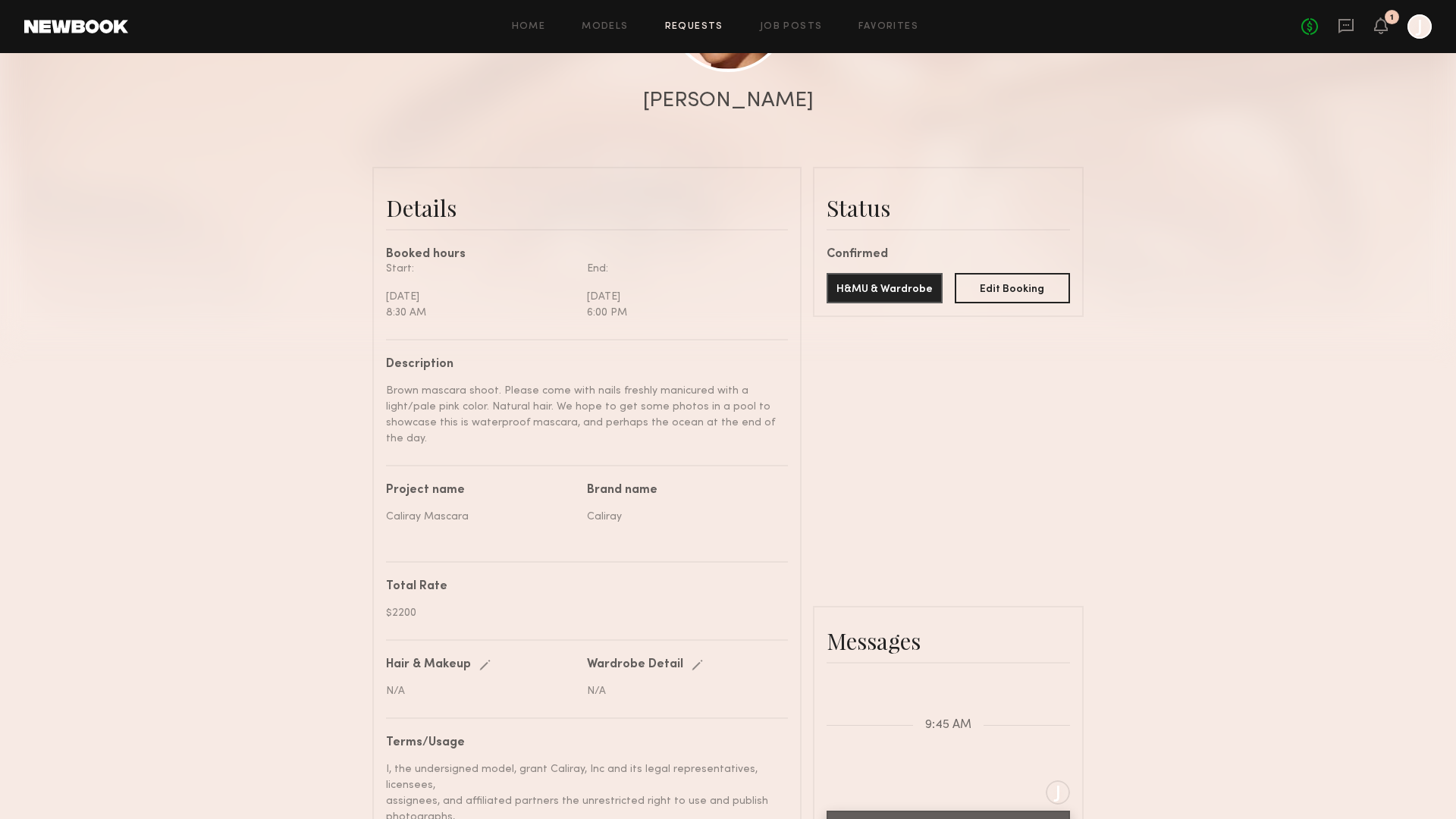
scroll to position [267, 0]
click at [1004, 289] on button "Edit Booking" at bounding box center [1012, 287] width 116 height 30
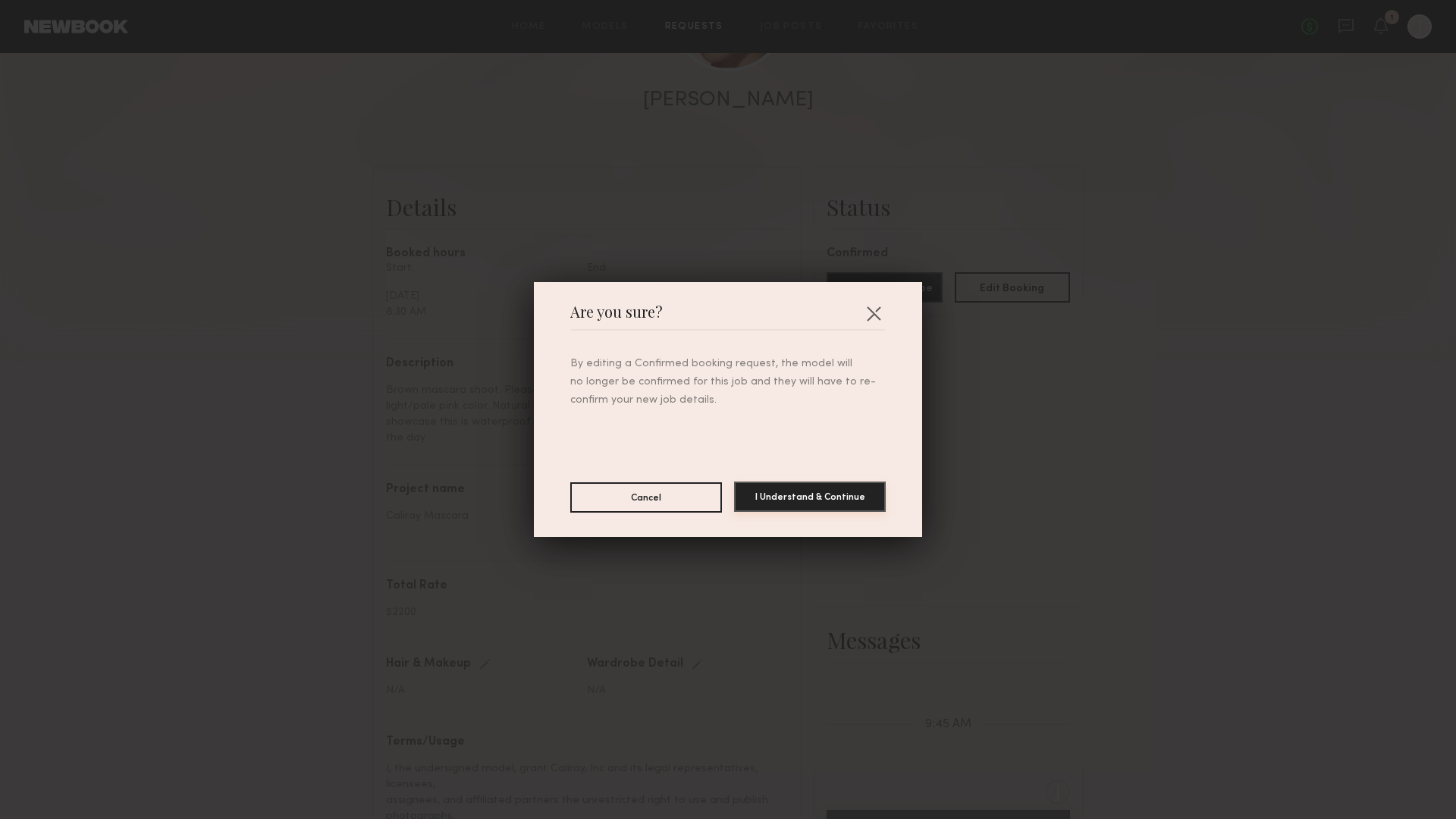
click at [795, 496] on button "I Understand & Continue" at bounding box center [810, 497] width 152 height 30
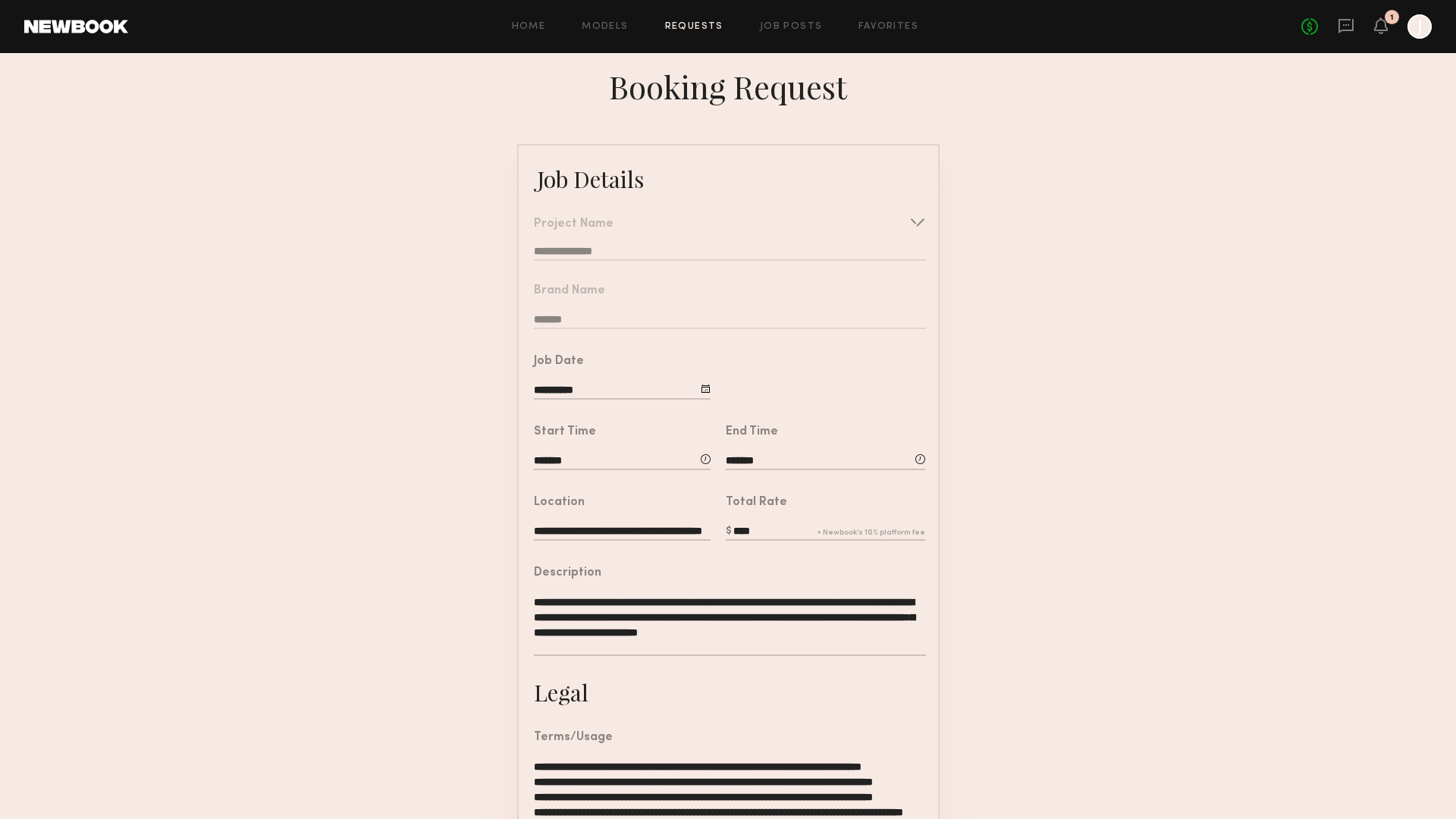
click at [909, 225] on nb-form-field "**********" at bounding box center [728, 233] width 419 height 66
click at [914, 219] on nb-form-field "**********" at bounding box center [728, 233] width 419 height 66
click at [1054, 521] on form "**********" at bounding box center [728, 666] width 1456 height 1046
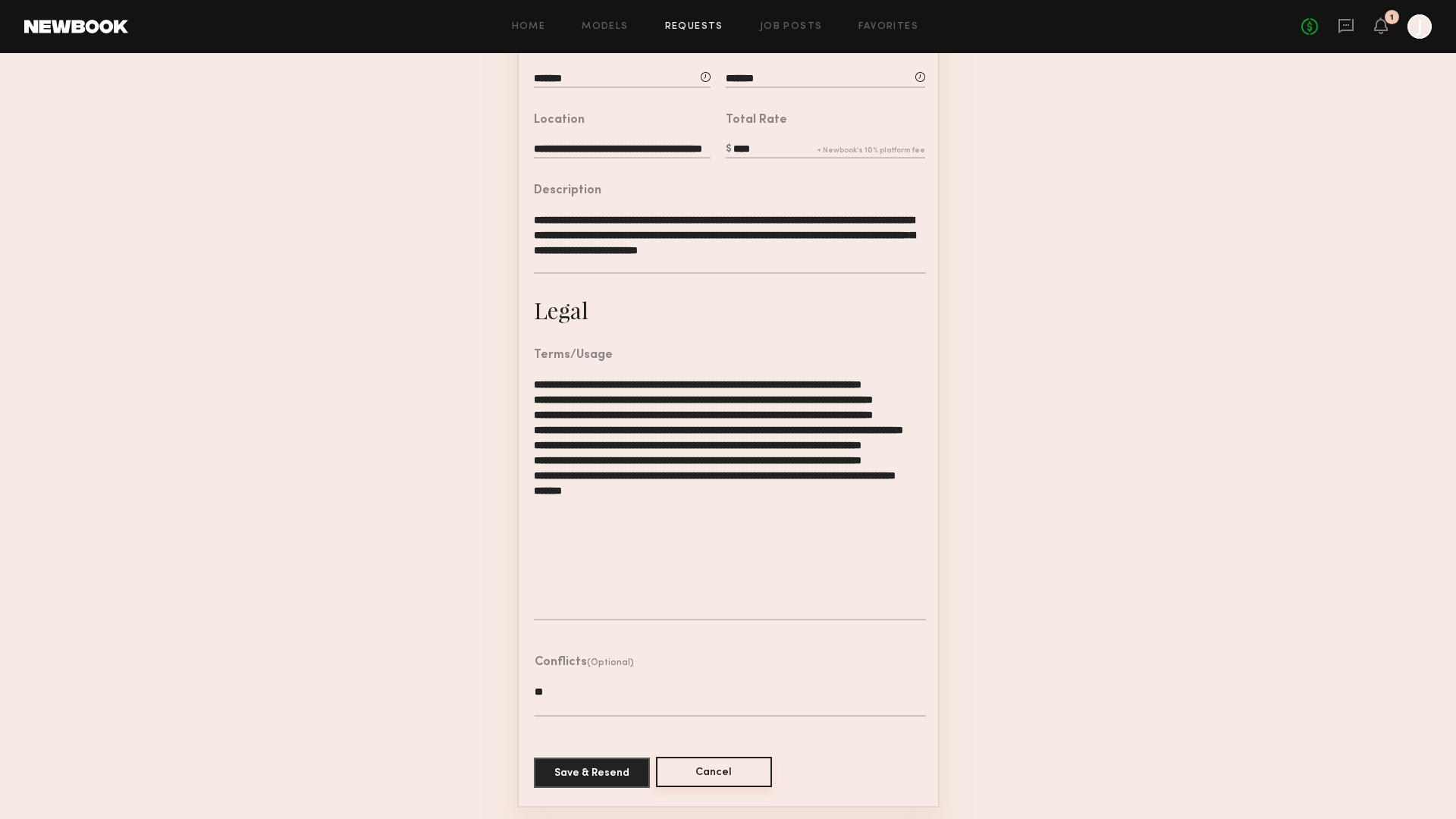
click at [735, 766] on button "Cancel" at bounding box center [714, 772] width 116 height 30
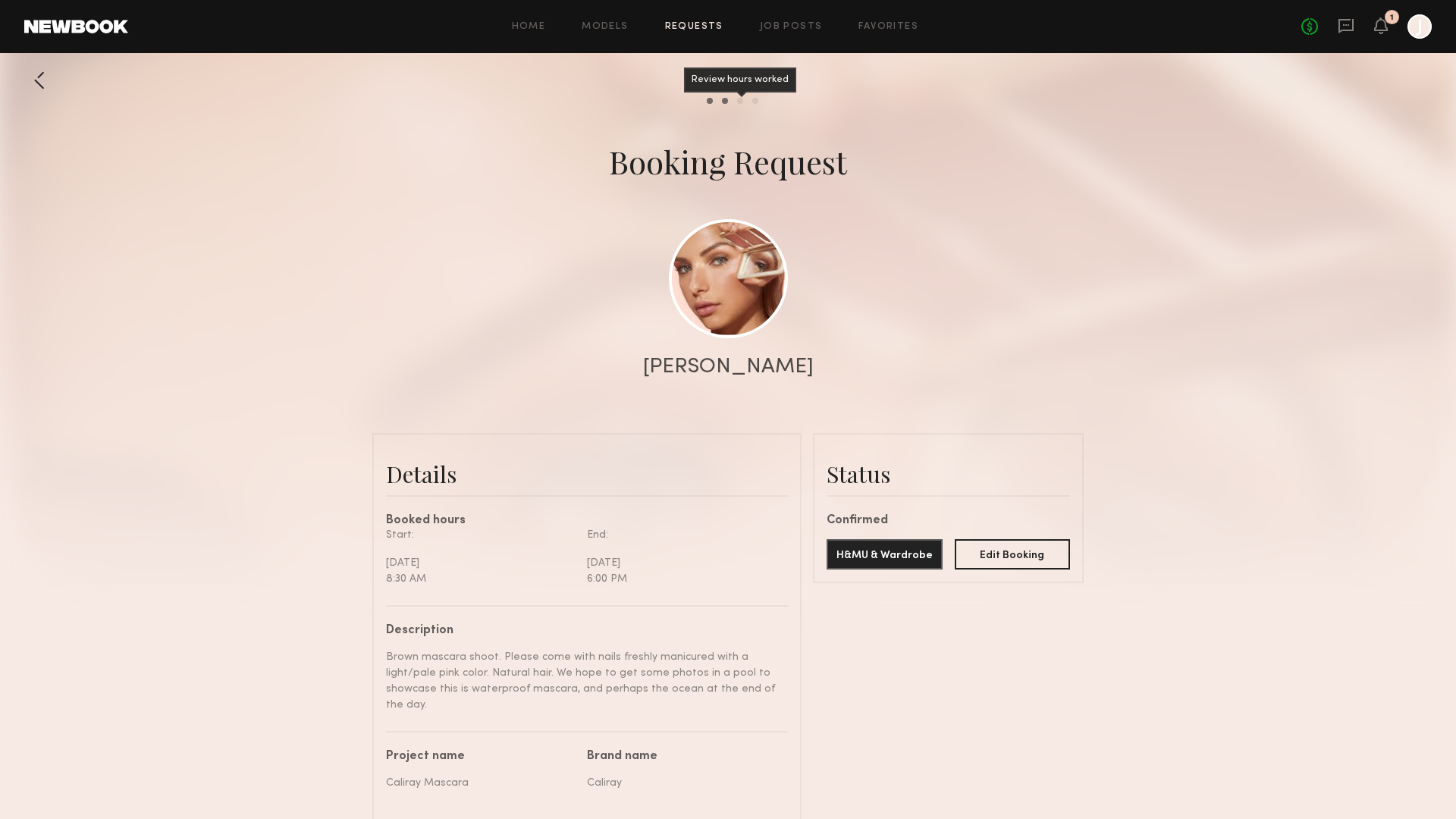
click at [737, 99] on div "Review hours worked" at bounding box center [740, 100] width 6 height 6
click at [753, 99] on div "Pay model" at bounding box center [755, 100] width 6 height 6
click at [705, 101] on common-progress-item "Send request" at bounding box center [705, 100] width 15 height 6
click at [707, 103] on div "Send request" at bounding box center [709, 100] width 6 height 6
click at [91, 28] on link at bounding box center [76, 26] width 104 height 14
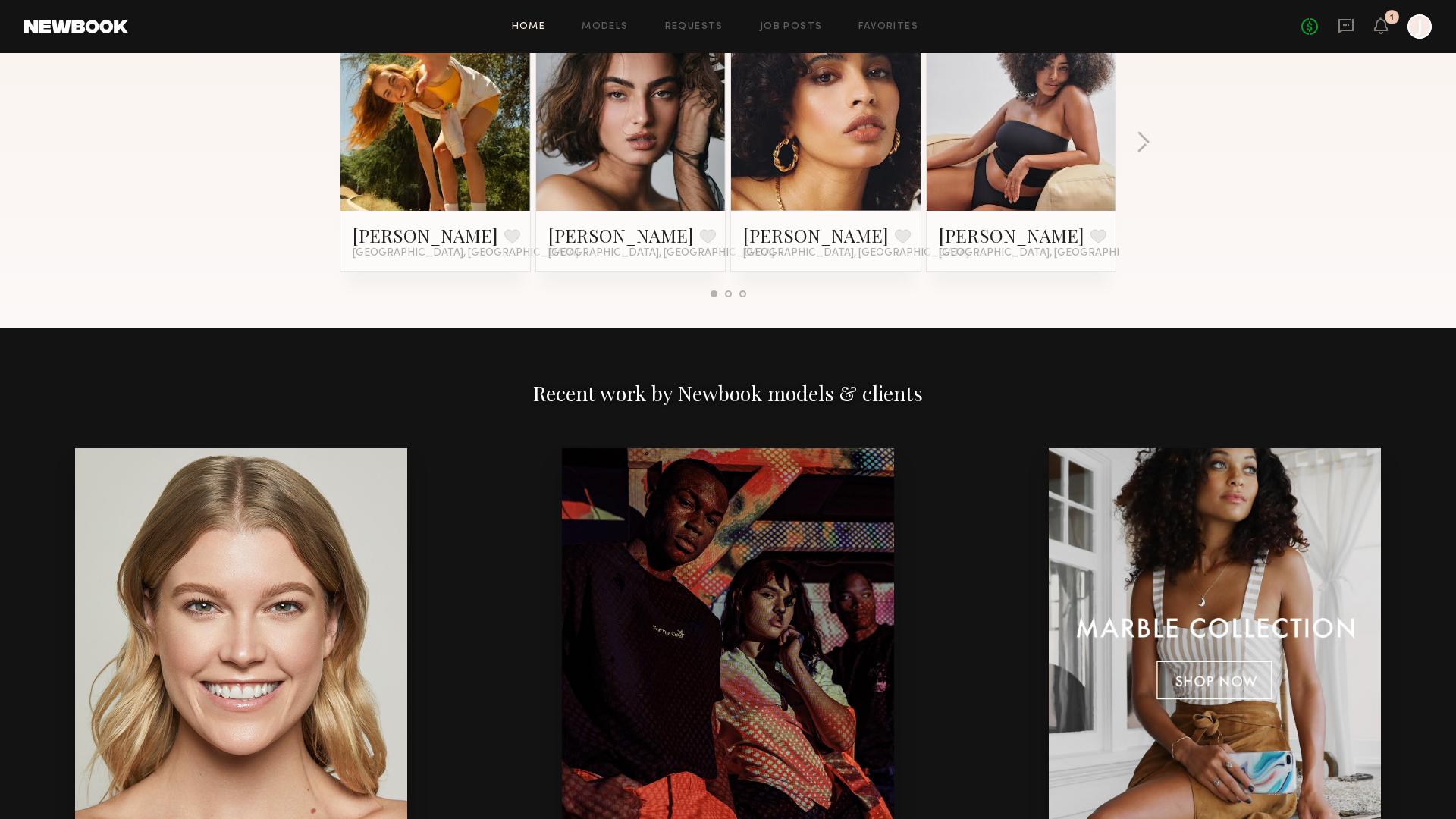
scroll to position [1943, 0]
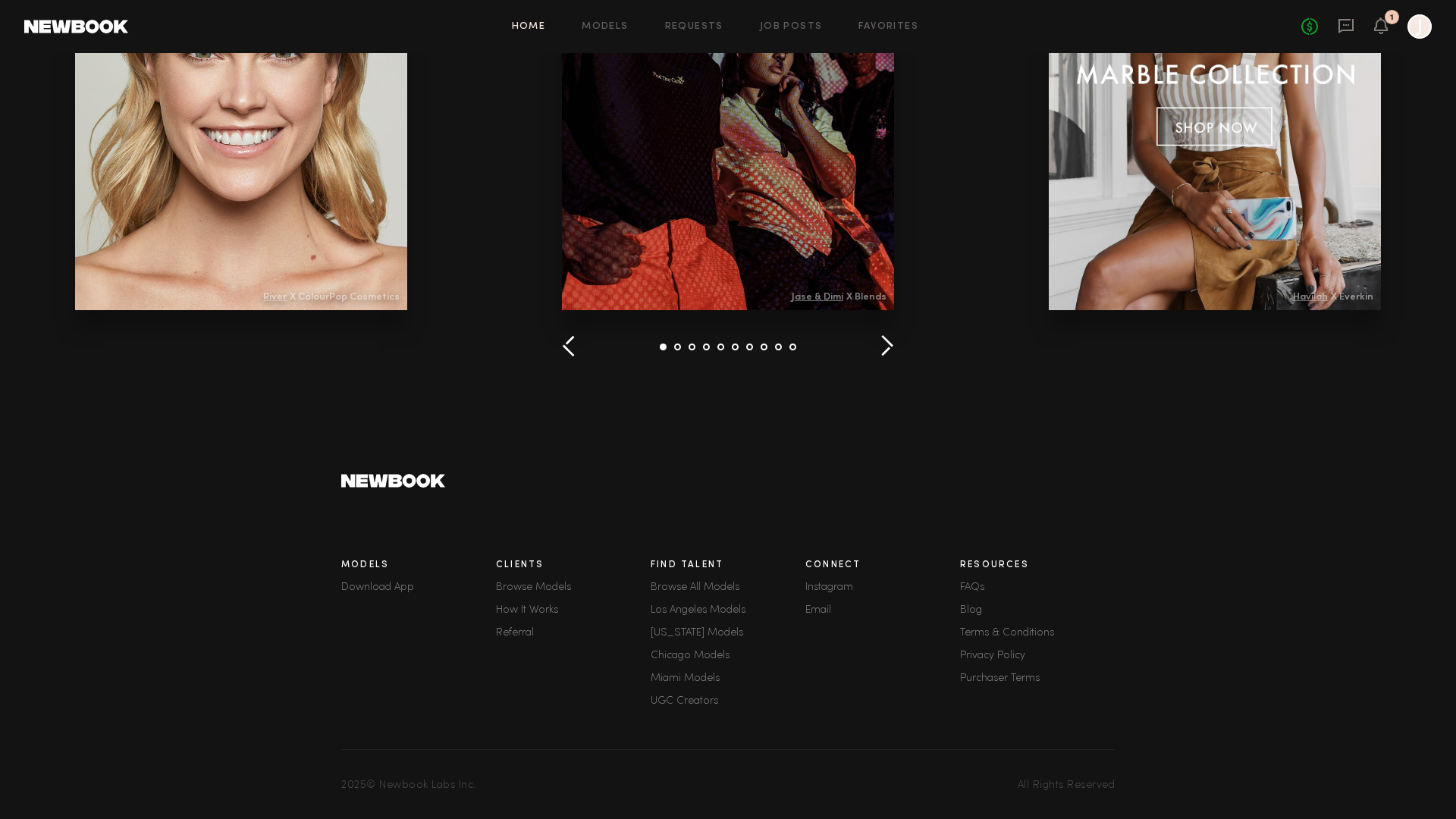
click at [971, 583] on link "FAQs" at bounding box center [1037, 588] width 155 height 11
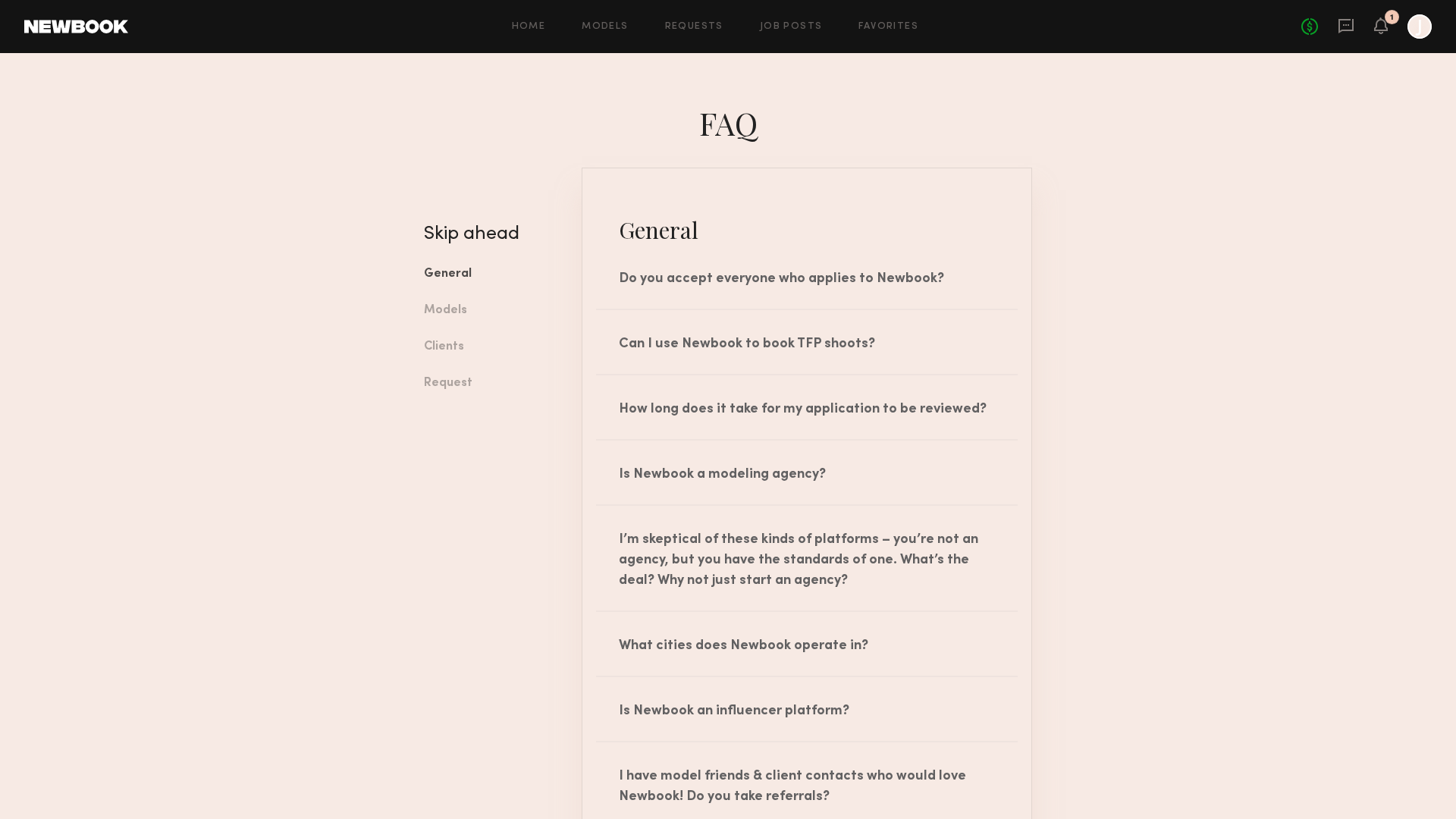
click at [1423, 24] on div at bounding box center [1419, 27] width 24 height 24
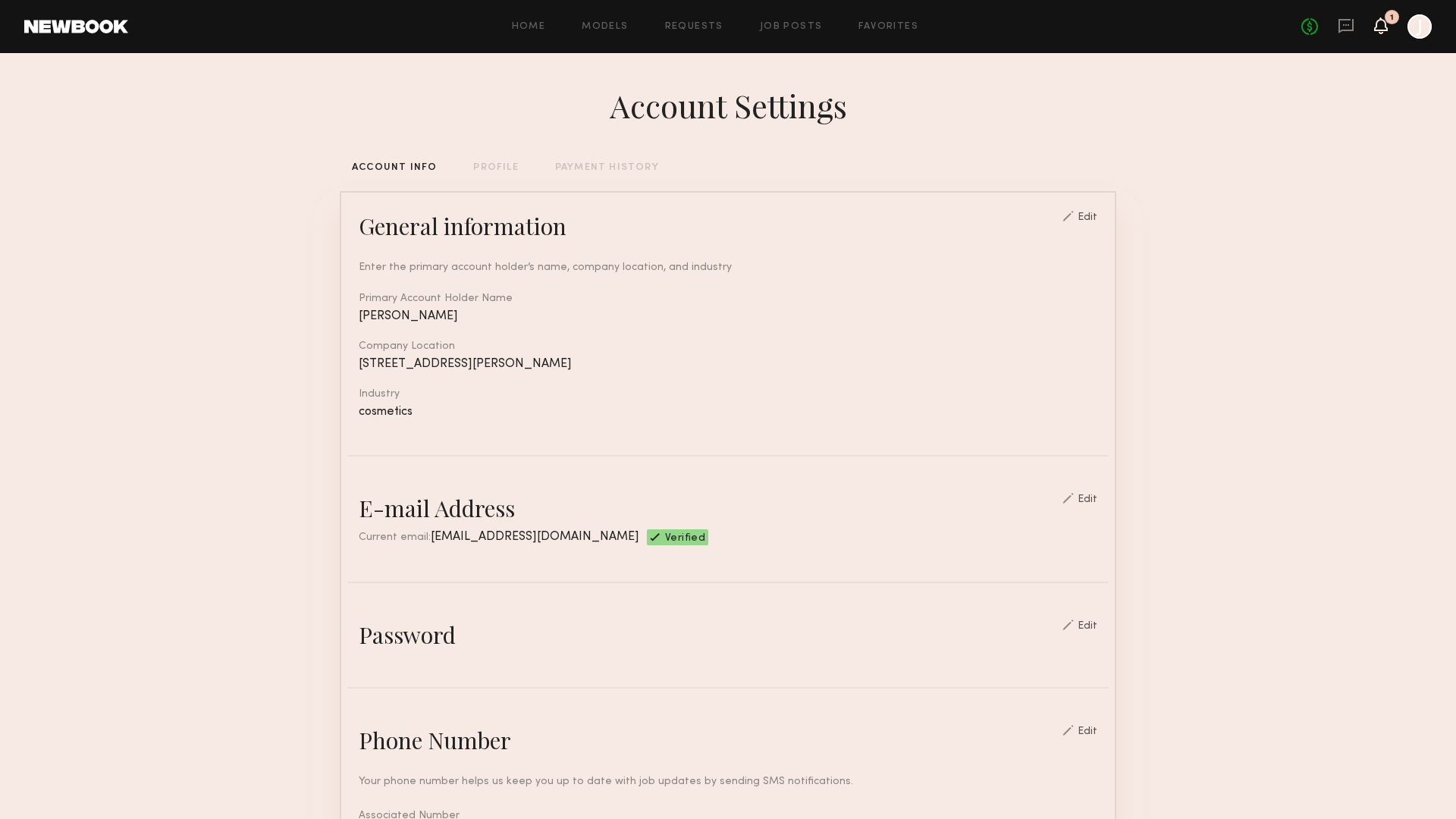
click at [1382, 29] on icon at bounding box center [1380, 25] width 12 height 11
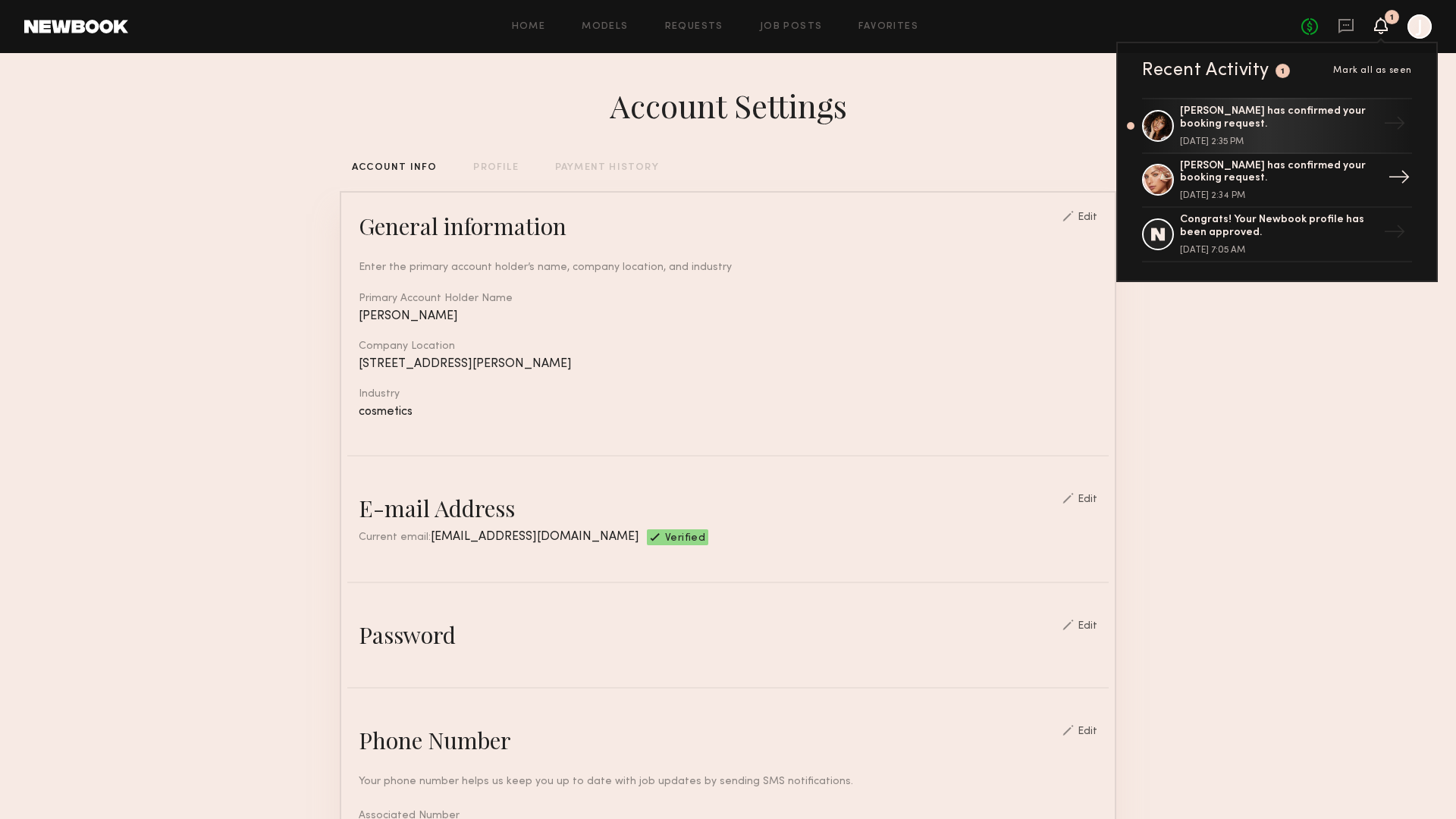
click at [1271, 175] on div "[PERSON_NAME] has confirmed your booking request." at bounding box center [1278, 173] width 197 height 26
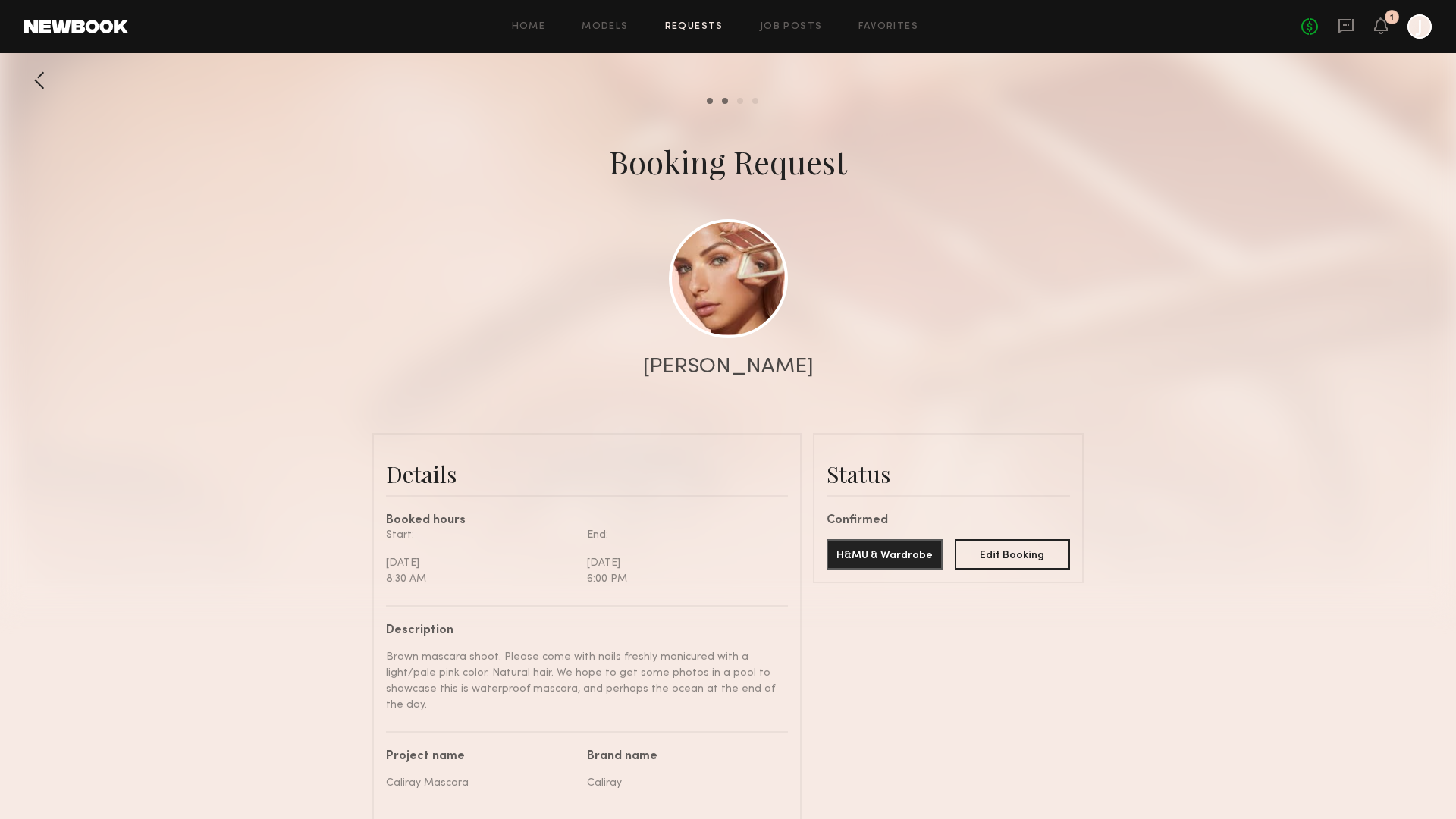
scroll to position [3055, 0]
